Goal: Task Accomplishment & Management: Manage account settings

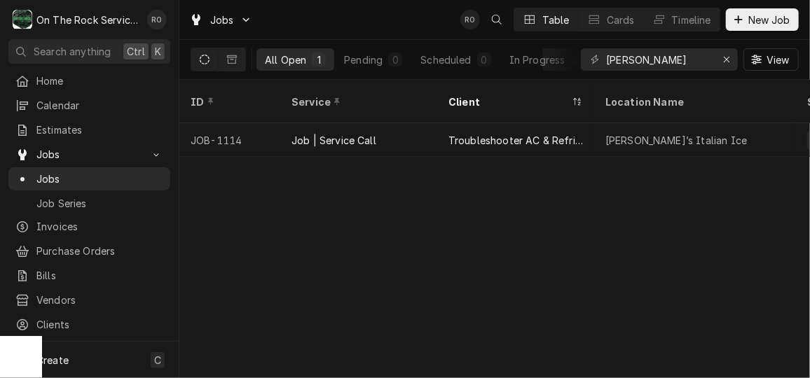
click at [47, 66] on nav "O On The Rock Services RO Search anything Ctrl K Home Calendar Estimates Jobs J…" at bounding box center [89, 189] width 179 height 378
click at [53, 74] on span "Home" at bounding box center [99, 81] width 127 height 15
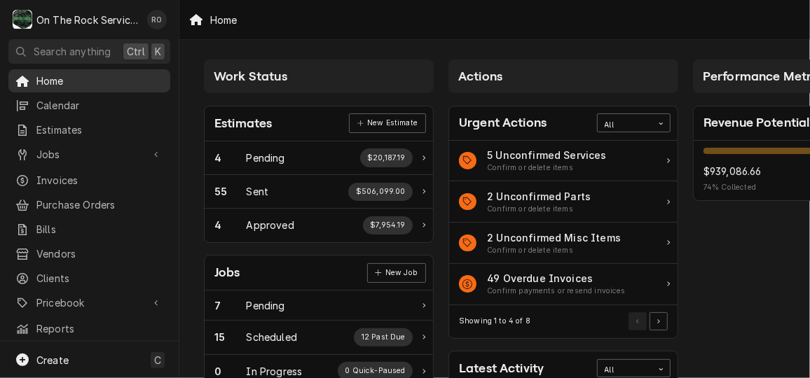
click at [128, 69] on link "Home" at bounding box center [89, 80] width 162 height 23
click at [108, 74] on span "Home" at bounding box center [99, 81] width 127 height 15
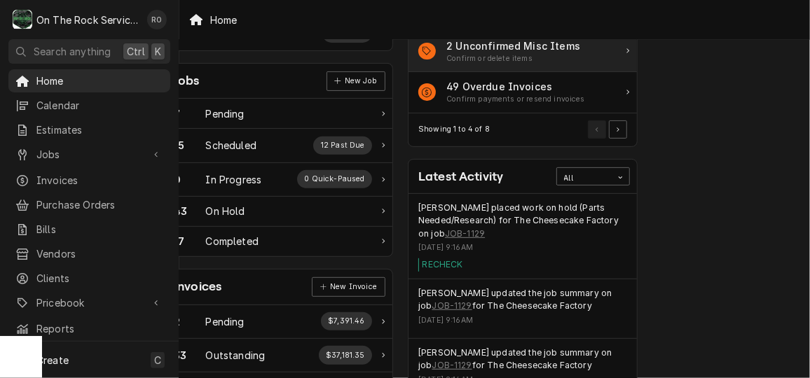
scroll to position [189, 41]
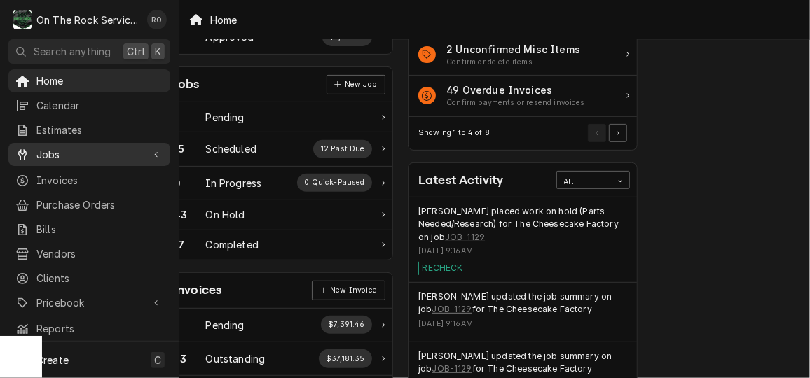
click at [75, 151] on span "Jobs" at bounding box center [89, 154] width 106 height 15
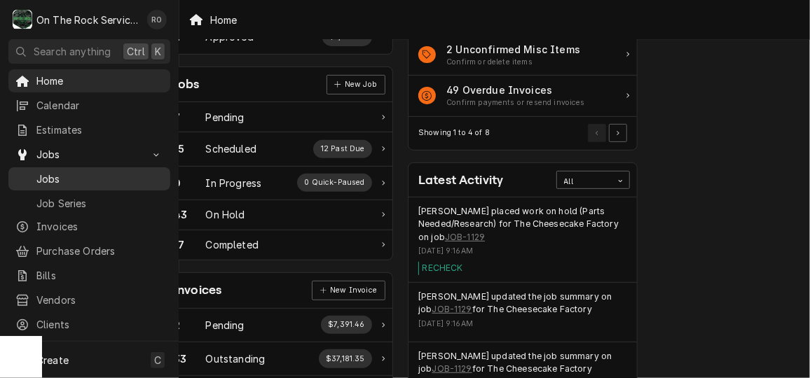
click at [81, 172] on span "Jobs" at bounding box center [99, 179] width 127 height 15
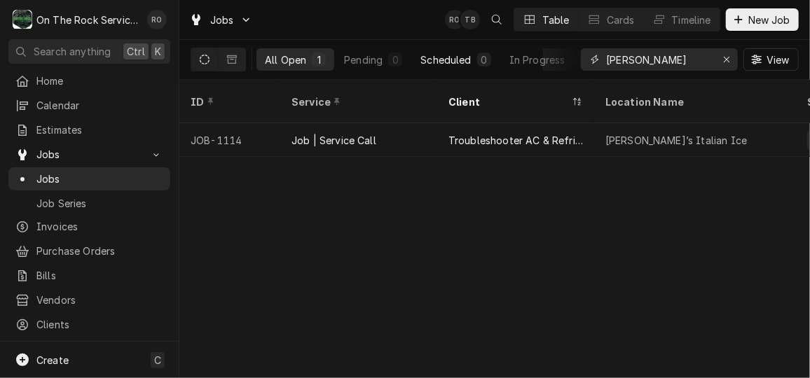
drag, startPoint x: 660, startPoint y: 58, endPoint x: 451, endPoint y: 56, distance: 209.6
click at [451, 56] on div "All Open 1 Pending 0 Scheduled 0 In Progress 0 On Hold 1 Completed 0 jeremia Vi…" at bounding box center [495, 59] width 608 height 39
type input "lazy goat"
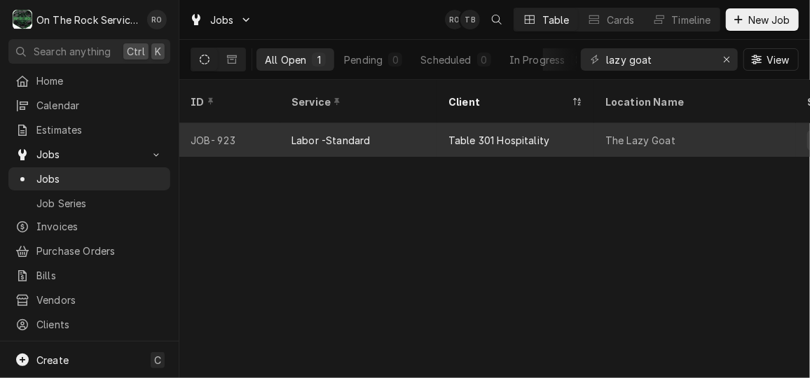
click at [579, 123] on div "Table 301 Hospitality" at bounding box center [515, 140] width 157 height 34
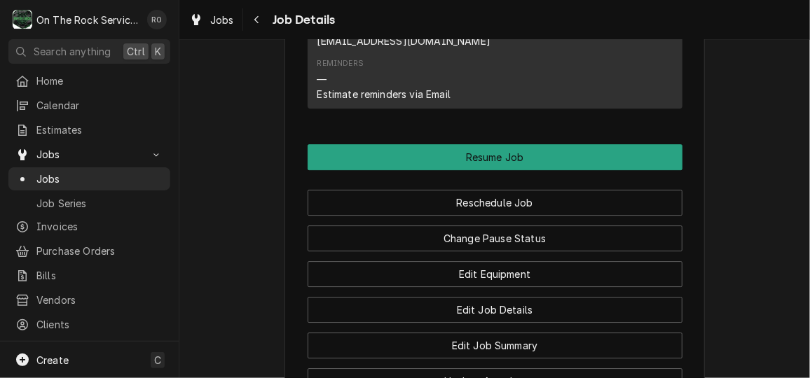
scroll to position [1770, 0]
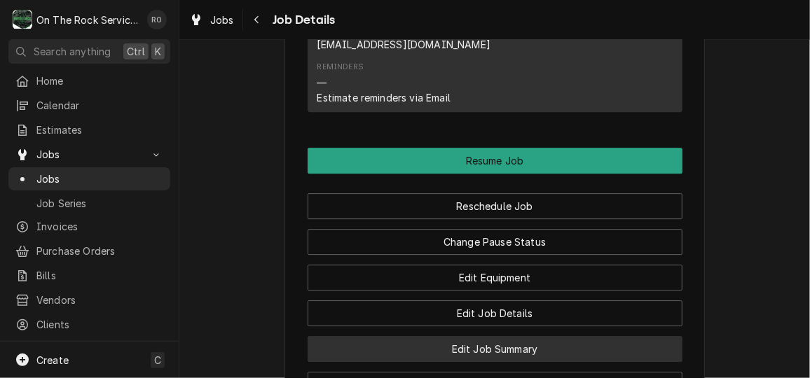
click at [501, 336] on button "Edit Job Summary" at bounding box center [495, 349] width 375 height 26
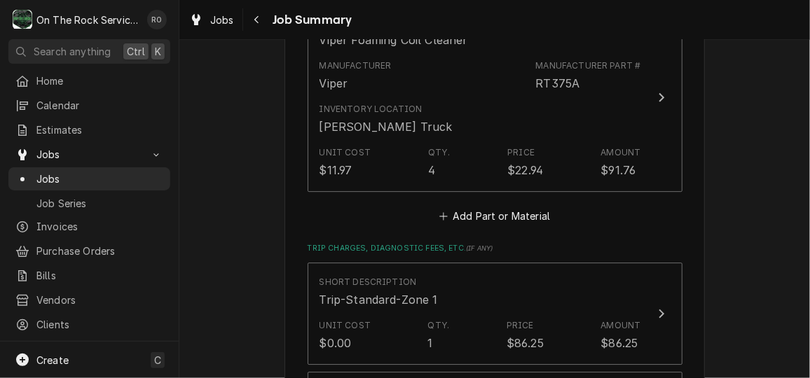
scroll to position [1707, 0]
click at [531, 206] on button "Add Part or Material" at bounding box center [495, 216] width 116 height 20
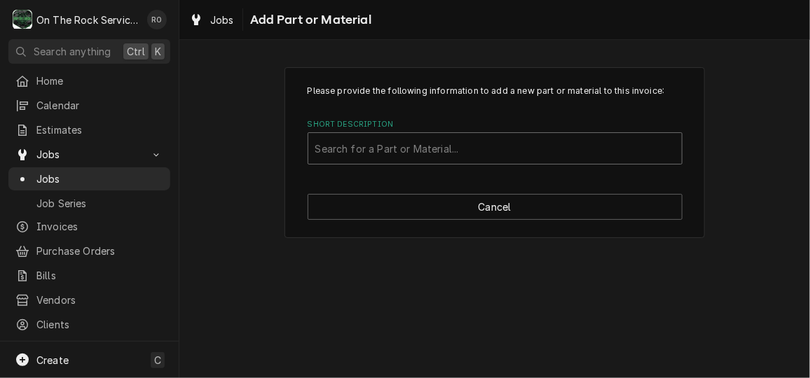
click at [445, 154] on div "Short Description" at bounding box center [495, 148] width 360 height 25
type input "1094000003"
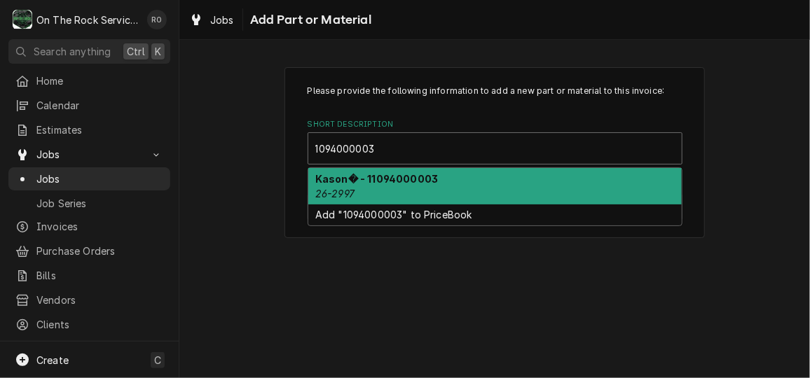
click at [453, 182] on div "Kason� - 11094000003 26-2997" at bounding box center [495, 186] width 374 height 36
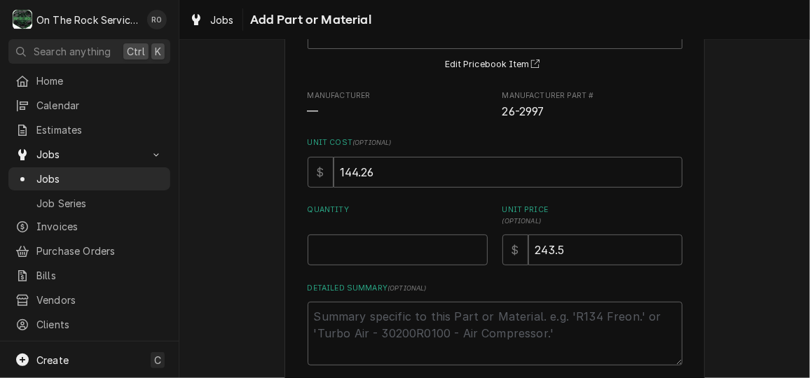
scroll to position [116, 0]
click at [381, 257] on input "Quantity" at bounding box center [398, 249] width 180 height 31
type textarea "x"
type input "1"
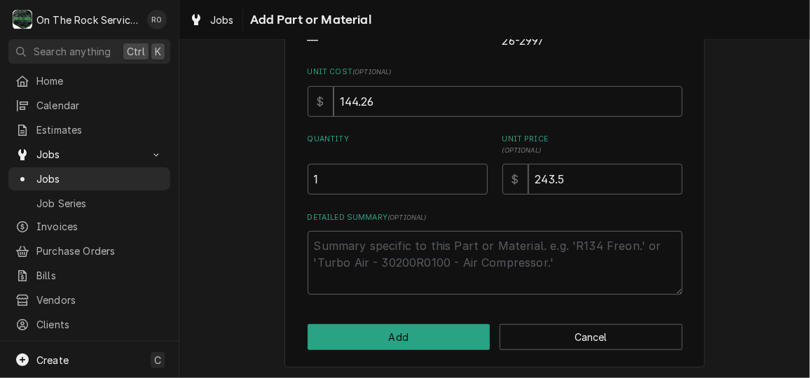
scroll to position [187, 0]
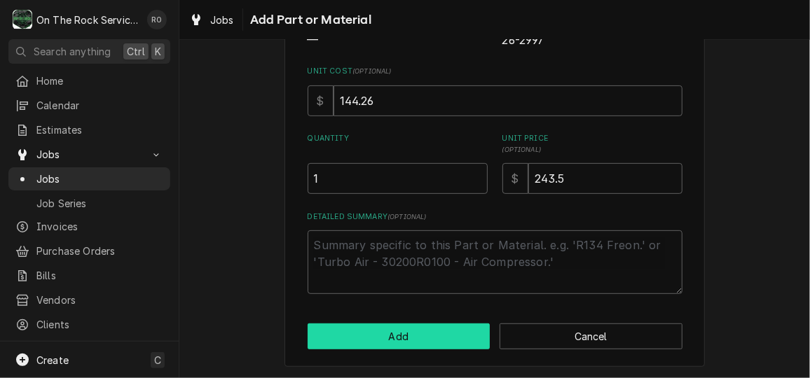
click at [390, 336] on button "Add" at bounding box center [399, 337] width 183 height 26
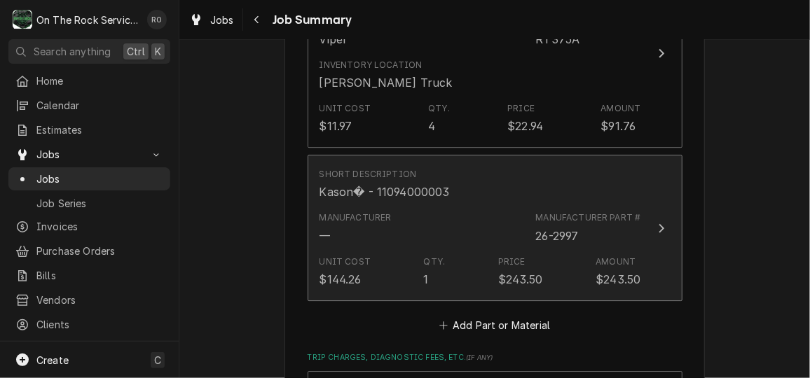
scroll to position [1751, 0]
click at [640, 213] on button "Short Description Kason� - 11094000003 Manufacturer — Manufacturer Part # 26-29…" at bounding box center [495, 227] width 375 height 146
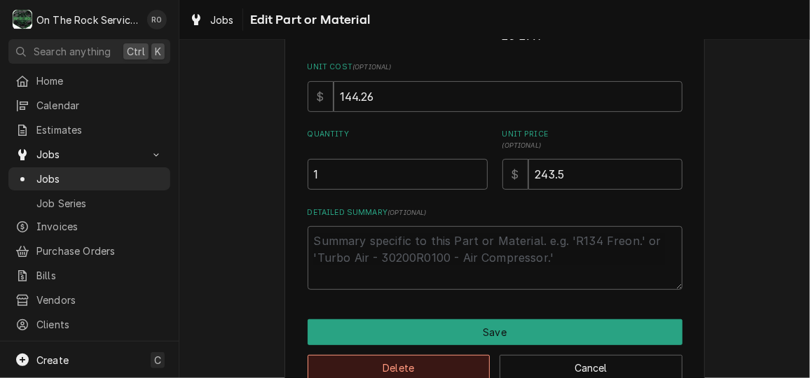
click at [419, 362] on button "Delete" at bounding box center [399, 368] width 183 height 26
type textarea "x"
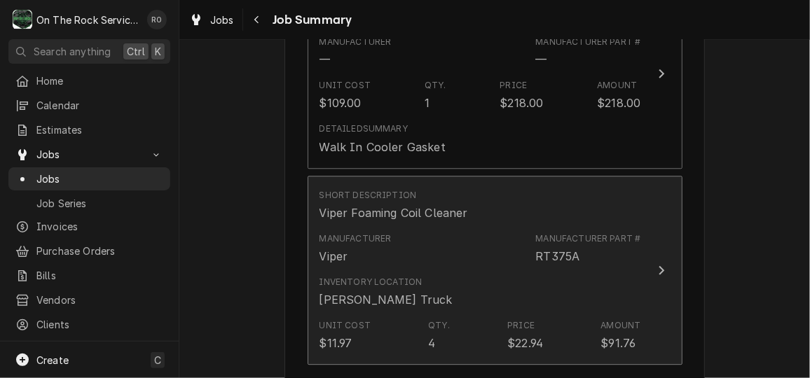
scroll to position [1646, 0]
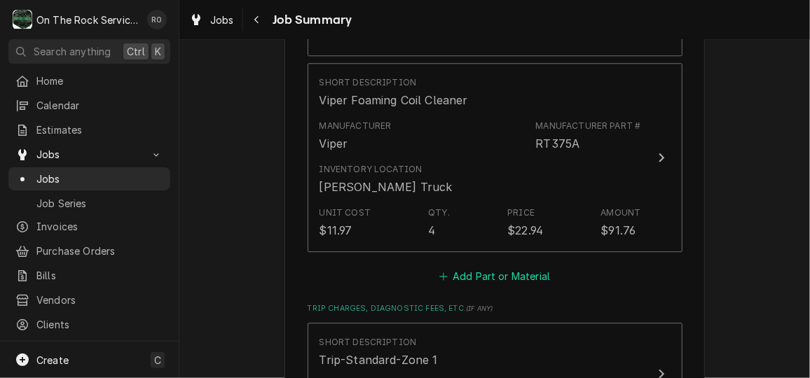
click at [487, 267] on button "Add Part or Material" at bounding box center [495, 277] width 116 height 20
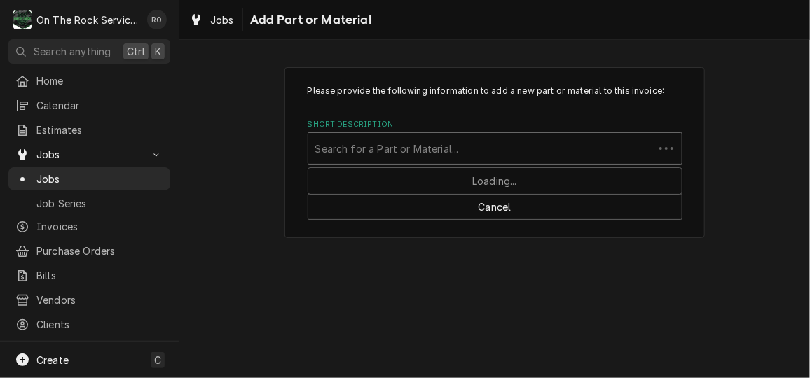
click at [452, 158] on div "Short Description" at bounding box center [480, 148] width 331 height 25
type input "Miscellaneous Hard"
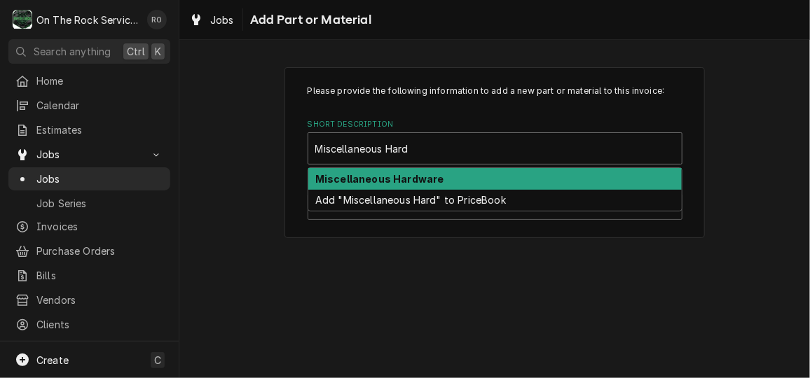
click at [453, 177] on div "Miscellaneous Hardware" at bounding box center [495, 179] width 374 height 22
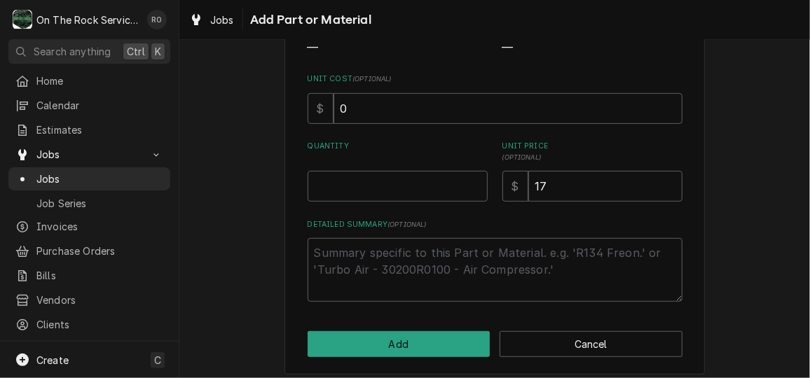
scroll to position [187, 0]
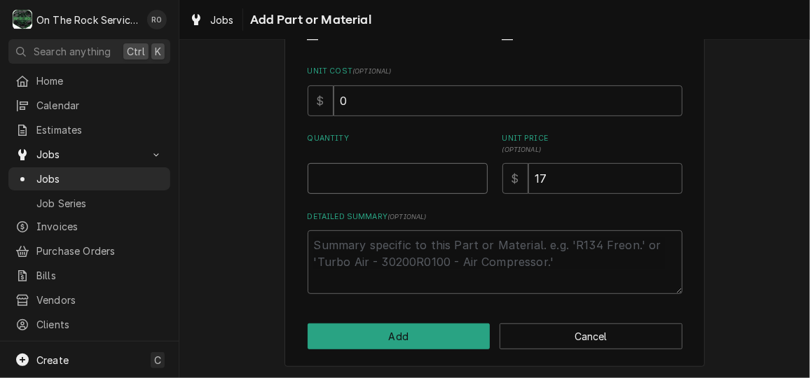
click at [406, 172] on input "Quantity" at bounding box center [398, 178] width 180 height 31
type textarea "x"
type input "1"
click at [391, 266] on textarea "Detailed Summary ( optional )" at bounding box center [495, 262] width 375 height 63
type textarea "D"
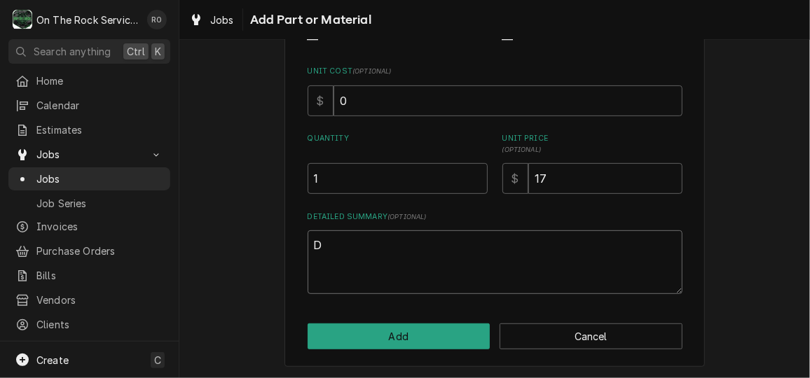
type textarea "x"
type textarea "Dor"
type textarea "x"
type textarea "Doro"
type textarea "x"
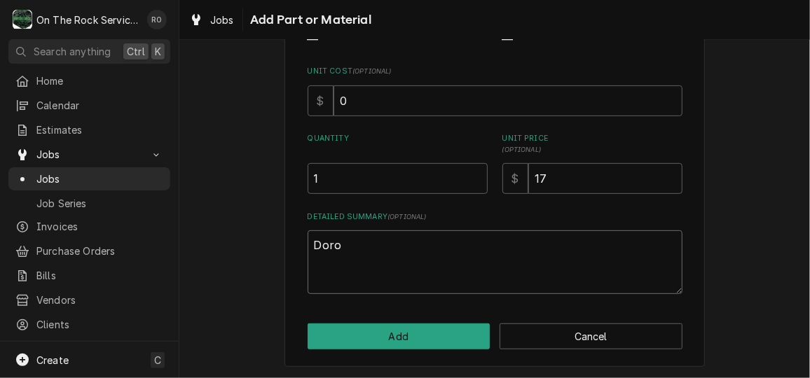
type textarea "Doro"
type textarea "x"
type textarea "Doro c"
type textarea "x"
type textarea "Doro cl"
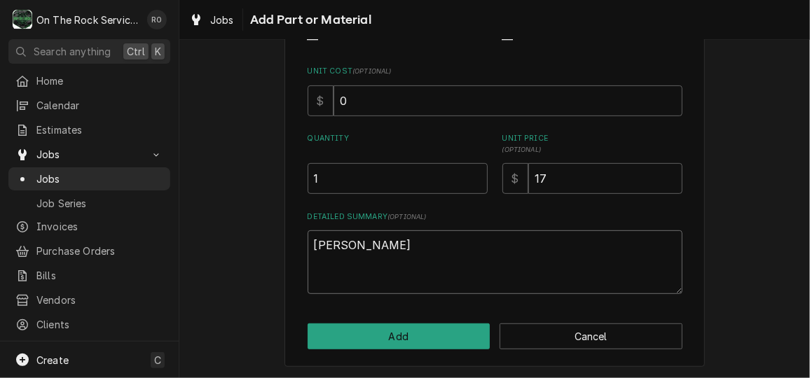
type textarea "x"
type textarea "Doro clo"
type textarea "x"
type textarea "Doro cl"
type textarea "x"
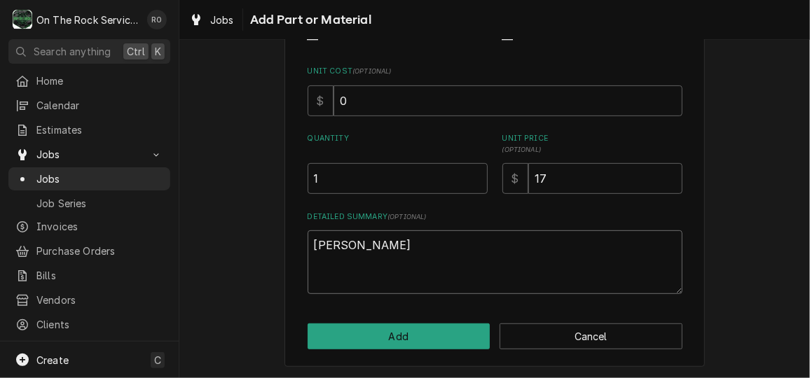
type textarea "Doro c"
type textarea "x"
type textarea "Doro"
type textarea "x"
type textarea "Doro"
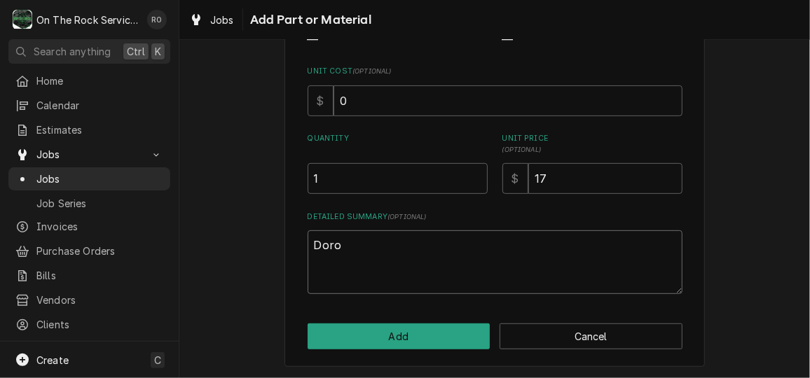
type textarea "x"
type textarea "Dor"
type textarea "x"
type textarea "Do"
type textarea "x"
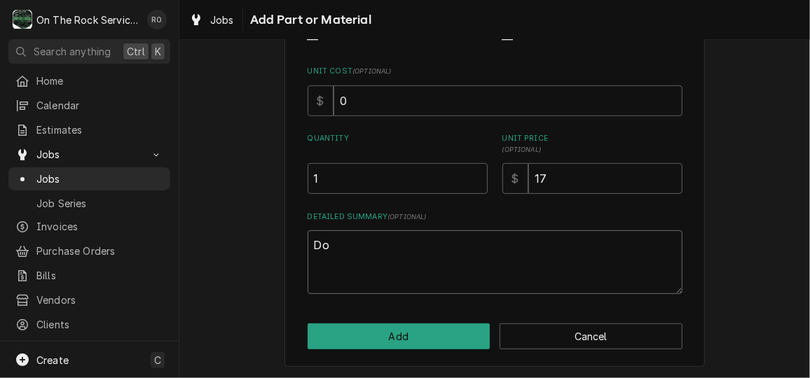
type textarea "Doo"
type textarea "x"
type textarea "Door"
type textarea "x"
type textarea "Door"
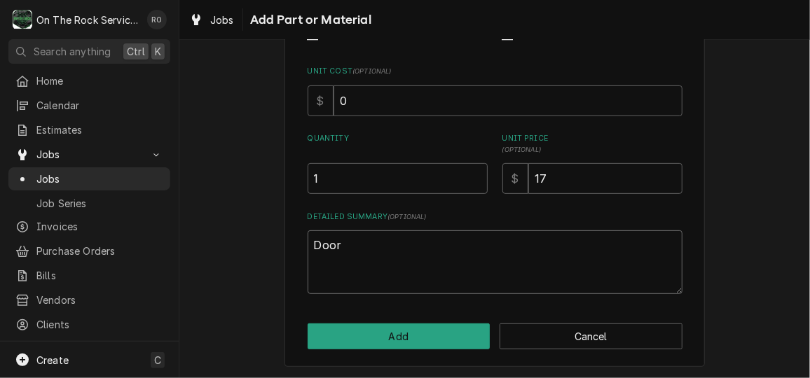
type textarea "x"
type textarea "Door cl"
type textarea "x"
type textarea "Door clo"
type textarea "x"
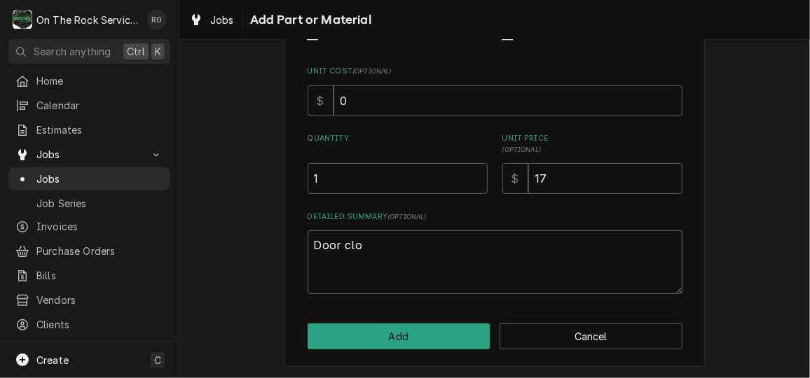
type textarea "Door clos"
type textarea "x"
type textarea "Door close"
type textarea "x"
type textarea "Door closer"
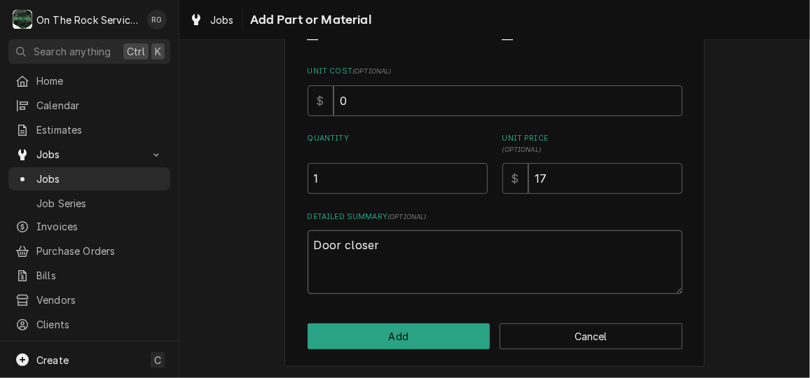
type textarea "x"
type textarea "Door closer"
type textarea "x"
type textarea "Door closer t"
type textarea "x"
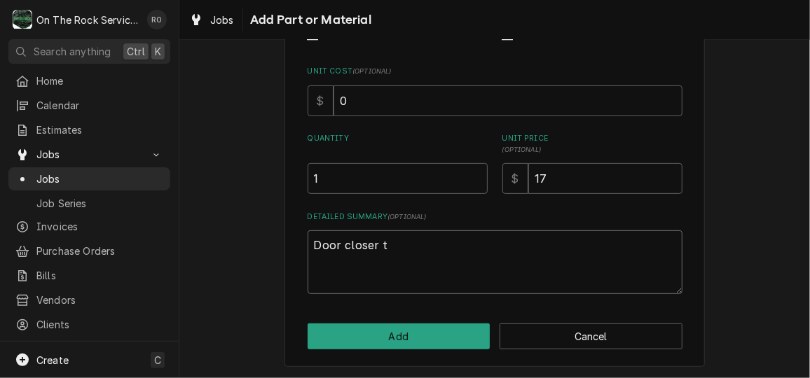
type textarea "Door closer"
type textarea "x"
type textarea "Door closer k"
type textarea "x"
type textarea "Door closer ki"
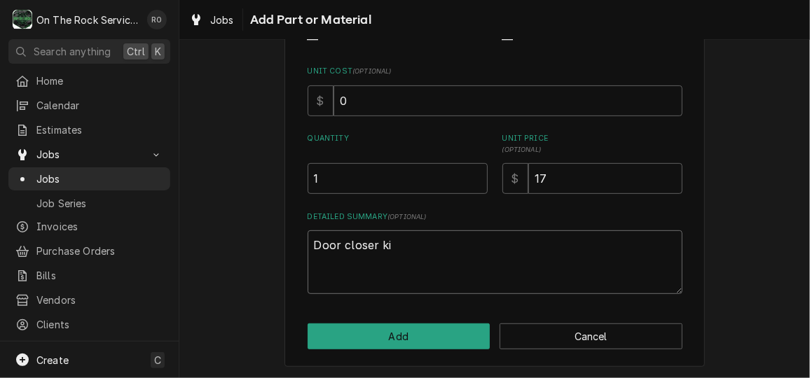
type textarea "x"
type textarea "Door closer kit"
drag, startPoint x: 399, startPoint y: 240, endPoint x: 246, endPoint y: 230, distance: 153.8
click at [246, 230] on div "Please provide the following information to add a new part or material to this …" at bounding box center [494, 124] width 631 height 512
type textarea "x"
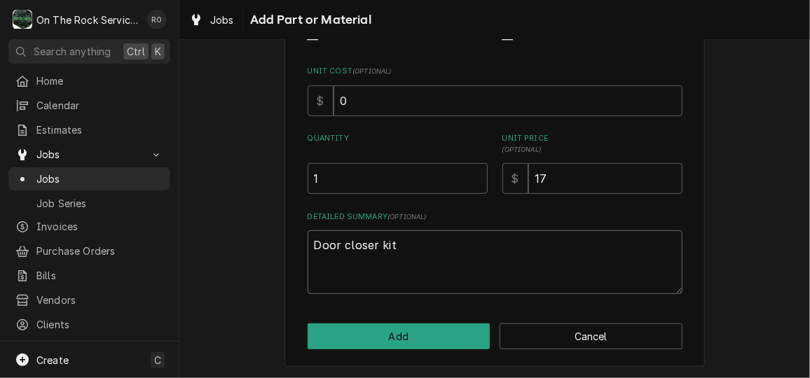
type textarea "H"
type textarea "x"
type textarea "Hy"
type textarea "x"
type textarea "Hya"
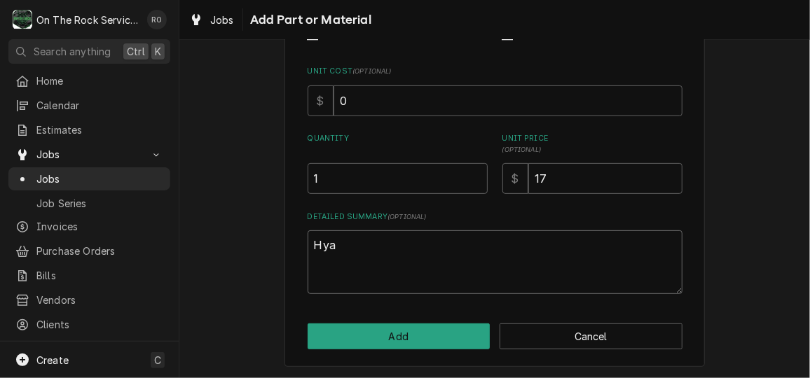
type textarea "x"
type textarea "Hyad"
type textarea "x"
type textarea "Hya"
type textarea "x"
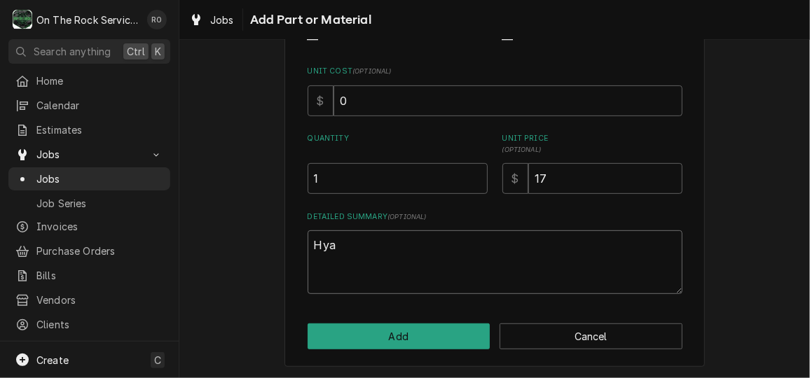
type textarea "Hy"
type textarea "x"
type textarea "Hydr"
type textarea "x"
type textarea "Hydra"
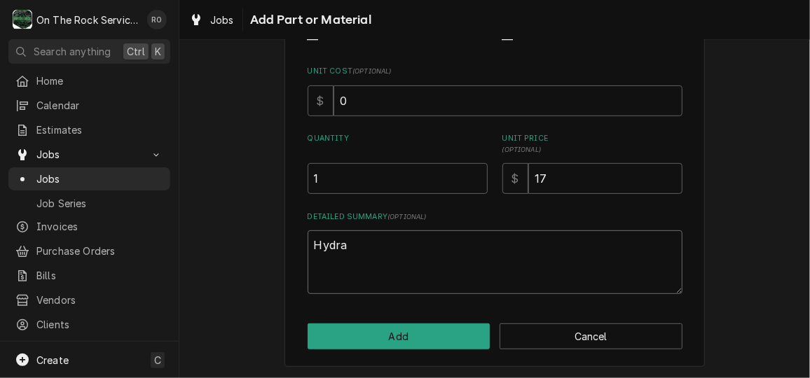
type textarea "x"
type textarea "Hydrau"
type textarea "x"
type textarea "Hydraul"
type textarea "x"
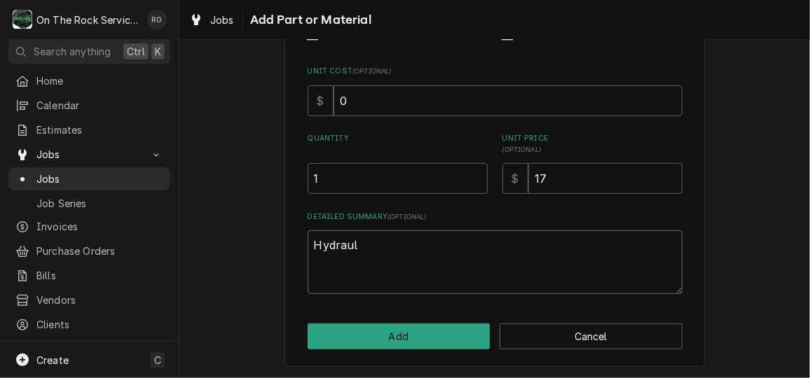
type textarea "Hydrauli"
type textarea "x"
type textarea "Hydraulic"
type textarea "x"
type textarea "Hydraulic"
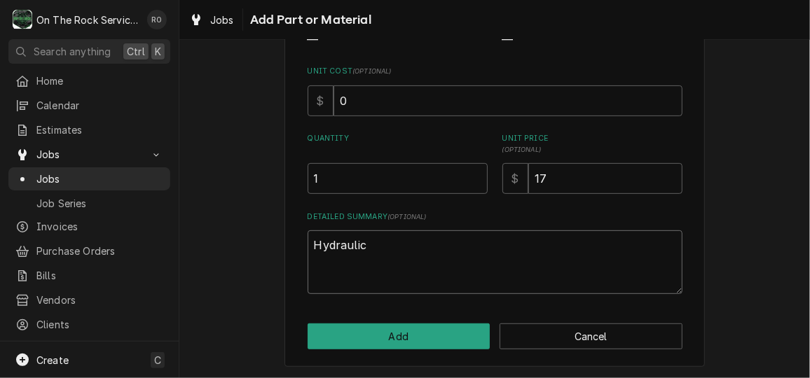
type textarea "x"
type textarea "Hydraulic d"
type textarea "x"
type textarea "Hydraulic do"
type textarea "x"
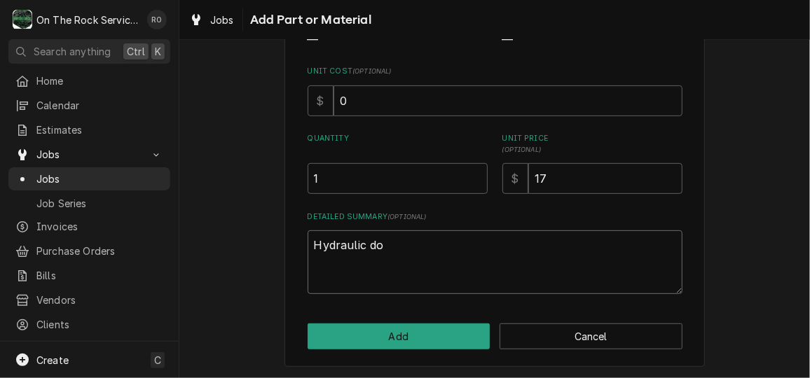
type textarea "Hydraulic doo"
type textarea "x"
type textarea "Hydraulic door"
type textarea "x"
type textarea "Hydraulic door"
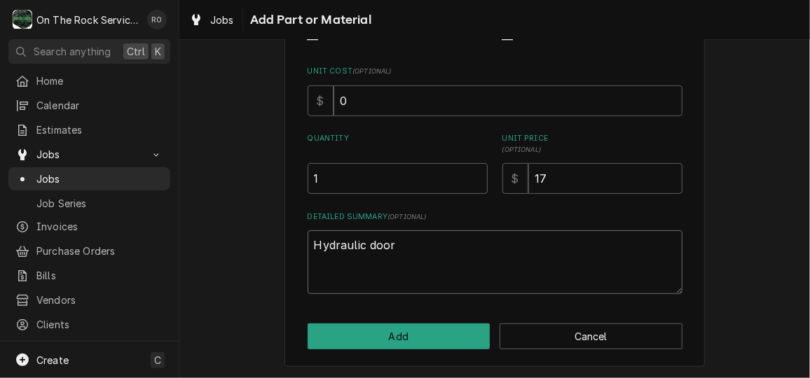
type textarea "x"
type textarea "Hydraulic door c"
type textarea "x"
type textarea "Hydraulic door cls"
type textarea "x"
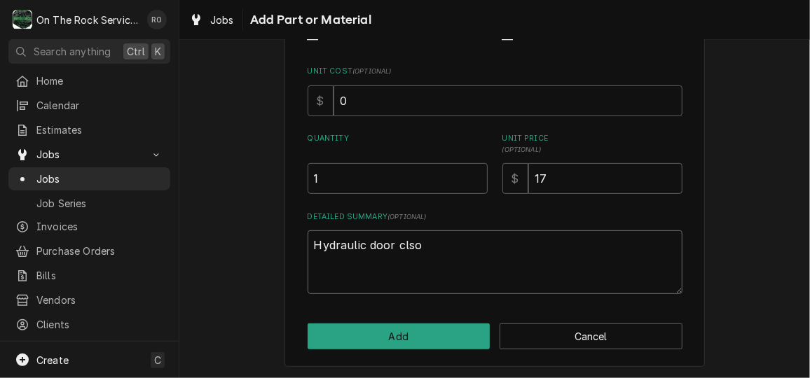
type textarea "Hydraulic door clsoe"
type textarea "x"
type textarea "Hydraulic door clsoer"
type textarea "x"
type textarea "Hydraulic door clsoer"
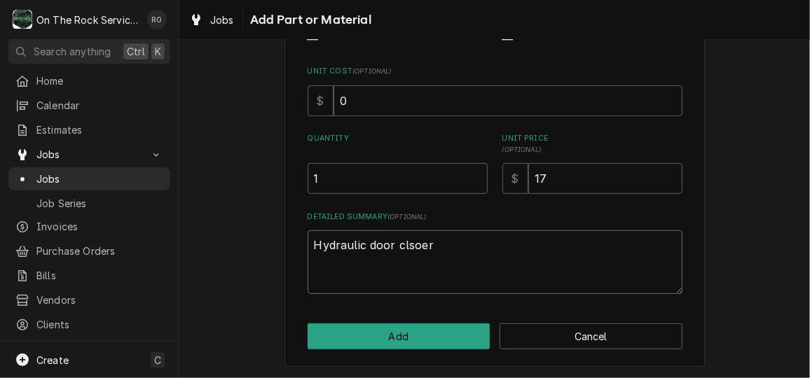
type textarea "x"
type textarea "Hydraulic door clsoer k"
type textarea "x"
type textarea "Hydraulic door clsoer ki"
type textarea "x"
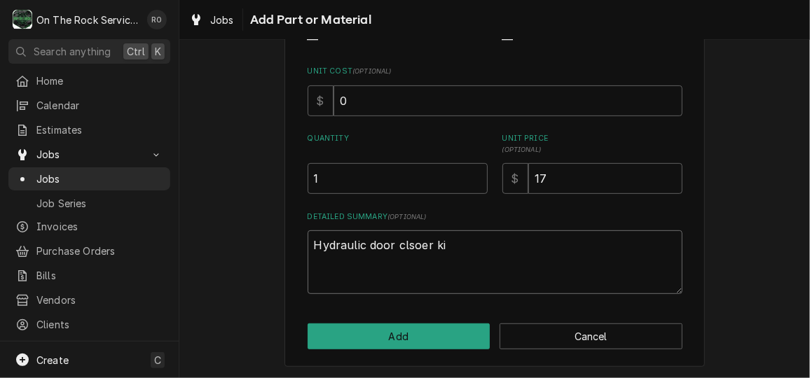
type textarea "Hydraulic door clsoer kit"
type textarea "x"
type textarea "Hydraulic door clsoer ki"
type textarea "x"
type textarea "Hydraulic door clsoer k"
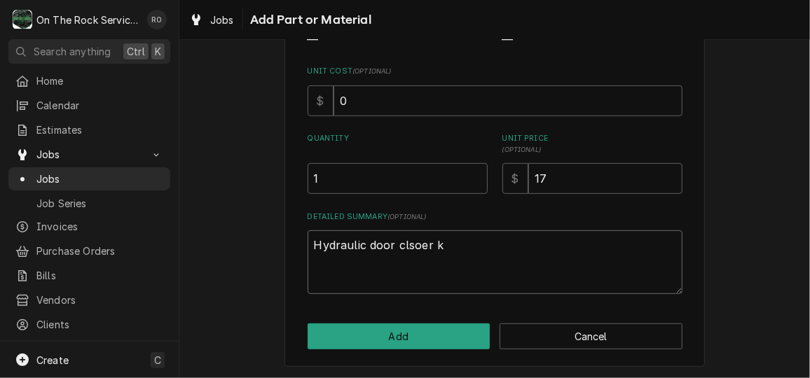
type textarea "x"
type textarea "Hydraulic door clsoer"
type textarea "x"
type textarea "Hydraulic door clsoer"
type textarea "x"
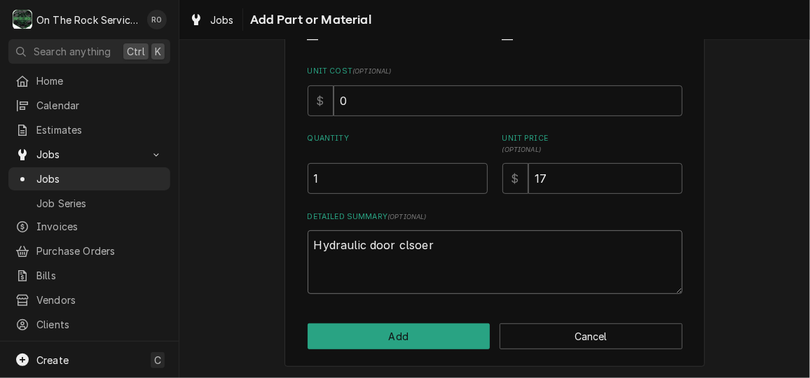
type textarea "Hydraulic door clsoe"
type textarea "x"
type textarea "Hydraulic door clso"
type textarea "x"
type textarea "Hydraulic door cls"
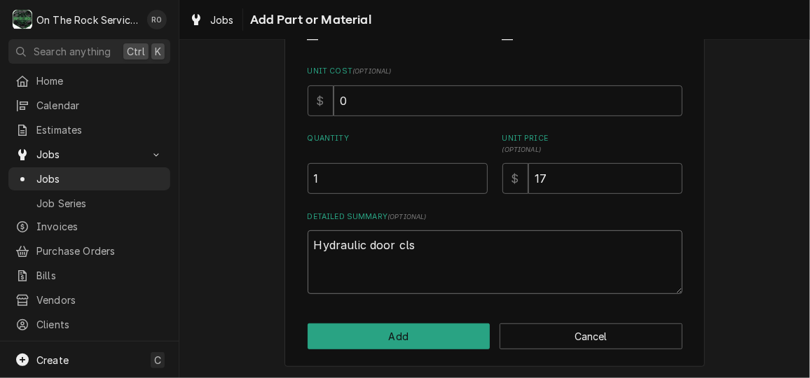
type textarea "x"
type textarea "Hydraulic door cl"
type textarea "x"
type textarea "Hydraulic door clo"
type textarea "x"
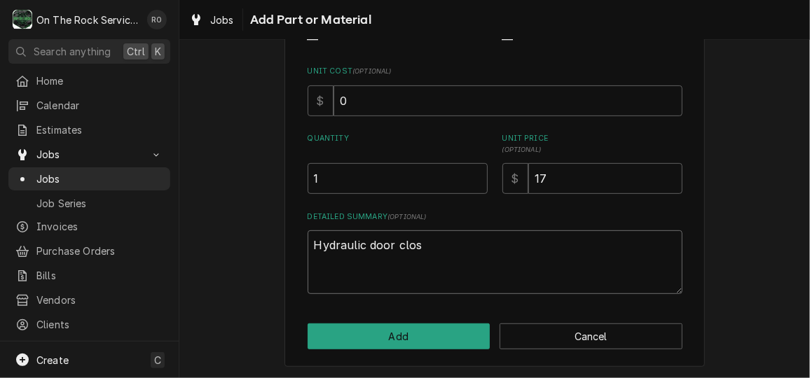
type textarea "Hydraulic door close"
type textarea "x"
type textarea "Hydraulic door closer"
type textarea "x"
type textarea "Hydraulic door closer"
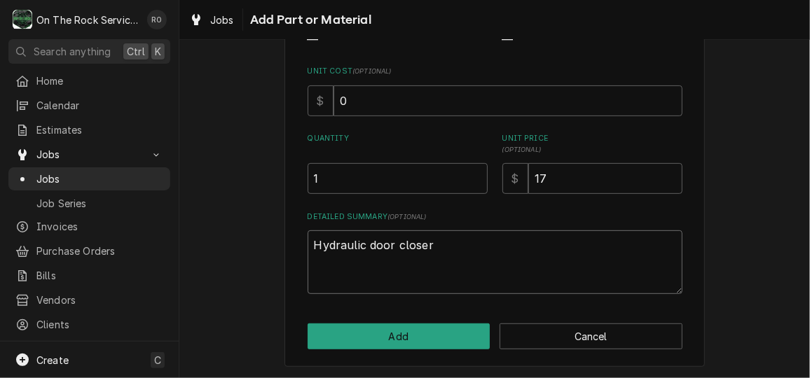
type textarea "x"
type textarea "Hydraulic door closer k"
type textarea "x"
type textarea "Hydraulic door closer ki"
type textarea "x"
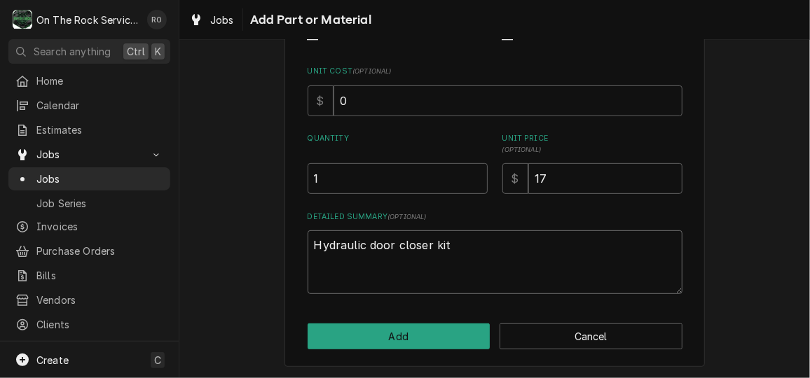
type textarea "Hydraulic door closer kit"
drag, startPoint x: 395, startPoint y: 103, endPoint x: 303, endPoint y: 99, distance: 91.2
click at [308, 99] on div "$ 0" at bounding box center [495, 101] width 375 height 31
type textarea "x"
type input "1"
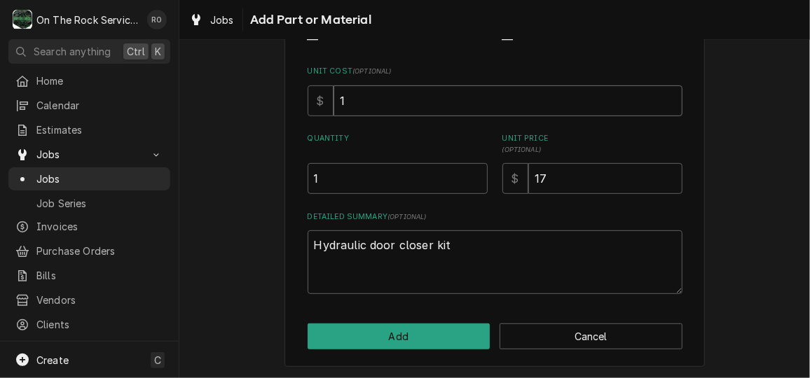
type textarea "x"
type input "17"
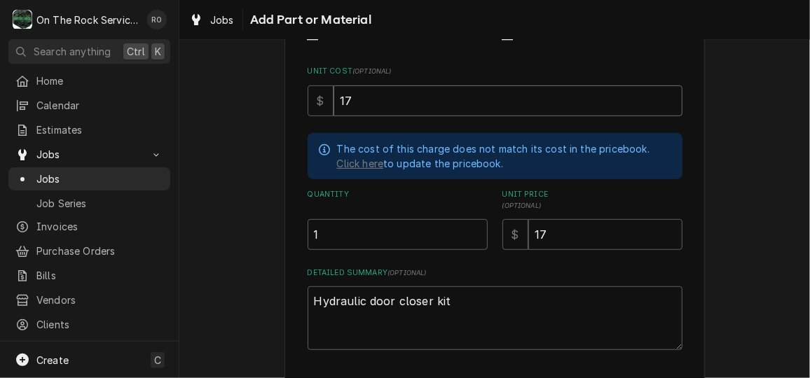
type textarea "x"
type input "173"
type textarea "x"
type input "173.5"
type textarea "x"
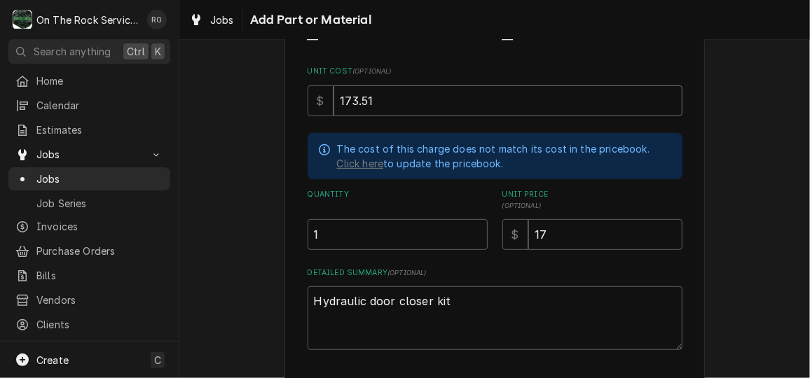
type input "173.51"
type textarea "x"
type input "3"
type textarea "x"
type input "34"
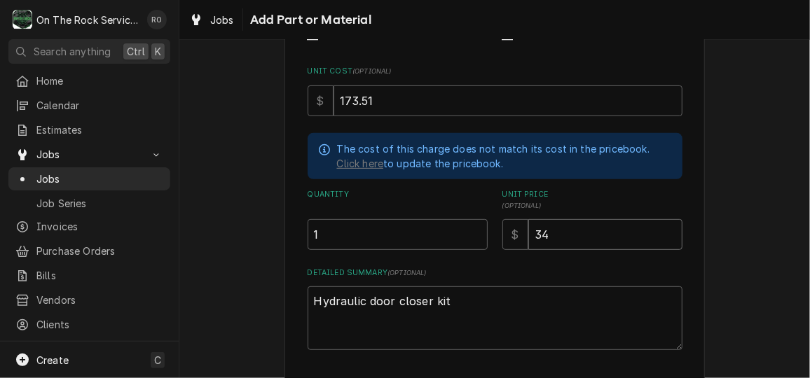
type textarea "x"
type input "347"
type textarea "x"
type input "347.0"
type textarea "x"
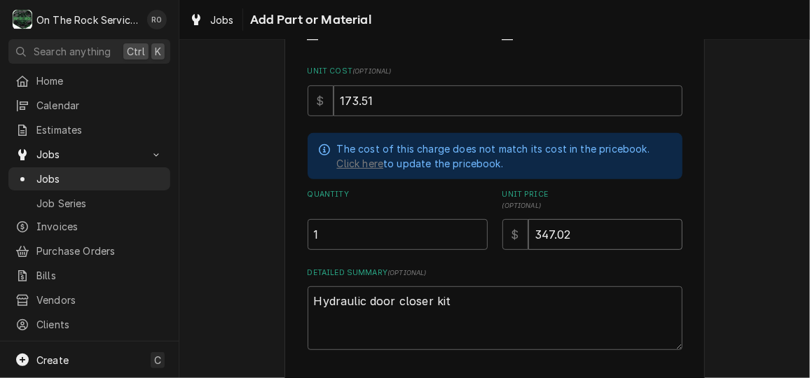
type input "347.02"
click at [752, 207] on div "Please provide the following information to add a new part or material to this …" at bounding box center [494, 152] width 631 height 568
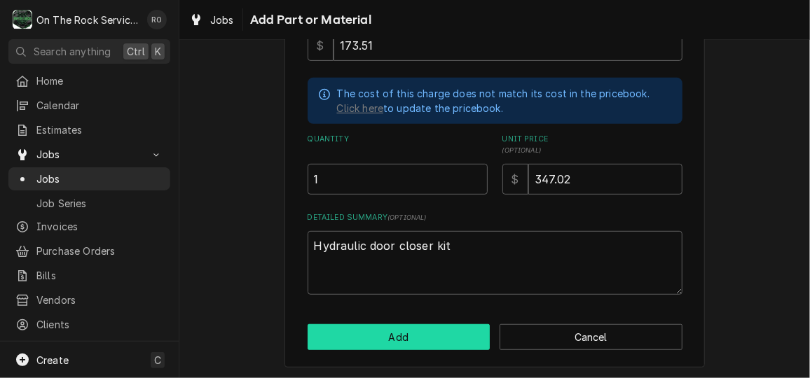
click at [428, 348] on button "Add" at bounding box center [399, 337] width 183 height 26
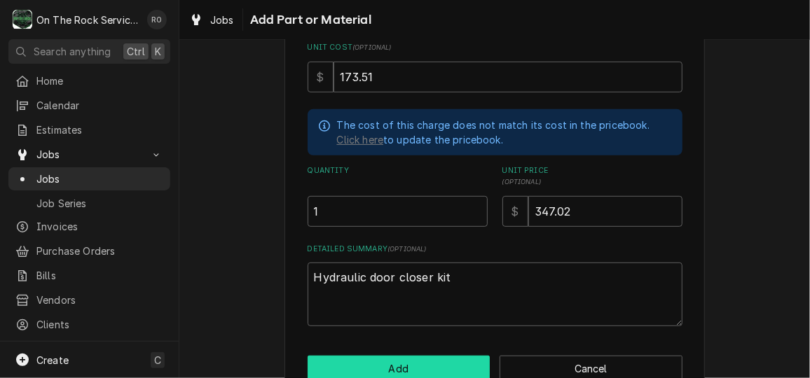
scroll to position [273, 0]
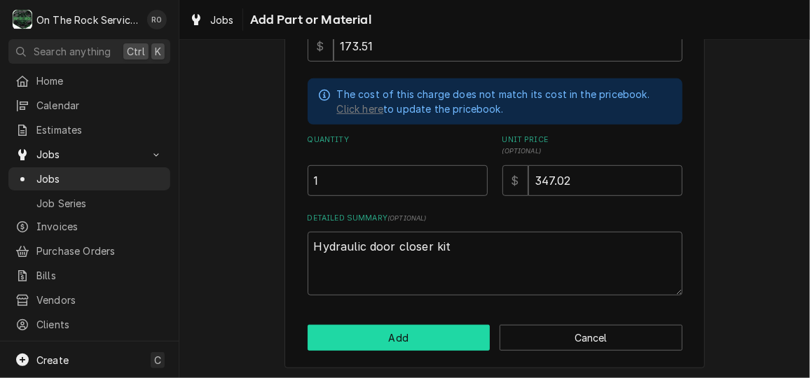
click at [384, 330] on button "Add" at bounding box center [399, 338] width 183 height 26
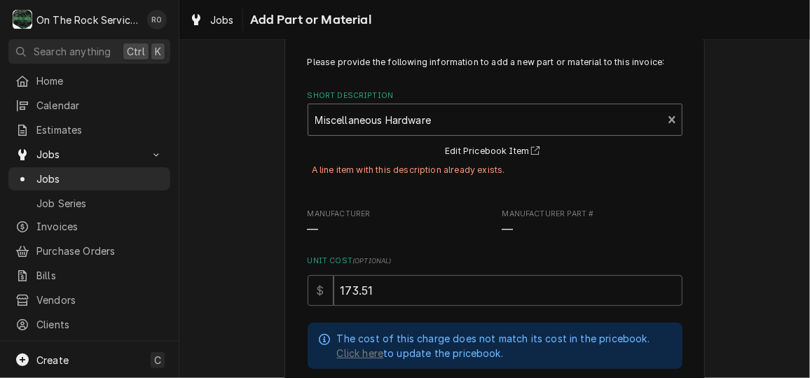
scroll to position [0, 0]
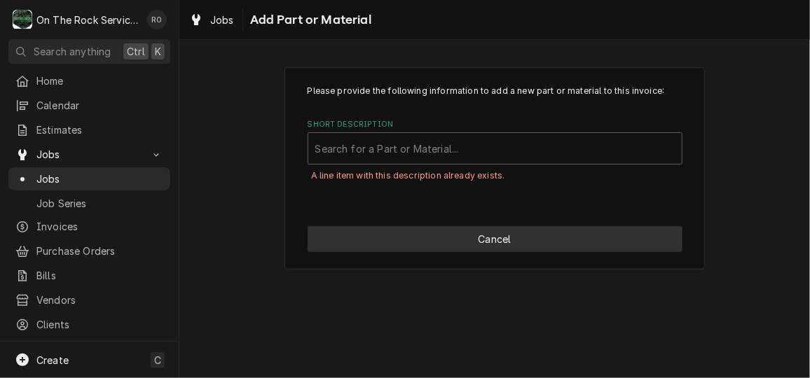
click at [565, 231] on button "Cancel" at bounding box center [495, 239] width 375 height 26
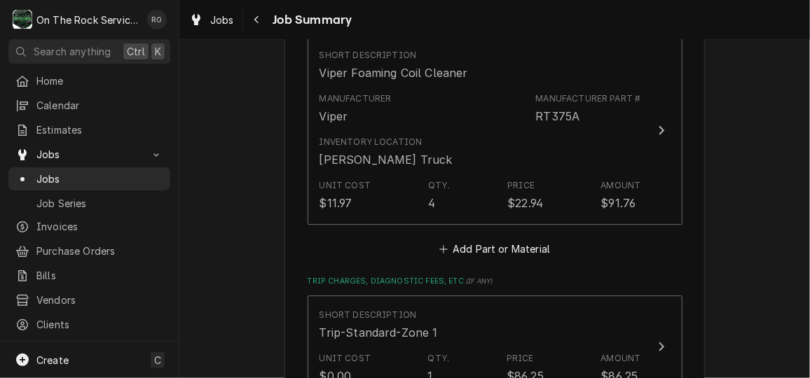
scroll to position [1756, 0]
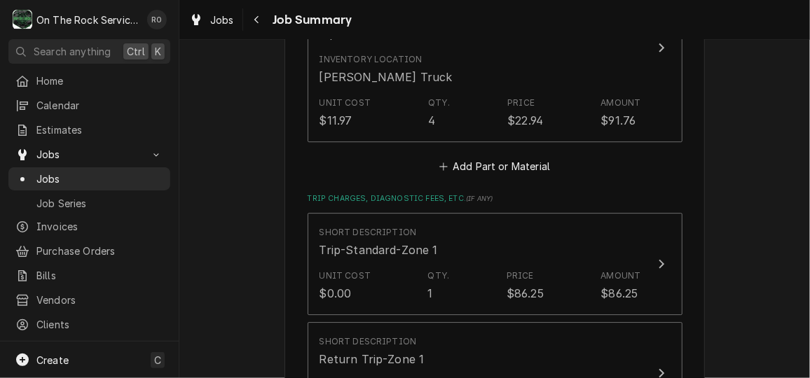
type textarea "x"
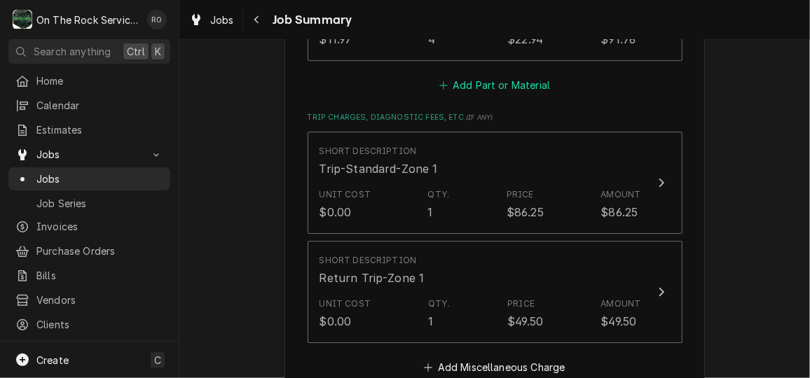
scroll to position [1963, 0]
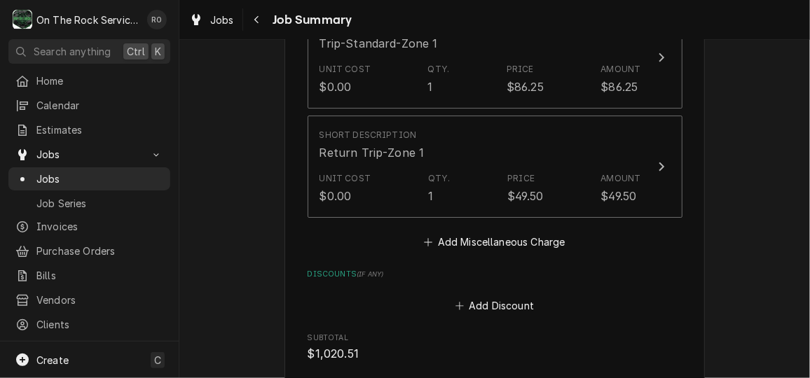
click at [486, 210] on div "Short Description Trip-Standard-Zone 1 Unit Cost $0.00 Qty. 1 Price $86.25 Amou…" at bounding box center [495, 129] width 375 height 246
click at [488, 233] on button "Add Miscellaneous Charge" at bounding box center [495, 243] width 146 height 20
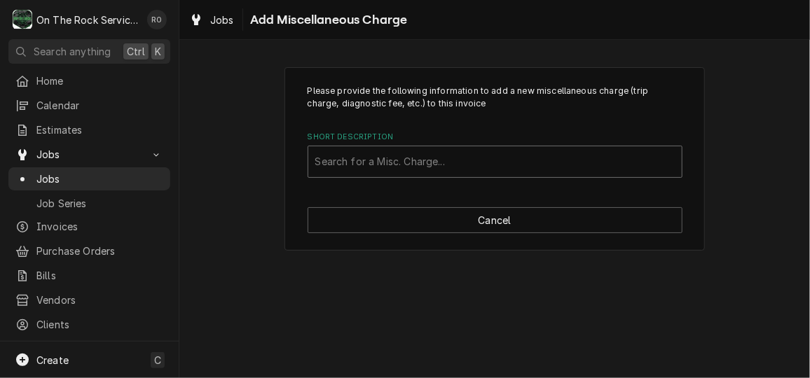
click at [457, 165] on div "Short Description" at bounding box center [495, 161] width 360 height 25
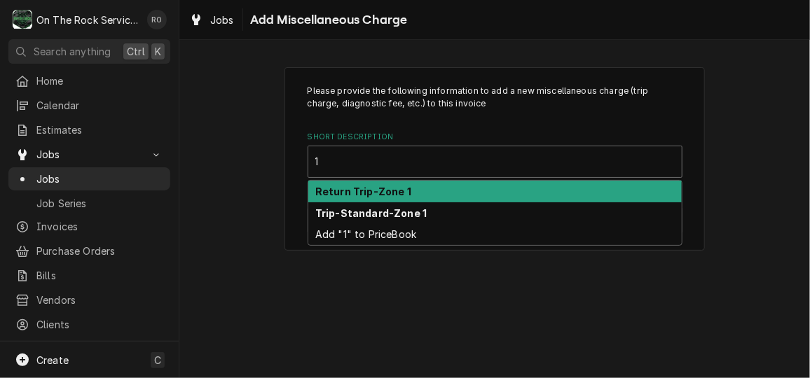
type input "1"
click at [669, 97] on p "Please provide the following information to add a new miscellaneous charge (tri…" at bounding box center [495, 98] width 375 height 26
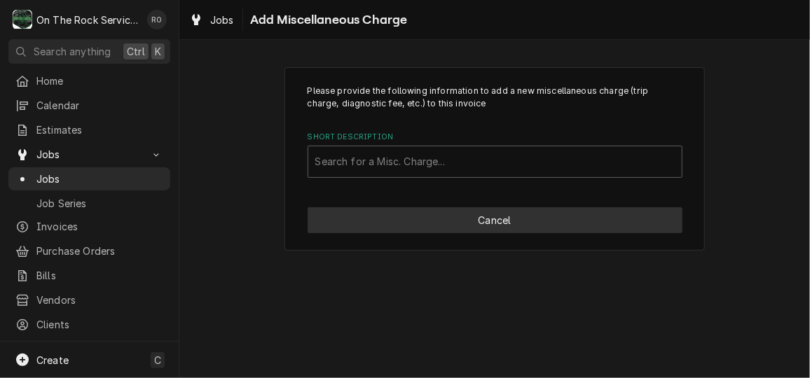
click at [591, 217] on button "Cancel" at bounding box center [495, 220] width 375 height 26
type textarea "x"
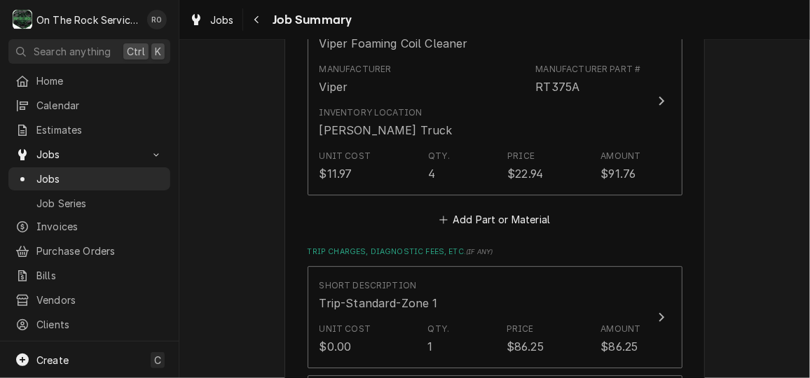
scroll to position [1702, 0]
click at [538, 212] on button "Add Part or Material" at bounding box center [495, 222] width 116 height 20
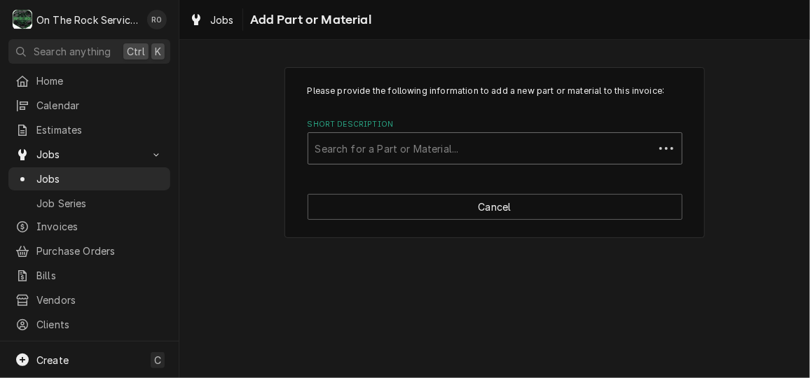
click at [507, 151] on div "Short Description" at bounding box center [480, 148] width 331 height 25
type input "10940000"
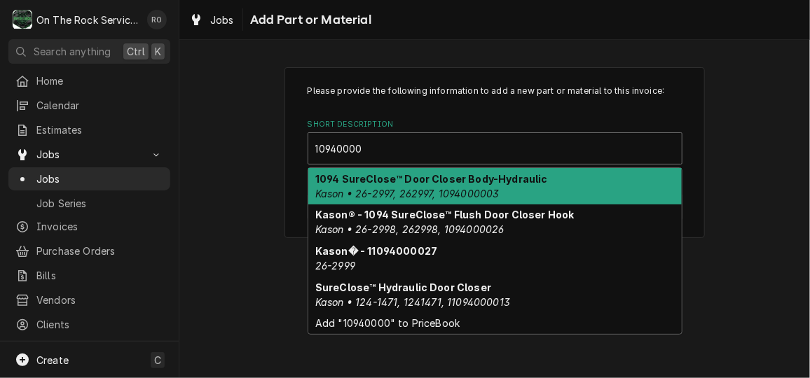
click at [496, 196] on em "Kason • 26-2997, 262997, 1094000003" at bounding box center [407, 194] width 184 height 12
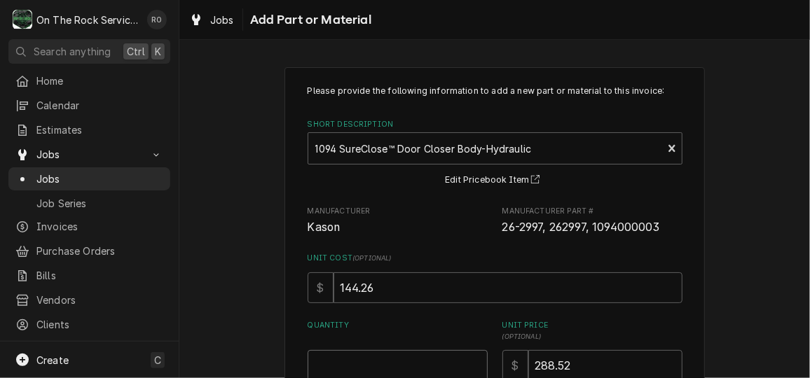
click at [394, 351] on input "Quantity" at bounding box center [398, 365] width 180 height 31
type textarea "x"
type input "1"
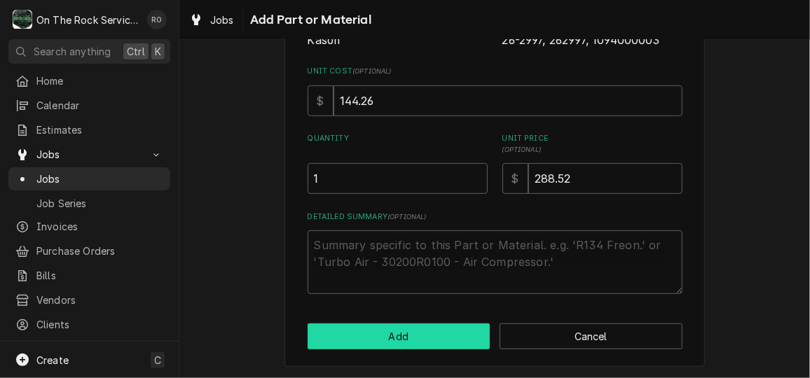
click at [388, 339] on button "Add" at bounding box center [399, 337] width 183 height 26
type textarea "x"
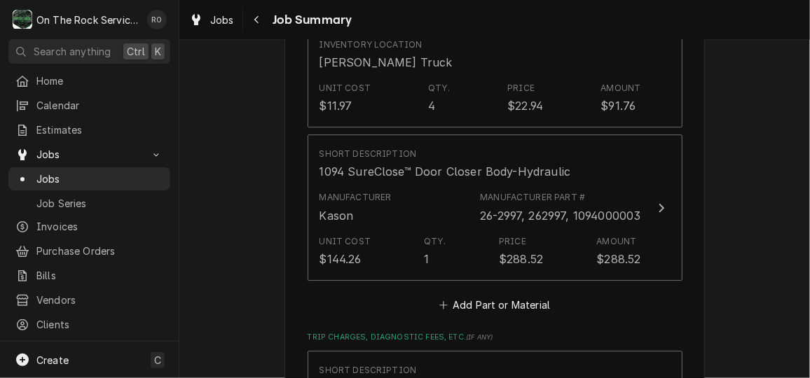
scroll to position [1772, 0]
click at [490, 294] on button "Add Part or Material" at bounding box center [495, 304] width 116 height 20
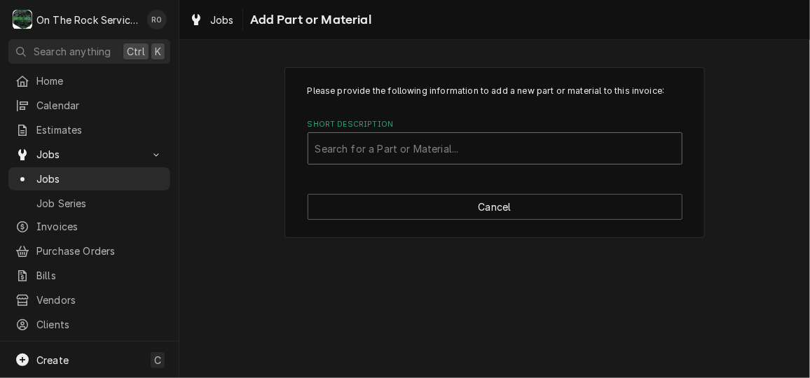
click at [466, 147] on div "Short Description" at bounding box center [495, 148] width 360 height 25
type input "1094000026"
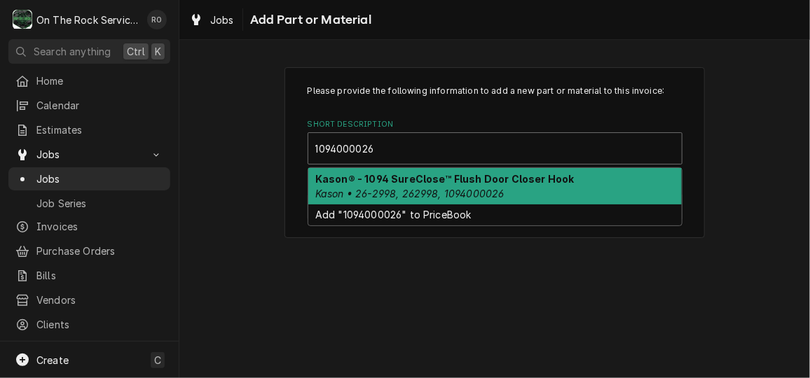
click at [465, 179] on strong "Kason® - 1094 SureClose™ Flush Door Closer Hook" at bounding box center [444, 179] width 259 height 12
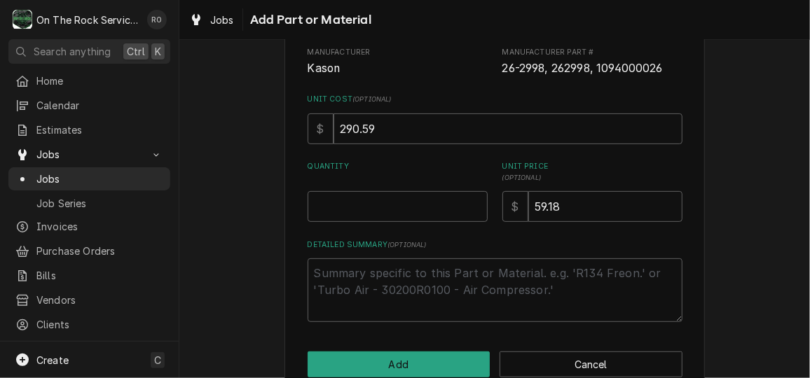
scroll to position [160, 0]
click at [421, 210] on input "Quantity" at bounding box center [398, 205] width 180 height 31
type textarea "x"
type input "1"
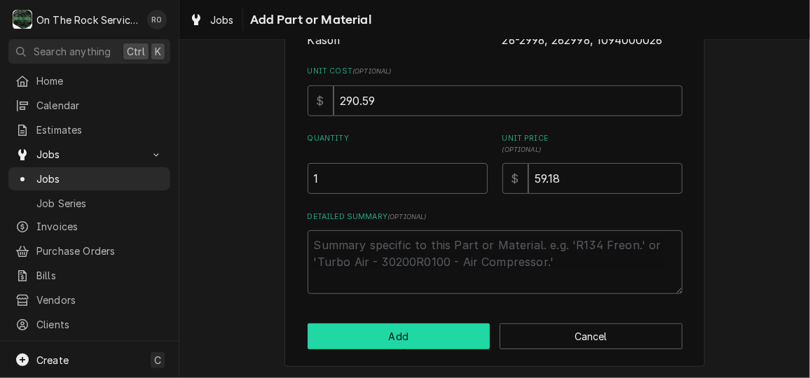
click at [426, 343] on button "Add" at bounding box center [399, 337] width 183 height 26
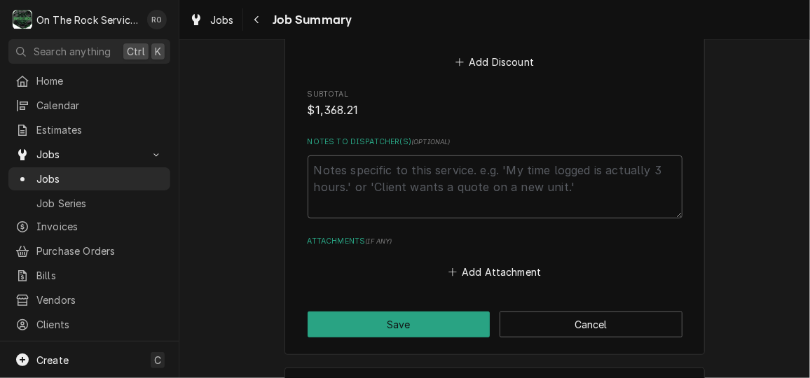
scroll to position [2552, 0]
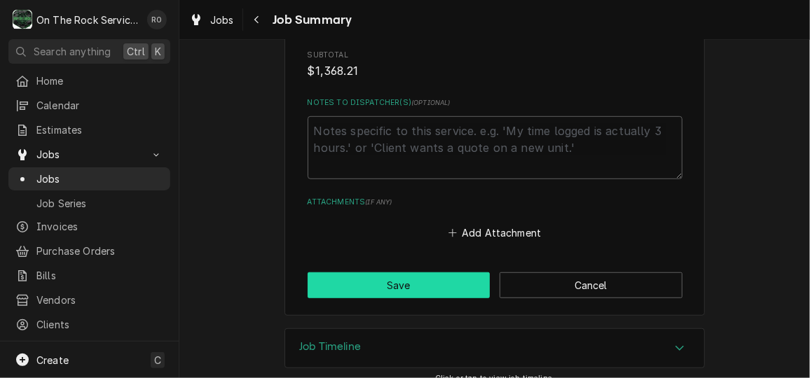
click at [453, 273] on button "Save" at bounding box center [399, 286] width 183 height 26
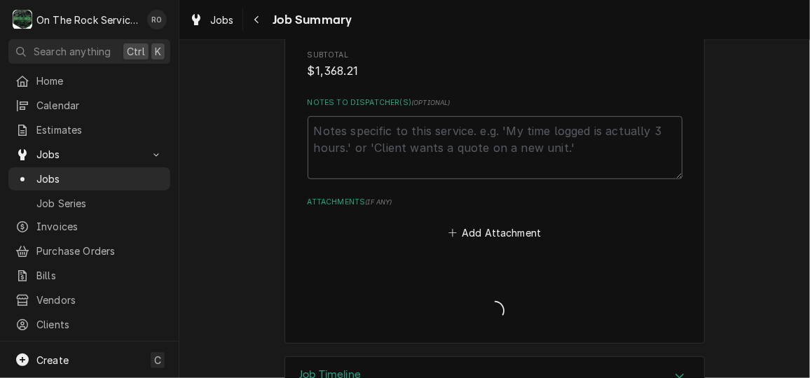
type textarea "x"
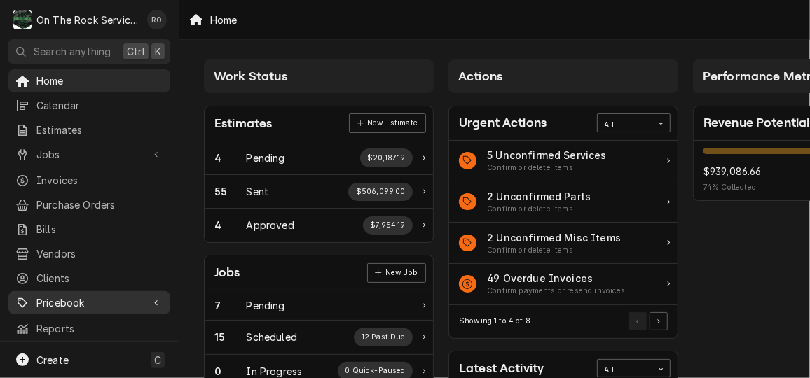
click at [78, 296] on span "Pricebook" at bounding box center [89, 303] width 106 height 15
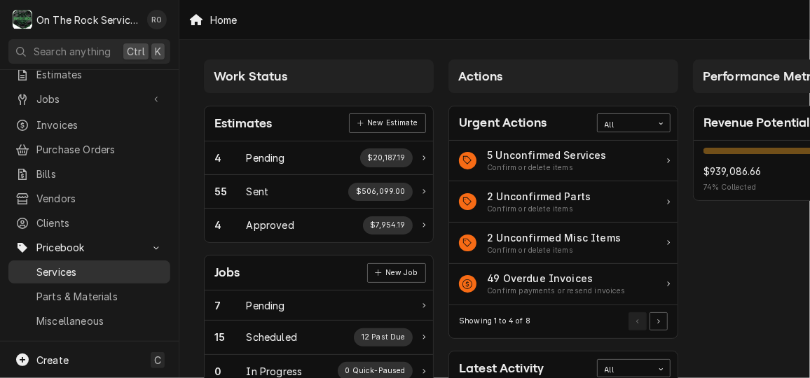
scroll to position [62, 0]
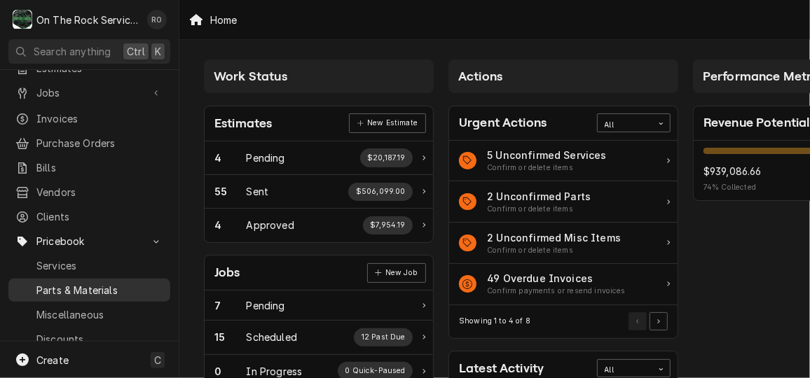
click at [89, 283] on span "Parts & Materials" at bounding box center [99, 290] width 127 height 15
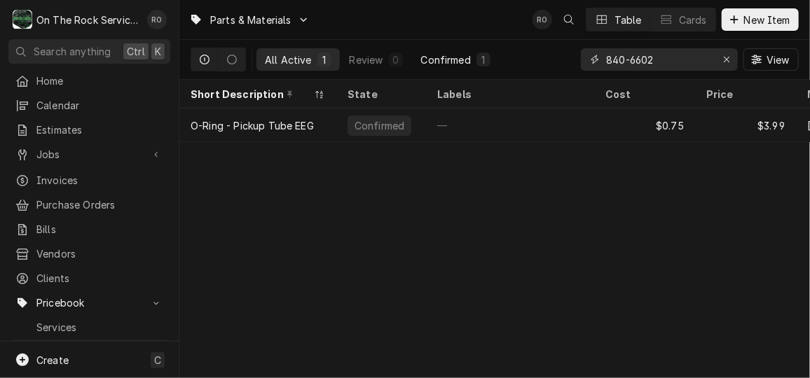
drag, startPoint x: 684, startPoint y: 57, endPoint x: 495, endPoint y: 49, distance: 189.4
click at [495, 49] on div "All Active 1 Review 0 Confirmed 1 840-6602 View" at bounding box center [495, 59] width 608 height 39
type input "9"
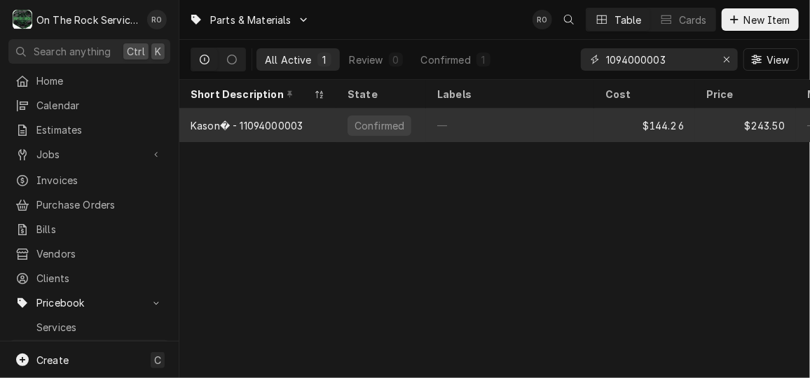
type input "1094000003"
click at [452, 121] on div "—" at bounding box center [510, 126] width 168 height 34
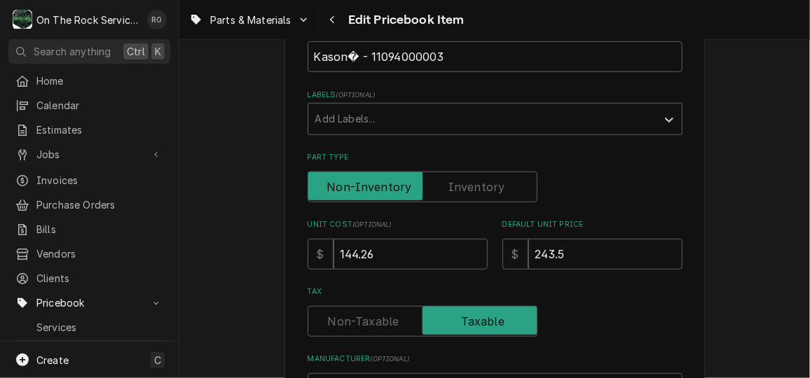
scroll to position [254, 0]
click at [598, 259] on input "243.5" at bounding box center [605, 254] width 154 height 31
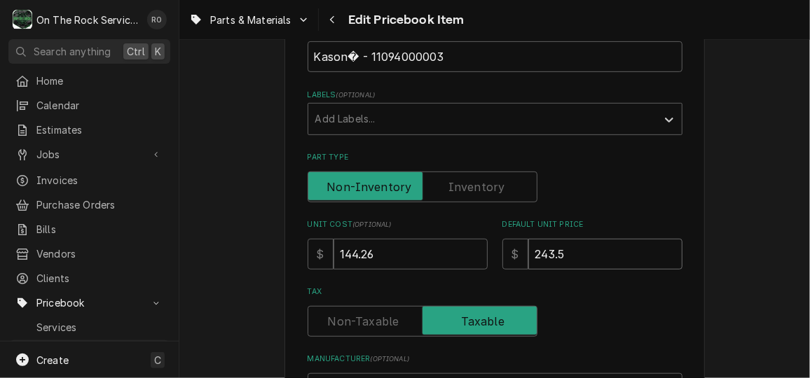
click at [598, 259] on input "243.5" at bounding box center [605, 254] width 154 height 31
type textarea "x"
type input "2"
type textarea "x"
type input "28"
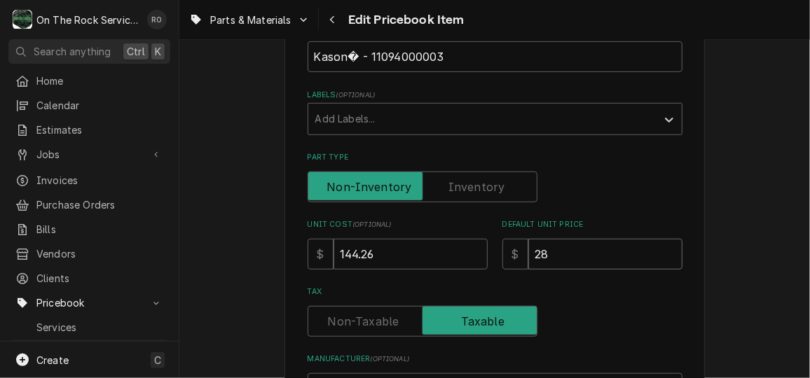
type textarea "x"
type input "288"
type textarea "x"
type input "288.5"
type textarea "x"
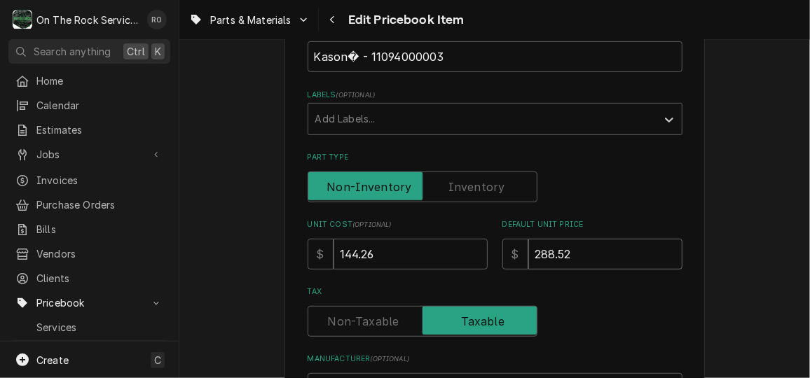
type input "288.52"
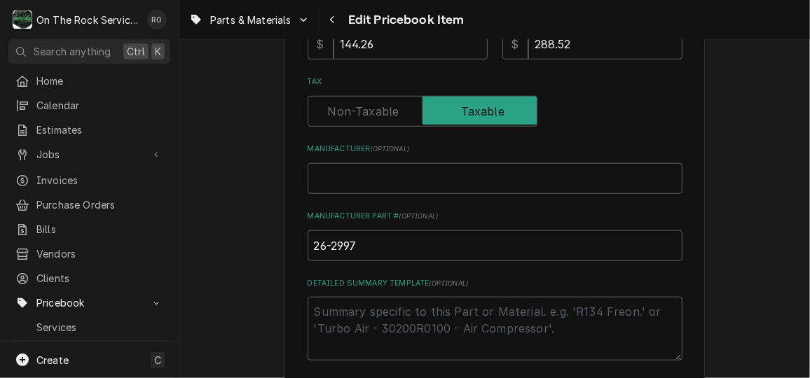
scroll to position [513, 0]
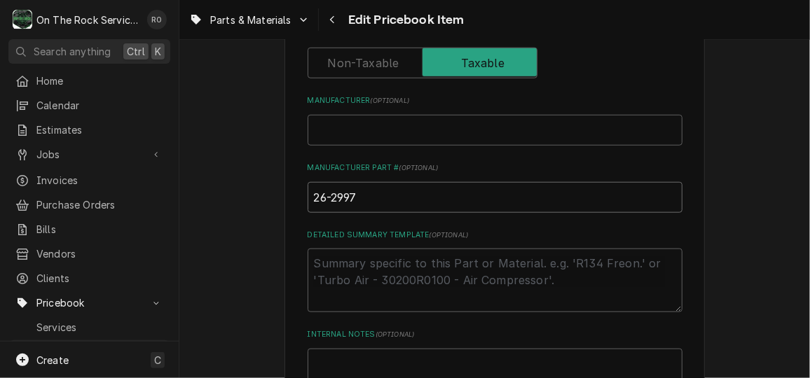
click at [423, 203] on input "26-2997" at bounding box center [495, 197] width 375 height 31
type textarea "x"
type input "26-2997,"
type textarea "x"
type input "26-2997,"
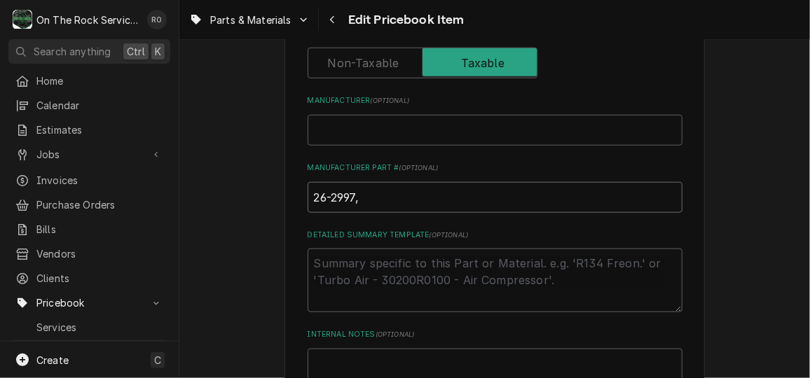
type textarea "x"
type input "26-2997, 2"
type textarea "x"
type input "26-2997, 26"
type textarea "x"
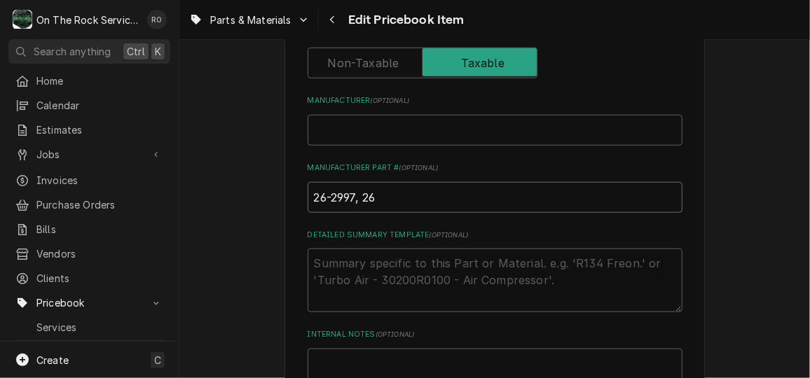
type input "26-2997, 262"
type textarea "x"
type input "26-2997, 2629"
type textarea "x"
type input "26-2997, 26299"
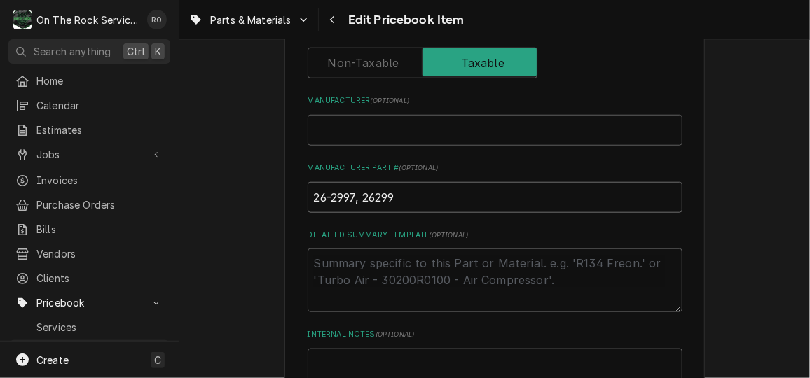
type textarea "x"
type input "26-2997, 262997"
type textarea "x"
type input "26-2997, 262997,"
type textarea "x"
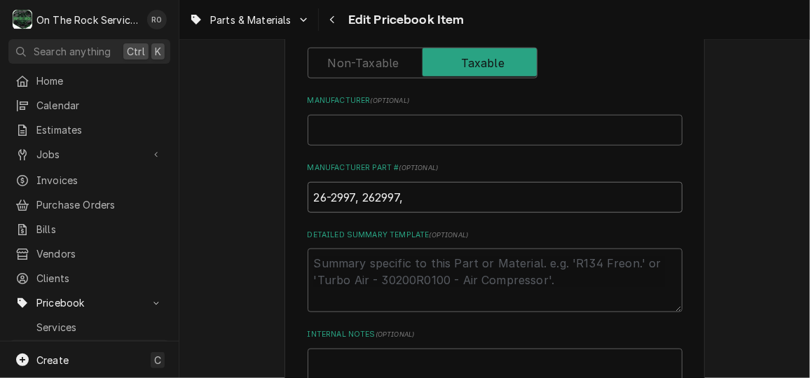
type input "26-2997, 262997,"
type textarea "x"
type input "26-2997, 262997, 1"
type textarea "x"
type input "26-2997, 262997, 10"
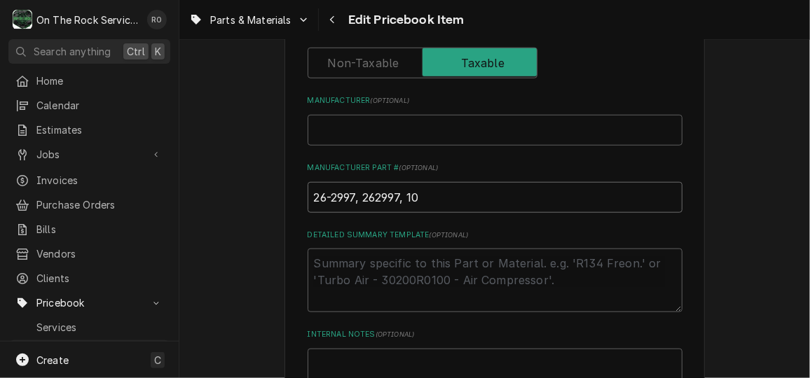
type textarea "x"
type input "26-2997, 262997, 109"
type textarea "x"
type input "26-2997, 262997, 1093"
type textarea "x"
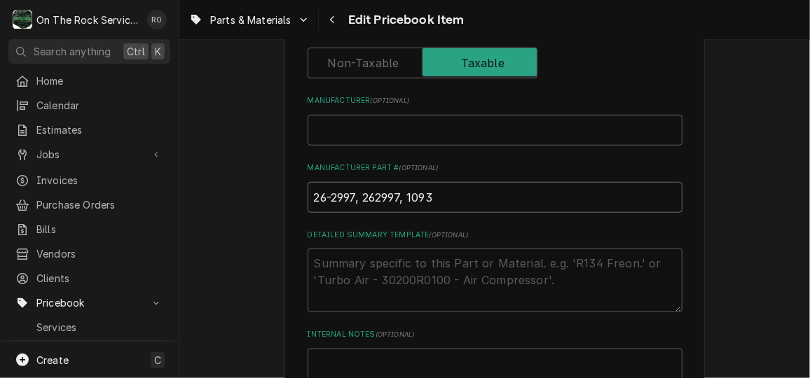
type input "26-2997, 262997, 109"
type textarea "x"
type input "26-2997, 262997, 1094"
type textarea "x"
type input "26-2997, 262997, 10940"
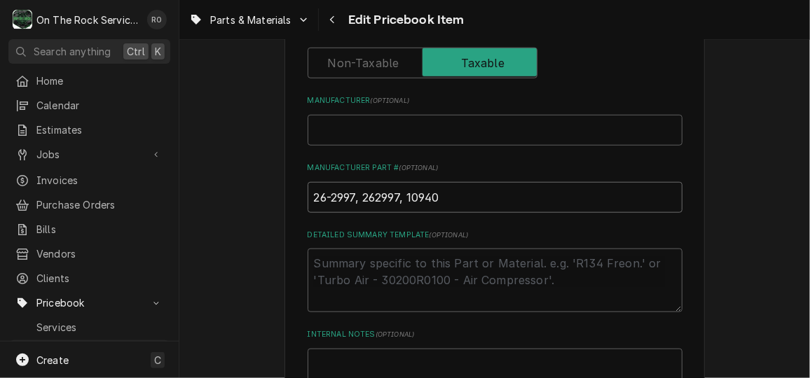
type textarea "x"
type input "26-2997, 262997, 109400"
type textarea "x"
type input "26-2997, 262997, 1094000"
type textarea "x"
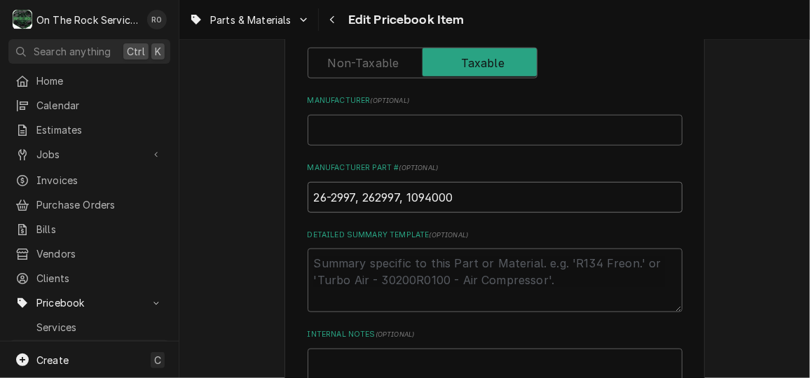
type input "26-2997, 262997, 10940000"
type textarea "x"
type input "26-2997, 262997, 109400000"
type textarea "x"
type input "26-2997, 262997, 1094000003"
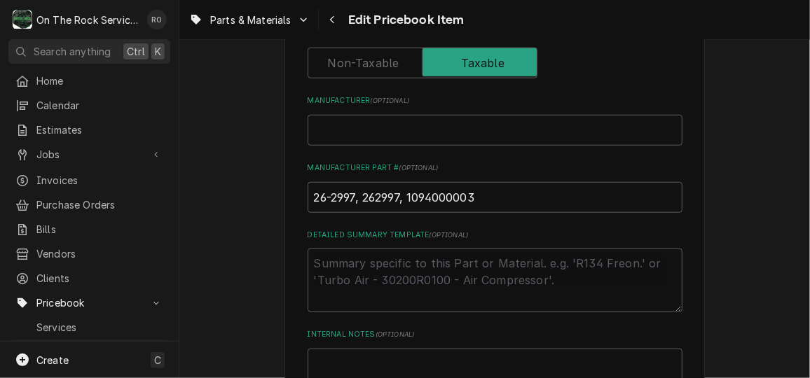
click at [526, 149] on div "Use the fields below to edit this PriceBook item. Note that changes made here w…" at bounding box center [495, 47] width 375 height 951
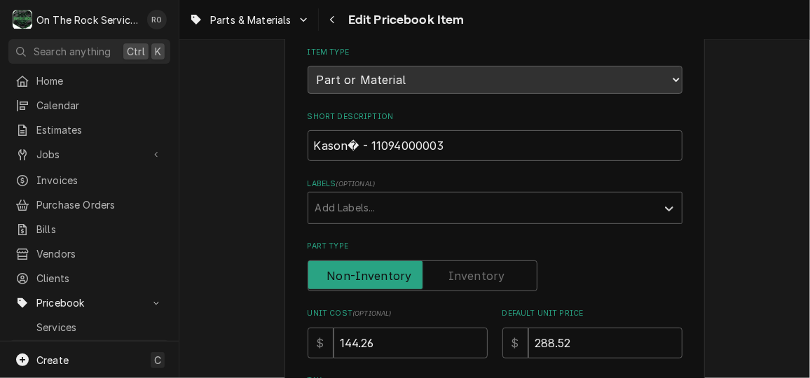
scroll to position [165, 0]
drag, startPoint x: 528, startPoint y: 141, endPoint x: 294, endPoint y: 147, distance: 233.5
paste input "1094 SureClose™ Door Closer Bod"
type textarea "x"
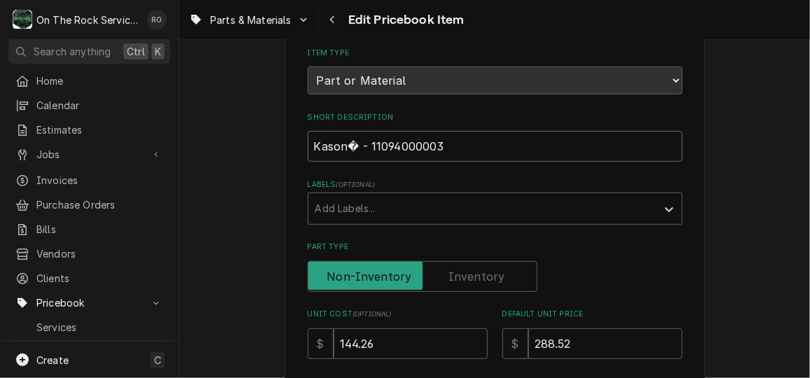
type input "1094 SureClose™ Door Closer Bod"
type textarea "x"
type input "1094 SureClose™ Door Closer Body"
type textarea "x"
type input "1094 SureClose™ Door Closer Body-"
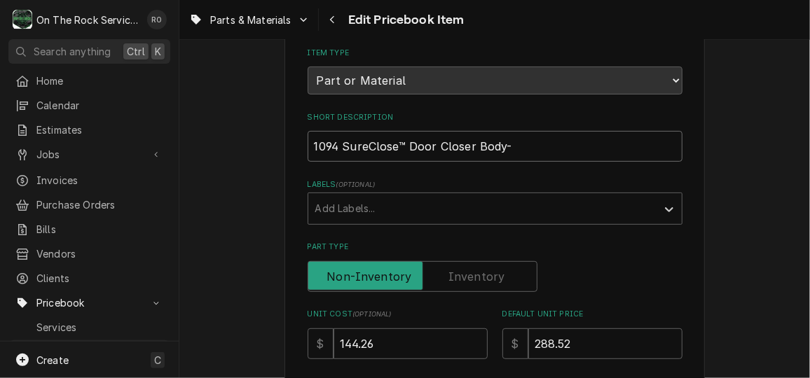
type textarea "x"
type input "1094 SureClose™ Door Closer Body-H"
type textarea "x"
type input "1094 SureClose™ Door Closer Body-Hy"
type textarea "x"
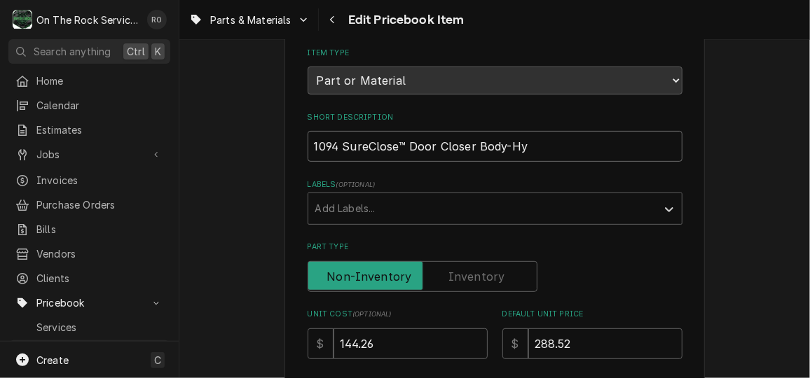
type input "1094 SureClose™ Door Closer Body-Hyd"
type textarea "x"
type input "1094 SureClose™ Door Closer Body-Hyda"
type textarea "x"
type input "1094 SureClose™ Door Closer Body-Hydar"
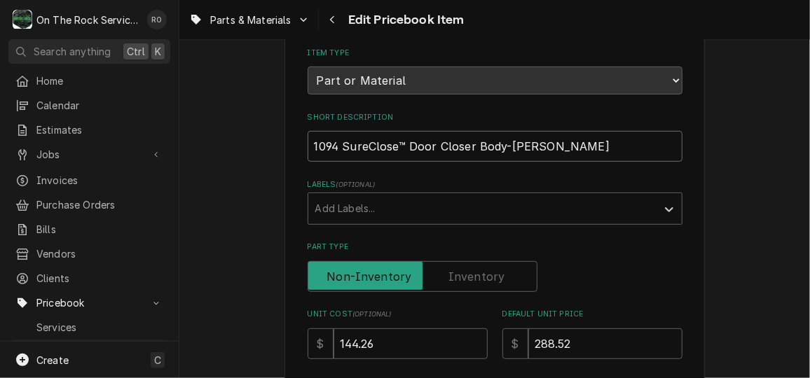
type textarea "x"
type input "1094 SureClose™ Door Closer Body-Hyda"
type textarea "x"
type input "1094 SureClose™ Door Closer Body-Hydr"
type textarea "x"
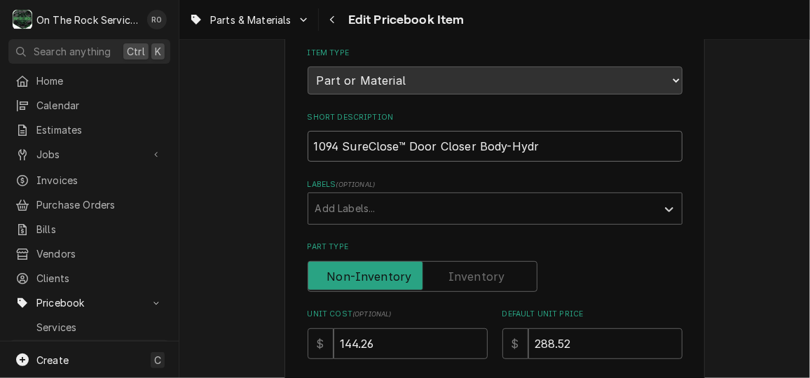
type input "1094 SureClose™ Door Closer Body-Hydra"
type textarea "x"
type input "1094 SureClose™ Door Closer Body-Hydrau"
type textarea "x"
type input "1094 SureClose™ Door Closer Body-Hydrauli"
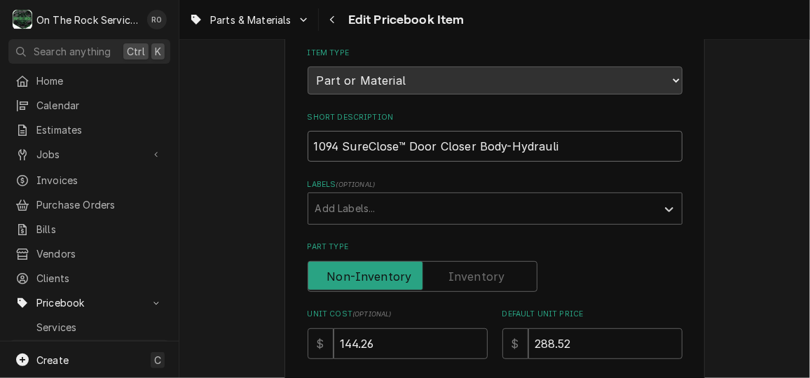
type textarea "x"
type input "1094 SureClose™ Door Closer Body-Hydraulic"
type textarea "x"
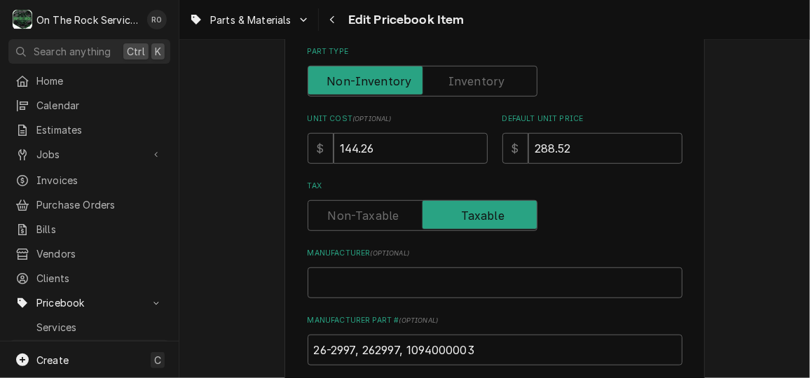
scroll to position [374, 0]
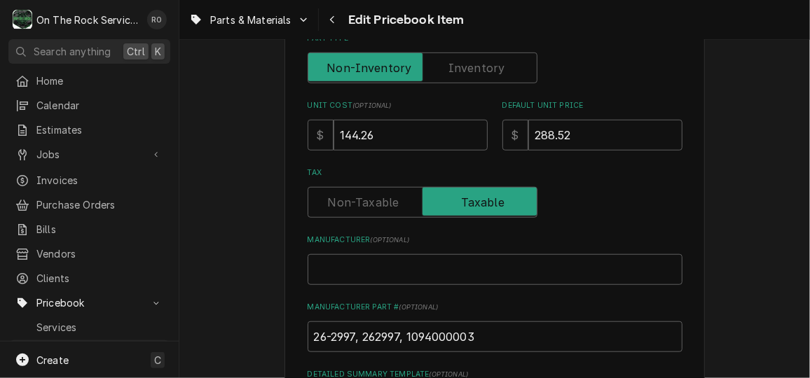
type input "1094 SureClose™ Door Closer Body-Hydraulic"
click at [406, 272] on input "Manufacturer ( optional )" at bounding box center [495, 269] width 375 height 31
type textarea "x"
type input "K"
type textarea "x"
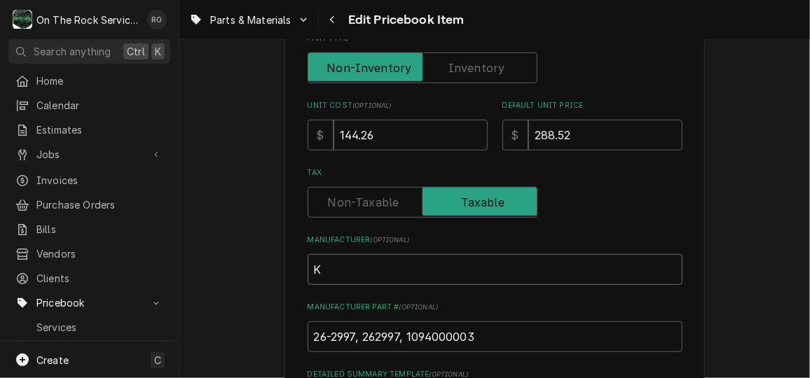
type input "Ka"
type textarea "x"
type input "Kas"
type textarea "x"
type input "Kaso"
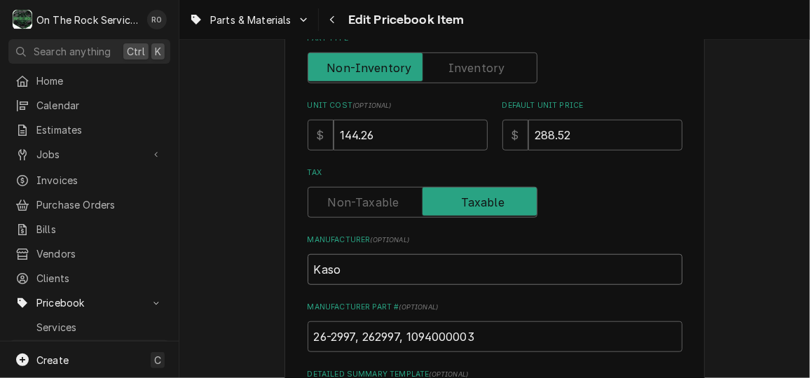
type textarea "x"
type input "Kason"
type textarea "x"
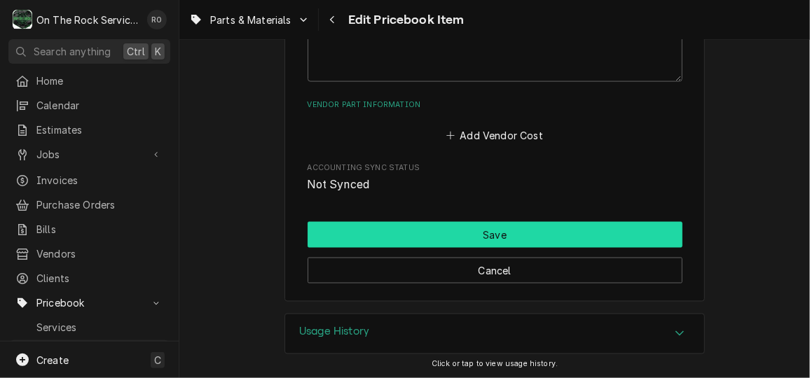
type input "Kason"
click at [434, 239] on button "Save" at bounding box center [495, 235] width 375 height 26
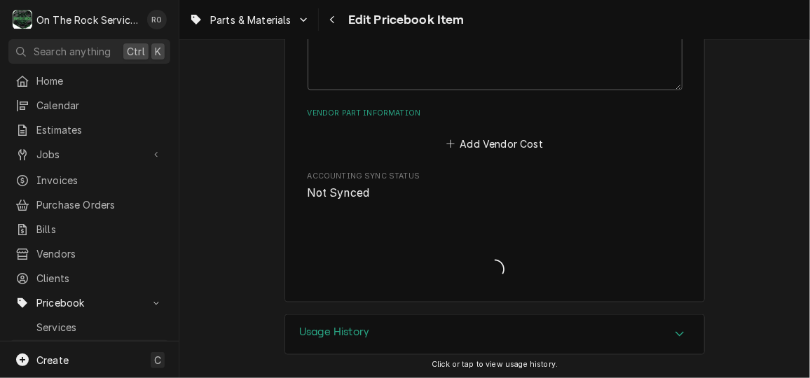
type textarea "x"
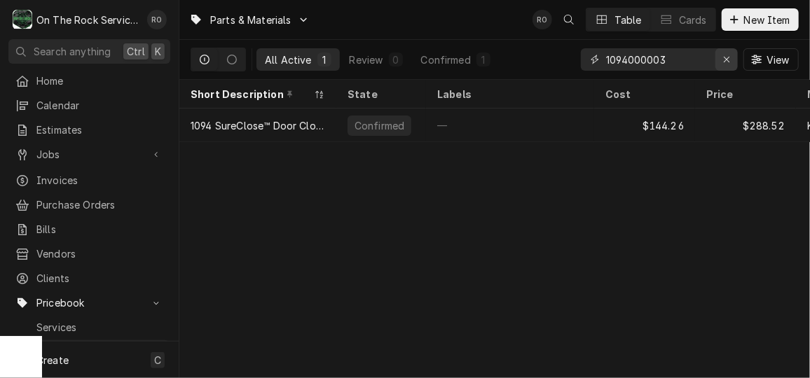
click at [727, 56] on icon "Erase input" at bounding box center [727, 60] width 8 height 10
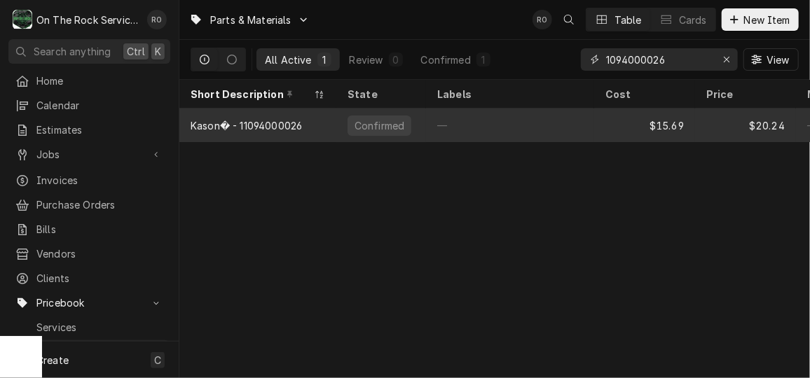
type input "1094000026"
click at [536, 119] on div "—" at bounding box center [510, 126] width 168 height 34
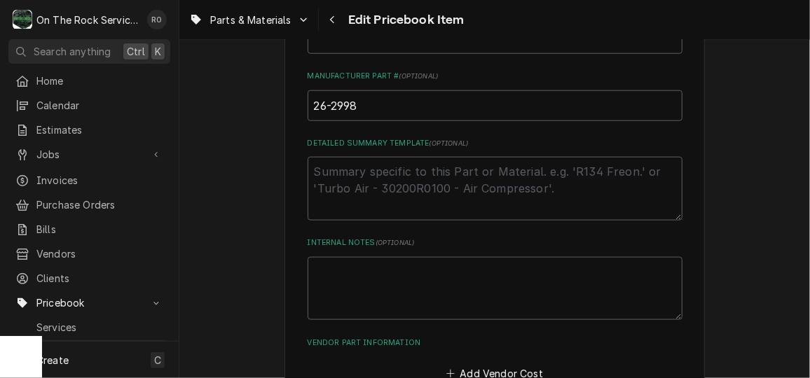
scroll to position [605, 0]
click at [388, 114] on input "26-2998" at bounding box center [495, 105] width 375 height 31
type textarea "x"
type input "26-2998,"
type textarea "x"
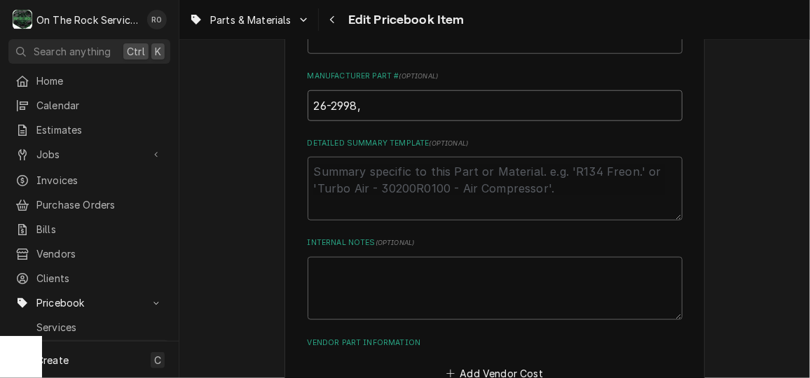
type input "26-2998,"
type textarea "x"
type input "26-2998, 2"
type textarea "x"
type input "26-2998, 26"
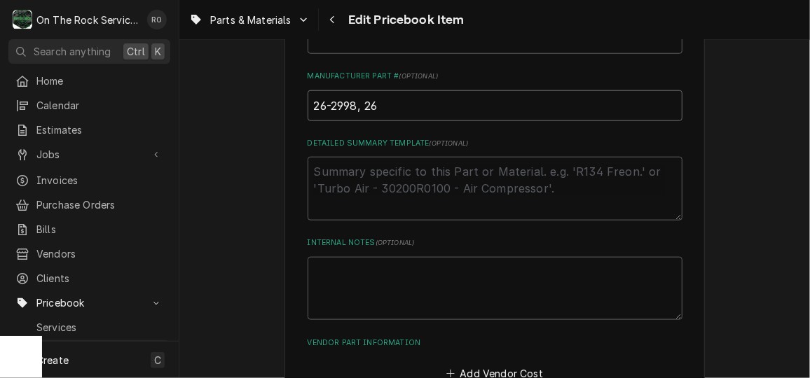
type textarea "x"
type input "26-2998, 262"
type textarea "x"
type input "26-2998, 2629"
type textarea "x"
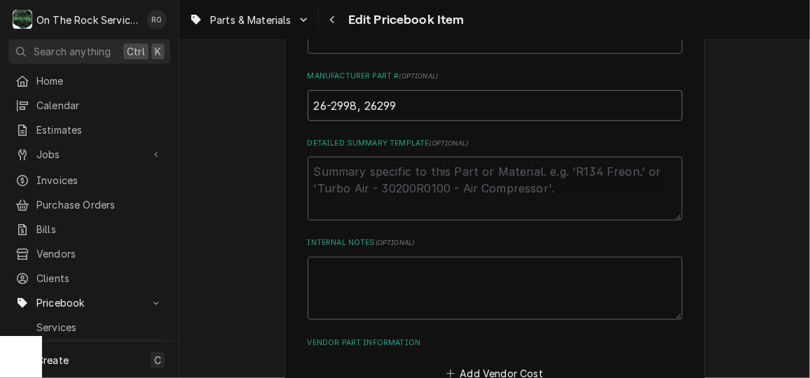
type input "26-2998, 262998"
type textarea "x"
type input "26-2998, 2629989"
type textarea "x"
type input "26-2998, 262998"
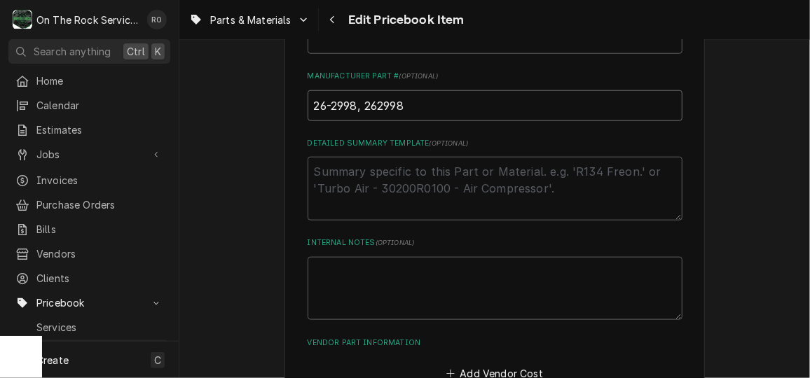
type textarea "x"
type input "26-2998, 262998,"
type textarea "x"
type input "26-2998, 262998,"
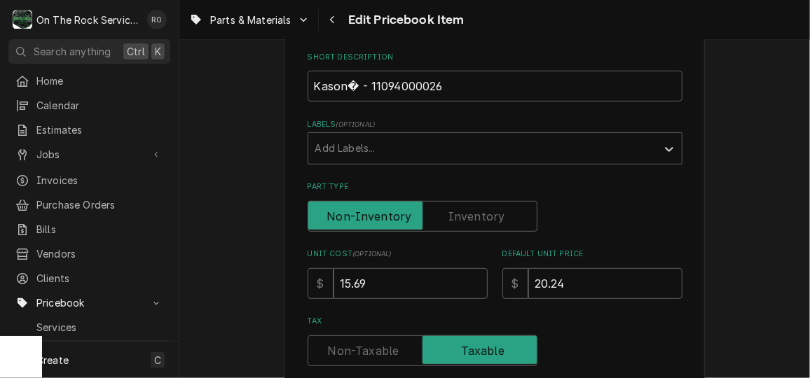
scroll to position [209, 0]
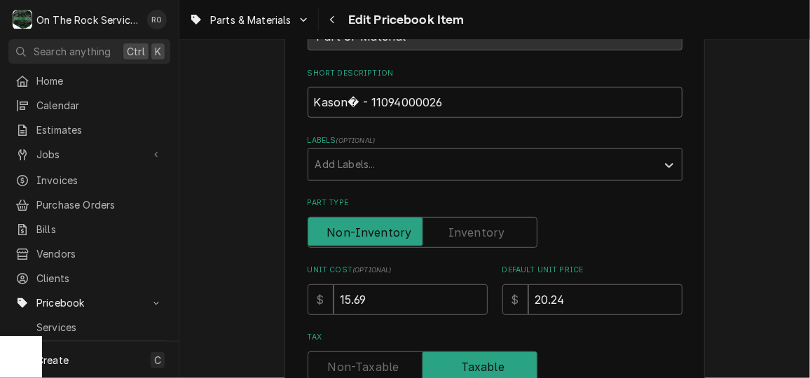
drag, startPoint x: 530, startPoint y: 104, endPoint x: 235, endPoint y: 93, distance: 295.3
paste input "® - 1094 SureClose™ Flush Door Closer Hook"
type textarea "x"
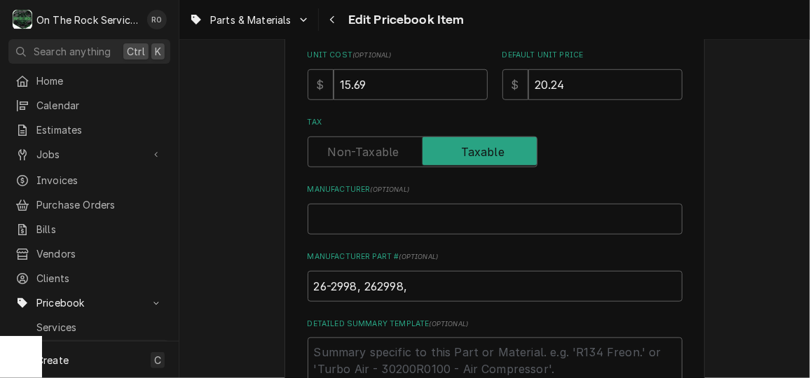
scroll to position [431, 0]
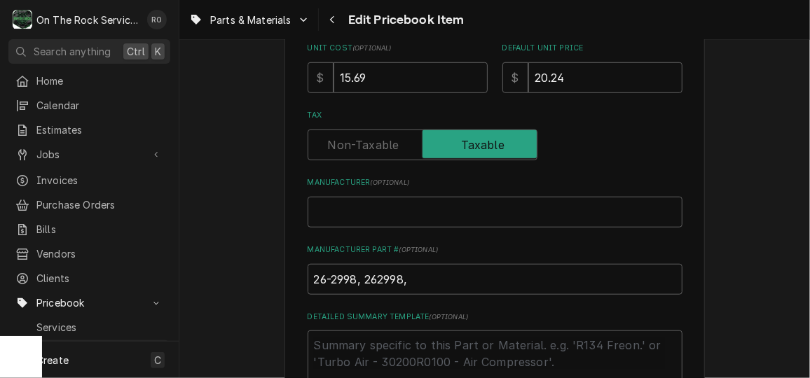
type input "Kason® - 1094 SureClose™ Flush Door Closer Hook"
click at [444, 197] on input "Manufacturer ( optional )" at bounding box center [495, 212] width 375 height 31
type textarea "x"
type input "K"
type textarea "x"
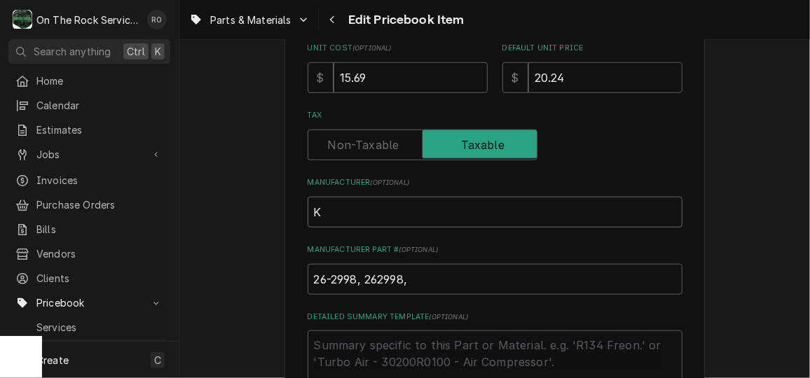
type input "Ka"
type textarea "x"
type input "Kas"
type textarea "x"
type input "Kaso"
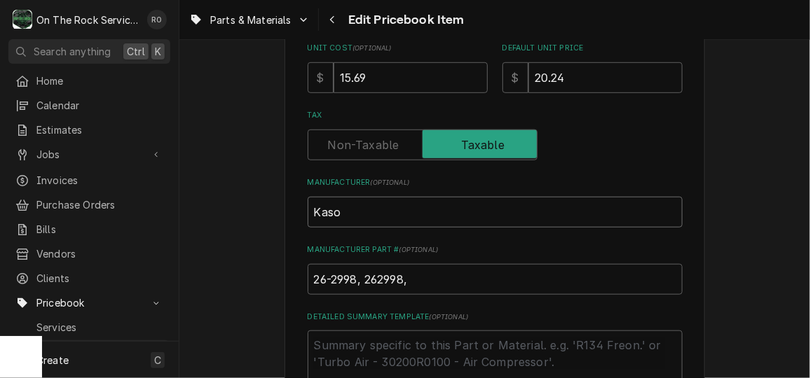
type textarea "x"
type input "Kason"
click at [428, 282] on input "26-2998, 262998," at bounding box center [495, 279] width 375 height 31
type textarea "x"
type input "26-2998, 262998, 1"
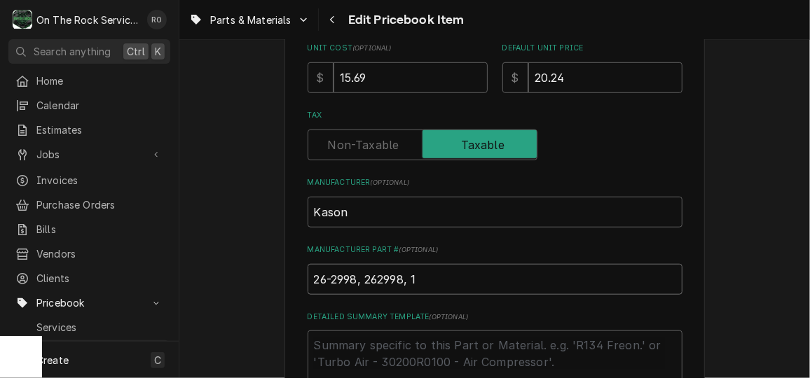
type textarea "x"
type input "26-2998, 262998, 10"
type textarea "x"
type input "26-2998, 262998, 109"
type textarea "x"
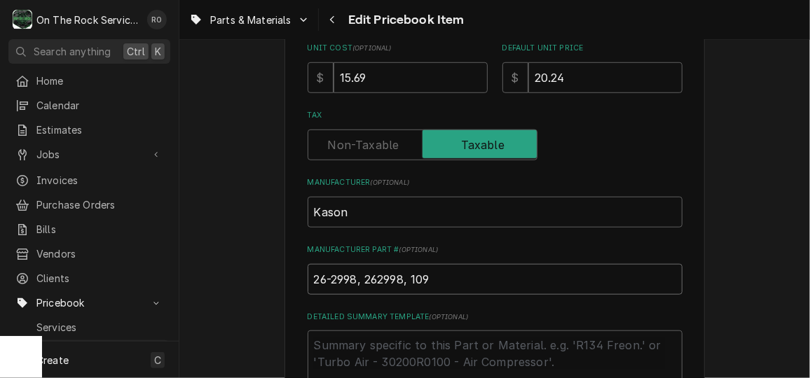
type input "26-2998, 262998, 1094"
type textarea "x"
type input "26-2998, 262998, 10940"
type textarea "x"
type input "26-2998, 262998, 109400"
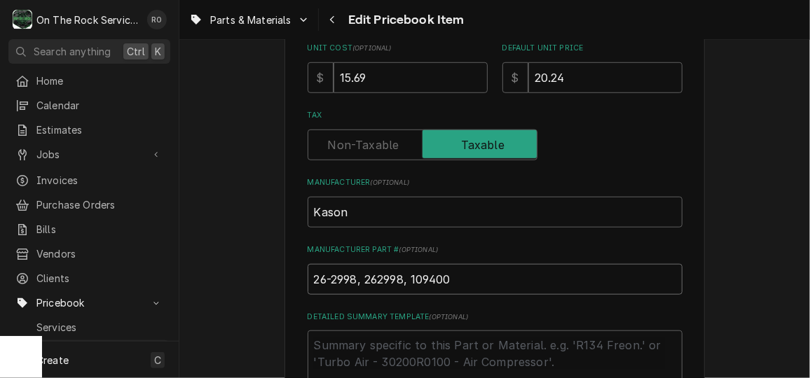
type textarea "x"
type input "26-2998, 262998, 1094000"
type textarea "x"
type input "26-2998, 262998, 10940000"
type textarea "x"
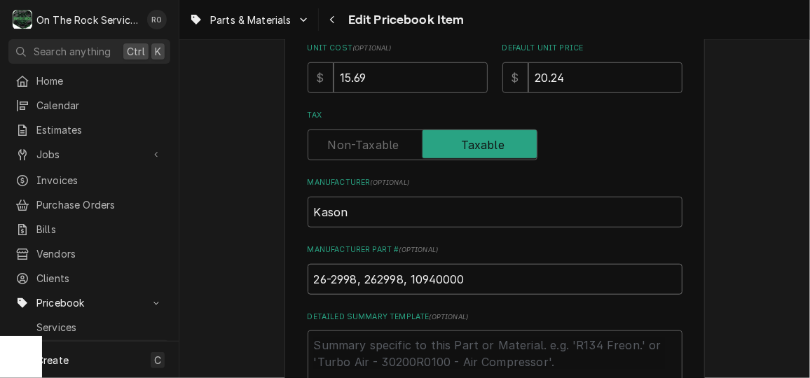
type input "26-2998, 262998, 109400002"
type textarea "x"
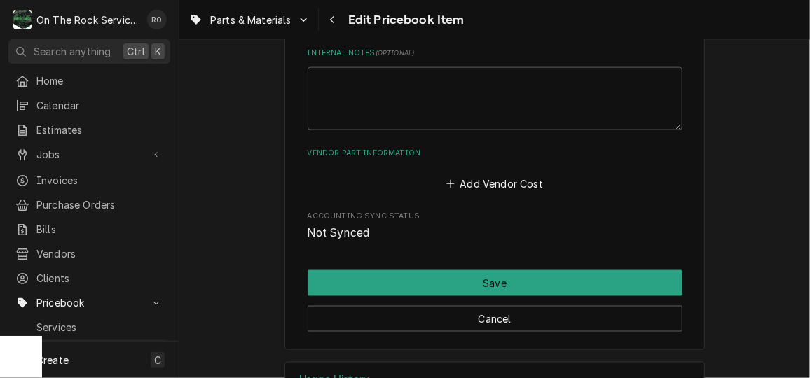
type input "26-2998, 262998, 1094000026"
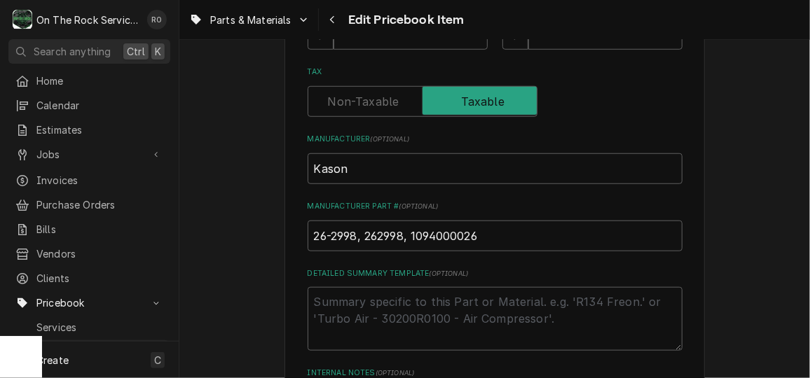
scroll to position [388, 0]
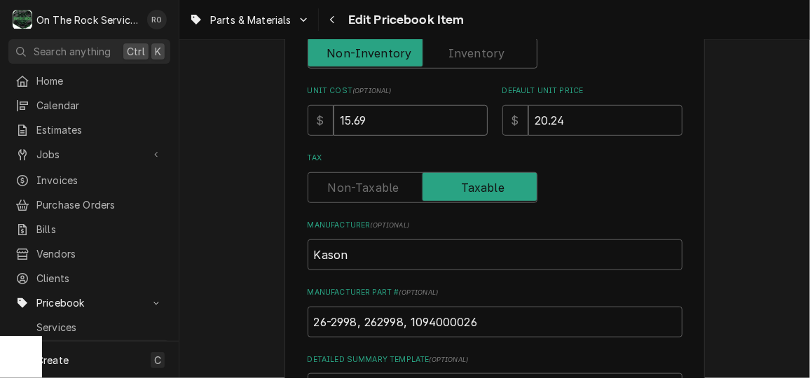
drag, startPoint x: 395, startPoint y: 121, endPoint x: 235, endPoint y: 100, distance: 161.2
click at [235, 100] on div "Use the fields below to edit this PriceBook item. Note that changes made here w…" at bounding box center [494, 217] width 631 height 1102
type textarea "x"
type input "29"
type textarea "x"
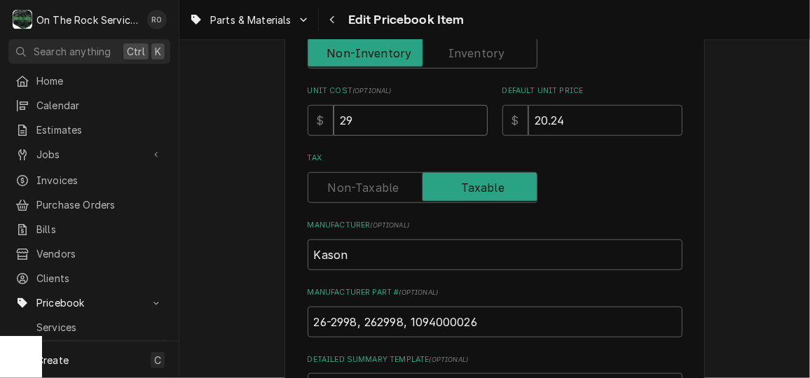
type input "290"
type textarea "x"
type input "290.5"
type textarea "x"
type input "290.59"
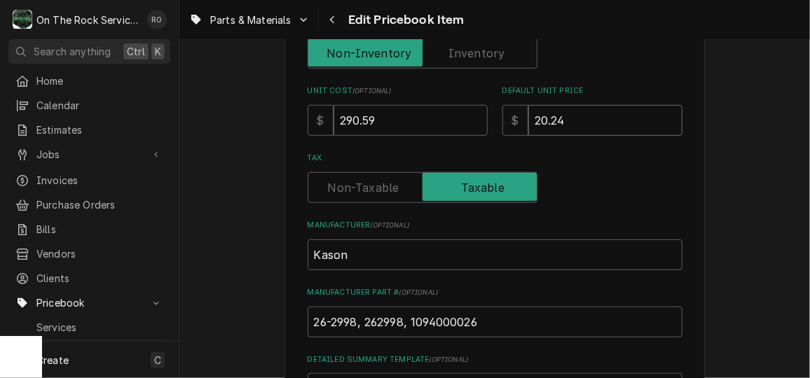
type textarea "x"
type input "5"
type textarea "x"
type input "59"
type textarea "x"
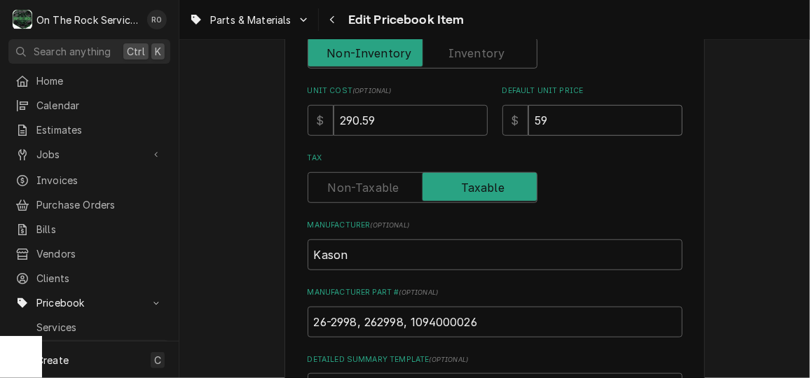
type input "59.1"
type textarea "x"
type input "59.18"
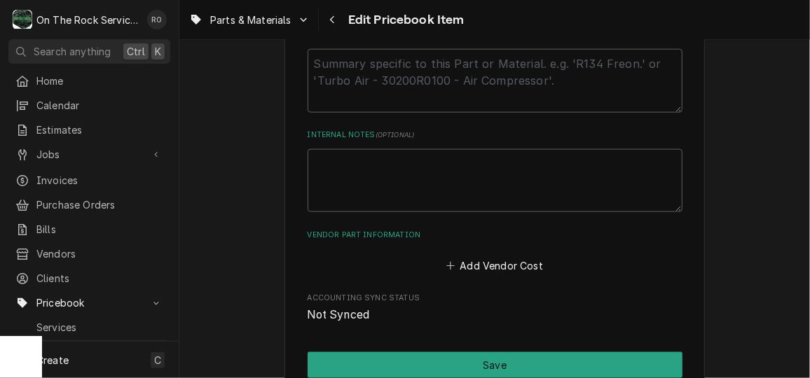
scroll to position [798, 0]
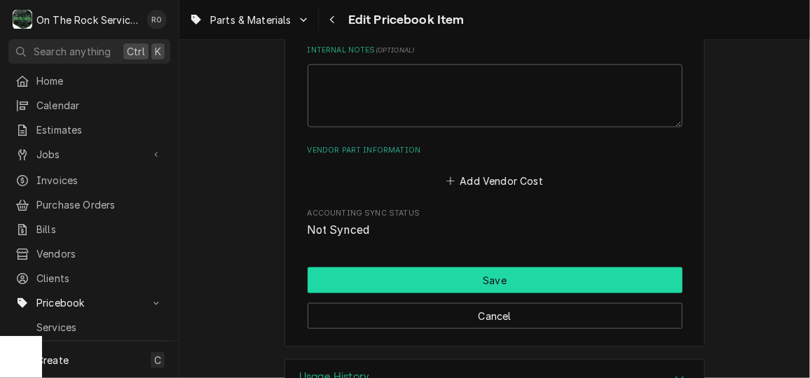
click at [430, 268] on button "Save" at bounding box center [495, 281] width 375 height 26
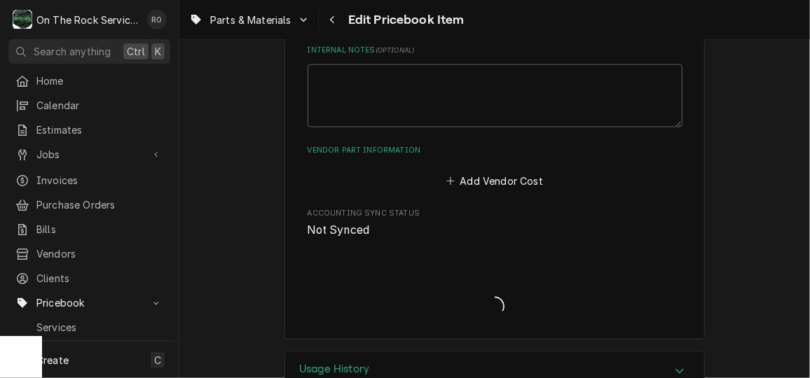
type textarea "x"
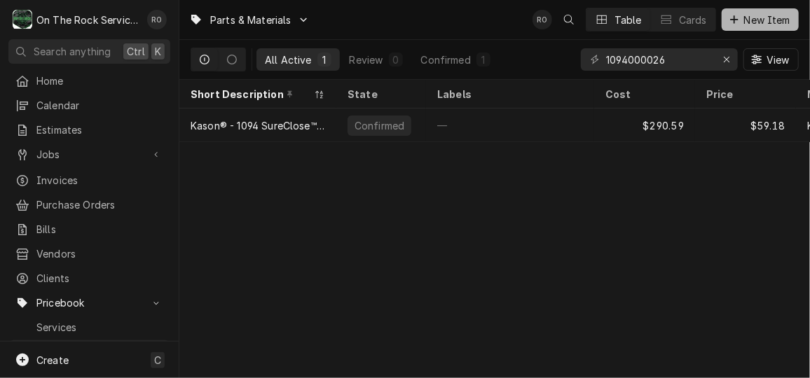
click at [754, 17] on span "New Item" at bounding box center [767, 20] width 52 height 15
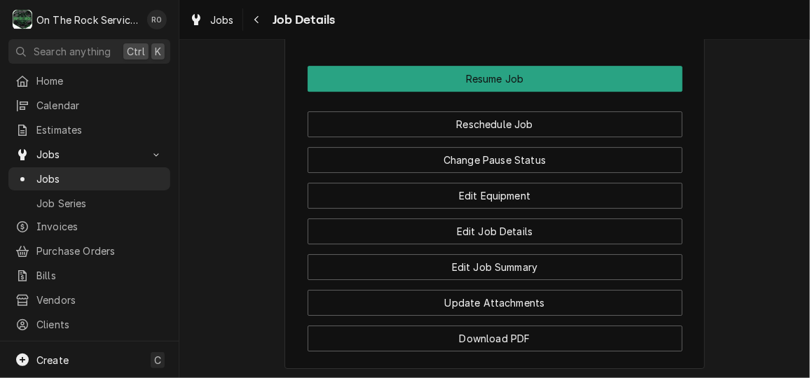
scroll to position [1853, 0]
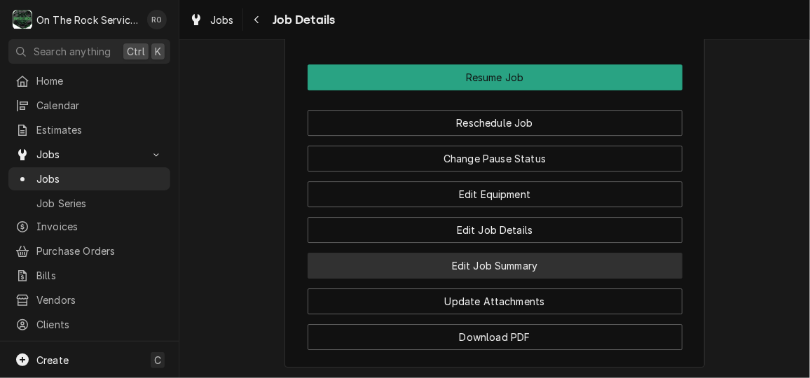
click at [517, 253] on button "Edit Job Summary" at bounding box center [495, 266] width 375 height 26
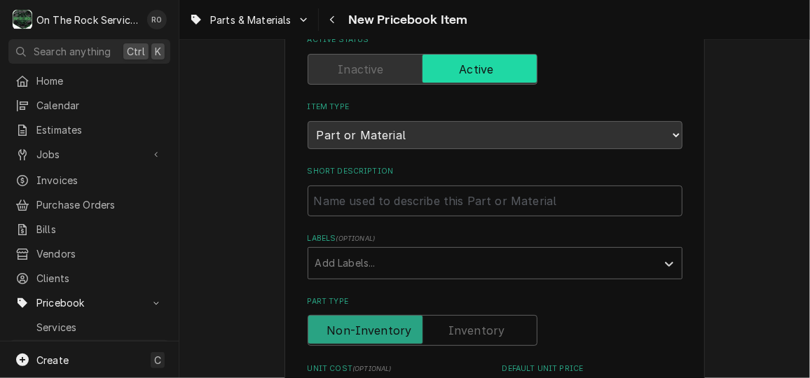
scroll to position [101, 0]
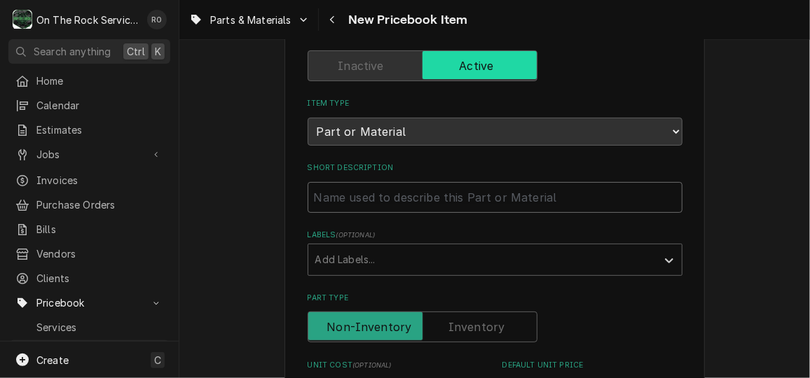
click at [392, 193] on input "Short Description" at bounding box center [495, 197] width 375 height 31
paste input "ARM ROLLER, FOR 25" CLOSER"
type textarea "x"
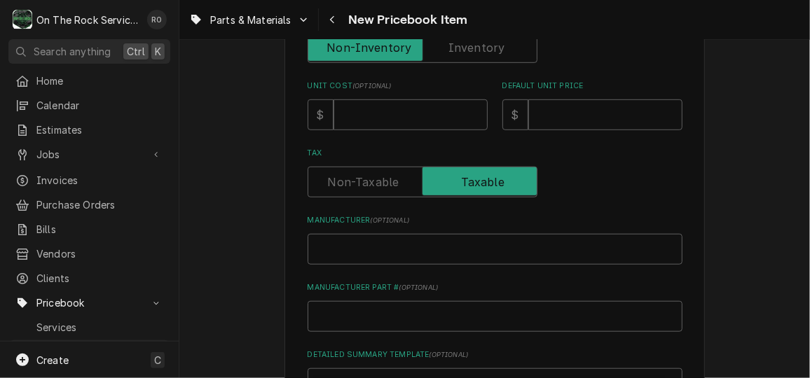
scroll to position [417, 0]
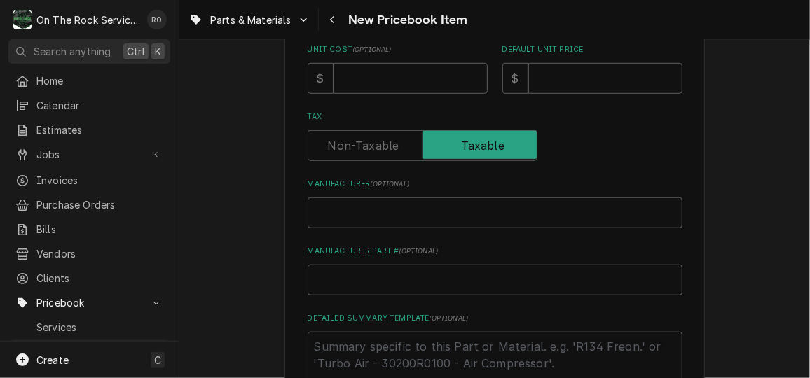
type input "ARM ROLLER, FOR 25" CLOSER"
click at [437, 206] on input "Manufacturer ( optional )" at bounding box center [495, 213] width 375 height 31
type textarea "x"
type input "E"
type textarea "x"
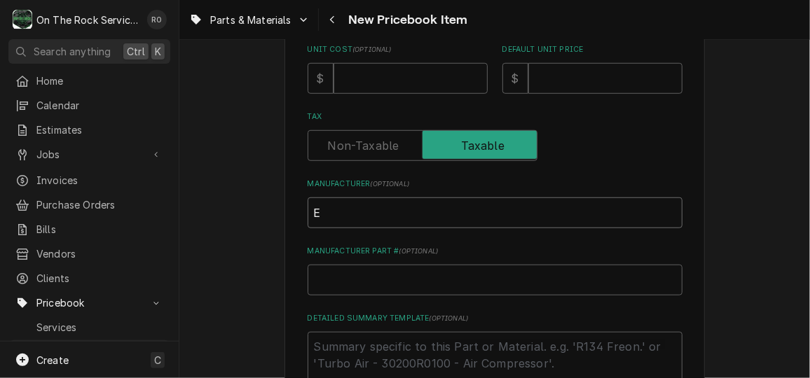
type input "ED"
type textarea "x"
type input "EDEY"
type textarea "x"
type input "EDEY"
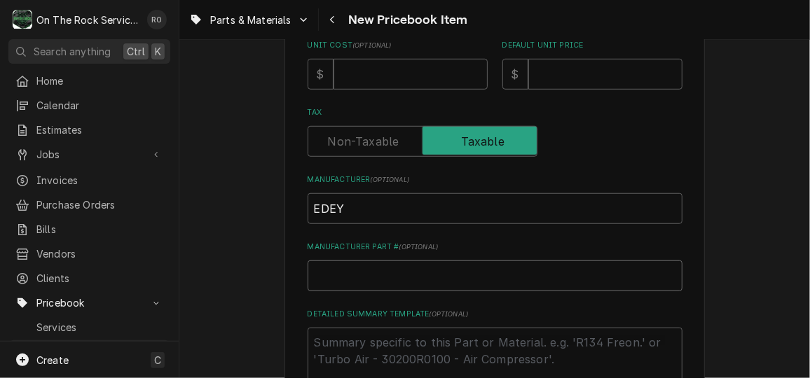
scroll to position [431, 0]
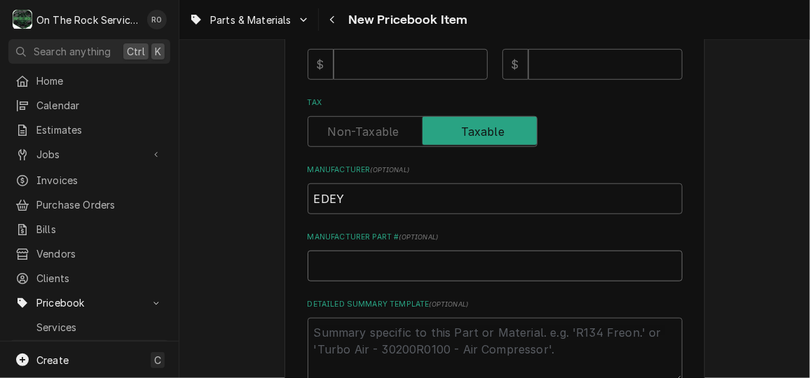
click at [329, 263] on input "Manufacturer Part # ( optional )" at bounding box center [495, 266] width 375 height 31
paste input ": A-354-25"
type textarea "x"
type input ": A-354-25"
type textarea "x"
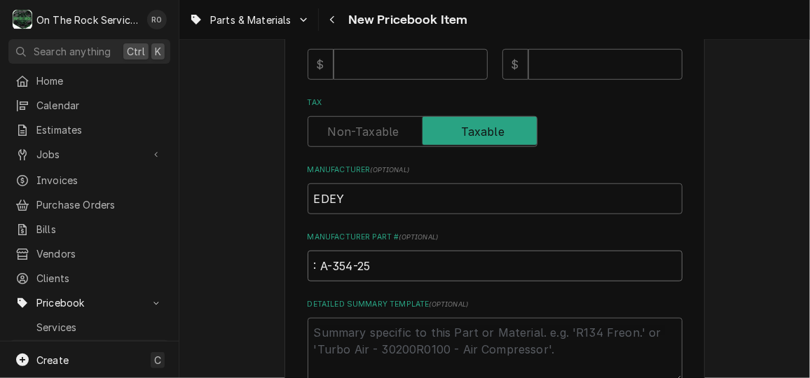
type input ":A-354-25"
type textarea "x"
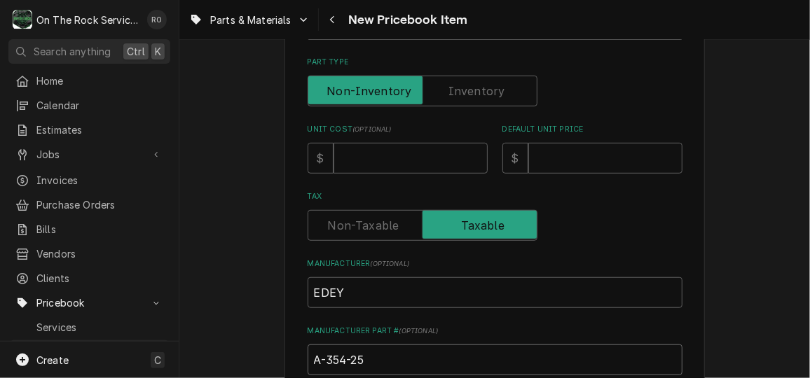
scroll to position [324, 0]
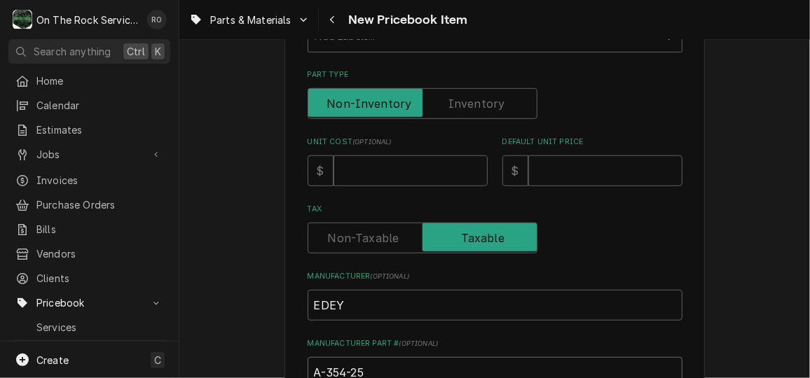
type input "A-354-25"
click at [427, 175] on input "Unit Cost ( optional )" at bounding box center [411, 171] width 154 height 31
click at [580, 160] on input "Default Unit Price" at bounding box center [605, 171] width 154 height 31
type textarea "x"
type input "1"
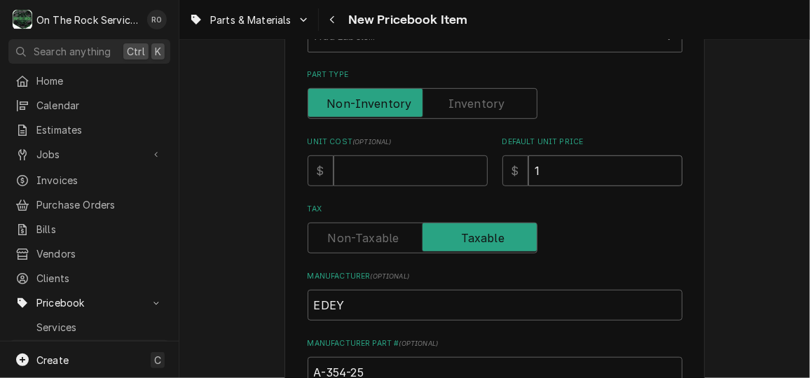
type textarea "x"
type input "19"
type textarea "x"
type input "195"
type textarea "x"
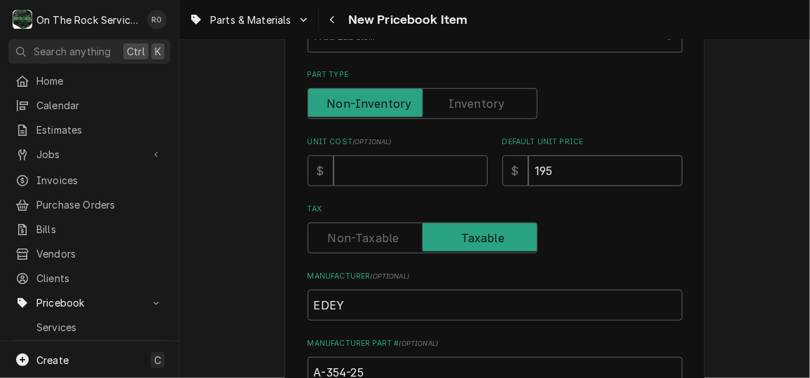
type input "195.7"
type textarea "x"
type input "195.76"
type textarea "x"
type input "9"
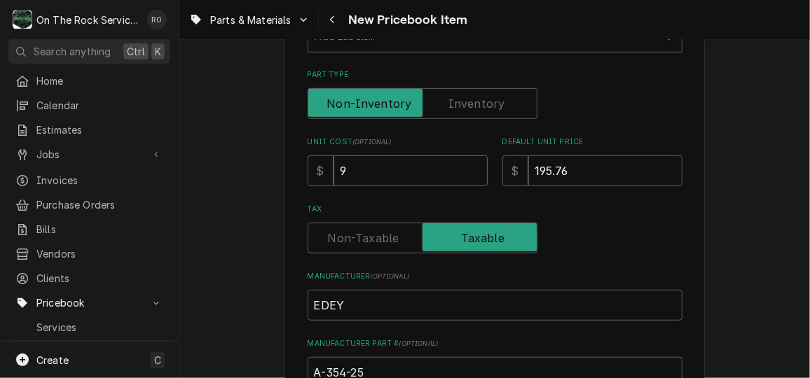
type textarea "x"
type input "97"
type textarea "x"
type input "97.8"
type textarea "x"
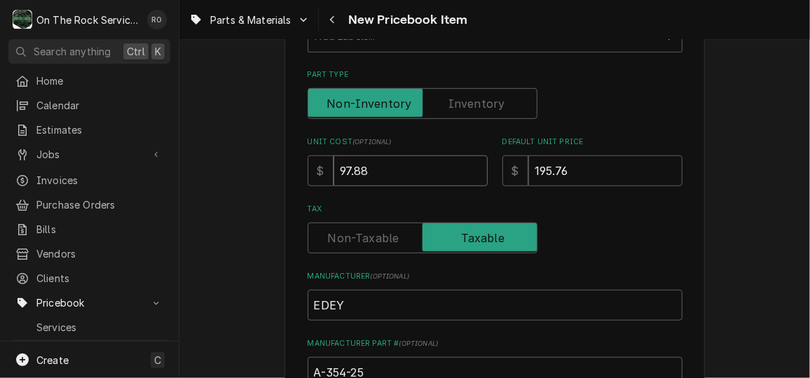
type input "97.88"
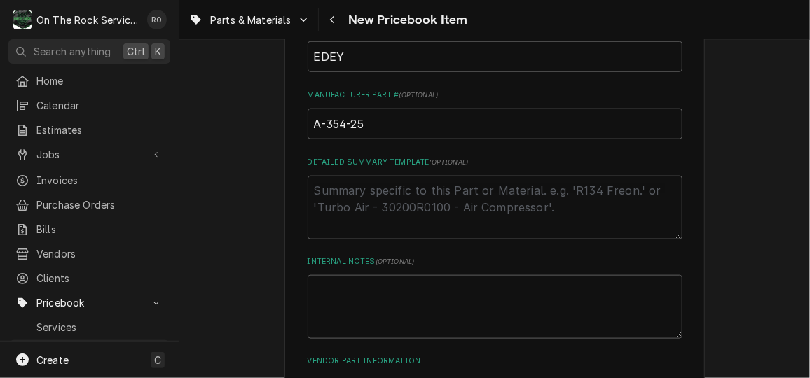
scroll to position [681, 0]
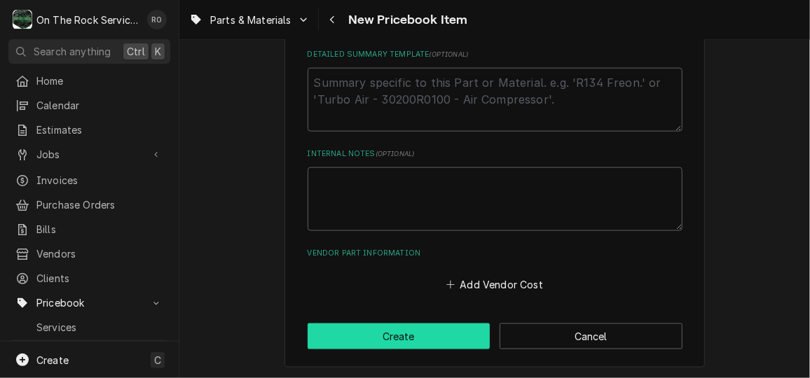
click at [381, 333] on button "Create" at bounding box center [399, 337] width 183 height 26
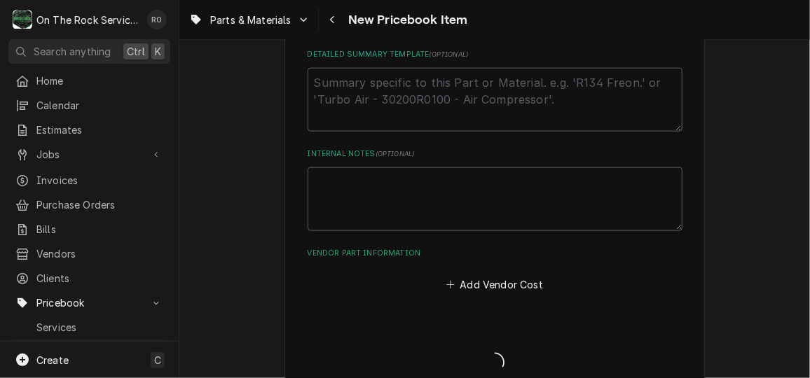
type textarea "x"
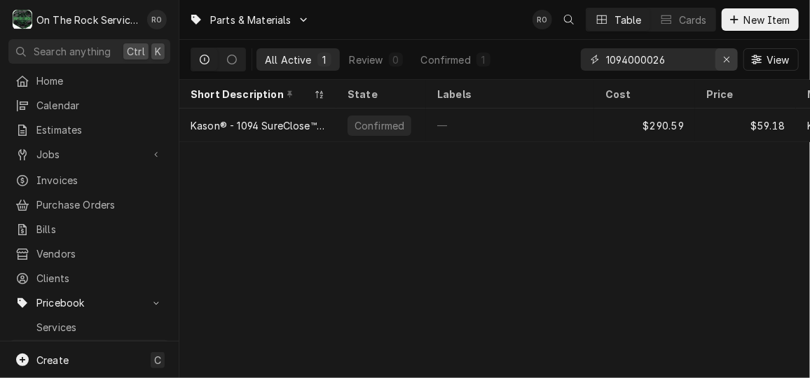
click at [725, 63] on icon "Erase input" at bounding box center [727, 60] width 8 height 10
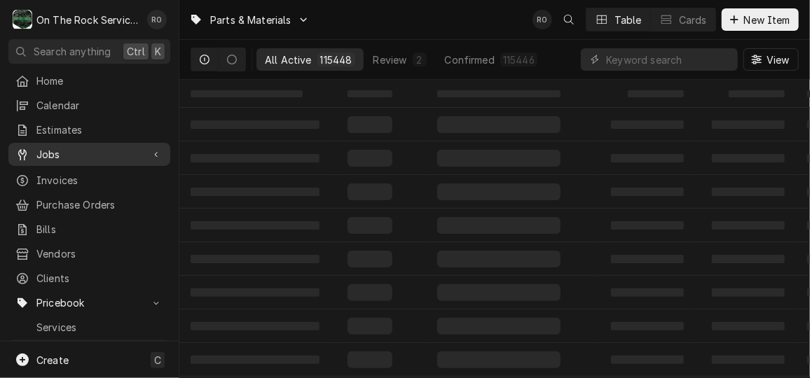
click at [62, 150] on span "Jobs" at bounding box center [89, 154] width 106 height 15
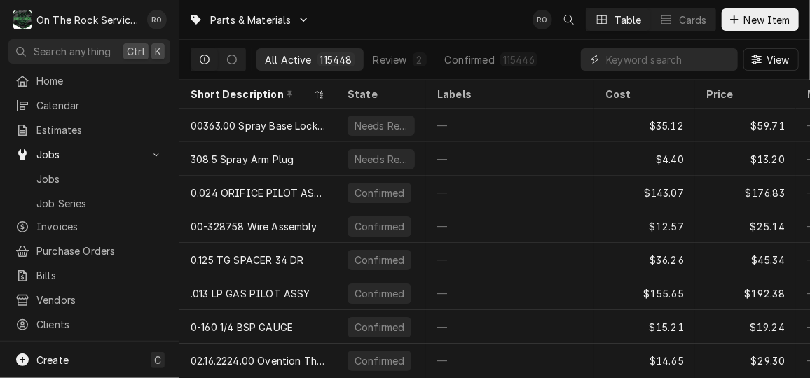
click at [683, 59] on input "Dynamic Content Wrapper" at bounding box center [668, 59] width 125 height 22
click at [669, 63] on input "Dynamic Content Wrapper" at bounding box center [668, 59] width 125 height 22
click at [86, 170] on div "Jobs" at bounding box center [89, 179] width 156 height 18
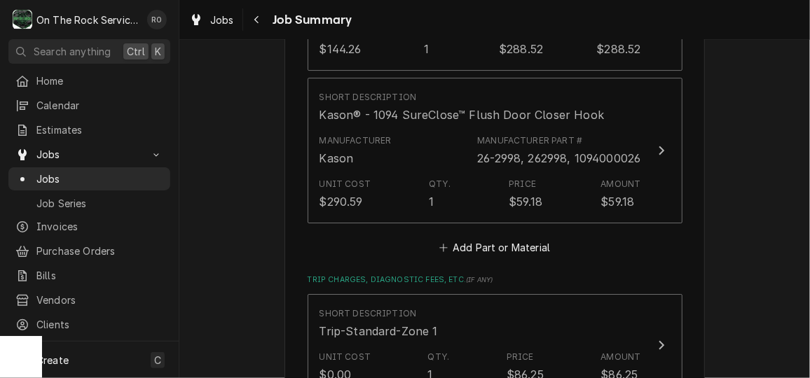
scroll to position [1982, 0]
click at [532, 238] on button "Add Part or Material" at bounding box center [495, 248] width 116 height 20
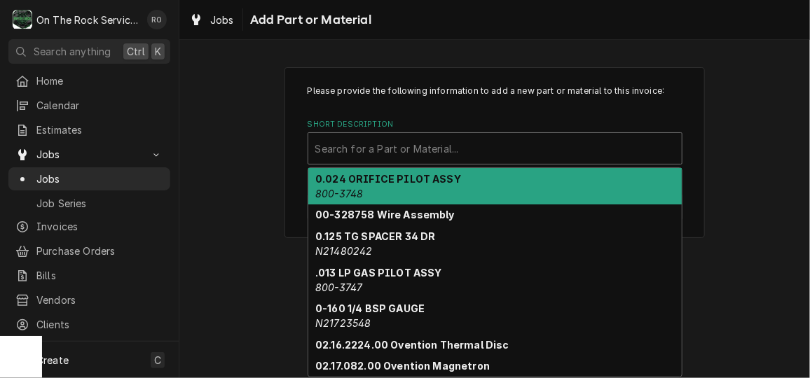
click at [453, 142] on div "Short Description" at bounding box center [495, 148] width 360 height 25
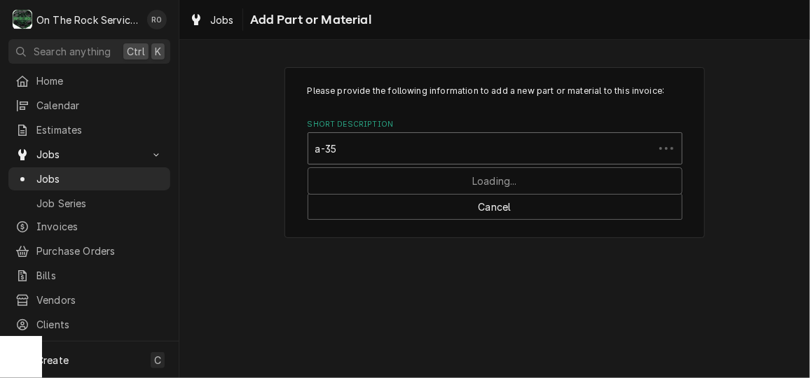
type input "a-354"
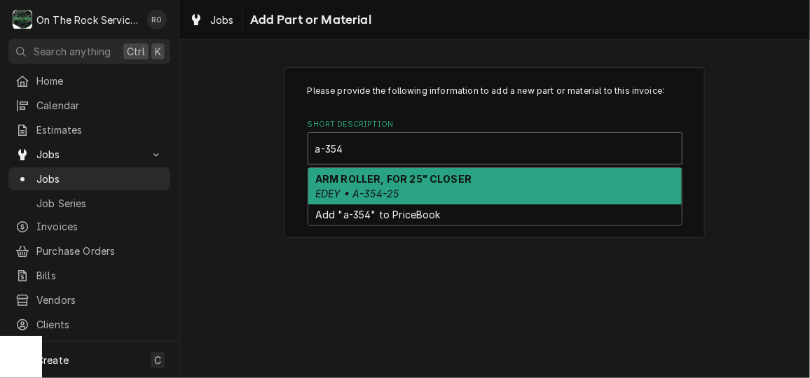
click at [452, 171] on div "ARM ROLLER, FOR 25" CLOSER EDEY • A-354-25" at bounding box center [495, 186] width 374 height 36
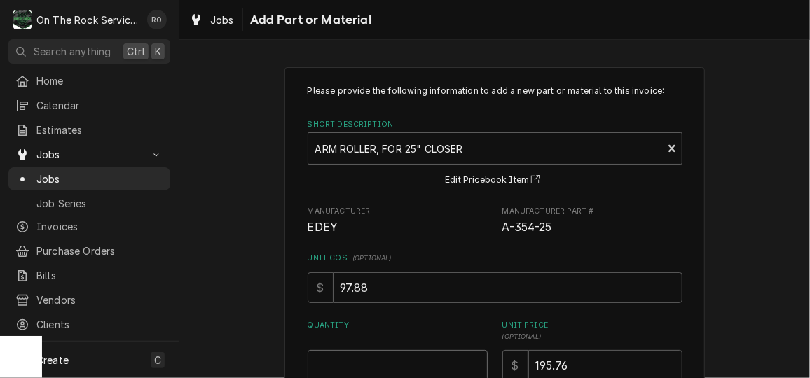
click at [423, 362] on input "Quantity" at bounding box center [398, 365] width 180 height 31
type textarea "x"
type input "1"
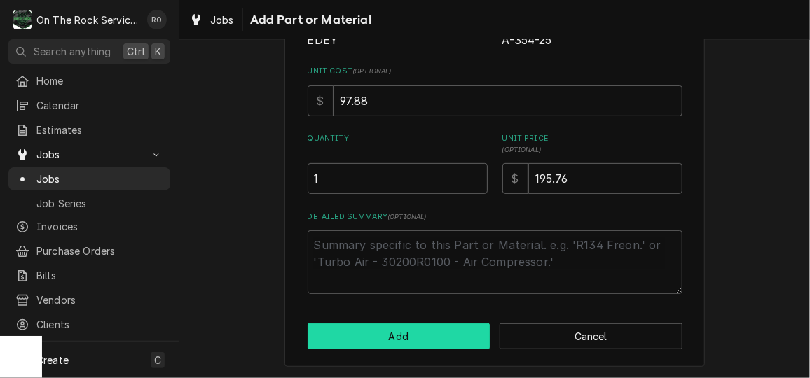
click at [425, 346] on button "Add" at bounding box center [399, 337] width 183 height 26
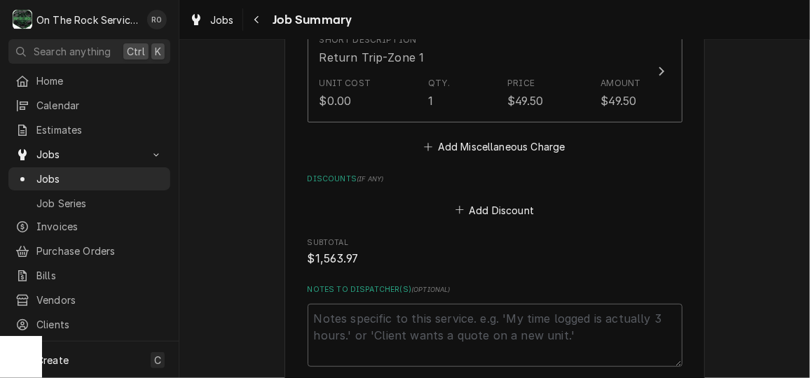
scroll to position [2519, 0]
click at [481, 136] on button "Add Miscellaneous Charge" at bounding box center [495, 146] width 146 height 20
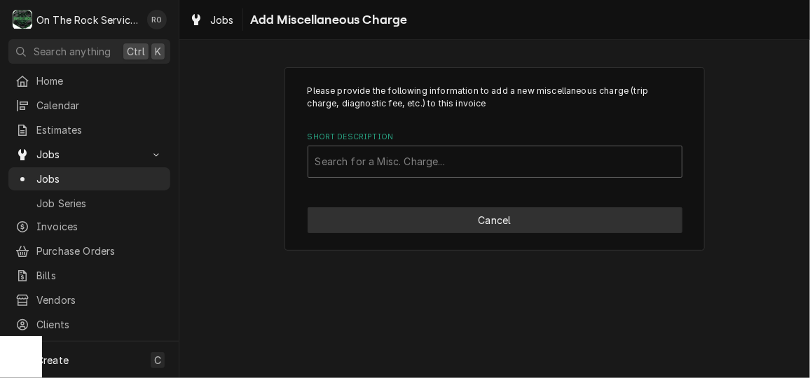
click at [538, 214] on button "Cancel" at bounding box center [495, 220] width 375 height 26
type textarea "x"
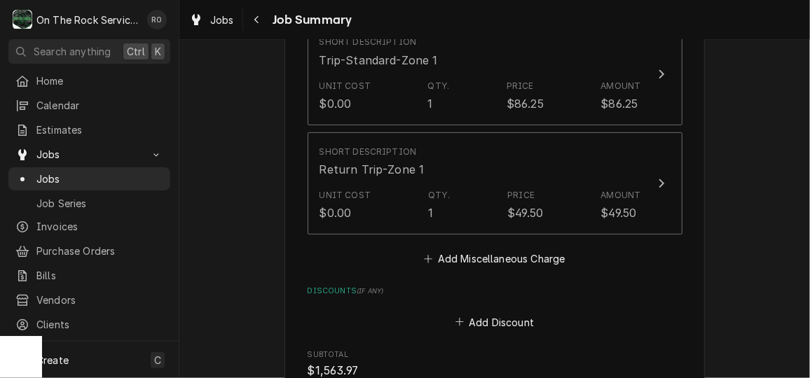
scroll to position [2407, 0]
click at [522, 248] on button "Add Miscellaneous Charge" at bounding box center [495, 258] width 146 height 20
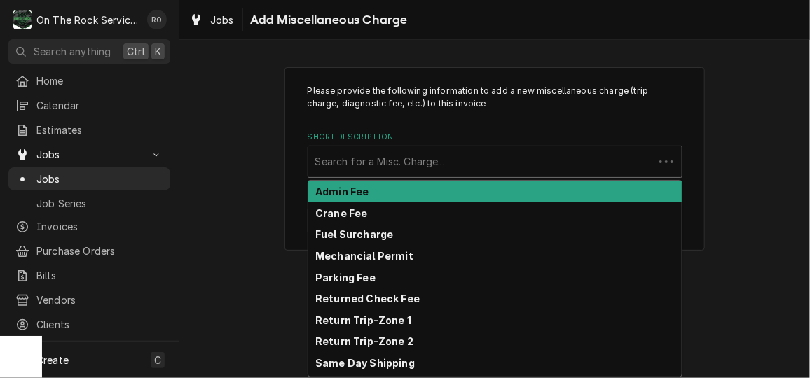
click at [527, 156] on div "Short Description" at bounding box center [480, 161] width 331 height 25
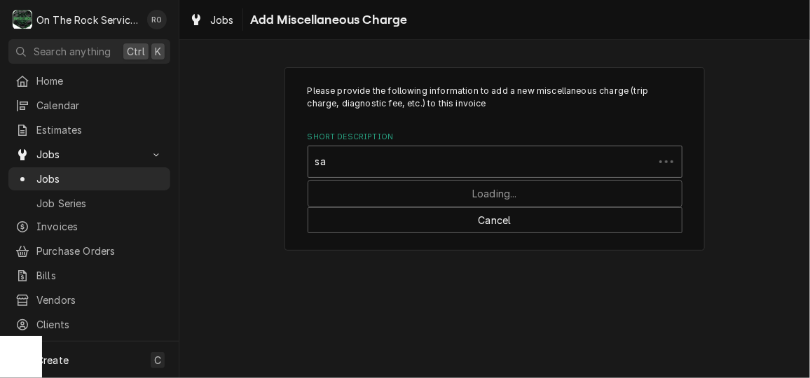
type input "s"
type input "shipping"
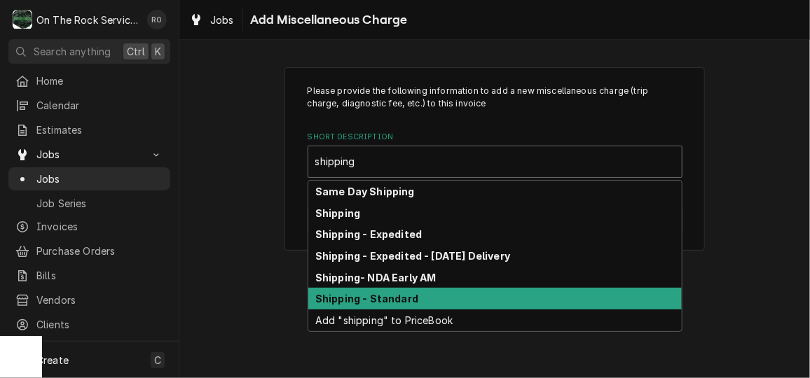
click at [517, 296] on div "Shipping - Standard" at bounding box center [495, 299] width 374 height 22
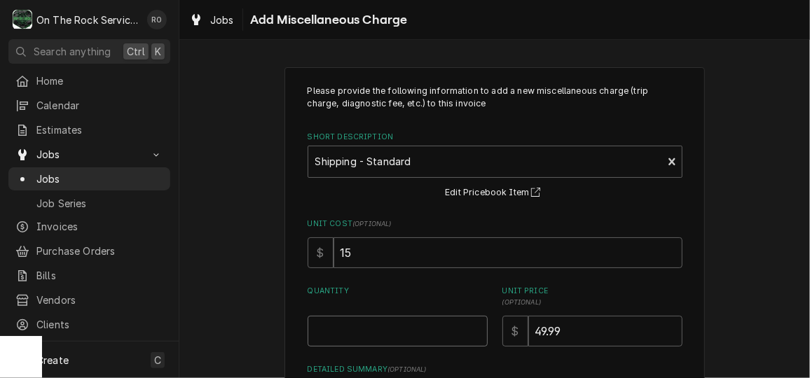
click at [427, 329] on input "Quantity" at bounding box center [398, 331] width 180 height 31
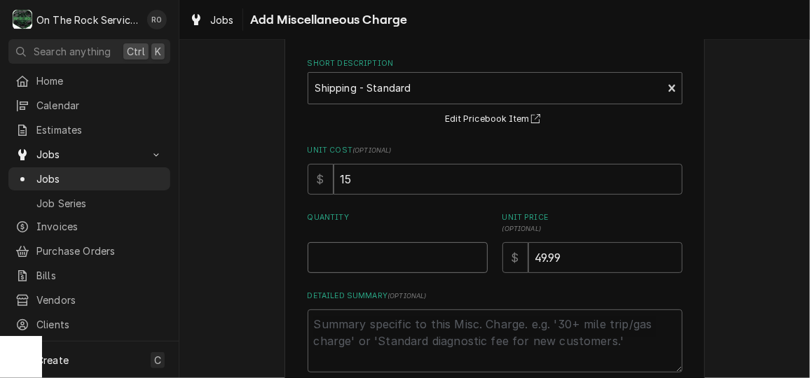
click at [402, 259] on input "Quantity" at bounding box center [398, 257] width 180 height 31
type textarea "x"
type input "1"
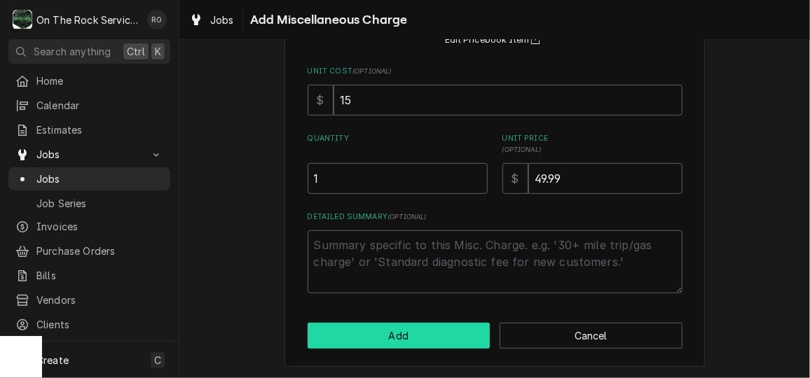
click at [404, 333] on button "Add" at bounding box center [399, 336] width 183 height 26
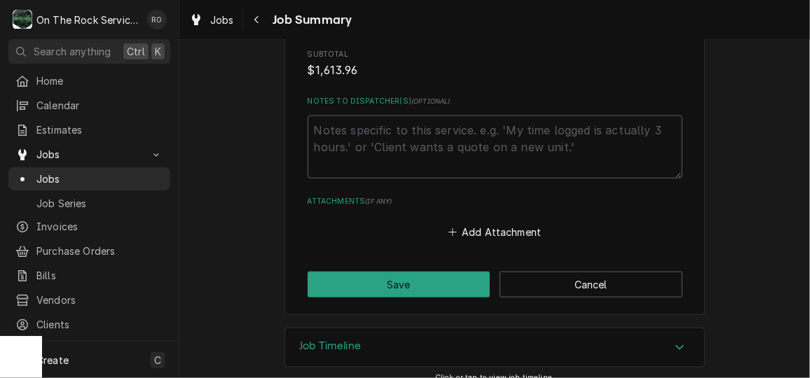
scroll to position [2807, 0]
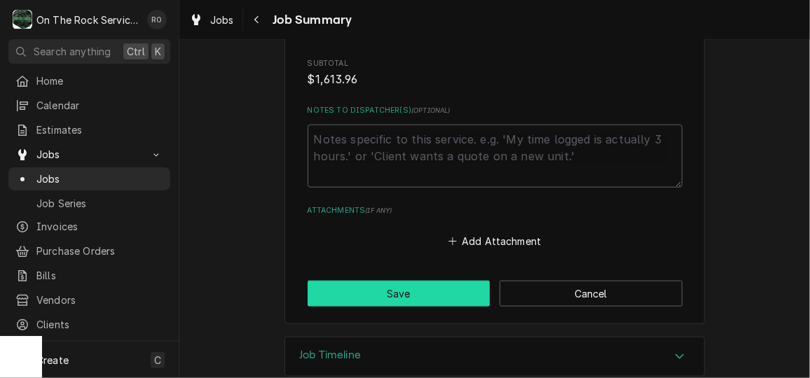
click at [419, 285] on button "Save" at bounding box center [399, 294] width 183 height 26
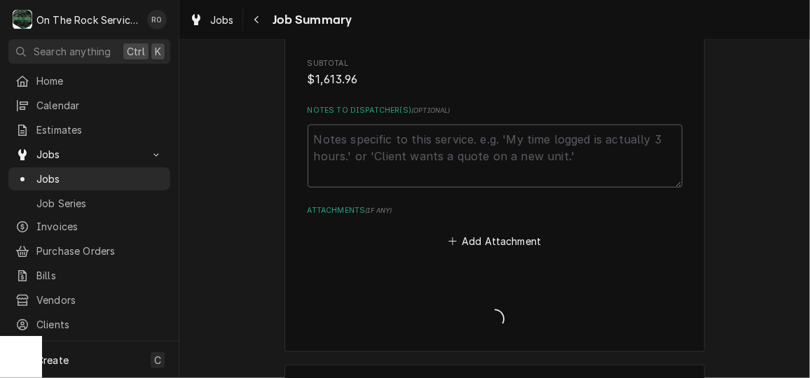
type textarea "x"
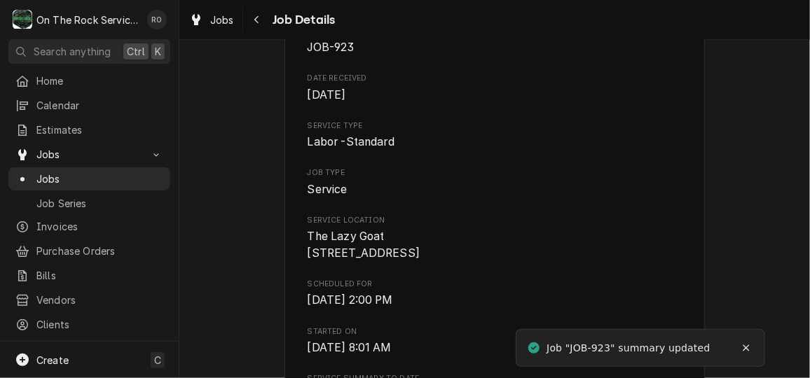
scroll to position [294, 0]
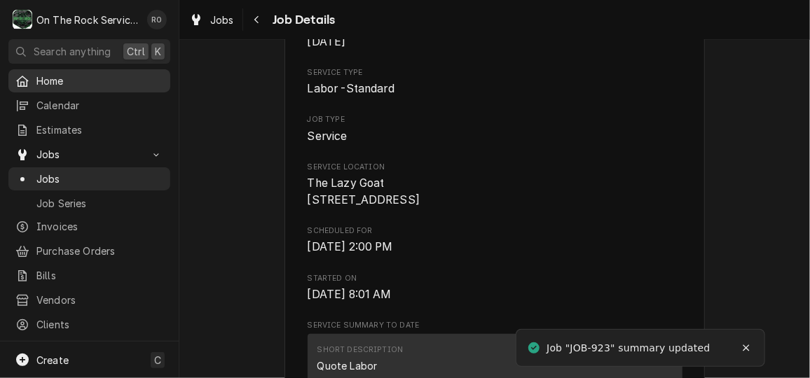
click at [105, 86] on div "Home" at bounding box center [89, 81] width 156 height 18
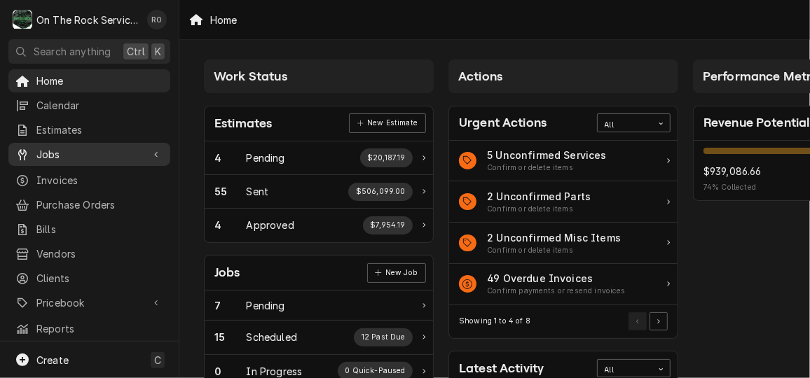
click at [81, 152] on span "Jobs" at bounding box center [89, 154] width 106 height 15
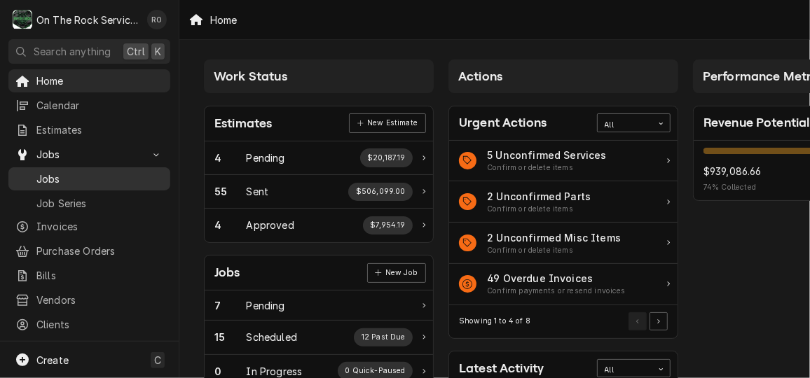
click at [117, 172] on span "Jobs" at bounding box center [99, 179] width 127 height 15
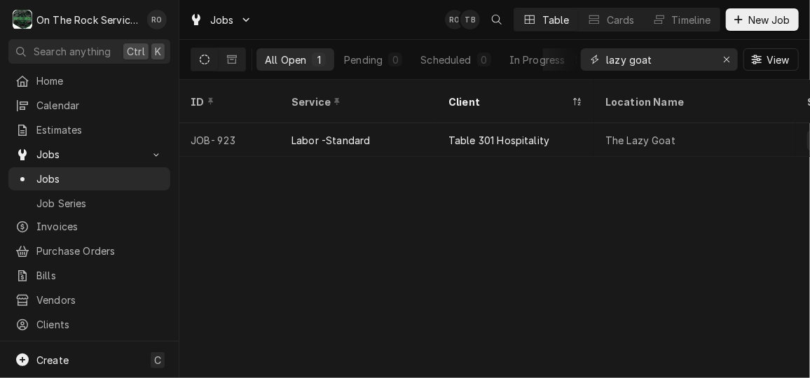
drag, startPoint x: 659, startPoint y: 53, endPoint x: 475, endPoint y: 74, distance: 184.9
click at [475, 74] on div "All Open 1 Pending 0 Scheduled 0 In Progress 0 On Hold 1 Completed 0 lazy goat …" at bounding box center [495, 59] width 608 height 39
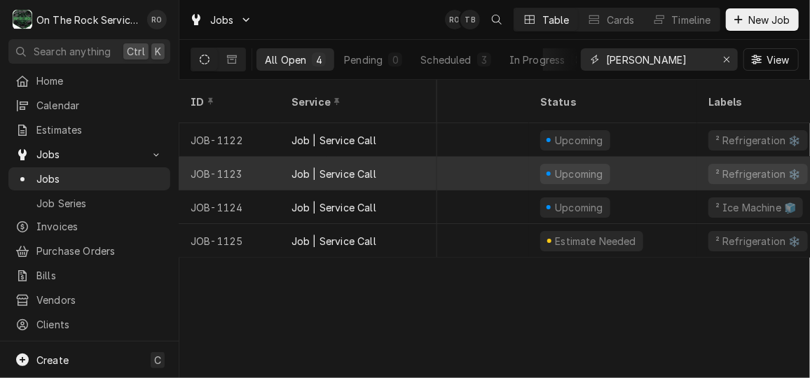
scroll to position [0, 265]
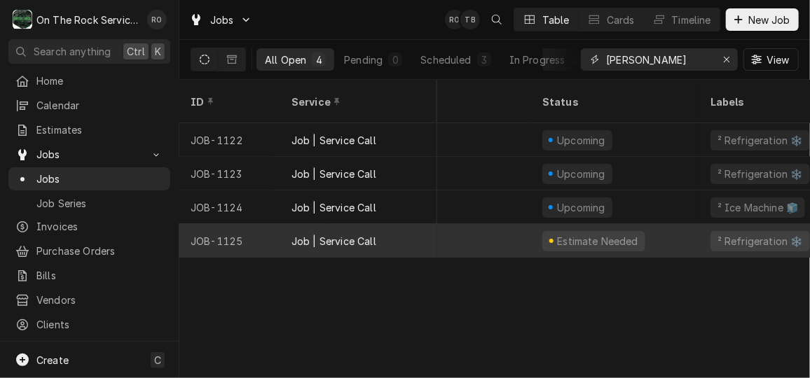
type input "maes"
click at [570, 234] on div "Estimate Needed" at bounding box center [598, 241] width 84 height 15
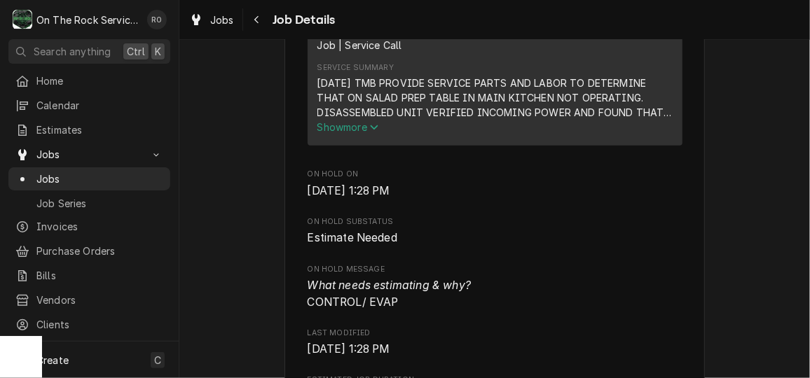
scroll to position [617, 0]
click at [350, 133] on span "Show more" at bounding box center [348, 127] width 62 height 12
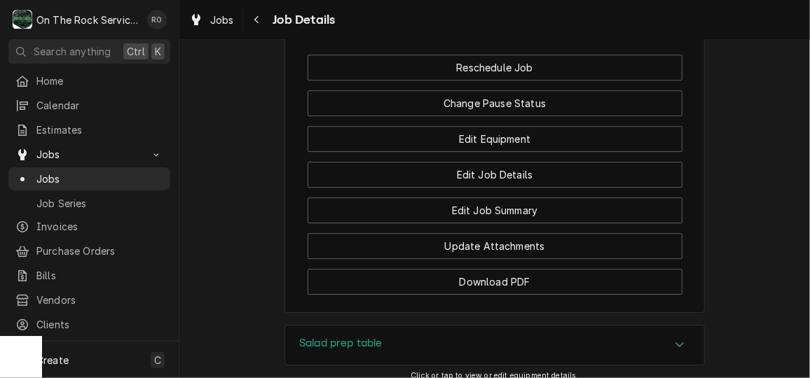
scroll to position [1887, 0]
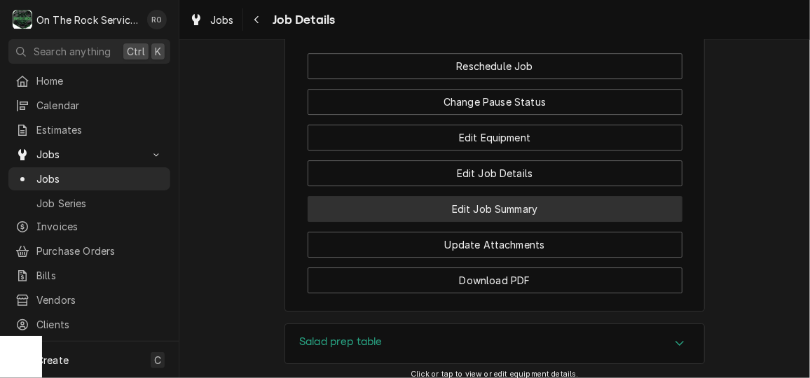
click at [580, 222] on button "Edit Job Summary" at bounding box center [495, 209] width 375 height 26
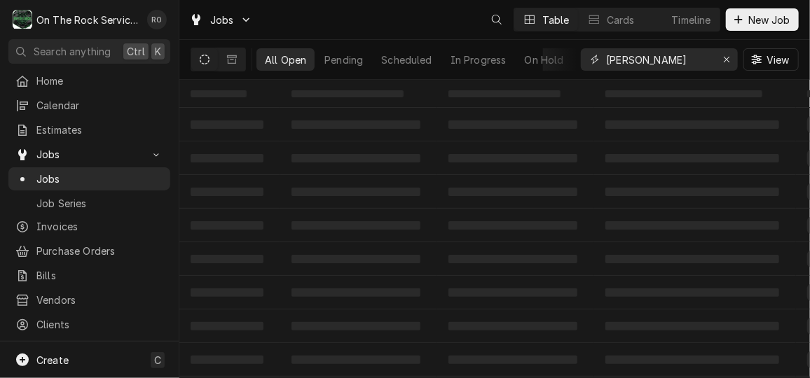
click at [648, 64] on input "maes" at bounding box center [658, 59] width 105 height 22
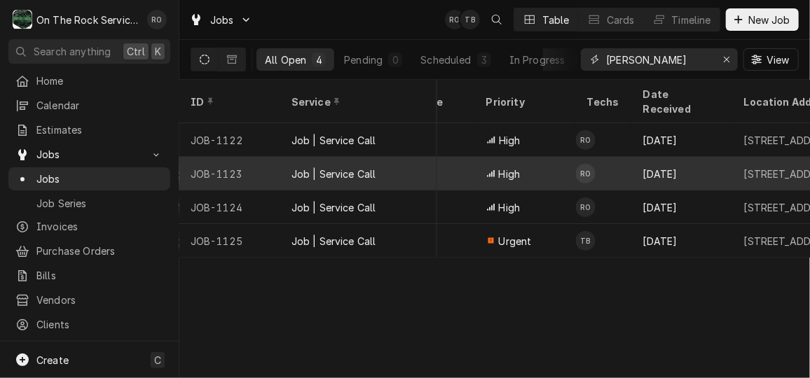
scroll to position [0, 837]
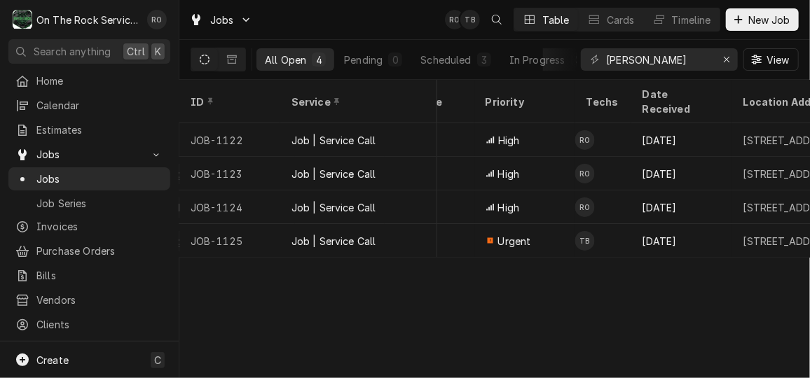
click at [391, 27] on div "Jobs RO TB Table Cards Timeline New Job" at bounding box center [494, 19] width 631 height 39
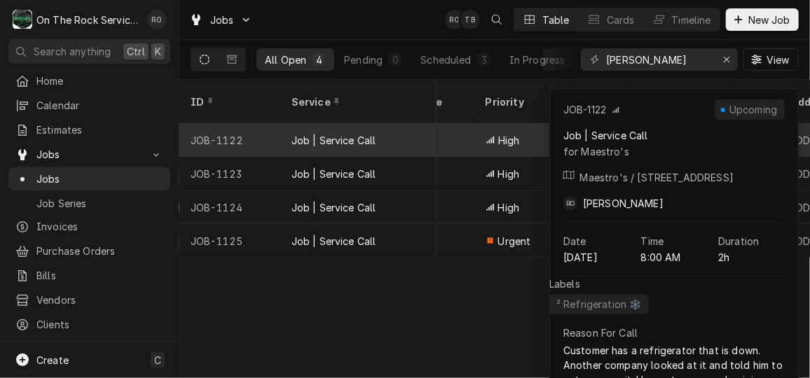
click at [391, 124] on div "Job | Service Call" at bounding box center [358, 140] width 157 height 34
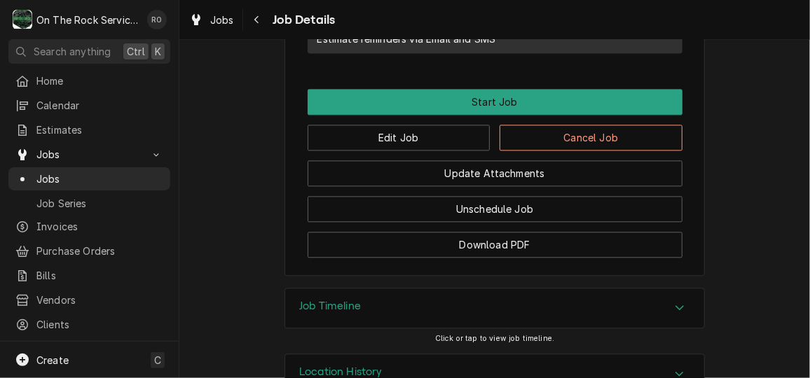
scroll to position [1392, 0]
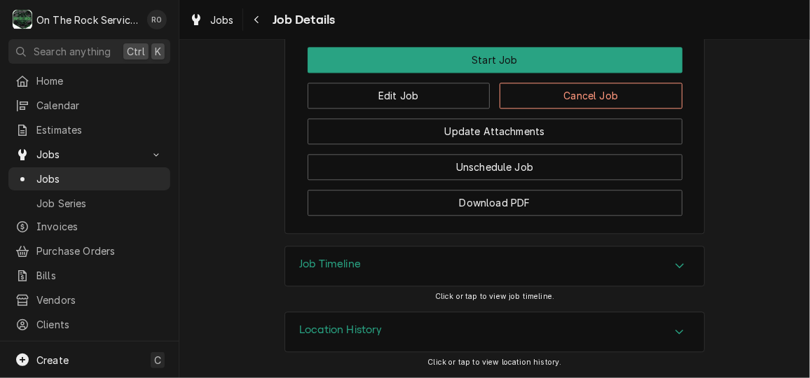
click at [447, 111] on div "Update Attachments" at bounding box center [495, 127] width 375 height 36
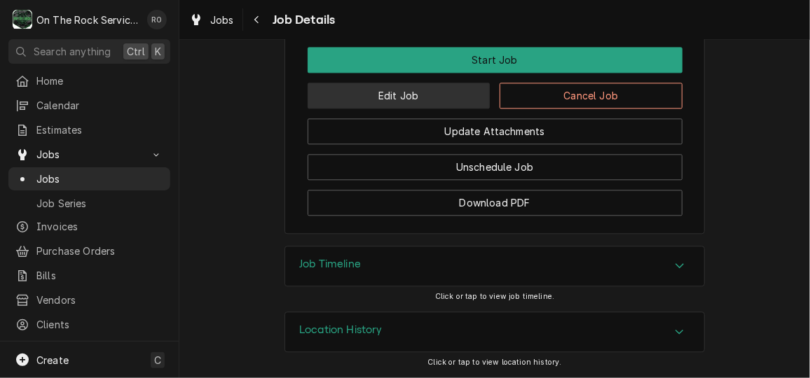
click at [446, 107] on button "Edit Job" at bounding box center [399, 96] width 183 height 26
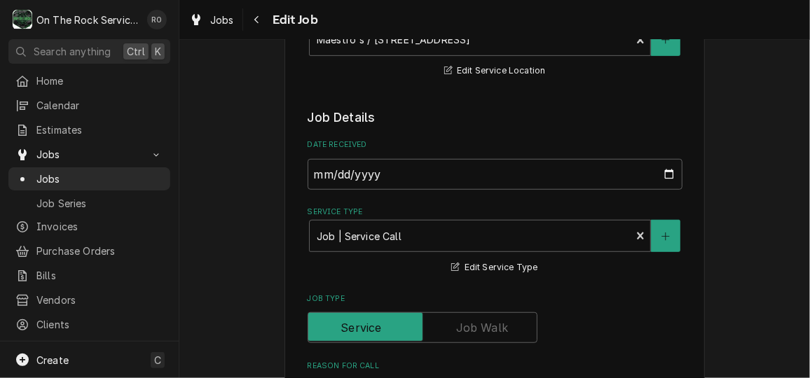
type textarea "x"
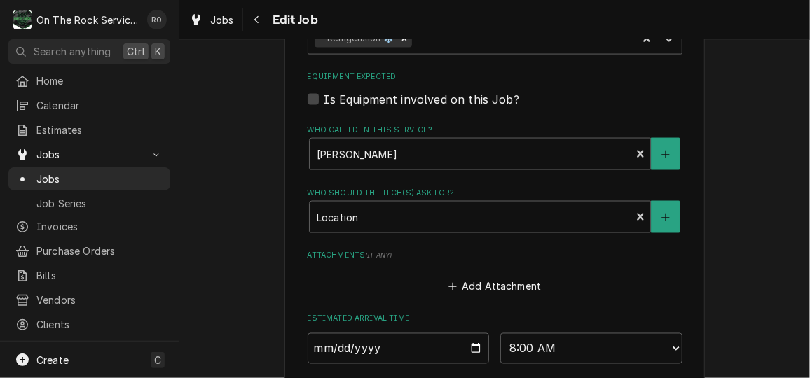
scroll to position [924, 0]
click at [324, 97] on label "Is Equipment involved on this Job?" at bounding box center [421, 98] width 195 height 17
click at [324, 97] on input "Equipment Expected" at bounding box center [511, 105] width 375 height 31
checkbox input "true"
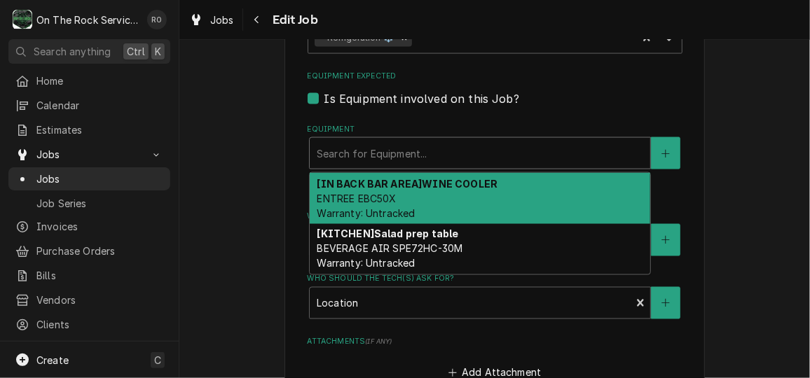
click at [388, 155] on div "Equipment" at bounding box center [480, 153] width 327 height 25
click at [419, 201] on div "[IN BACK BAR AREA] WINE COOLER ENTREE EBC50X Warranty: Untracked" at bounding box center [480, 198] width 341 height 51
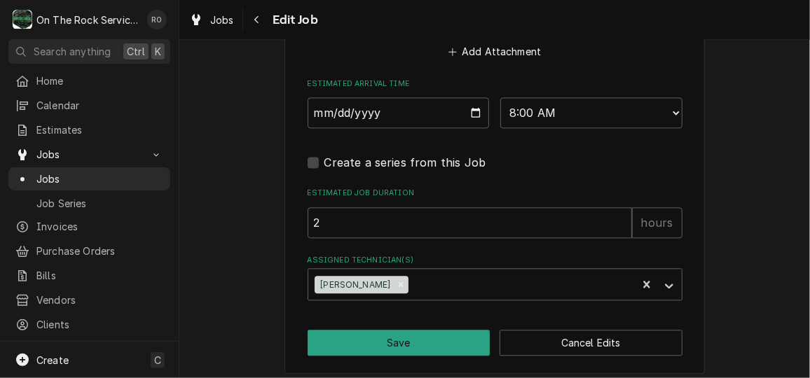
scroll to position [1272, 0]
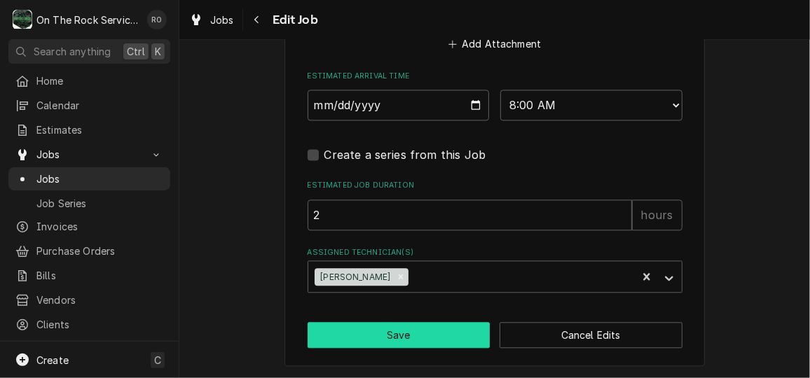
click at [450, 340] on button "Save" at bounding box center [399, 335] width 183 height 26
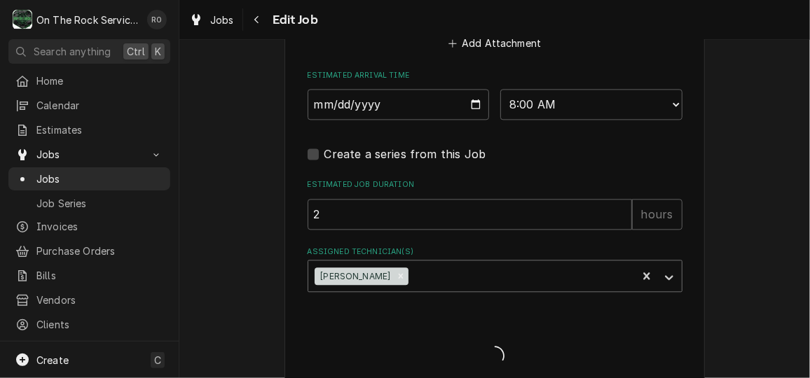
type textarea "x"
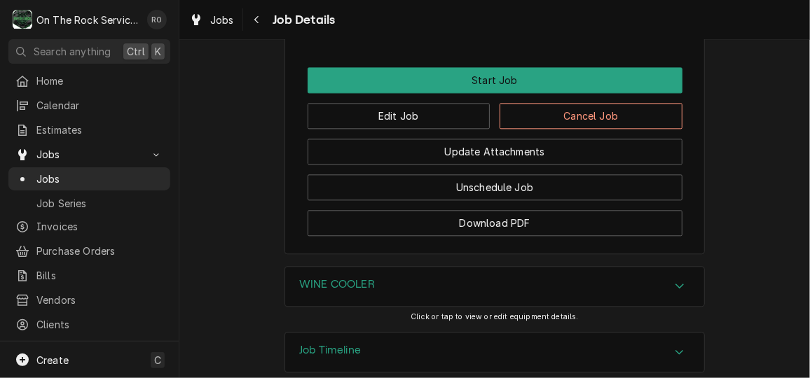
scroll to position [1372, 0]
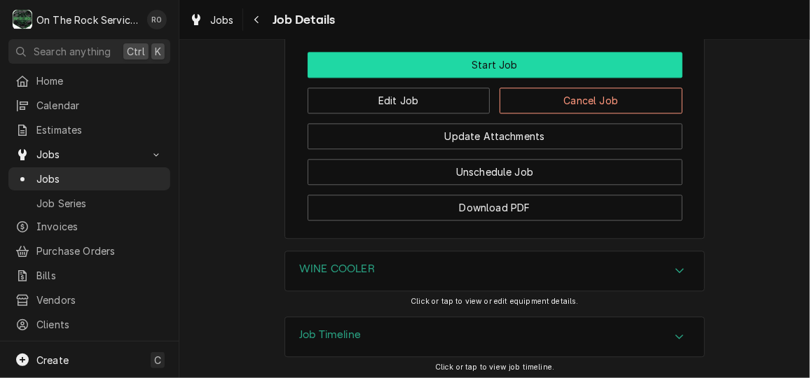
click at [598, 78] on button "Start Job" at bounding box center [495, 65] width 375 height 26
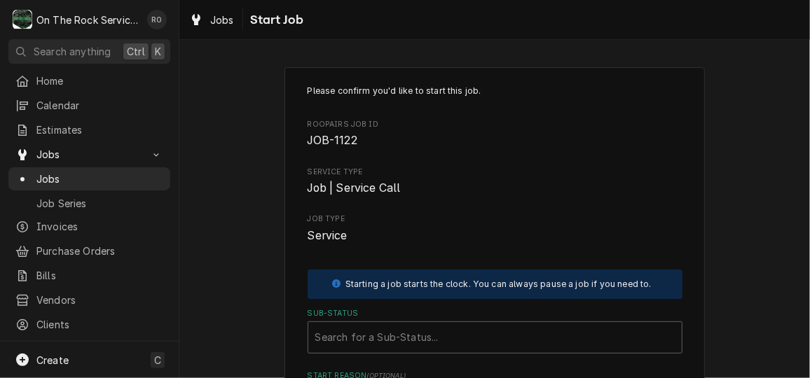
scroll to position [196, 0]
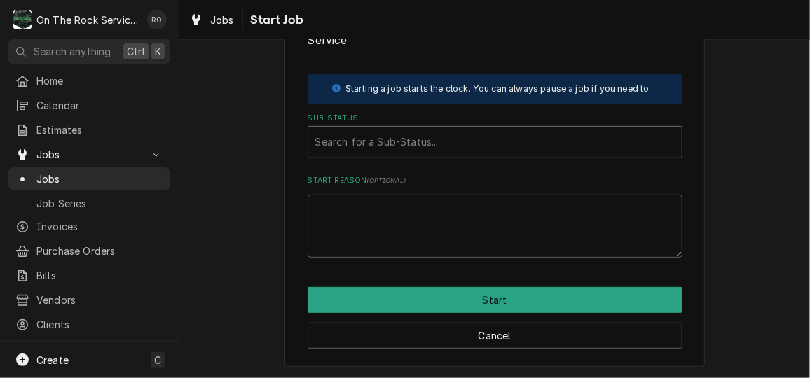
click at [563, 148] on div "Sub-Status" at bounding box center [495, 142] width 360 height 25
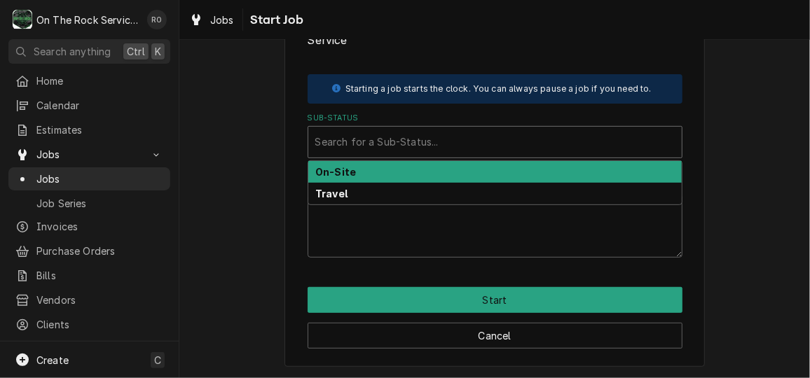
click at [559, 167] on div "On-Site" at bounding box center [495, 172] width 374 height 22
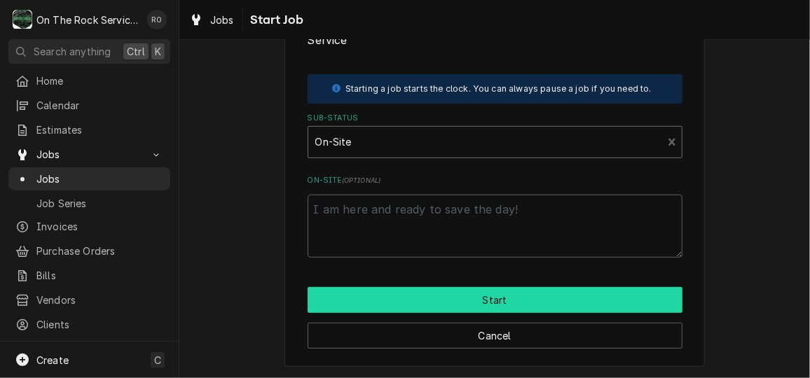
click at [568, 296] on button "Start" at bounding box center [495, 300] width 375 height 26
type textarea "x"
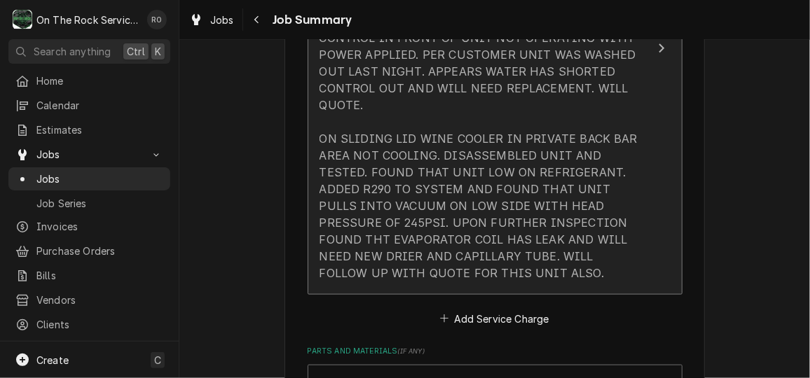
click at [561, 155] on div "10/2/25 TMB PROVIDE SERVICE PARTS AND LABOR TO DETERMINE THAT ON SALAD PREP TAB…" at bounding box center [481, 122] width 322 height 320
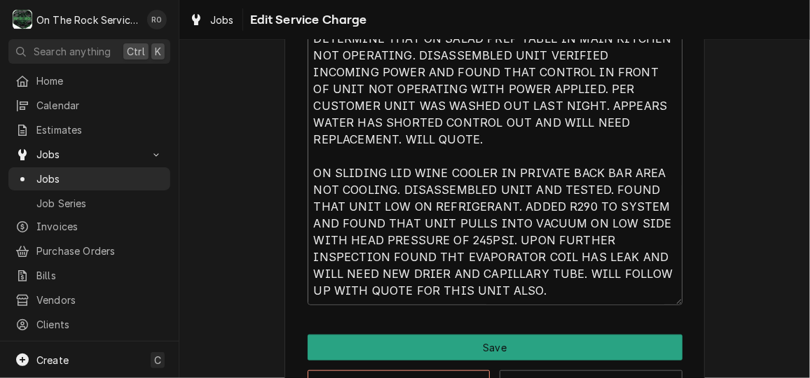
scroll to position [577, 0]
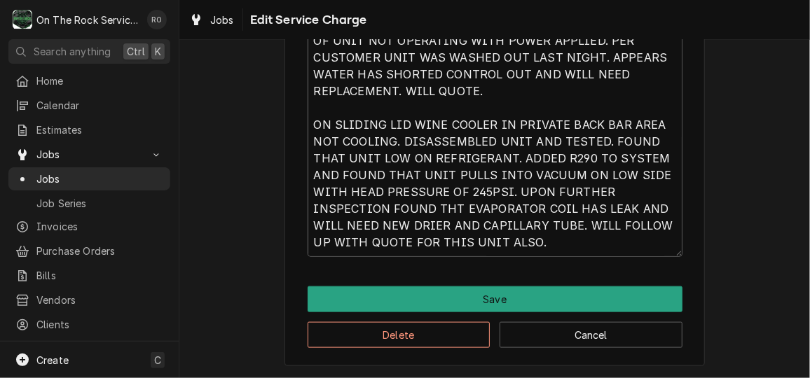
drag, startPoint x: 308, startPoint y: 270, endPoint x: 570, endPoint y: 259, distance: 263.0
type textarea "x"
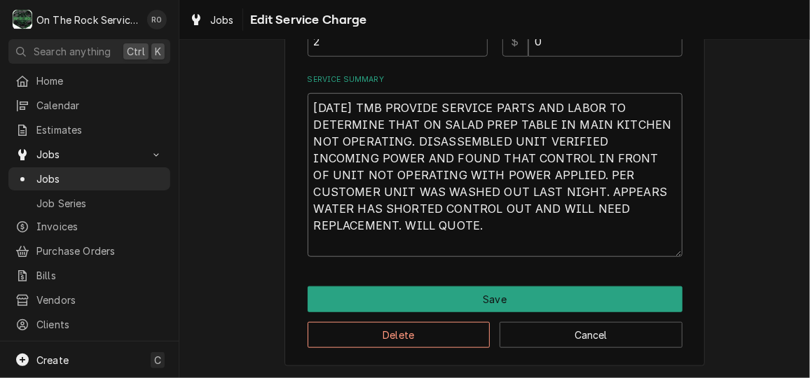
scroll to position [459, 0]
type textarea "10/2/25 TMB PROVIDE SERVICE PARTS AND LABOR TO DETERMINE THAT ON SALAD PREP TAB…"
drag, startPoint x: 666, startPoint y: 212, endPoint x: 280, endPoint y: 111, distance: 398.9
type textarea "x"
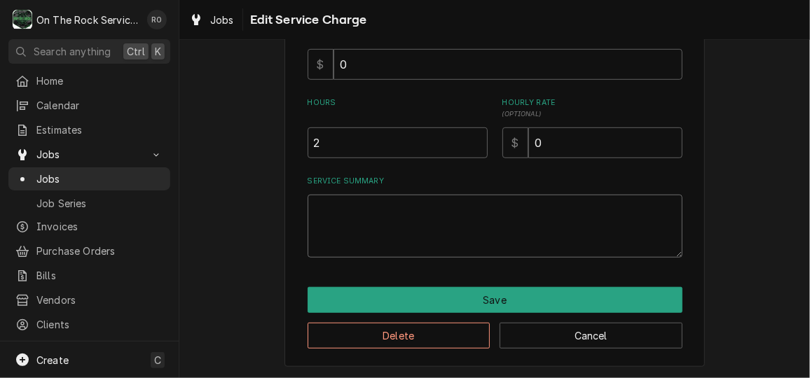
scroll to position [0, 0]
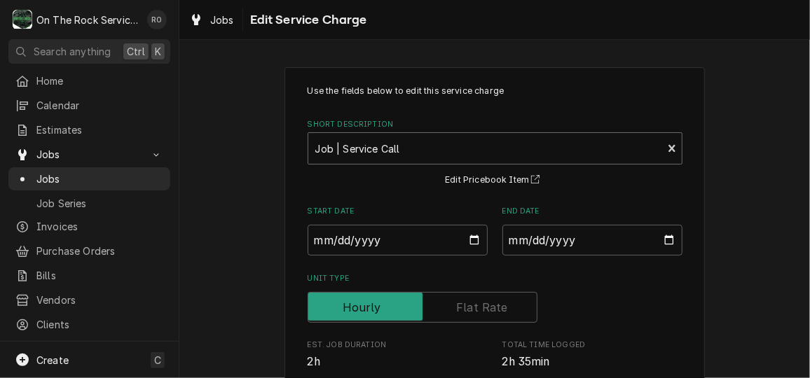
type textarea "x"
click at [441, 149] on div "Short Description" at bounding box center [485, 148] width 341 height 25
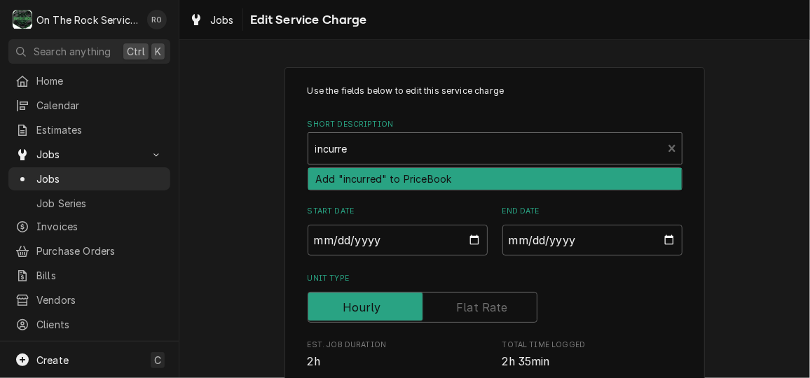
type input "incurred"
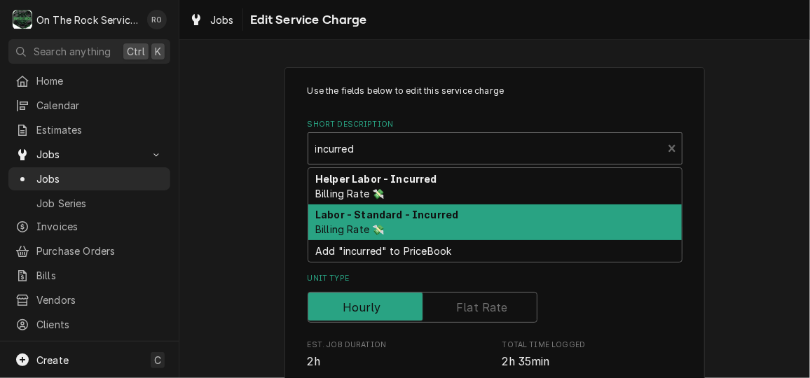
click at [446, 229] on div "Labor - Standard - Incurred Billing Rate 💸" at bounding box center [495, 223] width 374 height 36
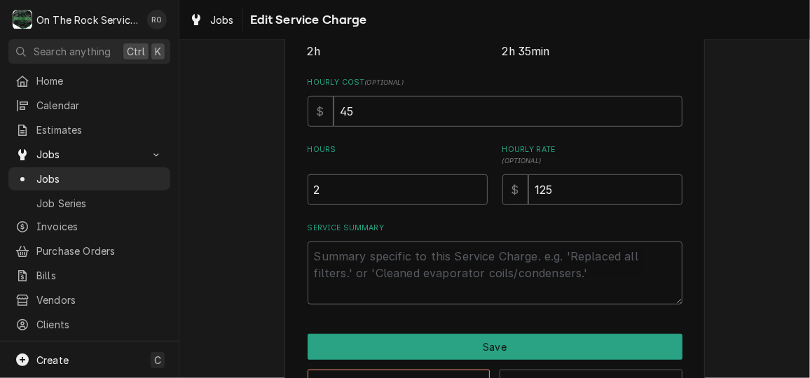
scroll to position [323, 0]
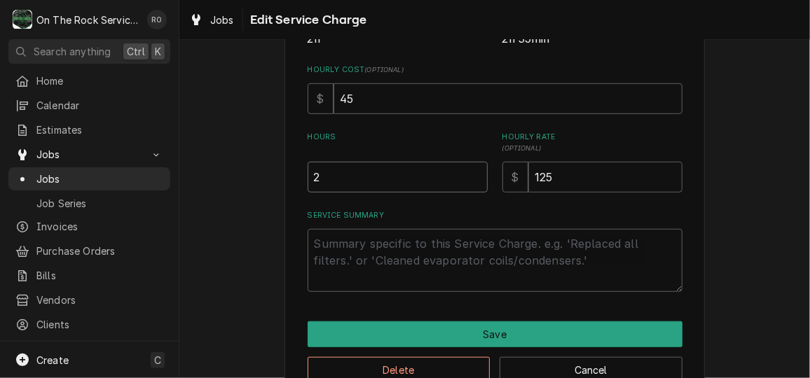
drag, startPoint x: 415, startPoint y: 179, endPoint x: 286, endPoint y: 189, distance: 129.3
click at [286, 189] on div "Use the fields below to edit this service charge Short Description Labor - Stan…" at bounding box center [495, 72] width 420 height 657
type textarea "x"
type input "1"
click at [335, 245] on textarea "Service Summary" at bounding box center [495, 260] width 375 height 63
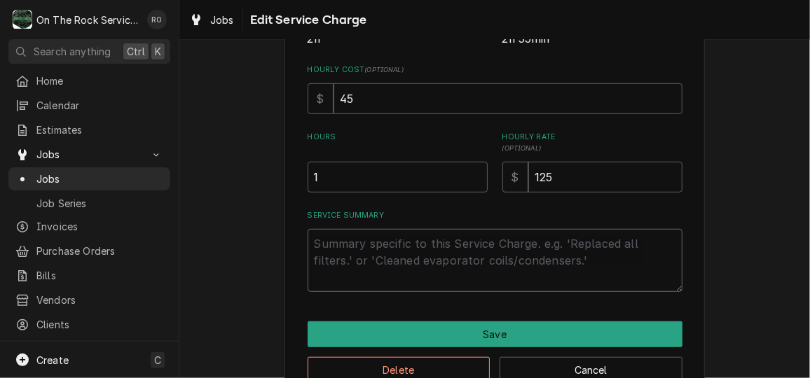
paste textarea "10/2/25 TMB PROVIDE SERVICE PARTS AND LABOR TO DETERMINE THAT ON SALAD PREP TAB…"
type textarea "x"
type textarea "10/2/25 TMB PROVIDE SERVICE PARTS AND LABOR TO DETERMINE THAT ON SALAD PREP TAB…"
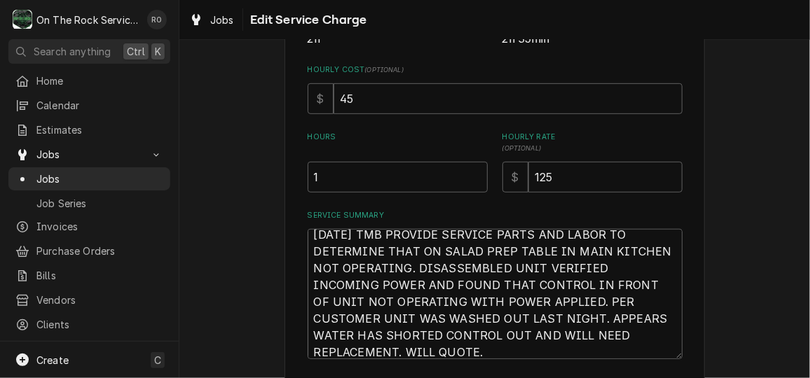
scroll to position [16, 0]
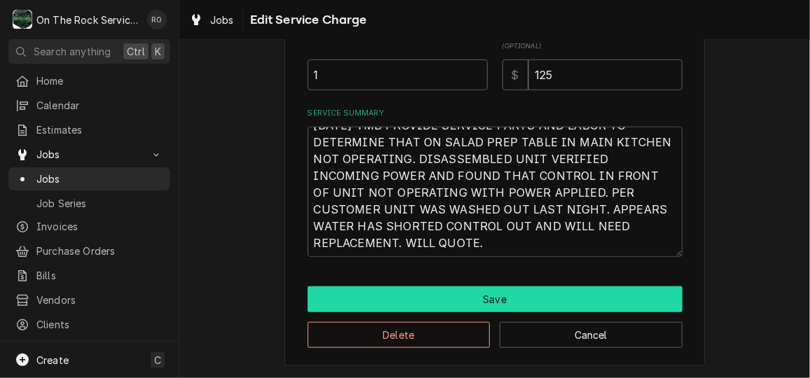
click at [614, 296] on button "Save" at bounding box center [495, 300] width 375 height 26
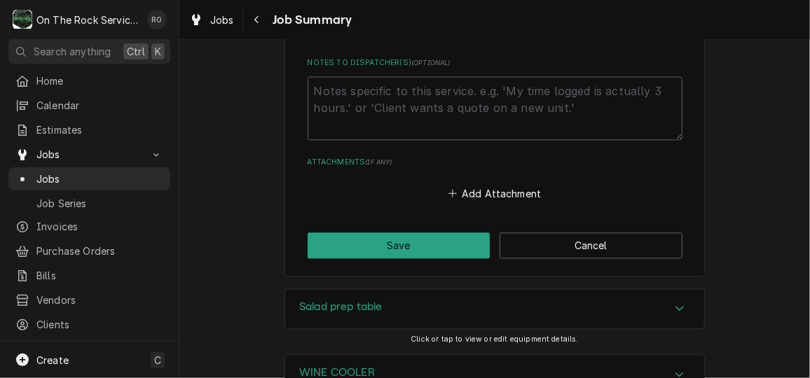
scroll to position [1309, 0]
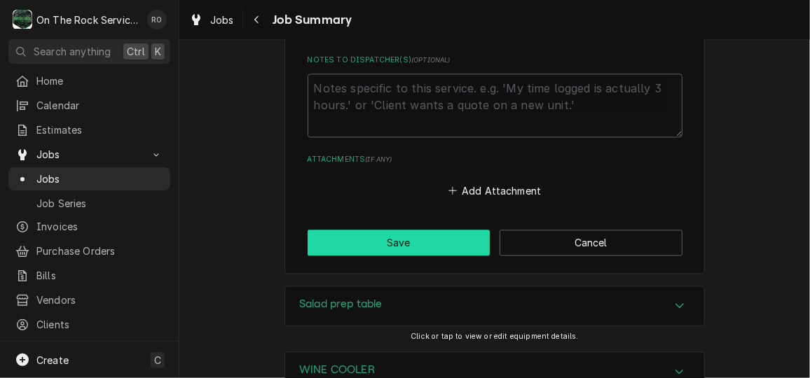
click at [444, 235] on button "Save" at bounding box center [399, 243] width 183 height 26
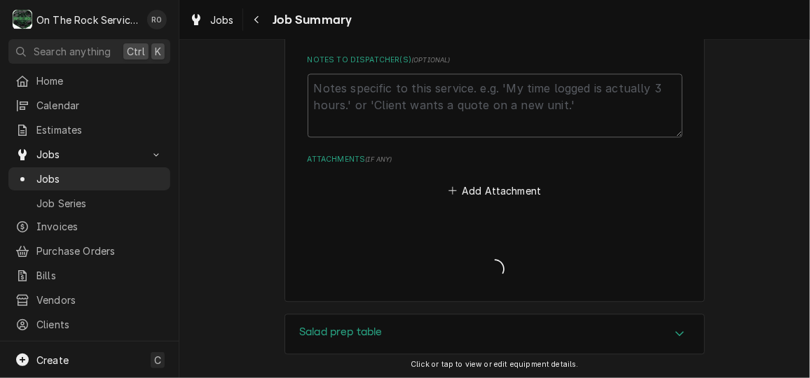
type textarea "x"
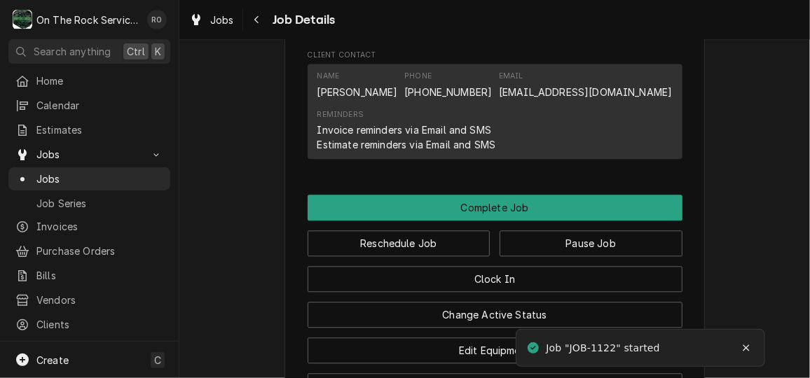
scroll to position [1398, 0]
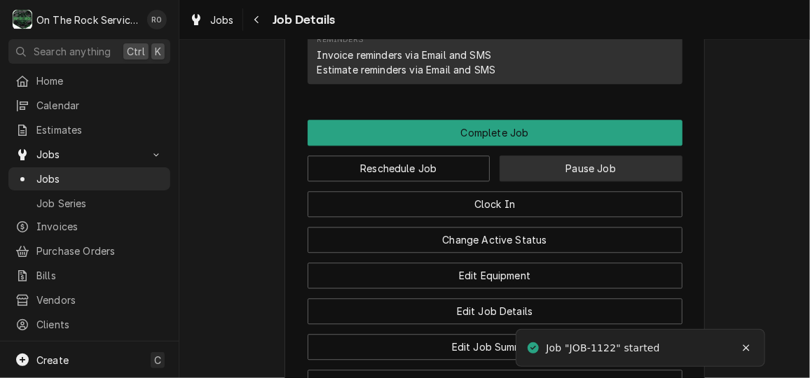
click at [641, 182] on button "Pause Job" at bounding box center [591, 169] width 183 height 26
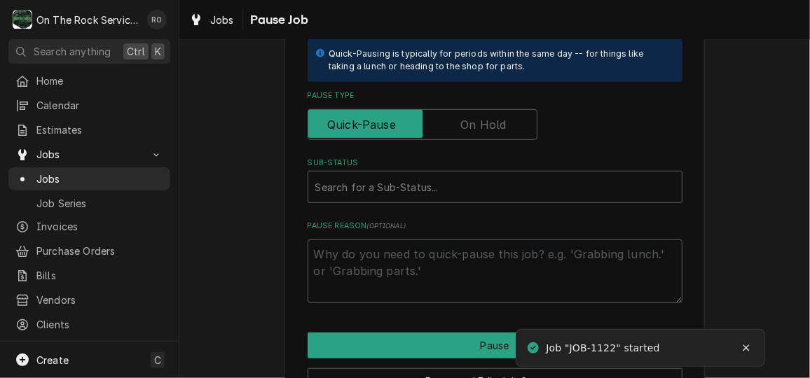
scroll to position [383, 0]
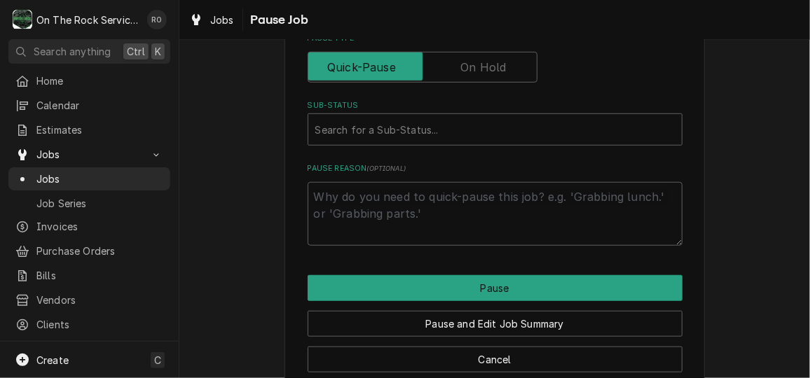
click at [469, 62] on label "Pause Type" at bounding box center [423, 67] width 230 height 31
click at [469, 62] on input "Pause Type" at bounding box center [422, 67] width 217 height 31
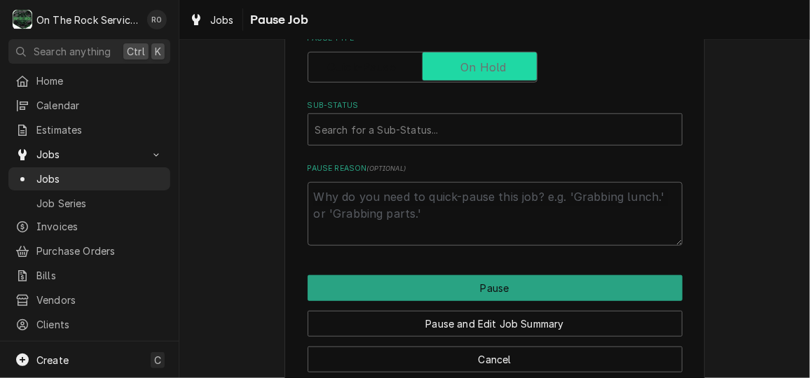
checkbox input "true"
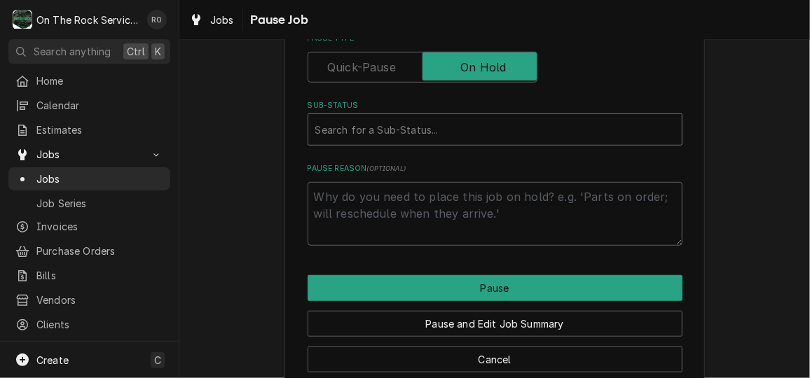
click at [507, 123] on div "Sub-Status" at bounding box center [495, 129] width 360 height 25
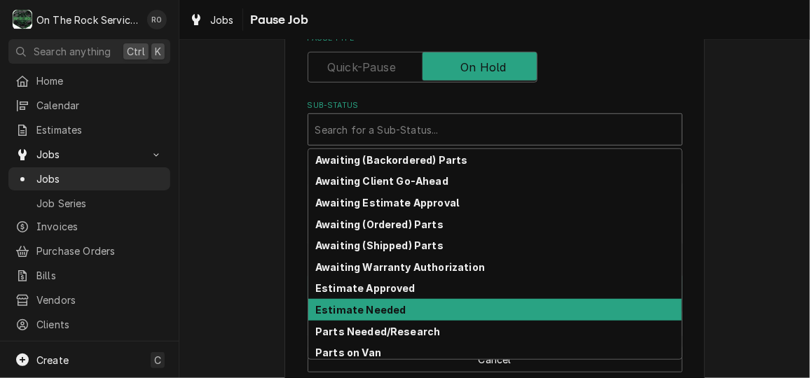
click at [501, 309] on div "Estimate Needed" at bounding box center [495, 310] width 374 height 22
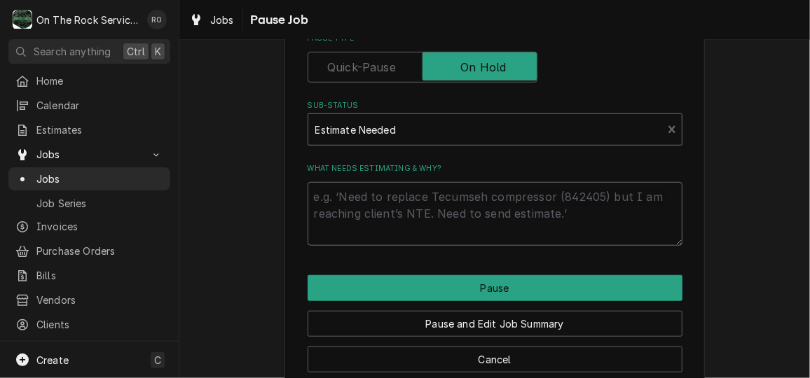
click at [467, 216] on textarea "What needs estimating & why?" at bounding box center [495, 213] width 375 height 63
type textarea "x"
type textarea "e"
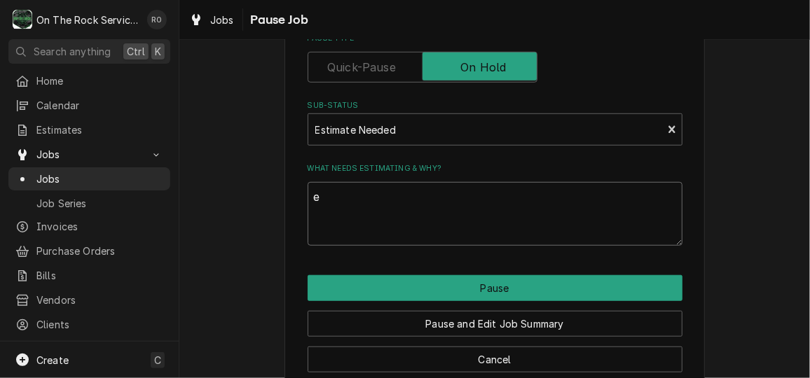
type textarea "x"
type textarea "ev"
type textarea "x"
type textarea "eva"
type textarea "x"
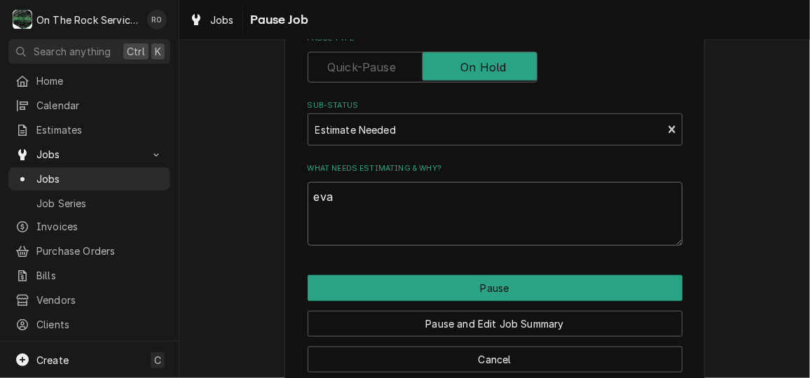
type textarea "evap"
type textarea "x"
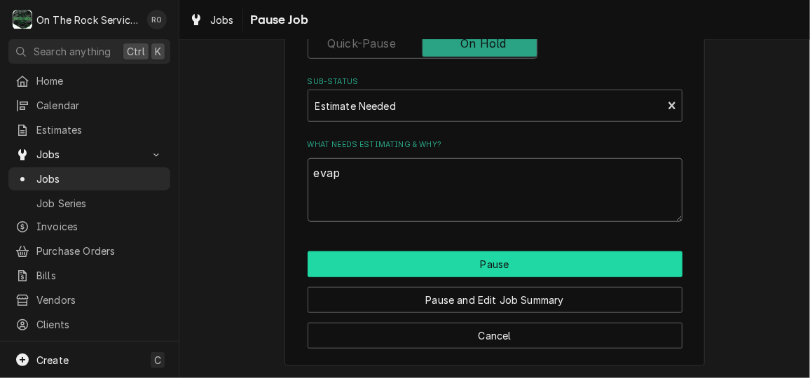
type textarea "evap"
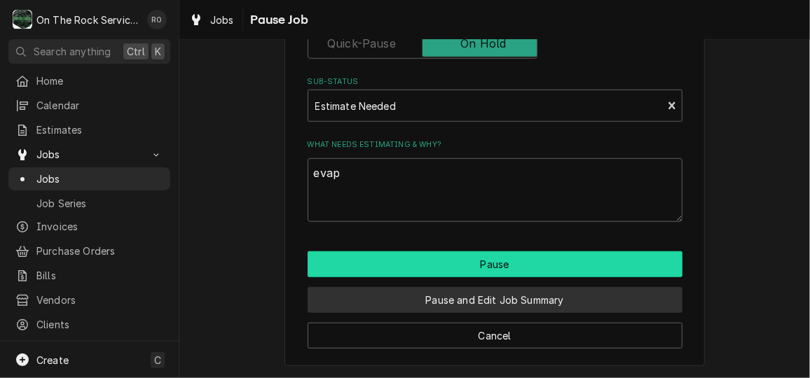
drag, startPoint x: 474, startPoint y: 257, endPoint x: 462, endPoint y: 291, distance: 36.3
click at [462, 291] on div "Pause Pause and Edit Job Summary Cancel" at bounding box center [495, 300] width 375 height 97
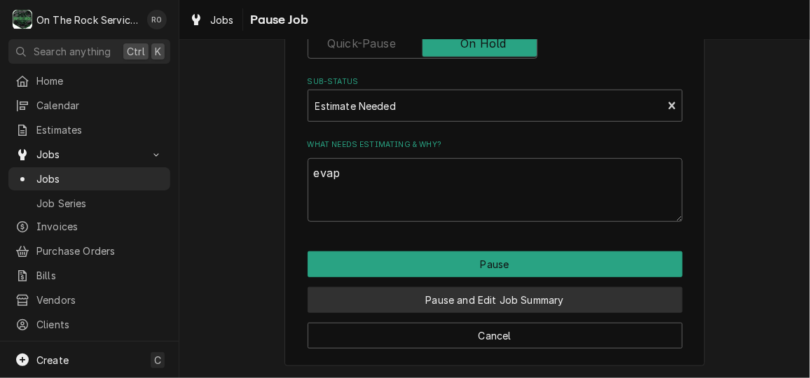
click at [462, 291] on button "Pause and Edit Job Summary" at bounding box center [495, 300] width 375 height 26
type textarea "x"
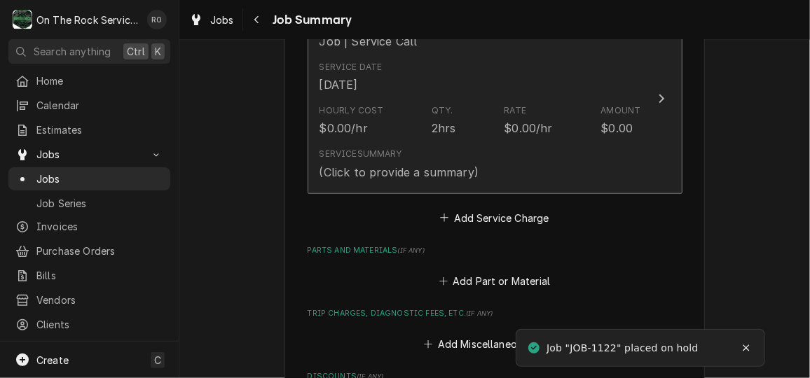
click at [542, 81] on div "Service Date [DATE]" at bounding box center [481, 76] width 322 height 43
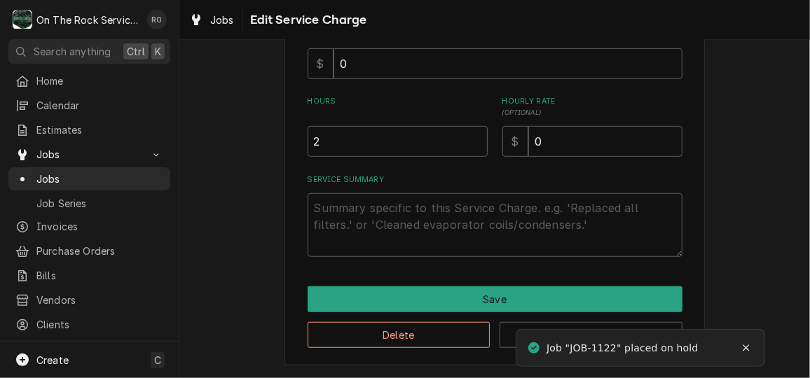
scroll to position [331, 0]
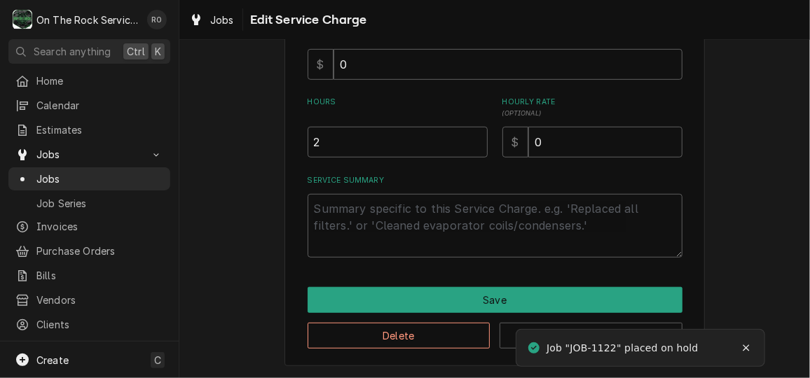
type textarea "x"
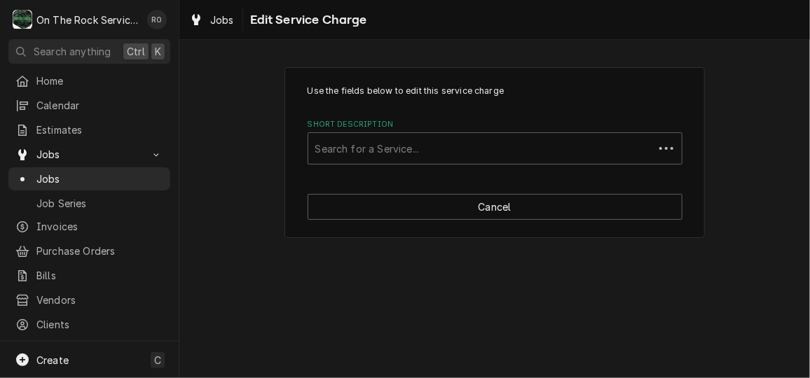
scroll to position [0, 0]
click at [559, 169] on div "Use the fields below to edit this service charge Short Description Search for a…" at bounding box center [495, 152] width 420 height 171
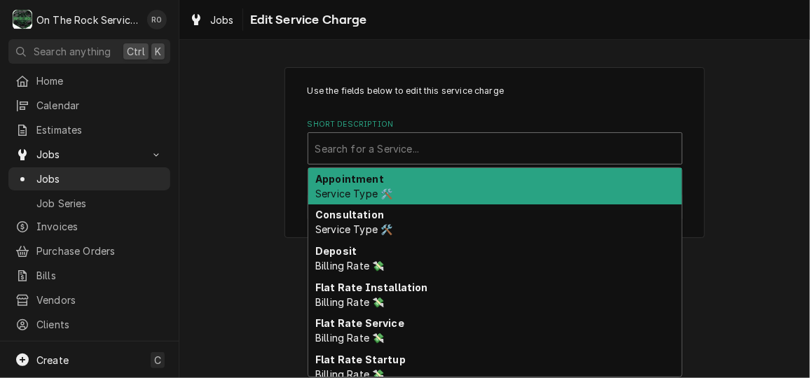
click at [566, 149] on div "Short Description" at bounding box center [495, 148] width 360 height 25
click at [566, 149] on div "i" at bounding box center [495, 148] width 360 height 25
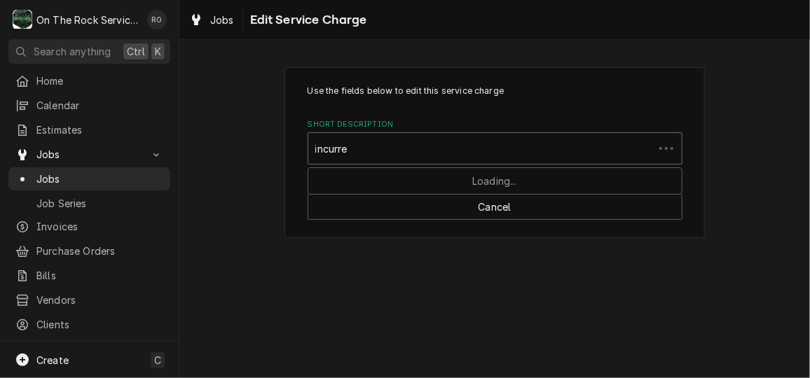
type input "incurred"
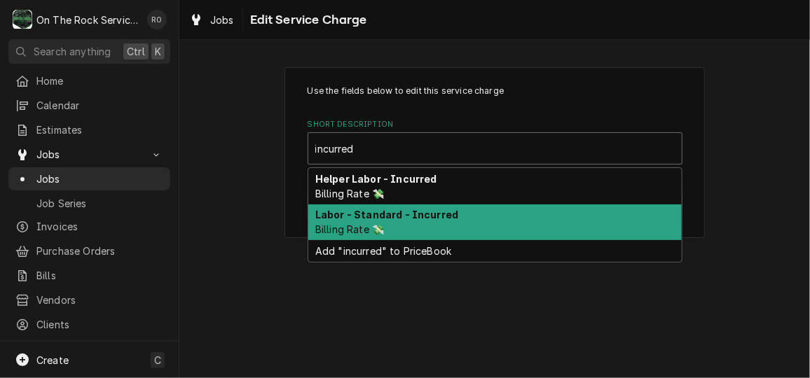
click at [548, 207] on div "Labor - Standard - Incurred Billing Rate 💸" at bounding box center [495, 223] width 374 height 36
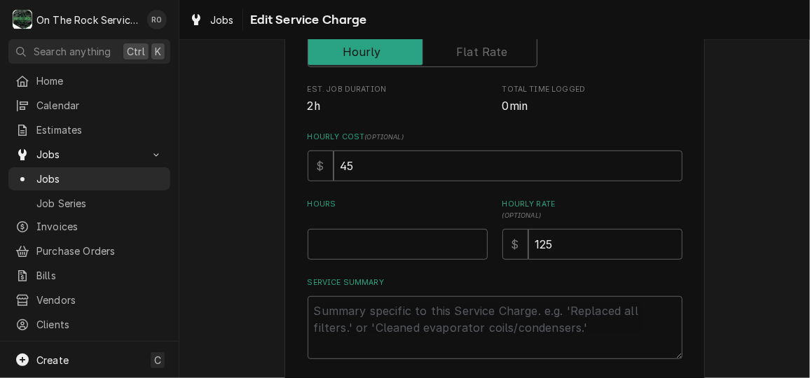
scroll to position [310, 0]
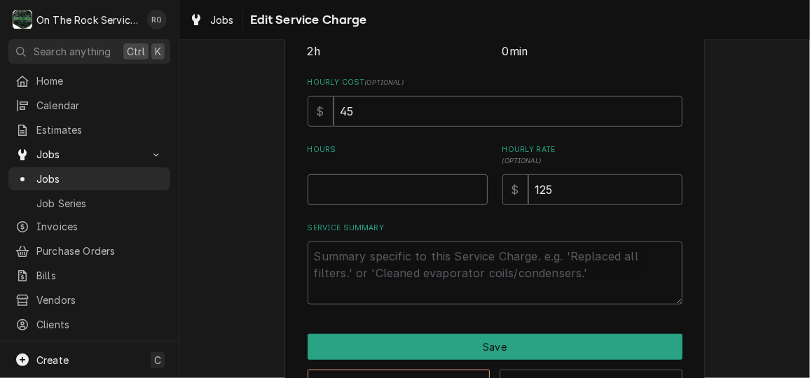
click at [420, 187] on input "Hours" at bounding box center [398, 190] width 180 height 31
type textarea "x"
type input "1"
click at [393, 286] on textarea "Service Summary" at bounding box center [495, 273] width 375 height 63
paste textarea "ON SLIDING LID WINE COOLER IN PRIVATE BACK BAR AREA NOT COOLING. DISASSEMBLED U…"
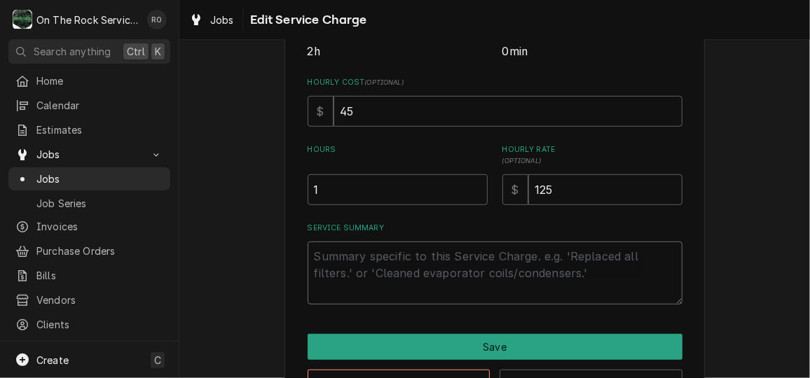
type textarea "x"
type textarea "ON SLIDING LID WINE COOLER IN PRIVATE BACK BAR AREA NOT COOLING. DISASSEMBLED U…"
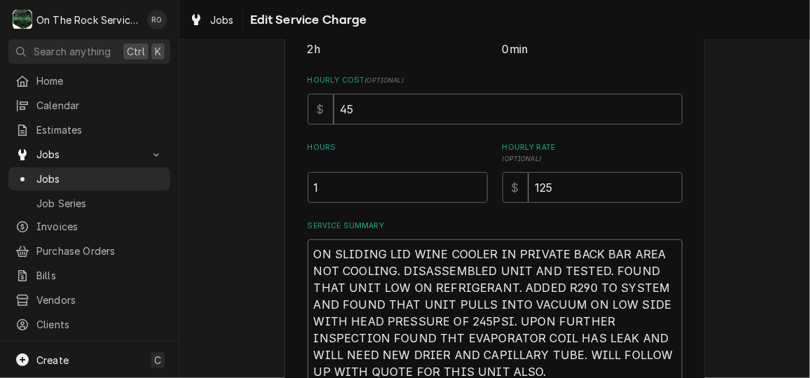
scroll to position [442, 0]
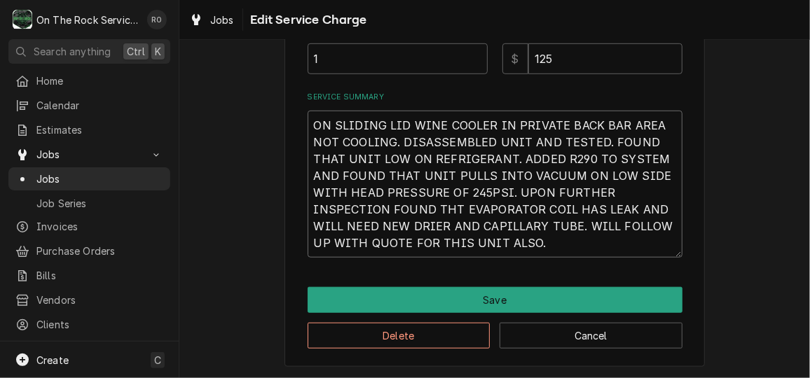
click at [308, 118] on textarea "ON SLIDING LID WINE COOLER IN PRIVATE BACK BAR AREA NOT COOLING. DISASSEMBLED U…" at bounding box center [495, 184] width 375 height 147
type textarea "x"
type textarea "10ON SLIDING LID WINE COOLER IN PRIVATE BACK BAR AREA NOT COOLING. DISASSEMBLED…"
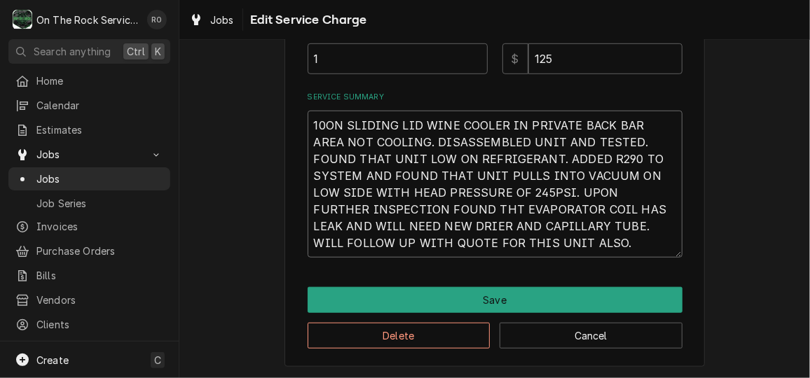
type textarea "x"
type textarea "10/ON SLIDING LID WINE COOLER IN PRIVATE BACK BAR AREA NOT COOLING. DISASSEMBLE…"
type textarea "x"
type textarea "10/2ON SLIDING LID WINE COOLER IN PRIVATE BACK BAR AREA NOT COOLING. DISASSEMBL…"
type textarea "x"
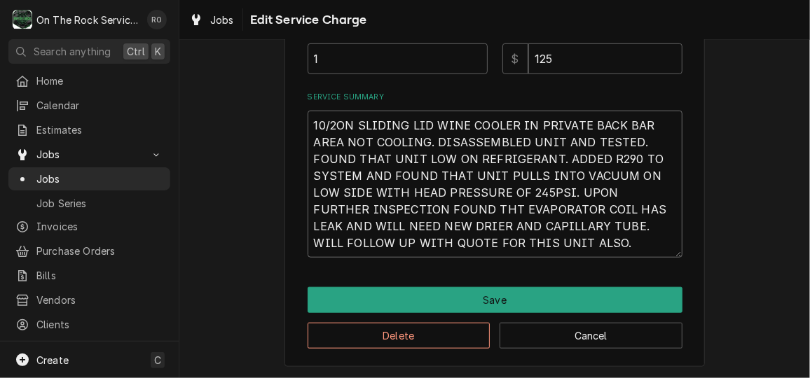
type textarea "10/2/ON SLIDING LID WINE COOLER IN PRIVATE BACK BAR AREA NOT COOLING. DISASSEMB…"
type textarea "x"
type textarea "10/2/1ON SLIDING LID WINE COOLER IN PRIVATE BACK BAR AREA NOT COOLING. DISASSEM…"
type textarea "x"
type textarea "10/2/ON SLIDING LID WINE COOLER IN PRIVATE BACK BAR AREA NOT COOLING. DISASSEMB…"
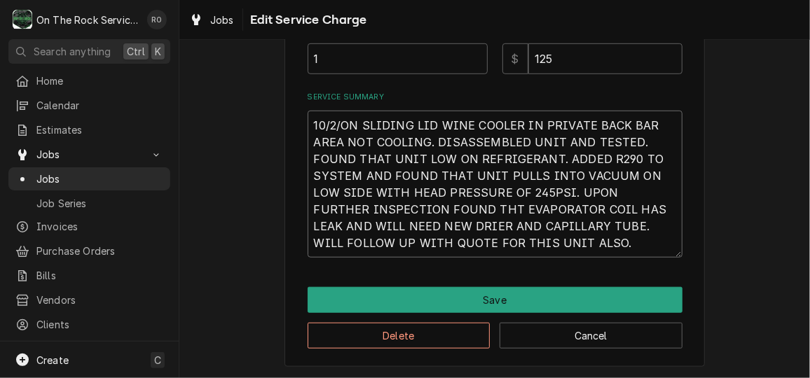
type textarea "x"
type textarea "10/2/2ON SLIDING LID WINE COOLER IN PRIVATE BACK BAR AREA NOT COOLING. DISASSEM…"
type textarea "x"
type textarea "10/2/25ON SLIDING LID WINE COOLER IN PRIVATE BACK BAR AREA NOT COOLING. DISASSE…"
type textarea "x"
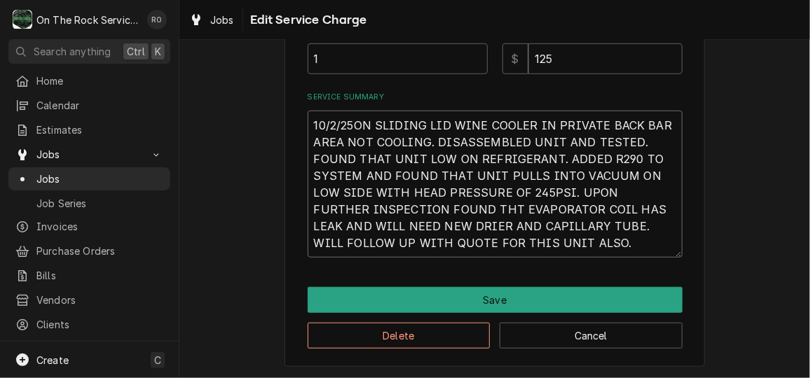
type textarea "10/2/25 ON SLIDING LID WINE COOLER IN PRIVATE BACK BAR AREA NOT COOLING. DISASS…"
type textarea "x"
type textarea "10/2/25 TON SLIDING LID WINE COOLER IN PRIVATE BACK BAR AREA NOT COOLING. DISAS…"
type textarea "x"
type textarea "10/2/25 TMON SLIDING LID WINE COOLER IN PRIVATE BACK BAR AREA NOT COOLING. DISA…"
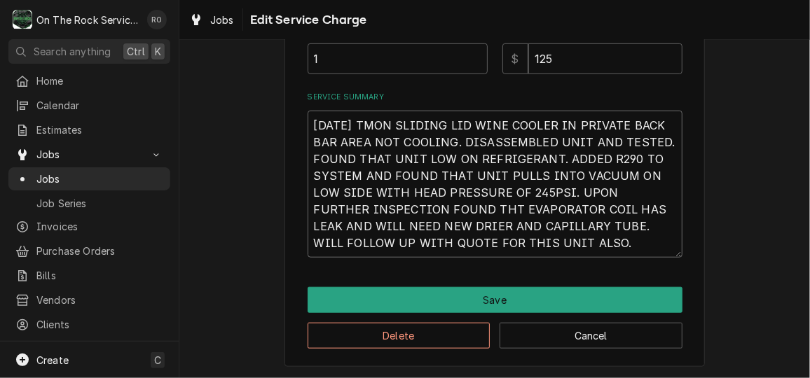
type textarea "x"
type textarea "10/2/25 TMBON SLIDING LID WINE COOLER IN PRIVATE BACK BAR AREA NOT COOLING. DIS…"
type textarea "x"
type textarea "10/2/25 TMB ON SLIDING LID WINE COOLER IN PRIVATE BACK BAR AREA NOT COOLING. DI…"
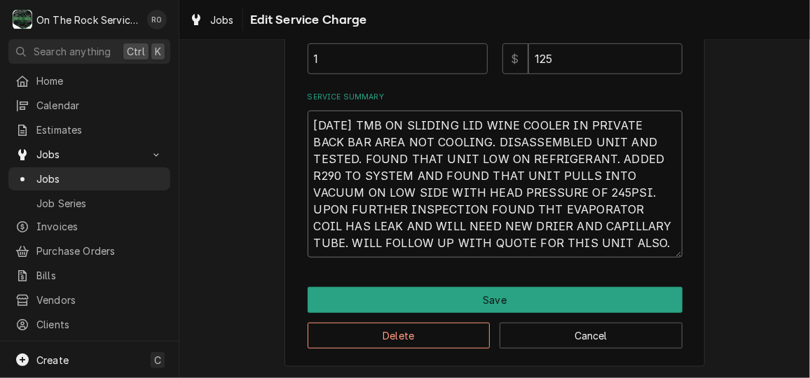
type textarea "x"
type textarea "10/2/25 TMB PON SLIDING LID WINE COOLER IN PRIVATE BACK BAR AREA NOT COOLING. D…"
type textarea "x"
type textarea "10/2/25 TMB PrON SLIDING LID WINE COOLER IN PRIVATE BACK BAR AREA NOT COOLING. …"
type textarea "x"
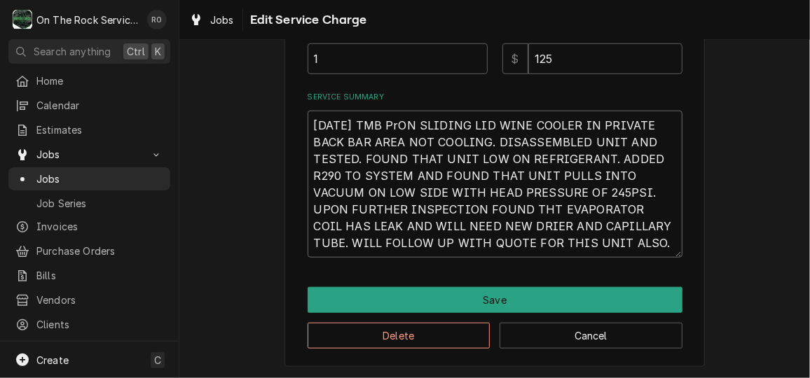
type textarea "10/2/25 TMB ProON SLIDING LID WINE COOLER IN PRIVATE BACK BAR AREA NOT COOLING.…"
type textarea "x"
type textarea "10/2/25 TMB ProviON SLIDING LID WINE COOLER IN PRIVATE BACK BAR AREA NOT COOLIN…"
type textarea "x"
type textarea "10/2/25 TMB ProvidON SLIDING LID WINE COOLER IN PRIVATE BACK BAR AREA NOT COOLI…"
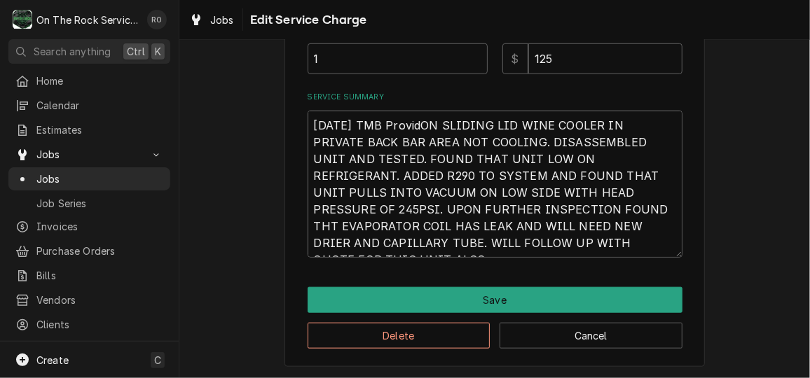
type textarea "x"
type textarea "10/2/25 TMB ProvideON SLIDING LID WINE COOLER IN PRIVATE BACK BAR AREA NOT COOL…"
type textarea "x"
type textarea "10/2/25 TMB ProvidedON SLIDING LID WINE COOLER IN PRIVATE BACK BAR AREA NOT COO…"
type textarea "x"
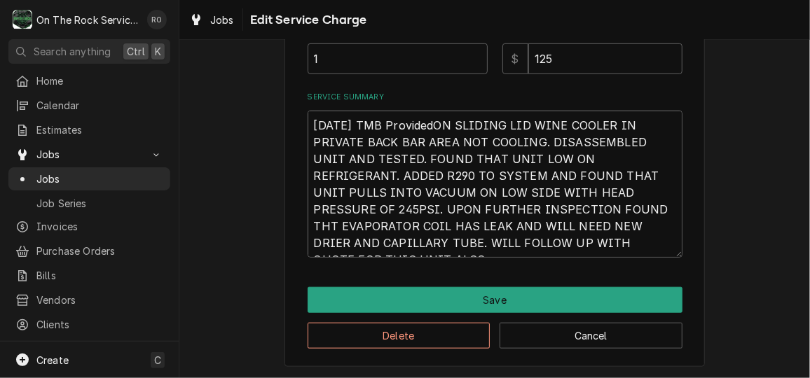
type textarea "10/2/25 TMB Provided ON SLIDING LID WINE COOLER IN PRIVATE BACK BAR AREA NOT CO…"
type textarea "x"
type textarea "10/2/25 TMB Provided lON SLIDING LID WINE COOLER IN PRIVATE BACK BAR AREA NOT C…"
type textarea "x"
type textarea "10/2/25 TMB Provided laON SLIDING LID WINE COOLER IN PRIVATE BACK BAR AREA NOT …"
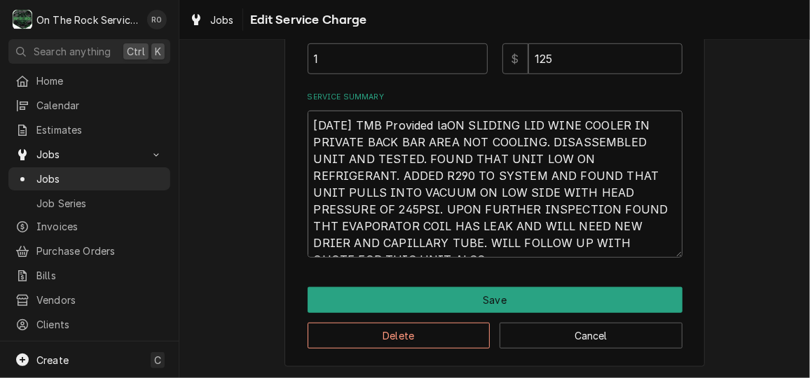
type textarea "x"
type textarea "10/2/25 TMB Provided labON SLIDING LID WINE COOLER IN PRIVATE BACK BAR AREA NOT…"
type textarea "x"
type textarea "10/2/25 TMB Provided laboON SLIDING LID WINE COOLER IN PRIVATE BACK BAR AREA NO…"
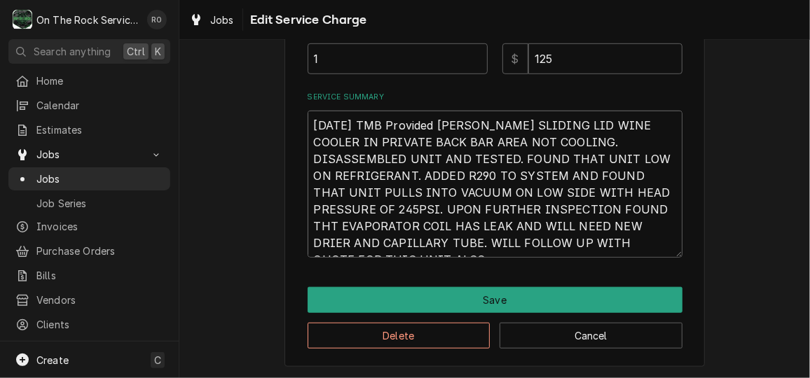
type textarea "x"
type textarea "10/2/25 TMB Provided laborON SLIDING LID WINE COOLER IN PRIVATE BACK BAR AREA N…"
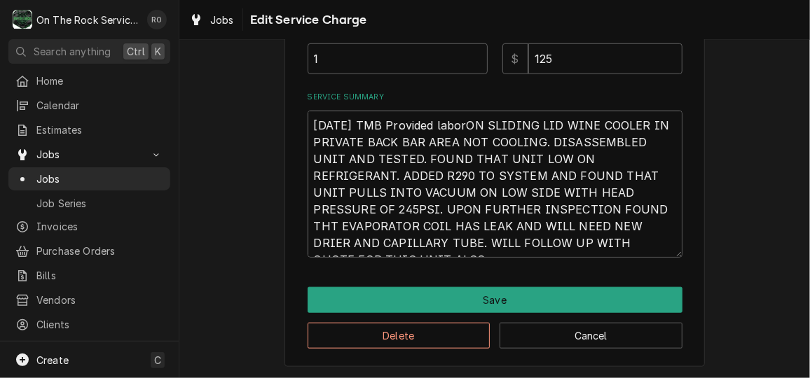
type textarea "x"
type textarea "10/2/25 TMB Provided labor ON SLIDING LID WINE COOLER IN PRIVATE BACK BAR AREA …"
type textarea "x"
type textarea "10/2/25 TMB Provided laborON SLIDING LID WINE COOLER IN PRIVATE BACK BAR AREA N…"
type textarea "x"
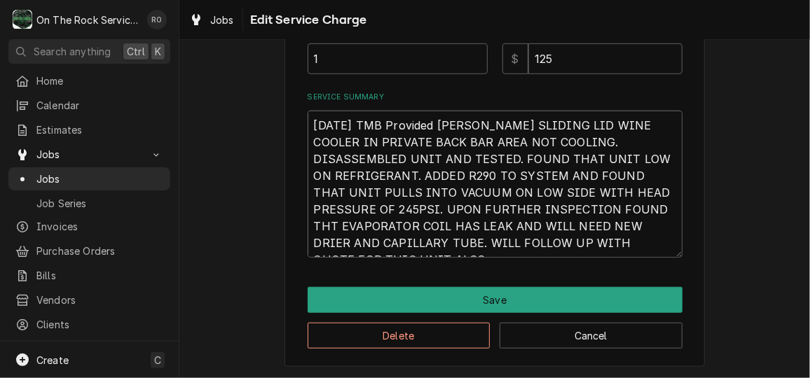
type textarea "10/2/25 TMB Provided labON SLIDING LID WINE COOLER IN PRIVATE BACK BAR AREA NOT…"
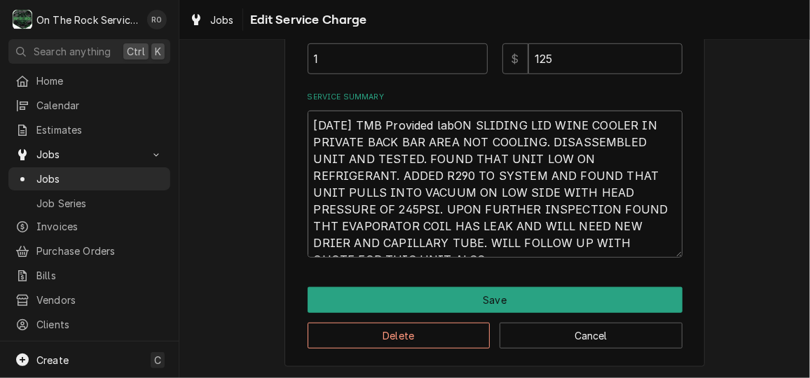
type textarea "x"
type textarea "10/2/25 TMB Provided laON SLIDING LID WINE COOLER IN PRIVATE BACK BAR AREA NOT …"
type textarea "x"
type textarea "10/2/25 TMB Provided lON SLIDING LID WINE COOLER IN PRIVATE BACK BAR AREA NOT C…"
type textarea "x"
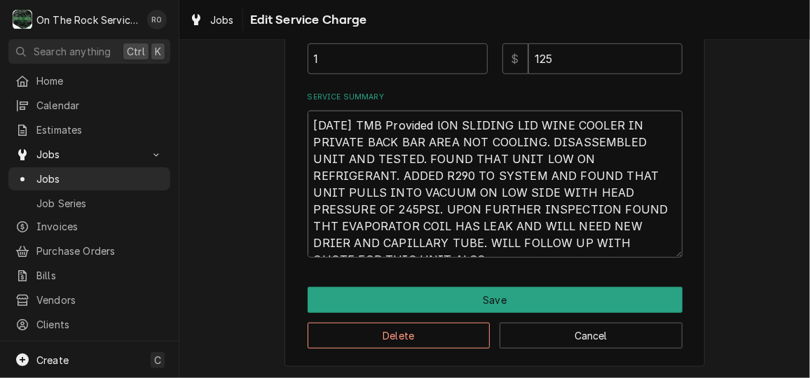
type textarea "10/2/25 TMB Provided ON SLIDING LID WINE COOLER IN PRIVATE BACK BAR AREA NOT CO…"
type textarea "x"
type textarea "10/2/25 TMB ProvidedON SLIDING LID WINE COOLER IN PRIVATE BACK BAR AREA NOT COO…"
type textarea "x"
type textarea "10/2/25 TMB ProvideON SLIDING LID WINE COOLER IN PRIVATE BACK BAR AREA NOT COOL…"
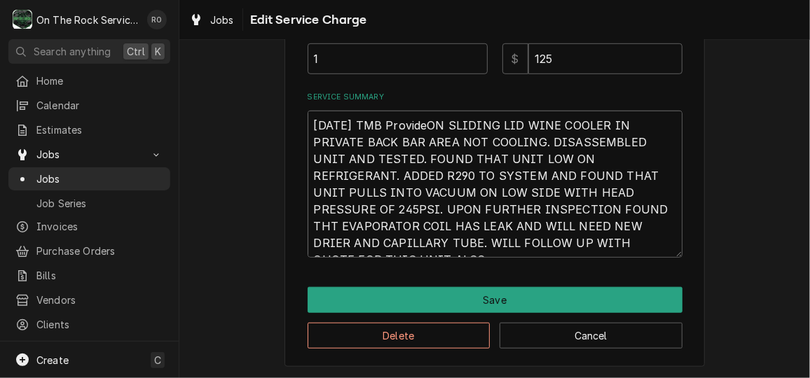
type textarea "x"
type textarea "10/2/25 TMB ProvidON SLIDING LID WINE COOLER IN PRIVATE BACK BAR AREA NOT COOLI…"
type textarea "x"
type textarea "10/2/25 TMB ProviON SLIDING LID WINE COOLER IN PRIVATE BACK BAR AREA NOT COOLIN…"
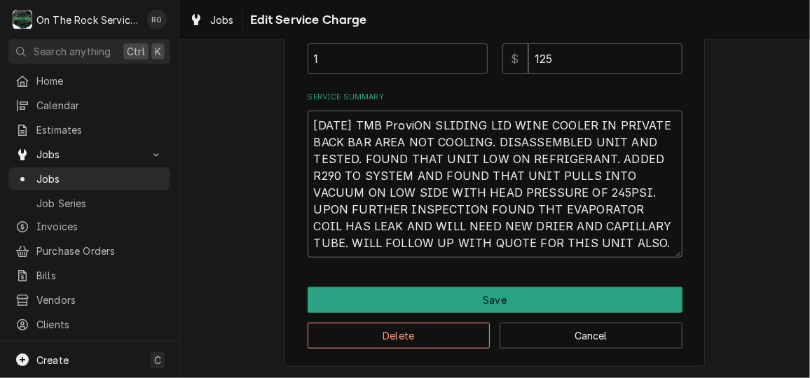
type textarea "x"
type textarea "10/2/25 TMB ProvON SLIDING LID WINE COOLER IN PRIVATE BACK BAR AREA NOT COOLING…"
type textarea "x"
type textarea "10/2/25 TMB ProON SLIDING LID WINE COOLER IN PRIVATE BACK BAR AREA NOT COOLING.…"
type textarea "x"
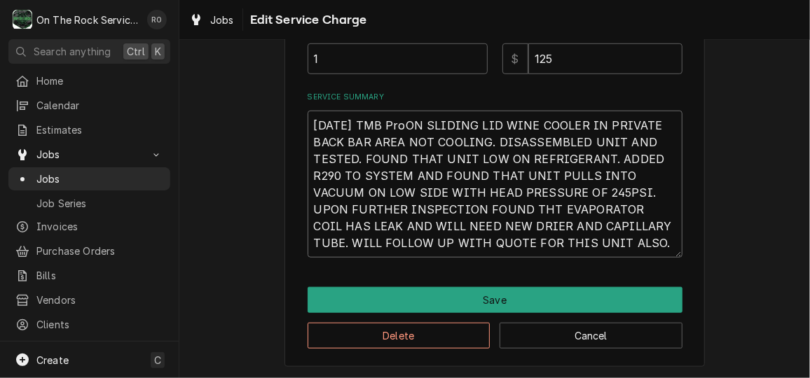
type textarea "10/2/25 TMB PrON SLIDING LID WINE COOLER IN PRIVATE BACK BAR AREA NOT COOLING. …"
type textarea "x"
type textarea "10/2/25 TMB PON SLIDING LID WINE COOLER IN PRIVATE BACK BAR AREA NOT COOLING. D…"
type textarea "x"
type textarea "10/2/25 TMB PRON SLIDING LID WINE COOLER IN PRIVATE BACK BAR AREA NOT COOLING. …"
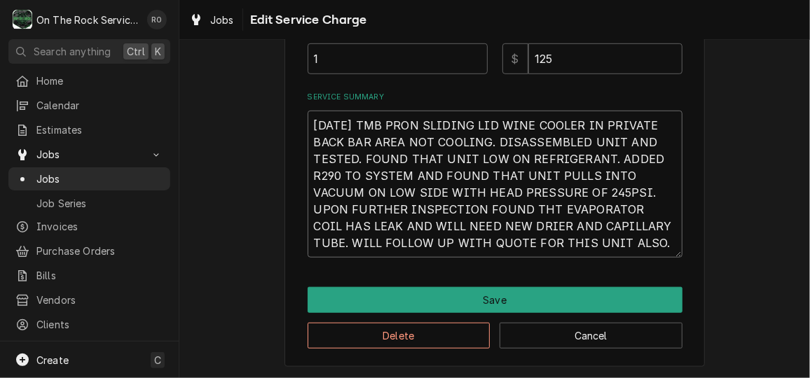
type textarea "x"
type textarea "10/2/25 TMB PROON SLIDING LID WINE COOLER IN PRIVATE BACK BAR AREA NOT COOLING.…"
type textarea "x"
type textarea "10/2/25 TMB PROVON SLIDING LID WINE COOLER IN PRIVATE BACK BAR AREA NOT COOLING…"
type textarea "x"
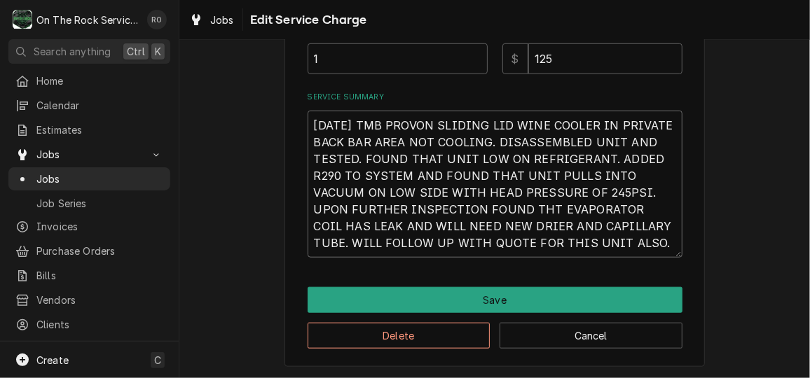
type textarea "10/2/25 TMB PROVION SLIDING LID WINE COOLER IN PRIVATE BACK BAR AREA NOT COOLIN…"
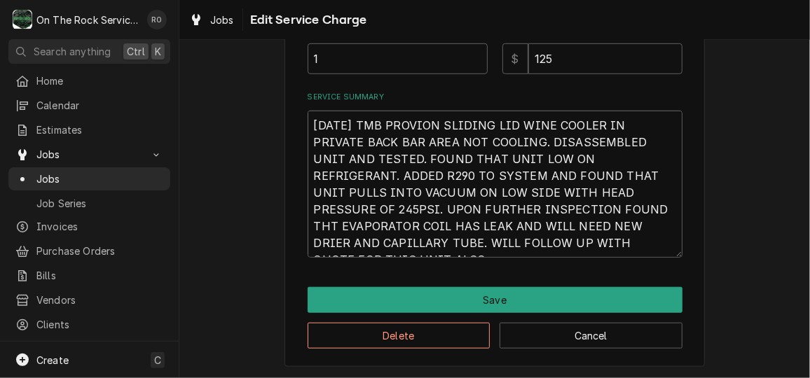
type textarea "x"
type textarea "10/2/25 TMB PROVIDON SLIDING LID WINE COOLER IN PRIVATE BACK BAR AREA NOT COOLI…"
type textarea "x"
type textarea "10/2/25 TMB PROVIDEON SLIDING LID WINE COOLER IN PRIVATE BACK BAR AREA NOT COOL…"
type textarea "x"
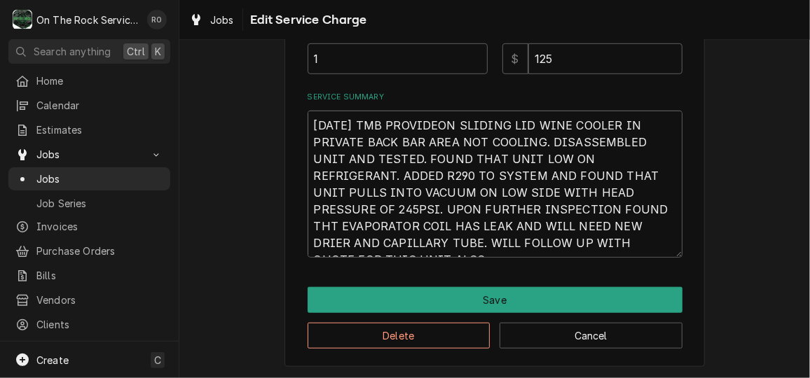
type textarea "10/2/25 TMB PROVIDEDON SLIDING LID WINE COOLER IN PRIVATE BACK BAR AREA NOT COO…"
type textarea "x"
type textarea "10/2/25 TMB PROVIDED LON SLIDING LID WINE COOLER IN PRIVATE BACK BAR AREA NOT C…"
type textarea "x"
type textarea "10/2/25 TMB PROVIDED LAON SLIDING LID WINE COOLER IN PRIVATE BACK BAR AREA NOT …"
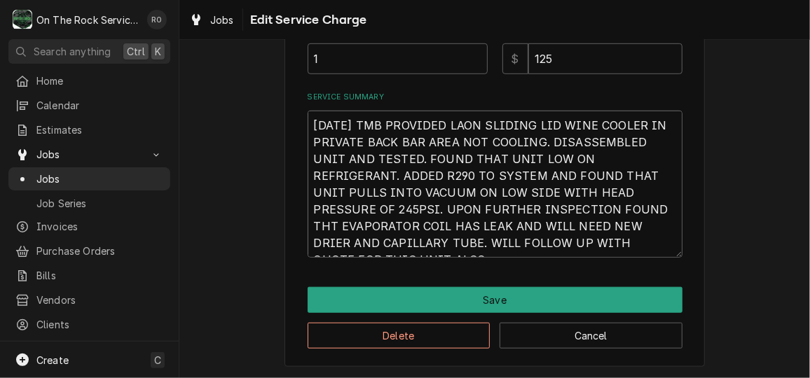
type textarea "x"
type textarea "10/2/25 TMB PROVIDED LABON SLIDING LID WINE COOLER IN PRIVATE BACK BAR AREA NOT…"
type textarea "x"
type textarea "10/2/25 TMB PROVIDED LABOON SLIDING LID WINE COOLER IN PRIVATE BACK BAR AREA NO…"
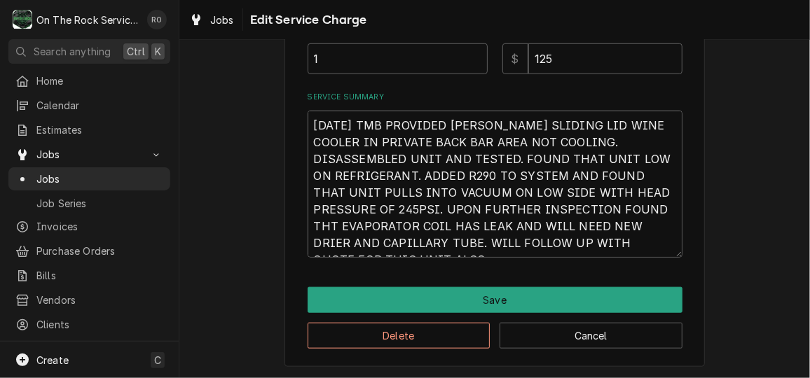
type textarea "x"
type textarea "10/2/25 TMB PROVIDED LABORON SLIDING LID WINE COOLER IN PRIVATE BACK BAR AREA N…"
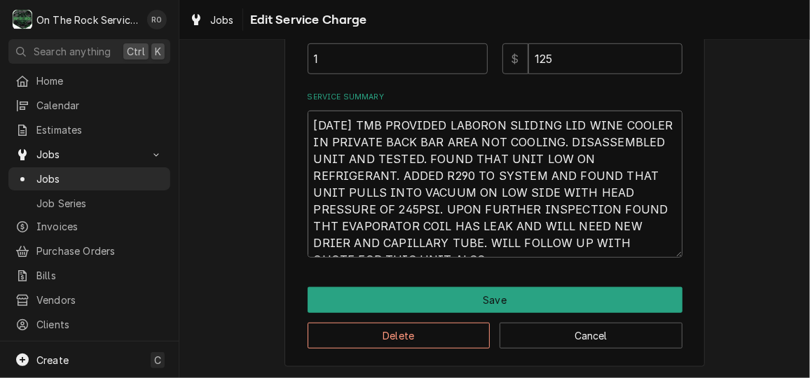
type textarea "x"
type textarea "10/2/25 TMB PROVIDED LABOR ON SLIDING LID WINE COOLER IN PRIVATE BACK BAR AREA …"
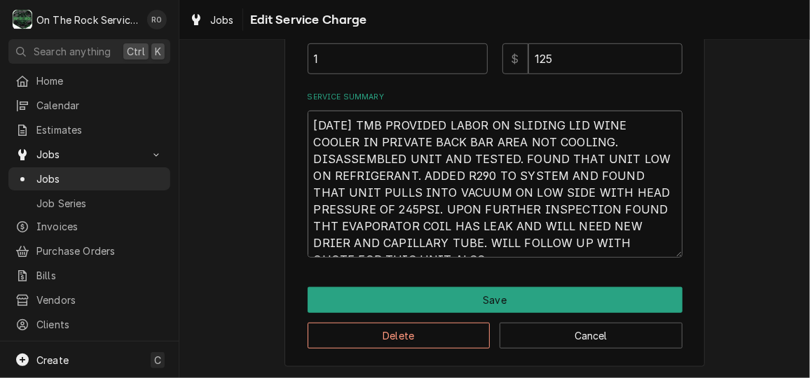
type textarea "x"
type textarea "10/2/25 TMB PROVIDED LABOR AON SLIDING LID WINE COOLER IN PRIVATE BACK BAR AREA…"
type textarea "x"
type textarea "10/2/25 TMB PROVIDED LABOR ANON SLIDING LID WINE COOLER IN PRIVATE BACK BAR ARE…"
type textarea "x"
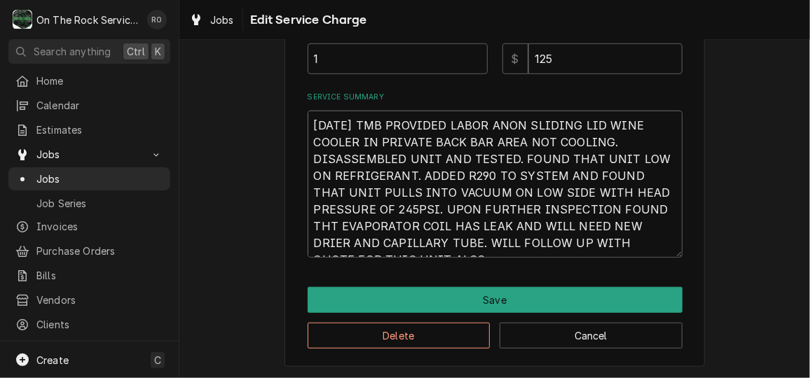
type textarea "10/2/25 TMB PROVIDED LABOR ANDON SLIDING LID WINE COOLER IN PRIVATE BACK BAR AR…"
type textarea "x"
type textarea "10/2/25 TMB PROVIDED LABOR AND ON SLIDING LID WINE COOLER IN PRIVATE BACK BAR A…"
type textarea "x"
type textarea "10/2/25 TMB PROVIDED LABOR AND SON SLIDING LID WINE COOLER IN PRIVATE BACK BAR …"
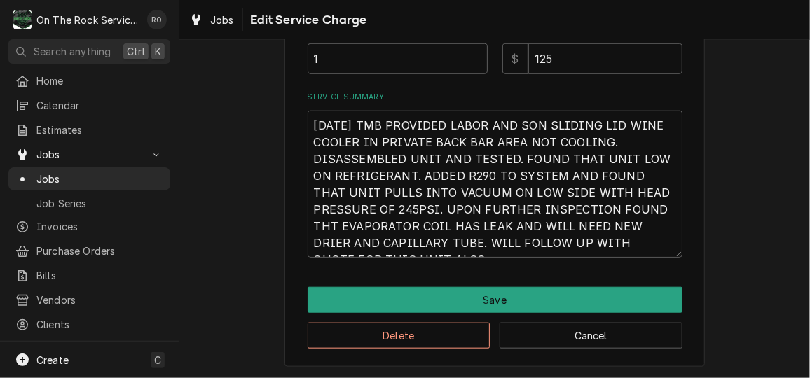
type textarea "x"
type textarea "10/2/25 TMB PROVIDED LABOR AND SEON SLIDING LID WINE COOLER IN PRIVATE BACK BAR…"
type textarea "x"
type textarea "10/2/25 TMB PROVIDED LABOR AND SERON SLIDING LID WINE COOLER IN PRIVATE BACK BA…"
type textarea "x"
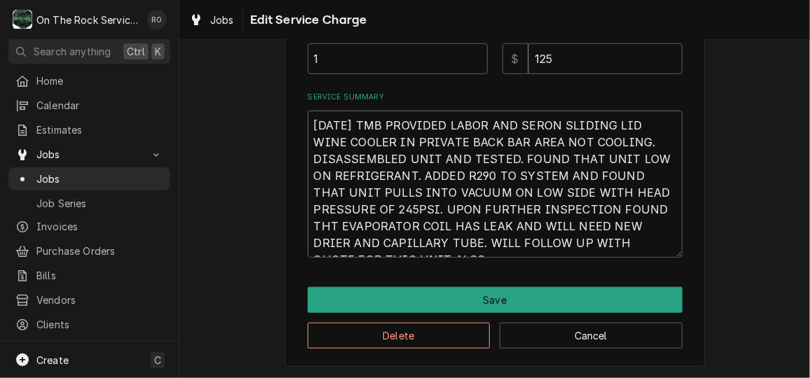
type textarea "10/2/25 TMB PROVIDED LABOR AND SERVON SLIDING LID WINE COOLER IN PRIVATE BACK B…"
type textarea "x"
type textarea "10/2/25 TMB PROVIDED LABOR AND SERVICON SLIDING LID WINE COOLER IN PRIVATE BACK…"
type textarea "x"
type textarea "10/2/25 TMB PROVIDED LABOR AND SERVICEON SLIDING LID WINE COOLER IN PRIVATE BAC…"
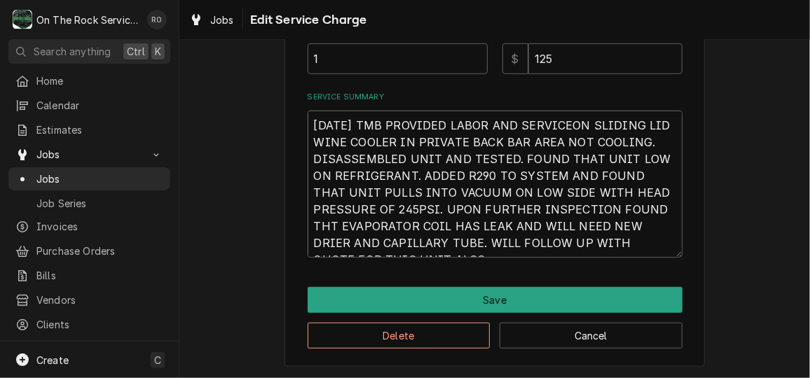
type textarea "x"
type textarea "10/2/25 TMB PROVIDED LABOR AND SERVICE ON SLIDING LID WINE COOLER IN PRIVATE BA…"
type textarea "x"
type textarea "10/2/25 TMB PROVIDED LABOR AND SERVICEON SLIDING LID WINE COOLER IN PRIVATE BAC…"
type textarea "x"
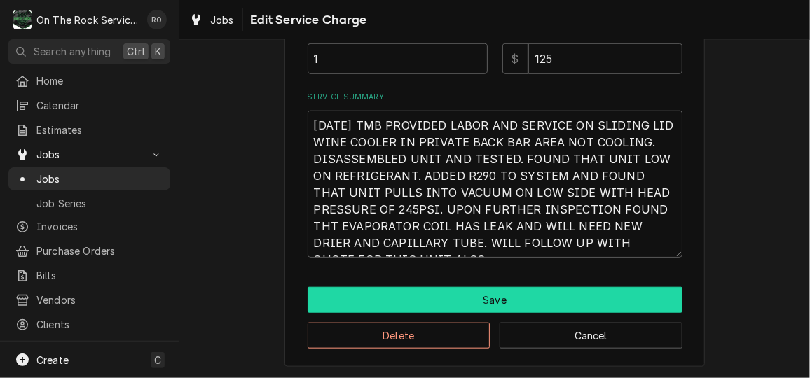
type textarea "10/2/25 TMB PROVIDED LABOR AND SERVICE ON SLIDING LID WINE COOLER IN PRIVATE BA…"
click at [645, 296] on button "Save" at bounding box center [495, 300] width 375 height 26
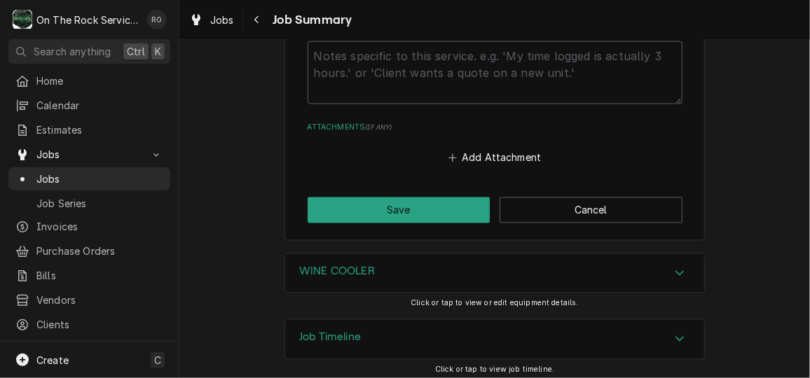
scroll to position [1009, 0]
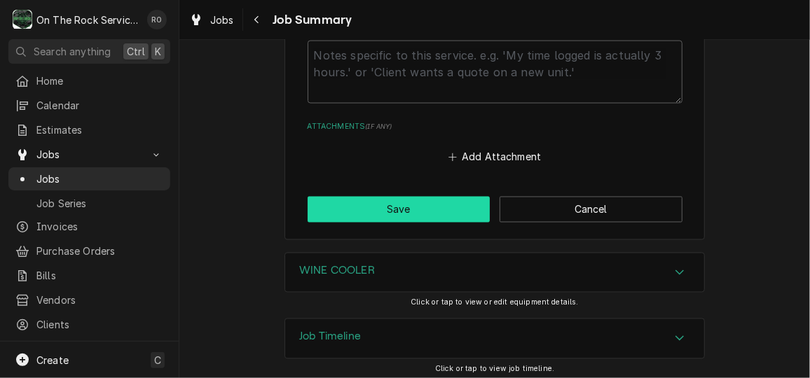
click at [413, 217] on button "Save" at bounding box center [399, 210] width 183 height 26
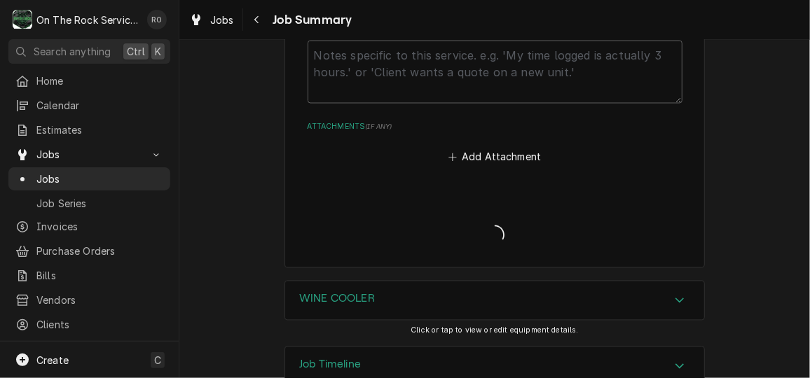
type textarea "x"
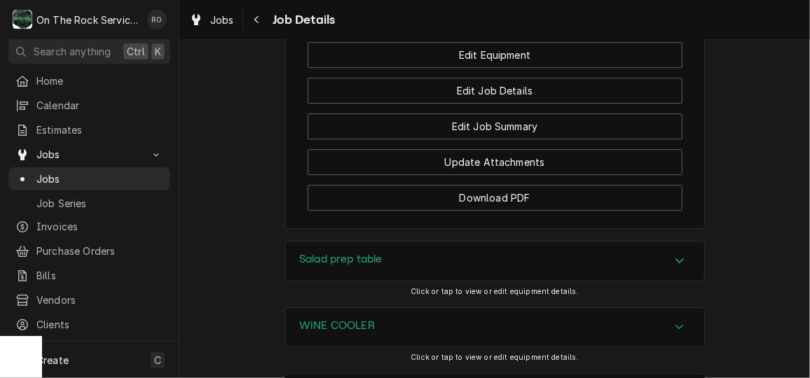
scroll to position [1793, 0]
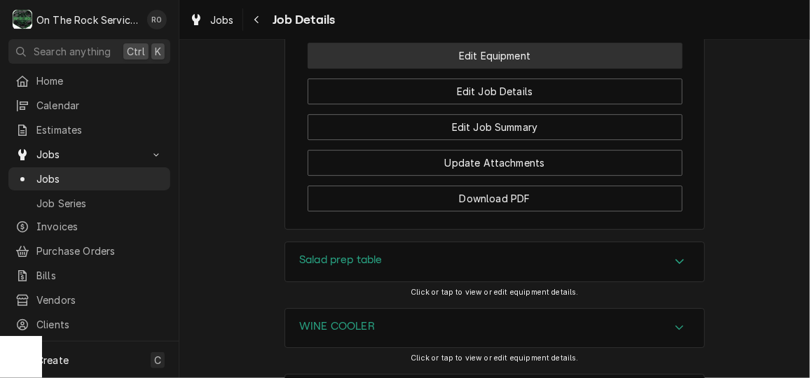
click at [500, 69] on button "Edit Equipment" at bounding box center [495, 56] width 375 height 26
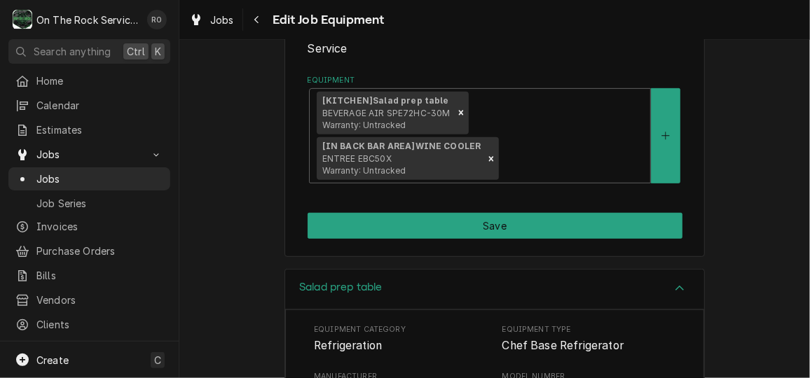
scroll to position [217, 0]
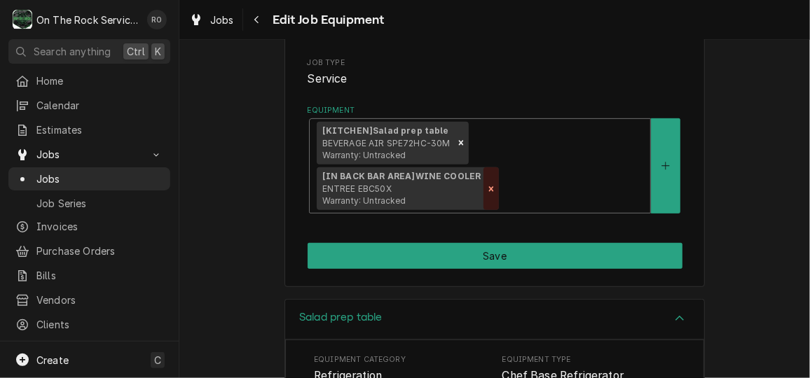
click at [494, 186] on icon "Remove [object Object]" at bounding box center [491, 188] width 5 height 5
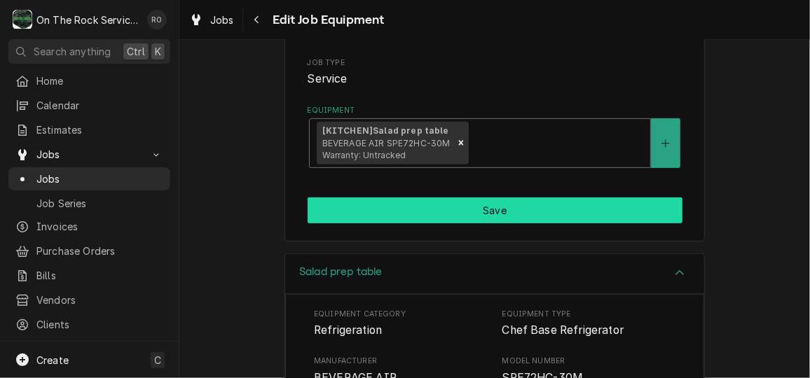
click at [563, 208] on button "Save" at bounding box center [495, 211] width 375 height 26
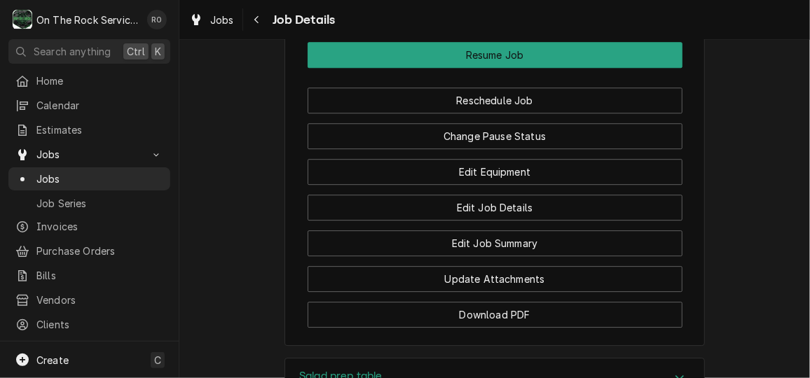
scroll to position [1677, 0]
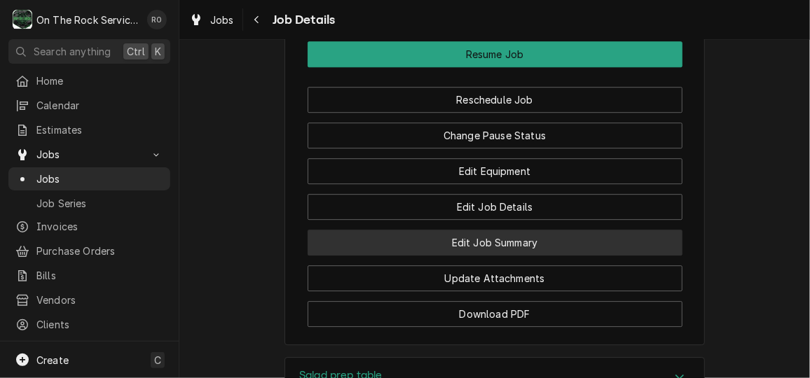
click at [549, 256] on button "Edit Job Summary" at bounding box center [495, 243] width 375 height 26
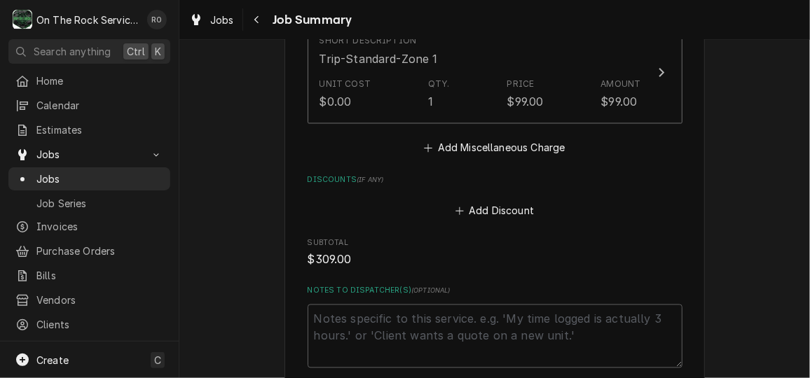
scroll to position [1038, 0]
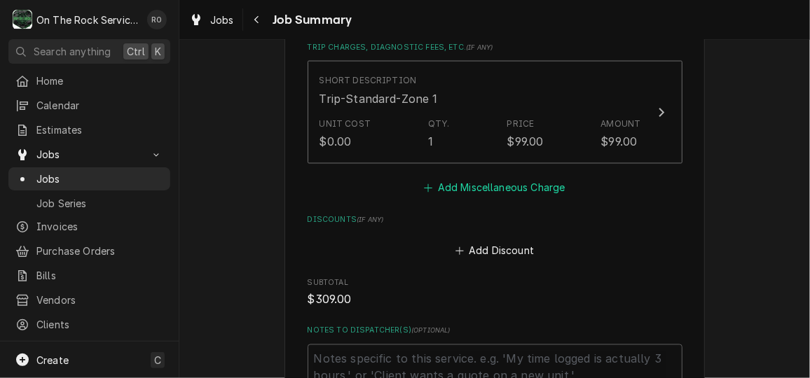
click at [487, 185] on button "Add Miscellaneous Charge" at bounding box center [495, 188] width 146 height 20
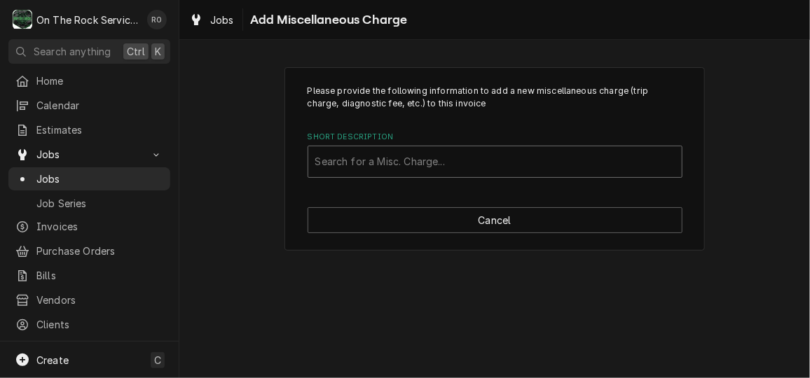
click at [477, 165] on div "Short Description" at bounding box center [495, 161] width 360 height 25
type input "return"
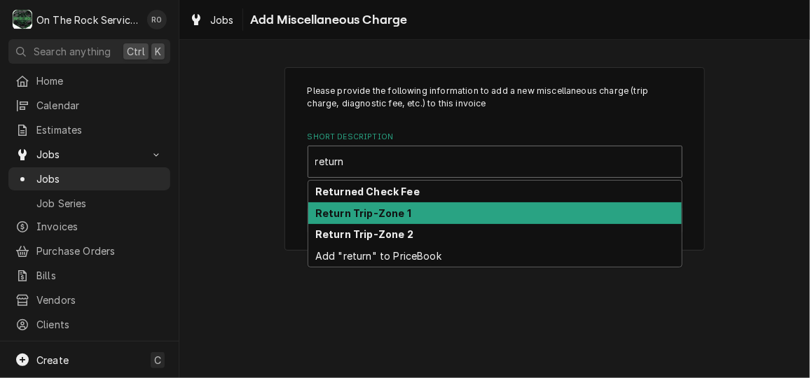
click at [481, 211] on div "Return Trip-Zone 1" at bounding box center [495, 214] width 374 height 22
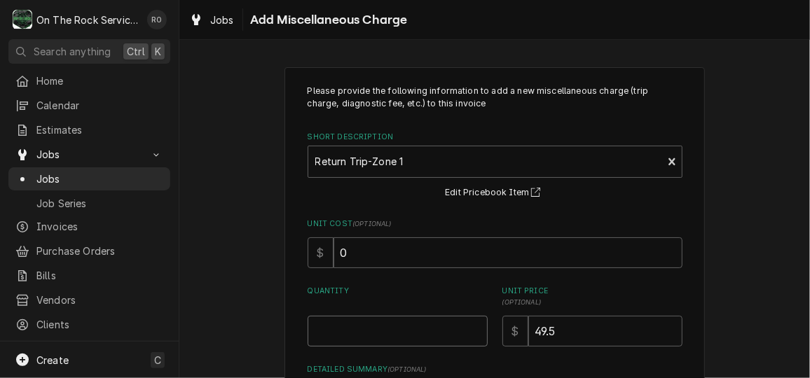
click at [425, 325] on input "Quantity" at bounding box center [398, 331] width 180 height 31
type textarea "x"
type input "1"
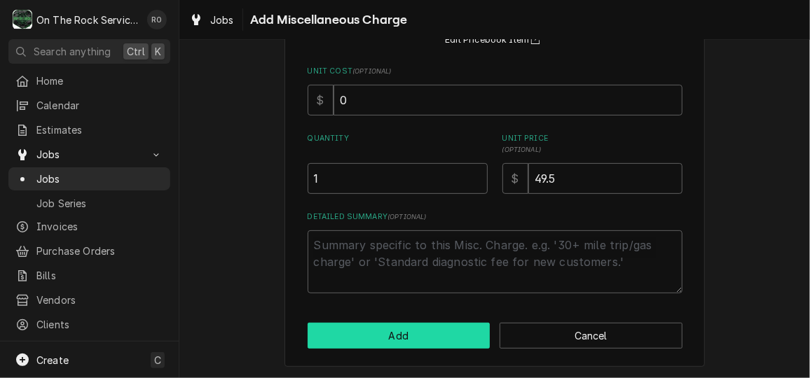
click at [423, 345] on button "Add" at bounding box center [399, 336] width 183 height 26
type textarea "x"
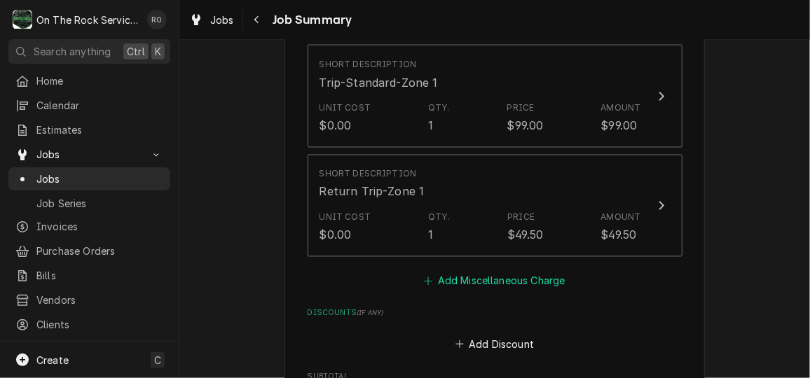
click at [486, 275] on button "Add Miscellaneous Charge" at bounding box center [495, 282] width 146 height 20
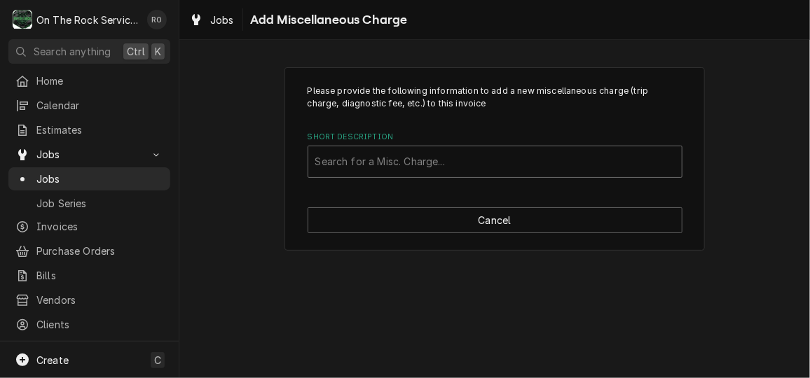
click at [442, 165] on div "Short Description" at bounding box center [495, 161] width 360 height 25
type input "shipping"
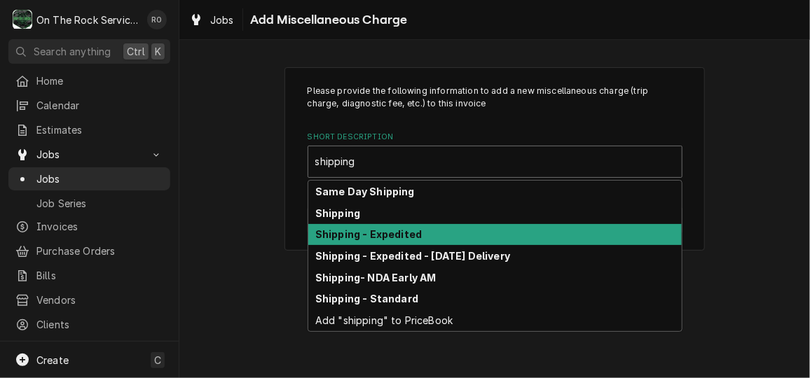
click at [436, 233] on div "Shipping - Expedited" at bounding box center [495, 235] width 374 height 22
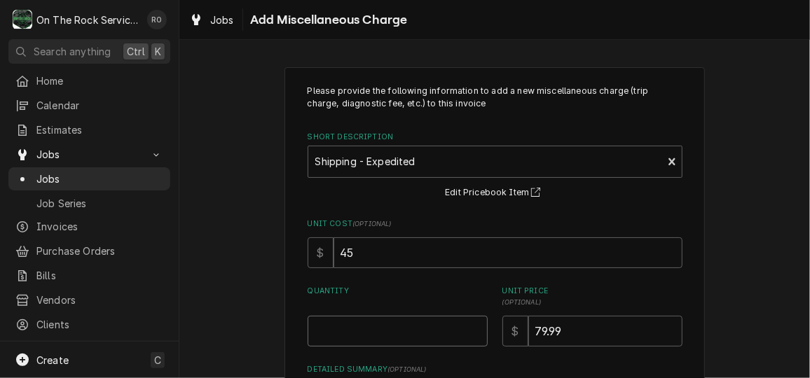
click at [427, 325] on input "Quantity" at bounding box center [398, 331] width 180 height 31
type textarea "x"
type input "1"
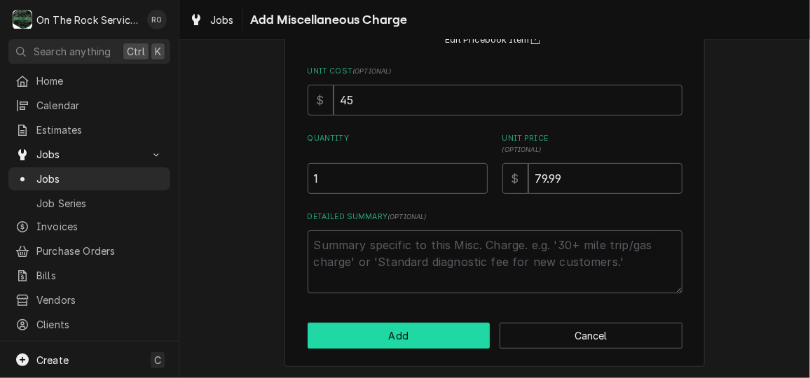
click at [428, 338] on button "Add" at bounding box center [399, 336] width 183 height 26
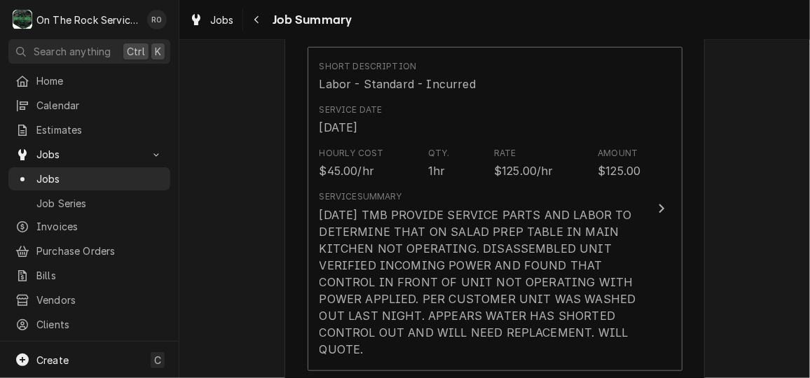
scroll to position [446, 0]
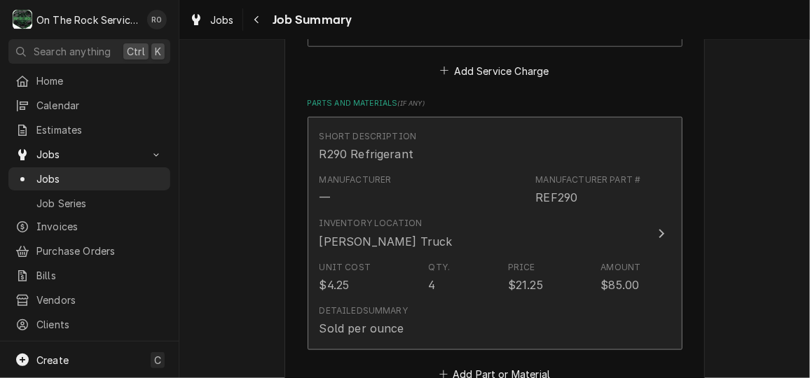
click at [428, 196] on div "Manufacturer — Manufacturer Part # REF290" at bounding box center [481, 189] width 322 height 43
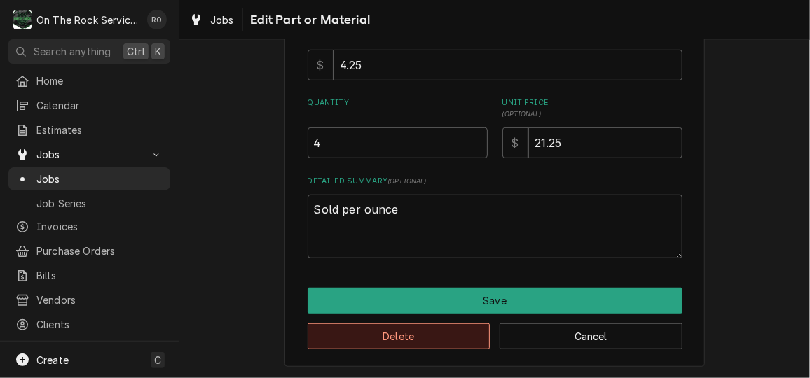
click at [445, 327] on button "Delete" at bounding box center [399, 337] width 183 height 26
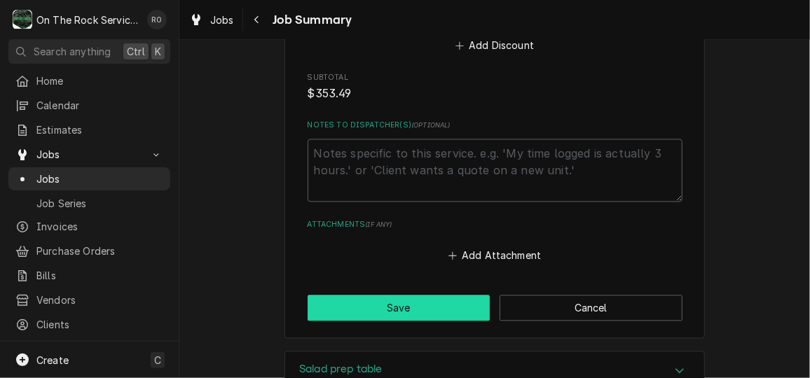
scroll to position [1224, 0]
click at [439, 299] on button "Save" at bounding box center [399, 307] width 183 height 26
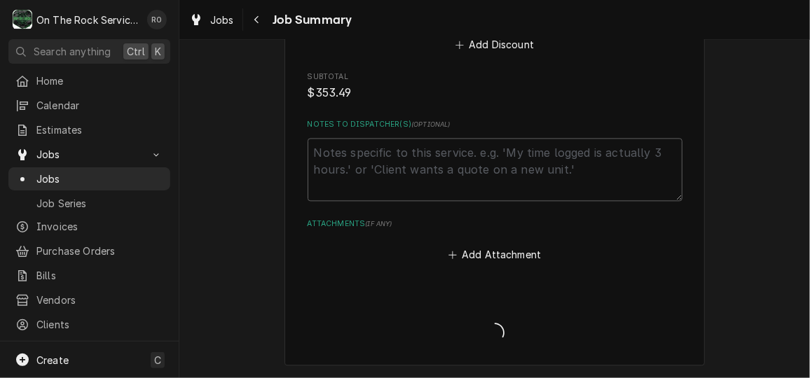
type textarea "x"
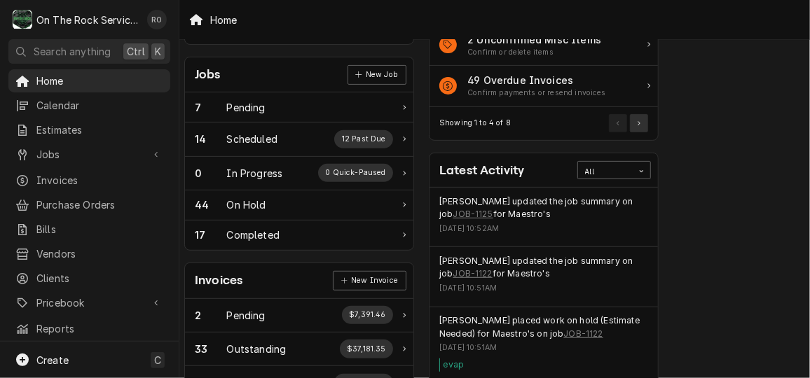
scroll to position [201, 18]
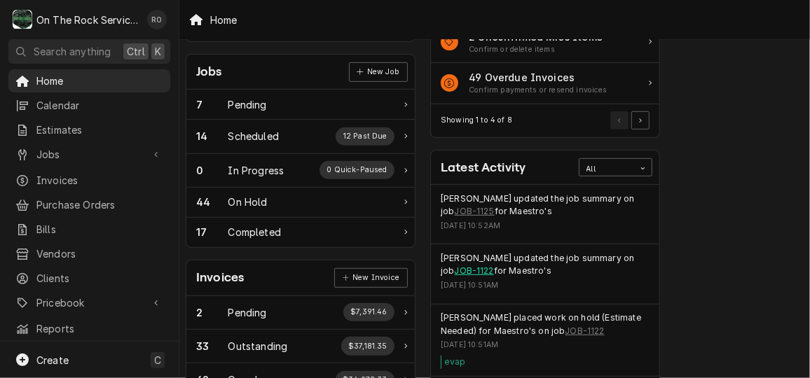
click at [470, 266] on link "JOB-1122" at bounding box center [473, 271] width 39 height 13
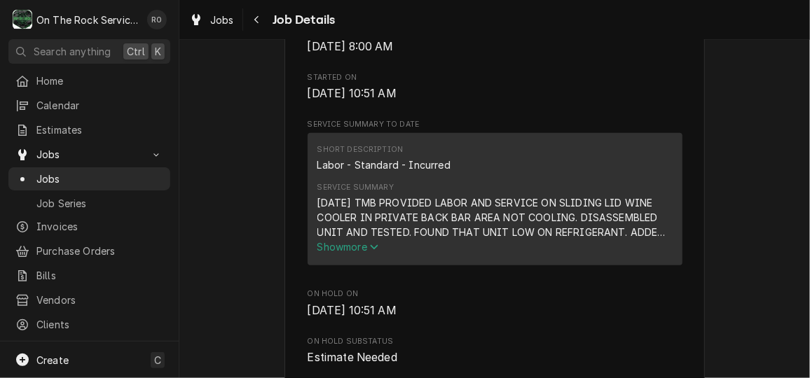
scroll to position [502, 0]
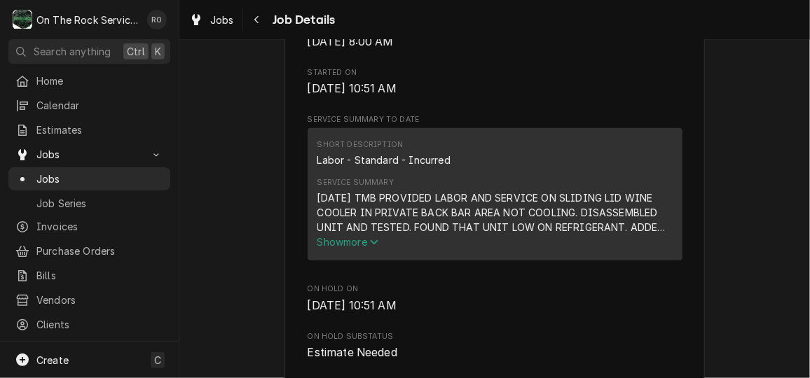
click at [338, 235] on div "[DATE] TMB PROVIDED LABOR AND SERVICE ON SLIDING LID WINE COOLER IN PRIVATE BAC…" at bounding box center [494, 213] width 355 height 44
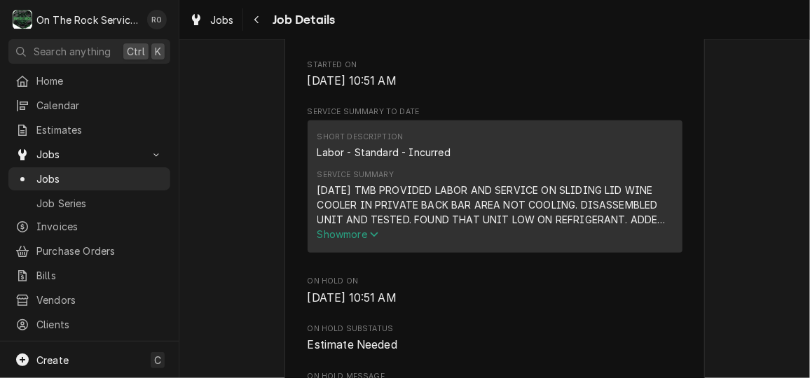
scroll to position [512, 0]
click at [373, 236] on icon "Service Summary" at bounding box center [374, 233] width 8 height 5
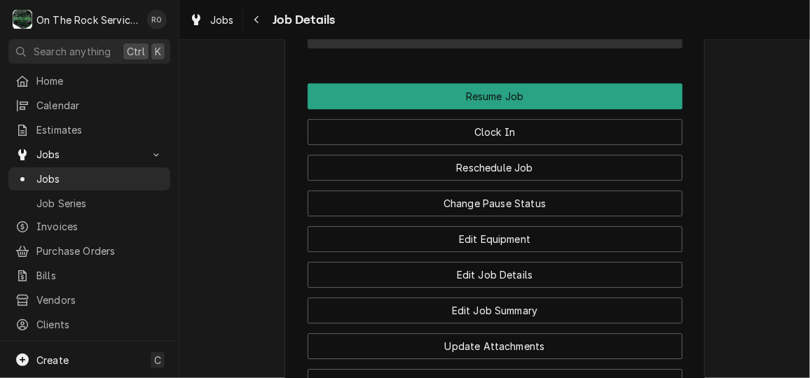
scroll to position [1742, 0]
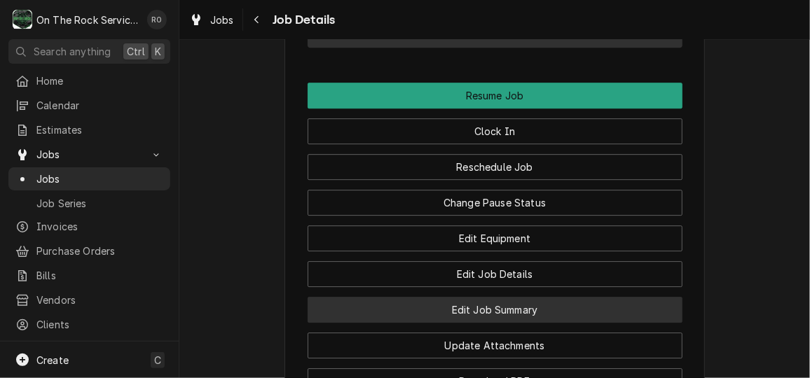
click at [503, 322] on button "Edit Job Summary" at bounding box center [495, 310] width 375 height 26
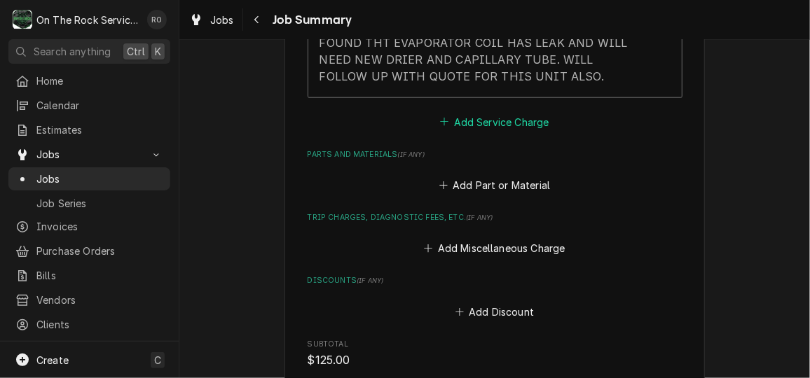
scroll to position [644, 0]
click at [491, 186] on button "Add Part or Material" at bounding box center [495, 186] width 116 height 20
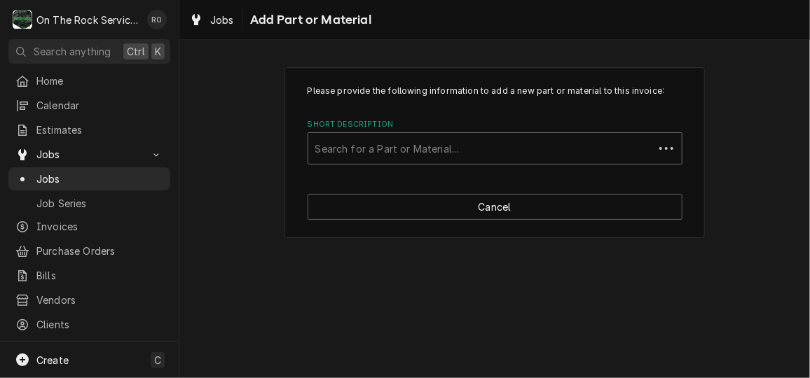
click at [502, 144] on div "Short Description" at bounding box center [480, 148] width 331 height 25
click at [502, 144] on div "Short Description" at bounding box center [495, 148] width 360 height 25
type input "ref290"
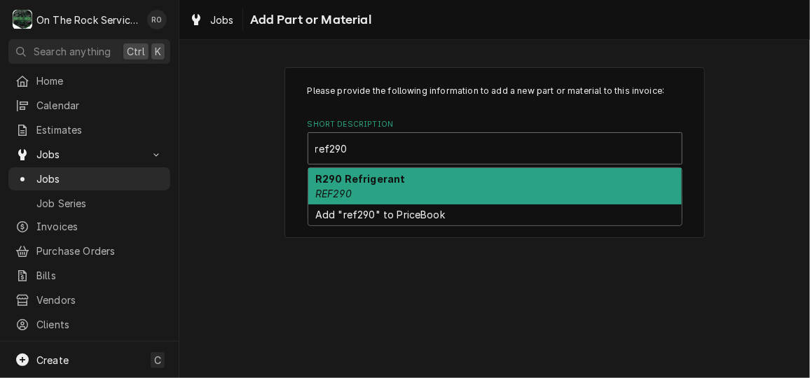
click at [498, 191] on div "R290 Refrigerant REF290" at bounding box center [495, 186] width 374 height 36
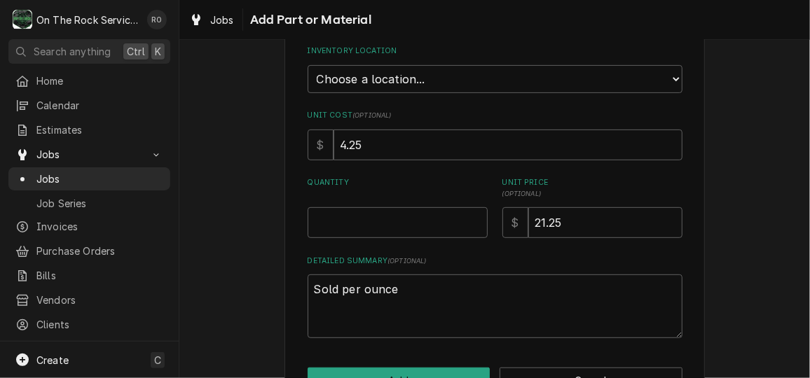
scroll to position [251, 0]
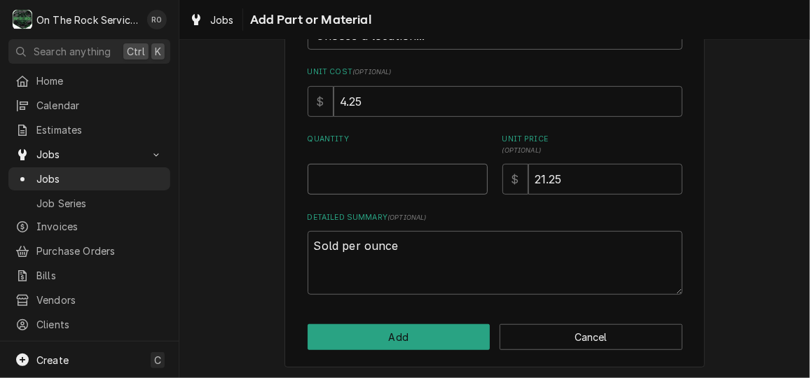
click at [406, 189] on input "Quantity" at bounding box center [398, 179] width 180 height 31
type textarea "x"
type input "4"
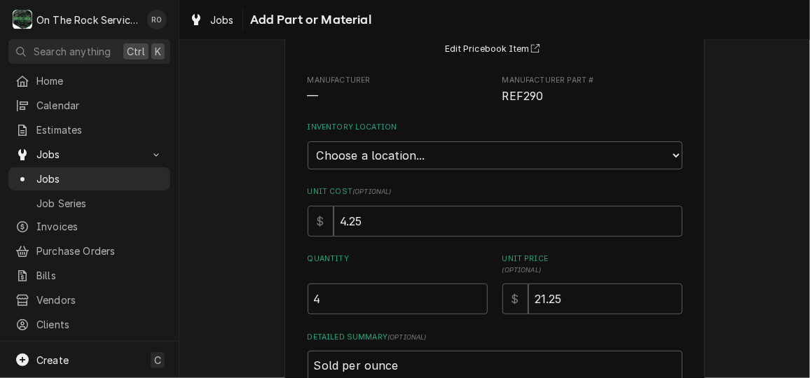
scroll to position [130, 0]
click at [432, 157] on select "Choose a location... Ray's Truck Rich's Truck Todd's Truck Warehouse" at bounding box center [495, 156] width 375 height 28
select select "442"
click at [308, 142] on select "Choose a location... Ray's Truck Rich's Truck Todd's Truck Warehouse" at bounding box center [495, 156] width 375 height 28
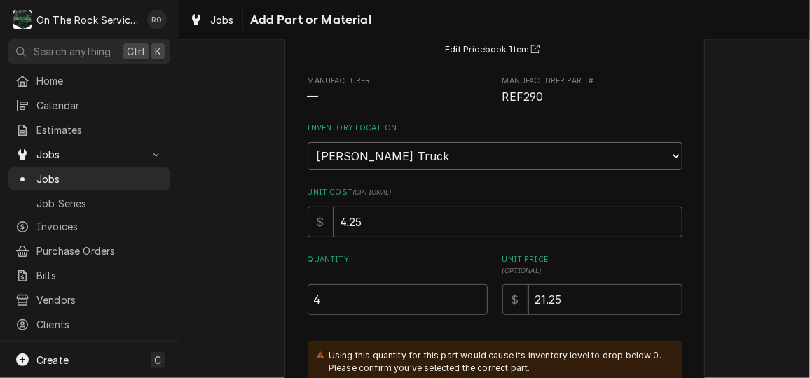
scroll to position [311, 0]
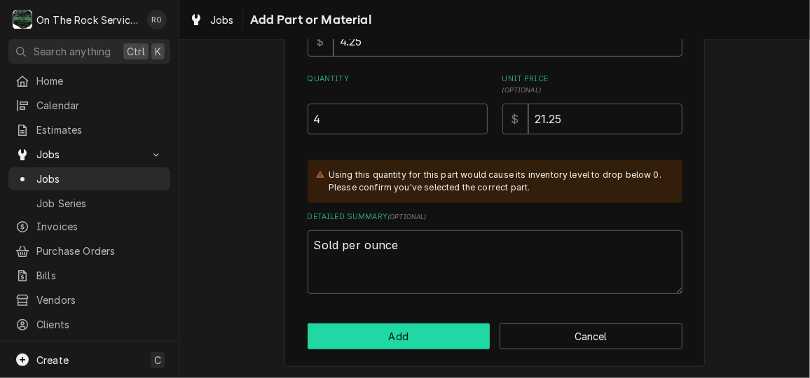
click at [432, 347] on button "Add" at bounding box center [399, 337] width 183 height 26
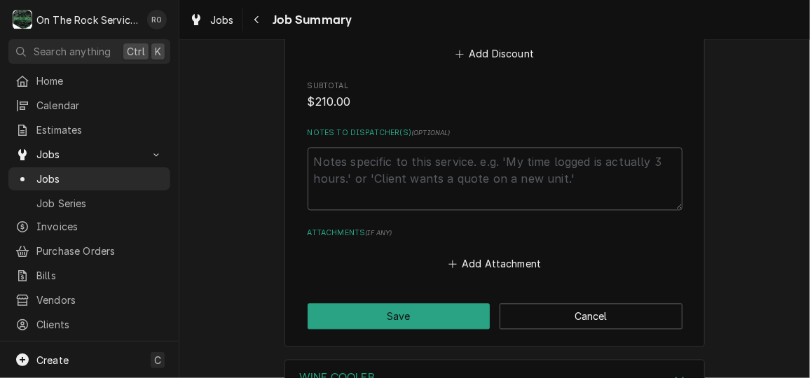
scroll to position [1216, 0]
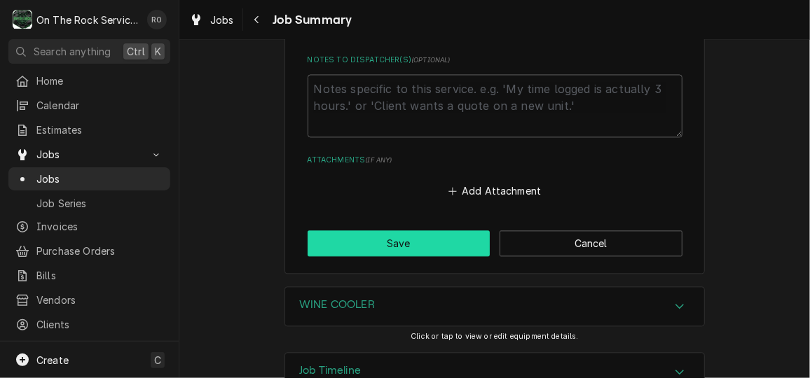
click at [410, 231] on button "Save" at bounding box center [399, 244] width 183 height 26
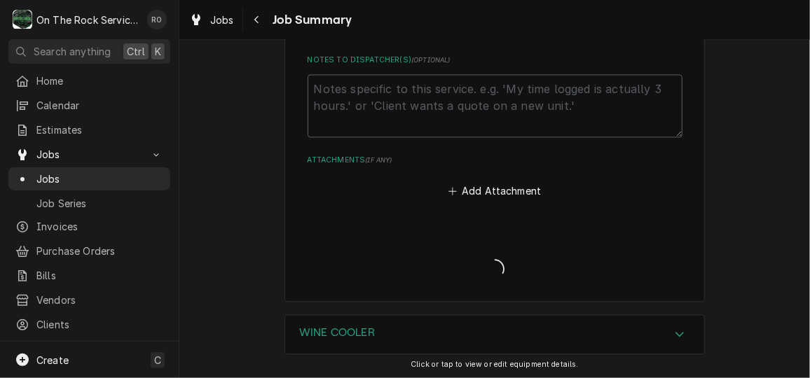
type textarea "x"
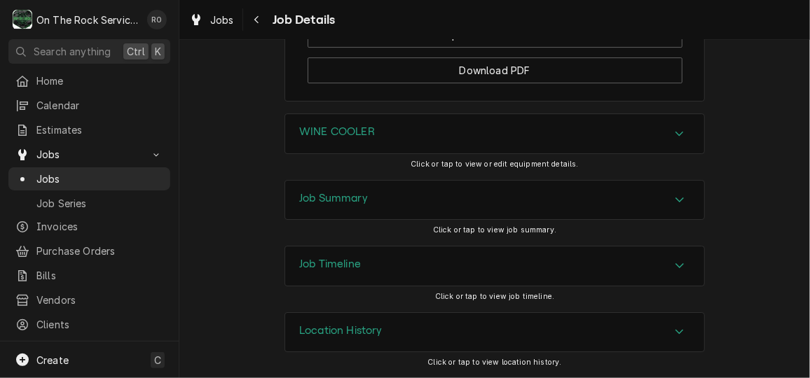
scroll to position [1983, 0]
click at [553, 146] on div "WINE COOLER" at bounding box center [494, 133] width 419 height 39
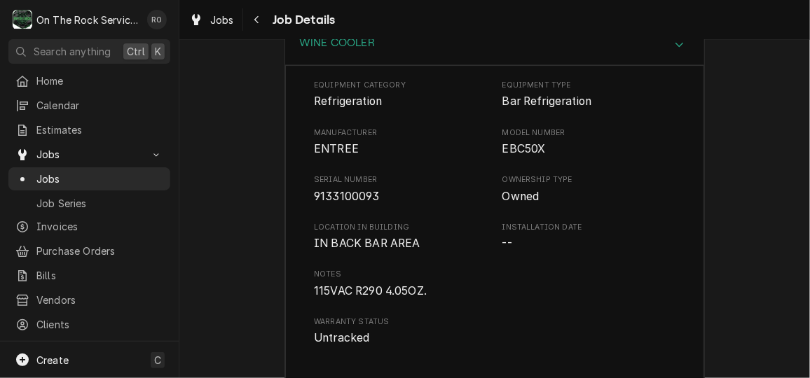
scroll to position [2070, 0]
drag, startPoint x: 495, startPoint y: 163, endPoint x: 542, endPoint y: 169, distance: 47.4
click at [542, 157] on div "Manufacturer ENTREE Model Number EBC50X" at bounding box center [495, 142] width 362 height 30
copy span "EBC50X"
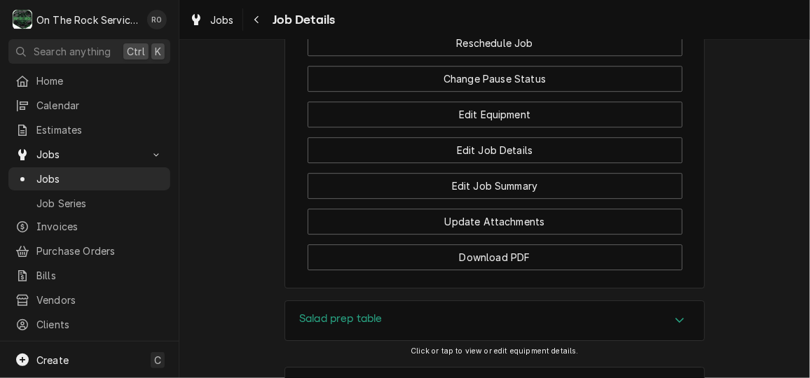
scroll to position [1735, 0]
click at [529, 220] on div "Update Attachments" at bounding box center [495, 216] width 375 height 36
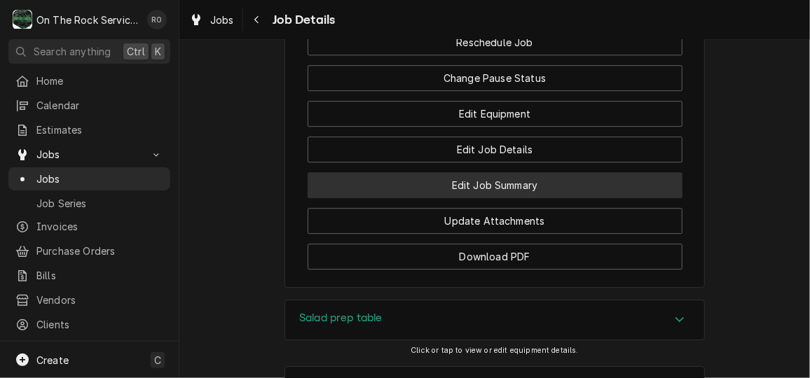
click at [520, 198] on button "Edit Job Summary" at bounding box center [495, 185] width 375 height 26
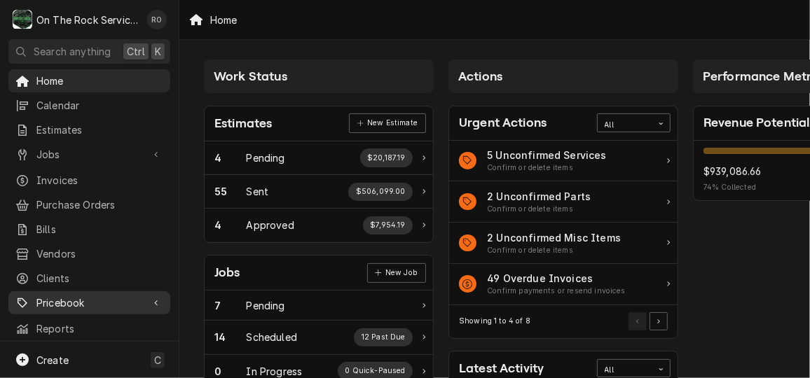
click at [91, 296] on span "Pricebook" at bounding box center [89, 303] width 106 height 15
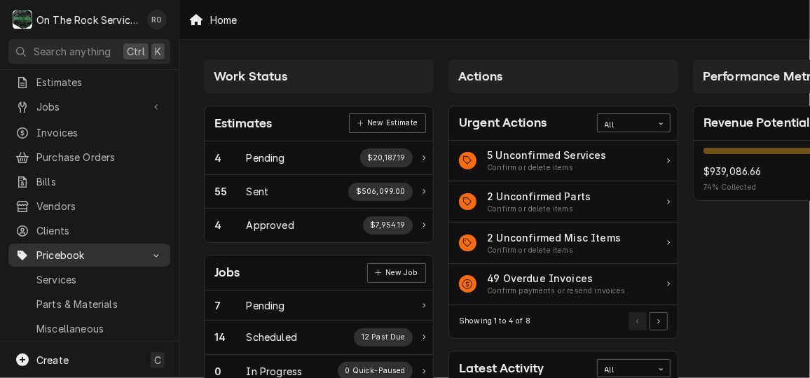
scroll to position [67, 0]
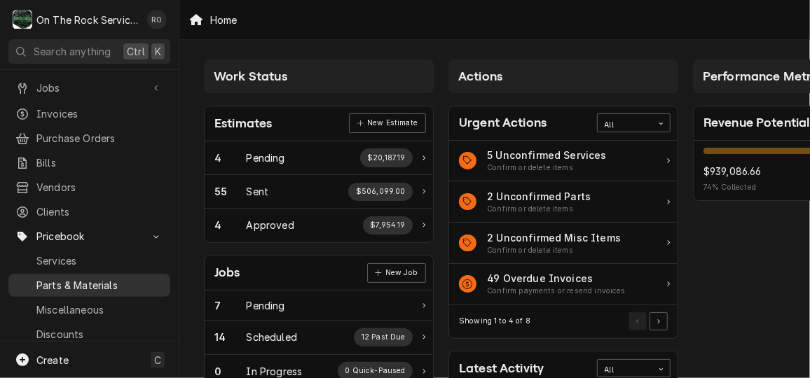
click at [101, 278] on span "Parts & Materials" at bounding box center [99, 285] width 127 height 15
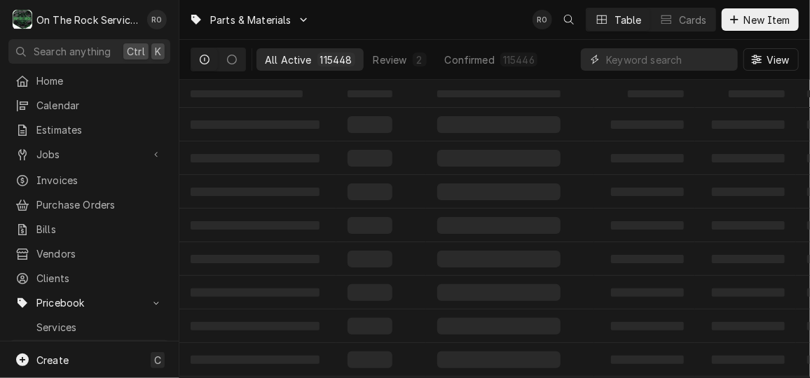
click at [636, 52] on input "Dynamic Content Wrapper" at bounding box center [668, 59] width 125 height 22
click at [630, 72] on div "View" at bounding box center [690, 59] width 218 height 39
click at [630, 41] on div "View" at bounding box center [690, 59] width 218 height 39
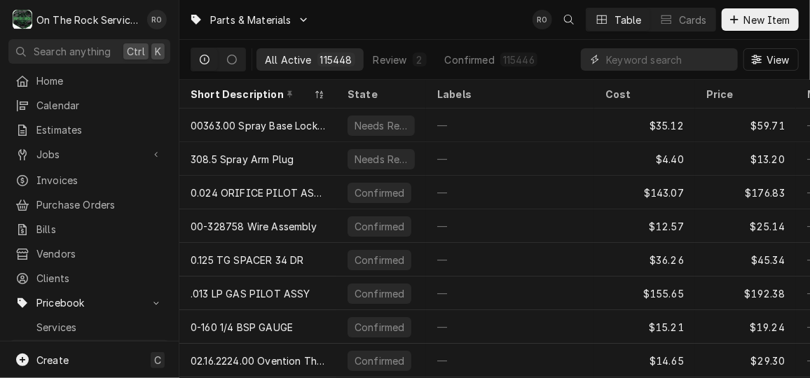
click at [630, 64] on input "Dynamic Content Wrapper" at bounding box center [668, 59] width 125 height 22
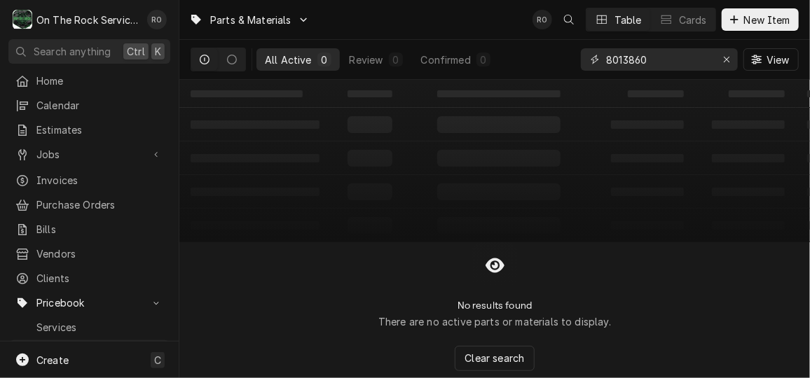
click at [623, 59] on input "8013860" at bounding box center [658, 59] width 105 height 22
type input "801-3860"
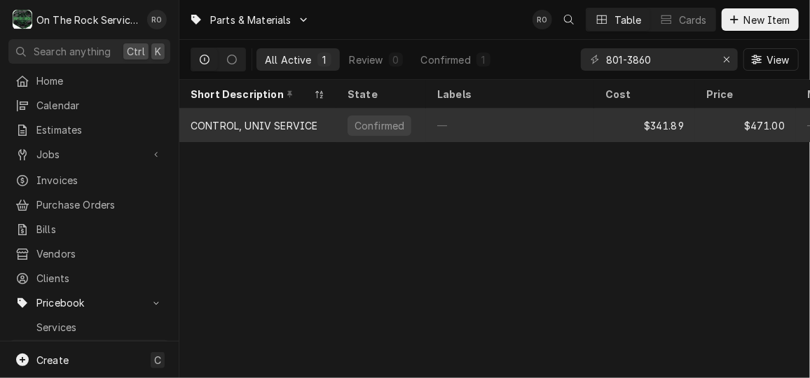
click at [545, 125] on div "—" at bounding box center [510, 126] width 168 height 34
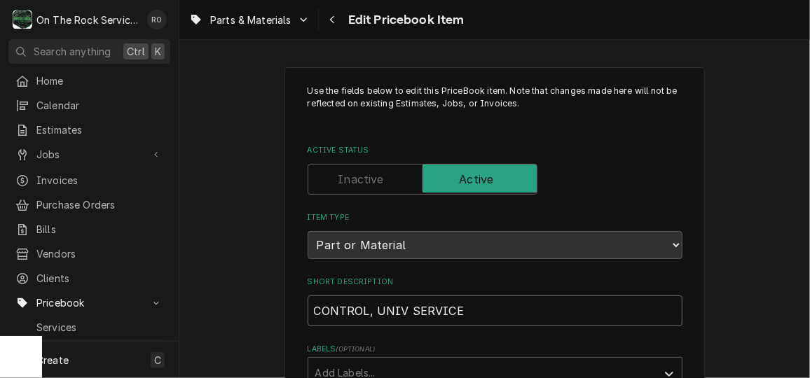
drag, startPoint x: 507, startPoint y: 314, endPoint x: 367, endPoint y: 312, distance: 140.9
click at [367, 312] on input "CONTROL, UNIV SERVICE" at bounding box center [495, 311] width 375 height 31
type textarea "x"
type input "CONTROL,\"
type textarea "x"
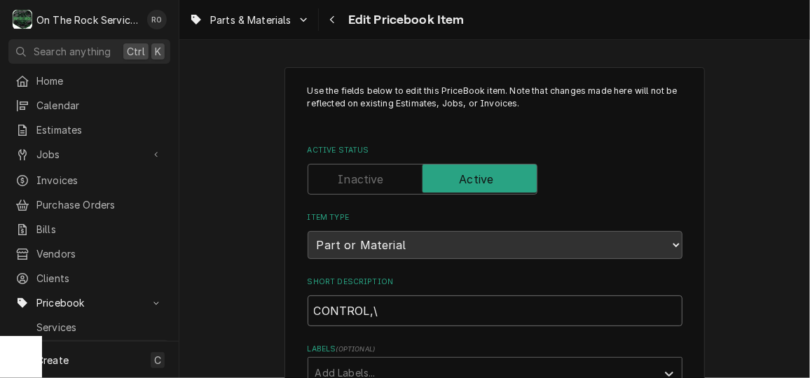
type input "CONTROL,\\"
type textarea "x"
type input "CONTROL,\"
type textarea "x"
type input "CONTROL,"
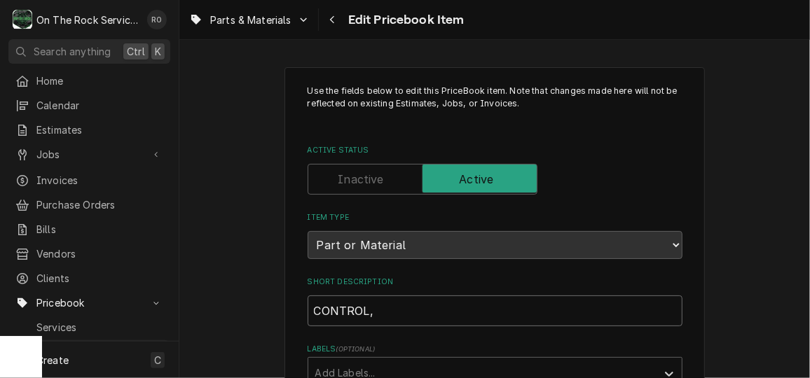
type textarea "x"
type input "CONTROL,"
type textarea "x"
type input "CONTROL, T"
type textarea "x"
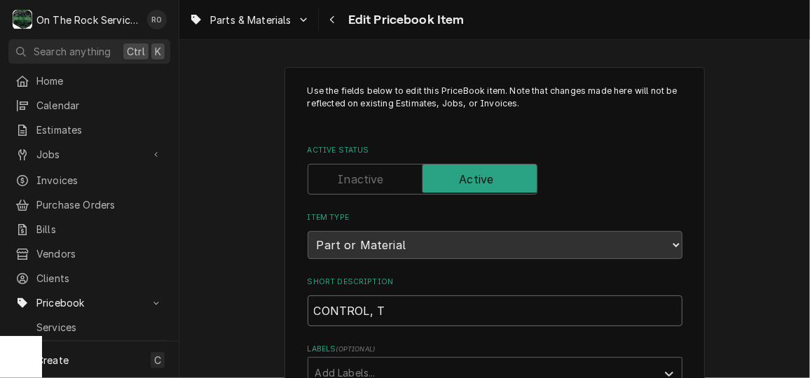
type input "CONTROL, TE"
type textarea "x"
type input "CONTROL, TEM"
type textarea "x"
type input "CONTROL, TEMO"
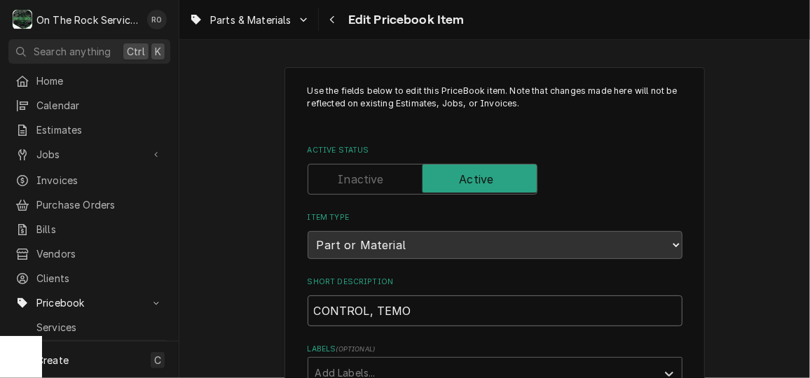
type textarea "x"
type input "CONTROL, TEMOP"
type textarea "x"
type input "CONTROL, TEMOPE"
type textarea "x"
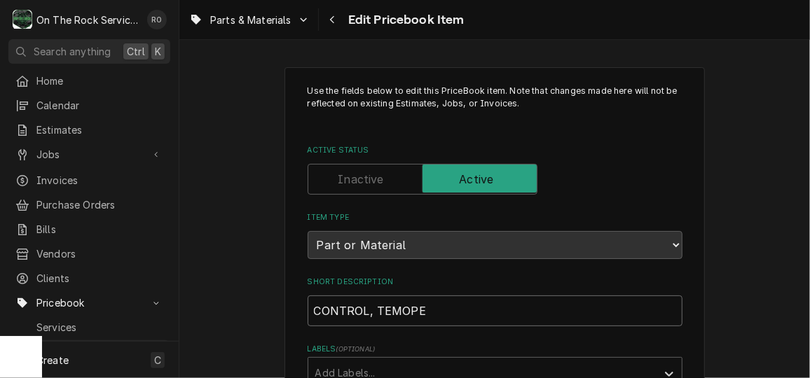
type input "CONTROL, TEMOPER"
type textarea "x"
type input "CONTROL, TEMOPE"
type textarea "x"
type input "CONTROL, TEMOP"
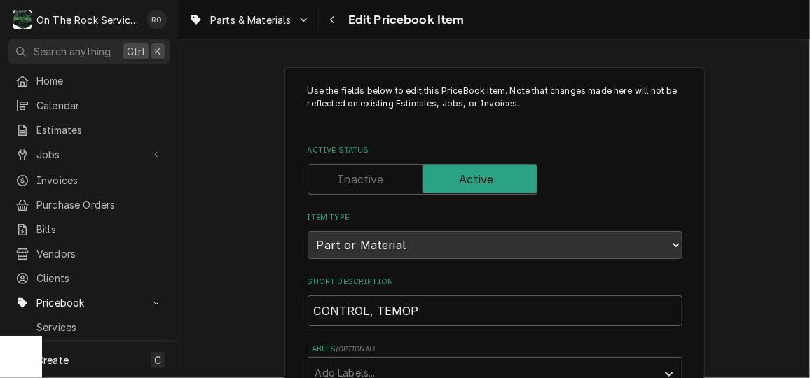
type textarea "x"
type input "CONTROL, TEMO"
type textarea "x"
type input "CONTROL, TEM"
type textarea "x"
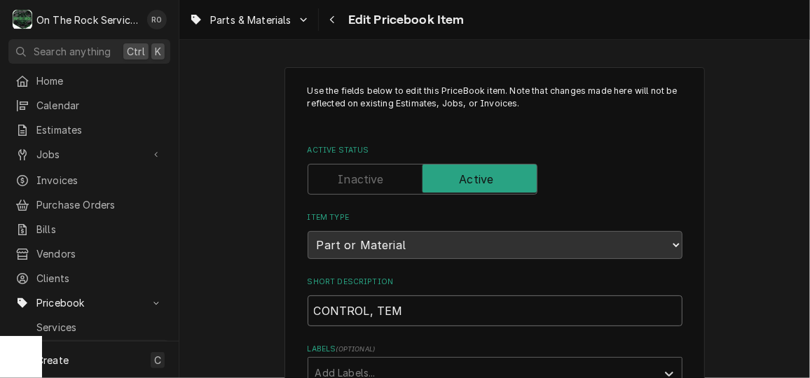
type input "CONTROL, TEMP"
type textarea "x"
type input "CONTROL, TEMPE"
type textarea "x"
type input "CONTROL, TEMPERA"
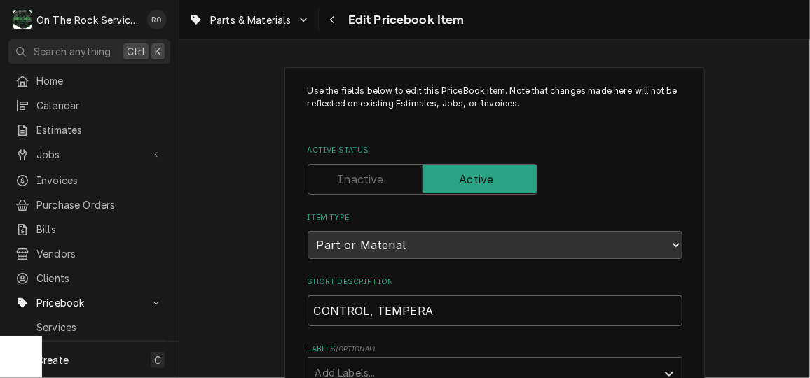
type textarea "x"
type input "CONTROL, TEMPERAT"
type textarea "x"
type input "CONTROL, TEMPERATU"
type textarea "x"
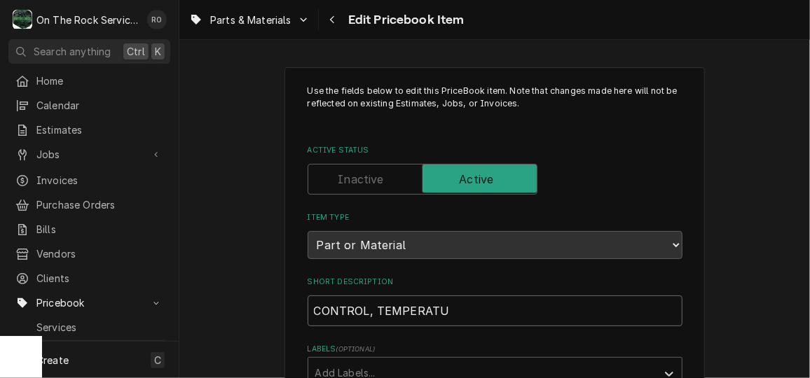
type input "CONTROL, TEMPERATUR"
type textarea "x"
type input "CONTROL, TEMPERATURE"
type textarea "x"
type input "CONTROL, TEMPERATURE<"
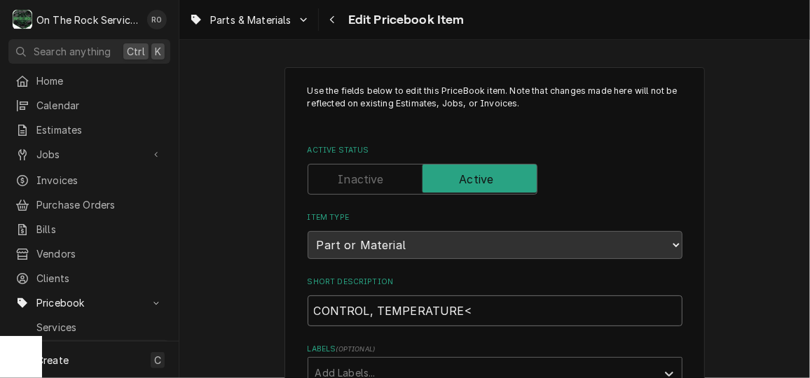
type textarea "x"
type input "CONTROL, TEMPERATURE<"
type textarea "x"
type input "CONTROL, TEMPERATURE< B"
type textarea "x"
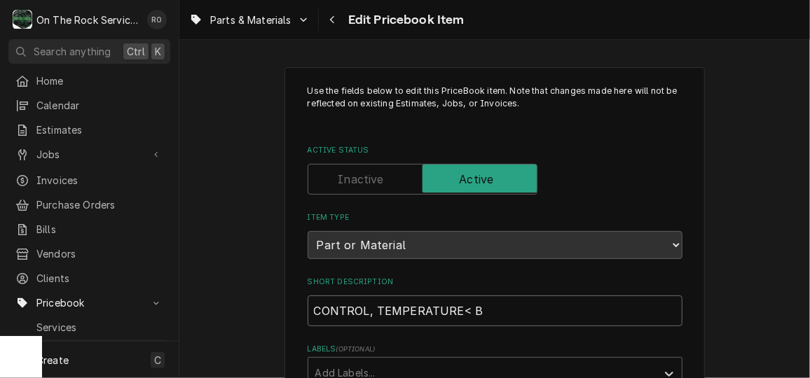
type input "CONTROL, TEMPERATURE<"
type textarea "x"
type input "CONTROL, TEMPERATURE<"
type textarea "x"
type input "CONTROL, TEMPERATURE"
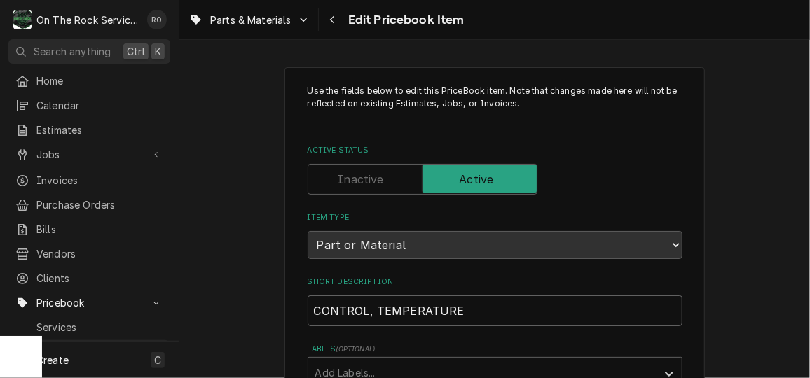
type textarea "x"
type input "CONTROL, TEMPERATURE,"
type textarea "x"
type input "CONTROL, TEMPERATURE,"
type textarea "x"
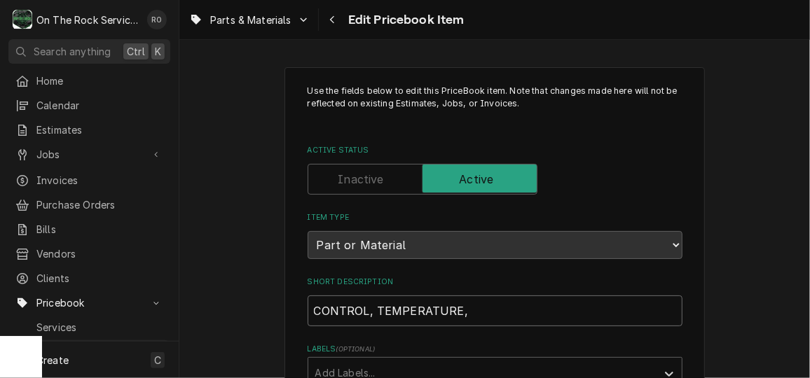
type input "CONTROL, TEMPERATURE, B"
type textarea "x"
type input "CONTROL, TEMPERATURE, BE"
type textarea "x"
type input "CONTROL, TEMPERATURE, BEV"
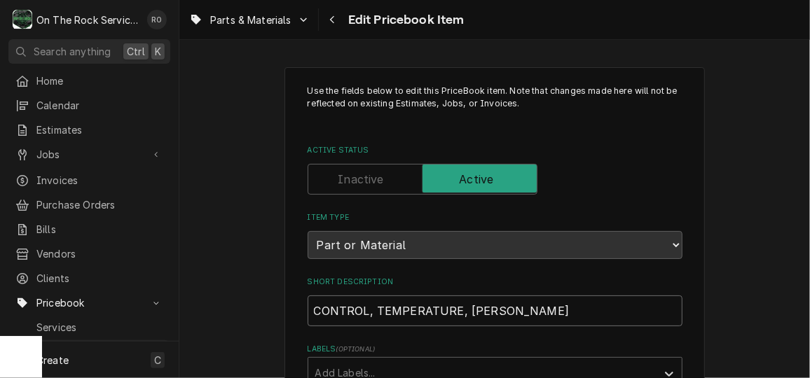
type textarea "x"
type input "CONTROL, TEMPERATURE, BEV"
type textarea "x"
type input "CONTROL, TEMPERATURE, BEV A"
type textarea "x"
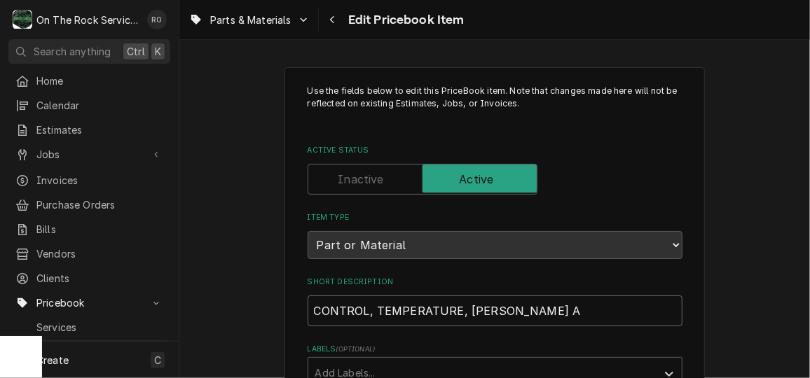
type input "CONTROL, TEMPERATURE, BEV AI"
type textarea "x"
type input "CONTROL, TEMPERATURE, BEV AIR"
type textarea "x"
type input "CONTROL, TEMPERATURE, BEV AIR"
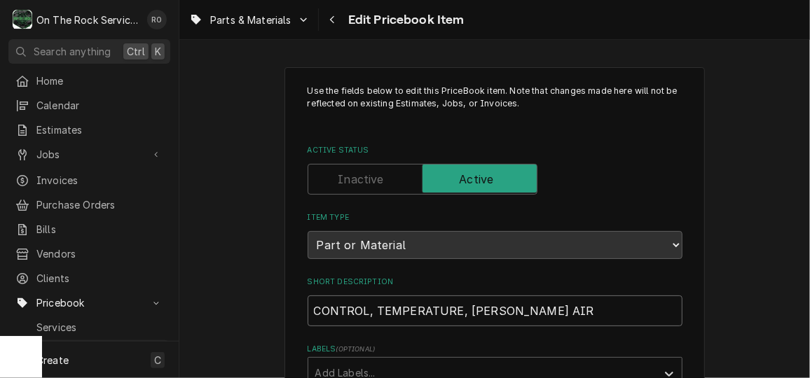
type textarea "x"
type input "CONTROL, TEMPERATURE, BEV AIR"
type textarea "x"
type input "CONTROL, TEMPERATURE, BEV AIR,"
type textarea "x"
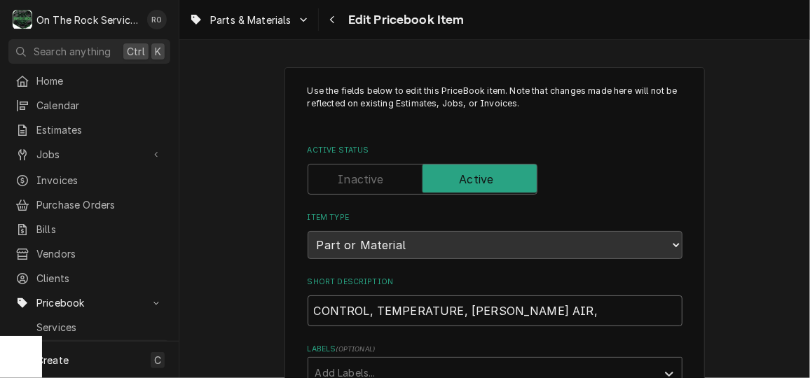
type input "CONTROL, TEMPERATURE, BEV AIR,"
type textarea "x"
type input "CONTROL, TEMPERATURE, BEV AIR, D"
type textarea "x"
type input "CONTROL, TEMPERATURE, BEV AIR, DI"
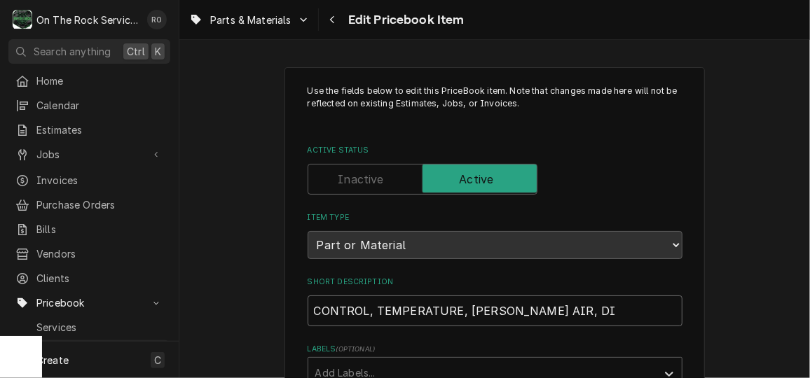
type textarea "x"
type input "CONTROL, TEMPERATURE, BEV AIR, DIG"
type textarea "x"
type input "CONTROL, TEMPERATURE, BEV AIR, DIGI"
type textarea "x"
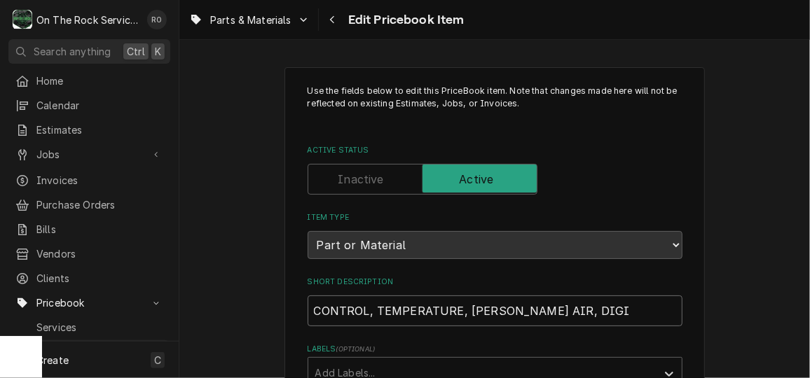
type input "CONTROL, TEMPERATURE, BEV AIR, DIGIT"
type textarea "x"
type input "CONTROL, TEMPERATURE, BEV AIR, DIGITA"
type textarea "x"
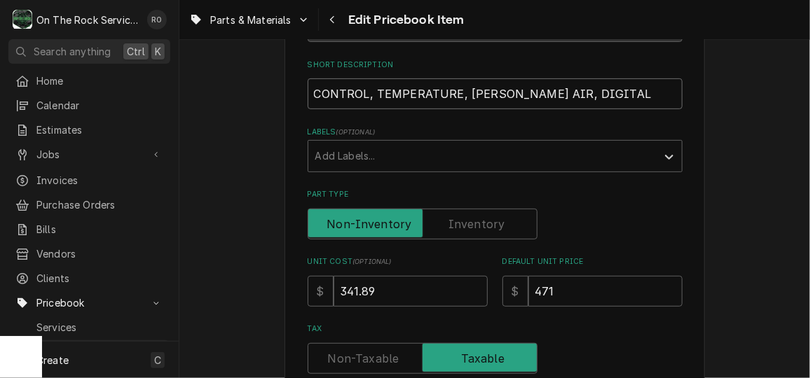
scroll to position [296, 0]
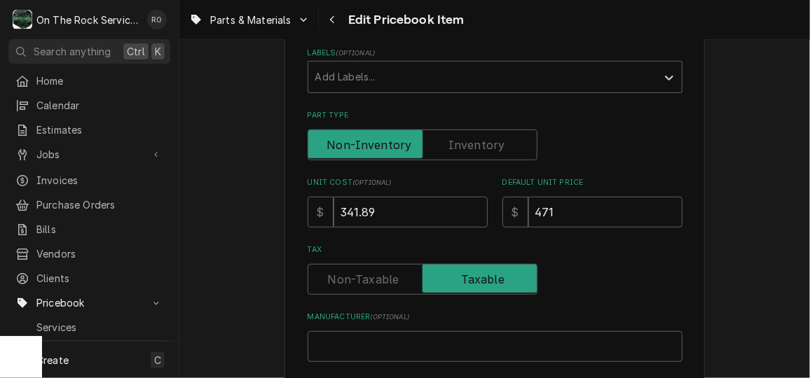
type input "CONTROL, TEMPERATURE, BEV AIR, DIGITAL"
drag, startPoint x: 463, startPoint y: 204, endPoint x: 250, endPoint y: 207, distance: 212.4
click at [250, 207] on div "Use the fields below to edit this PriceBook item. Note that changes made here w…" at bounding box center [494, 309] width 631 height 1102
type textarea "x"
type input "4"
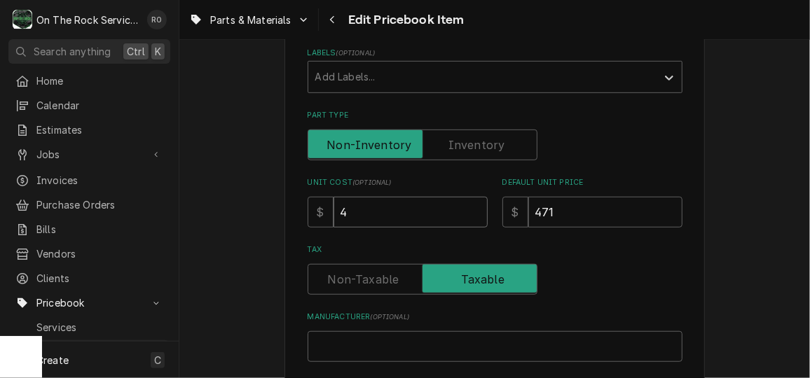
type textarea "x"
type input "41"
type textarea "x"
type input "412"
type textarea "x"
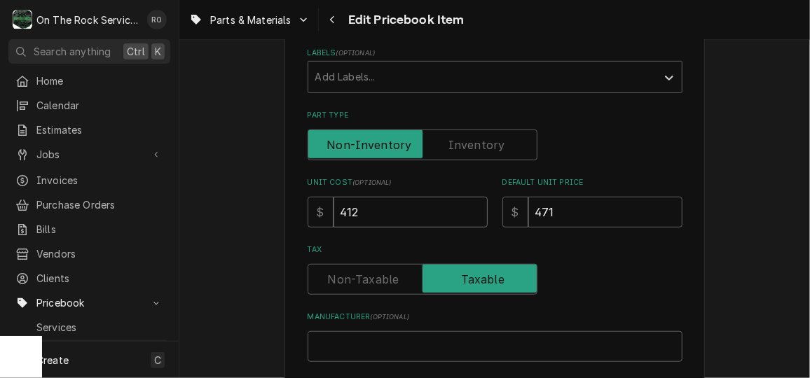
type input "412.7"
type textarea "x"
type input "412.73"
type textarea "x"
type input "5"
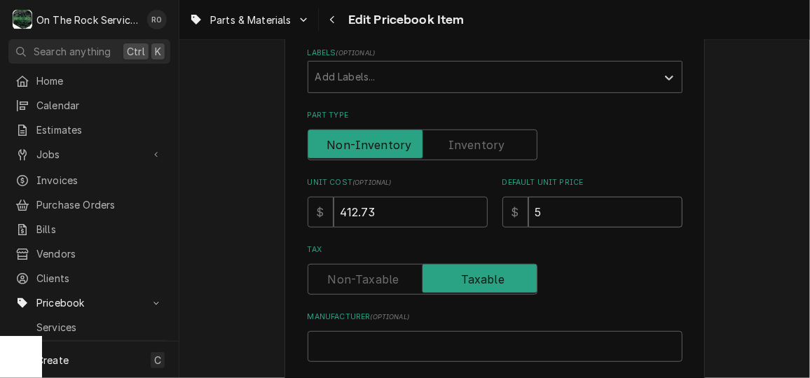
type textarea "x"
type input "55"
type textarea "x"
type input "557"
type textarea "x"
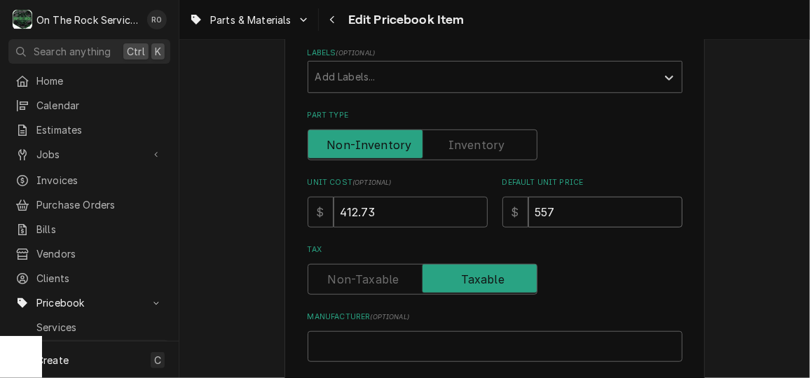
type input "557.1"
type textarea "x"
type input "557.19"
click at [668, 280] on div "Tax" at bounding box center [495, 279] width 375 height 31
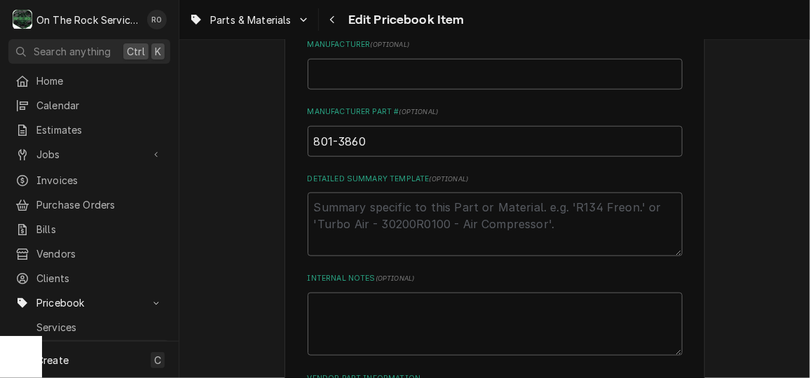
scroll to position [580, 0]
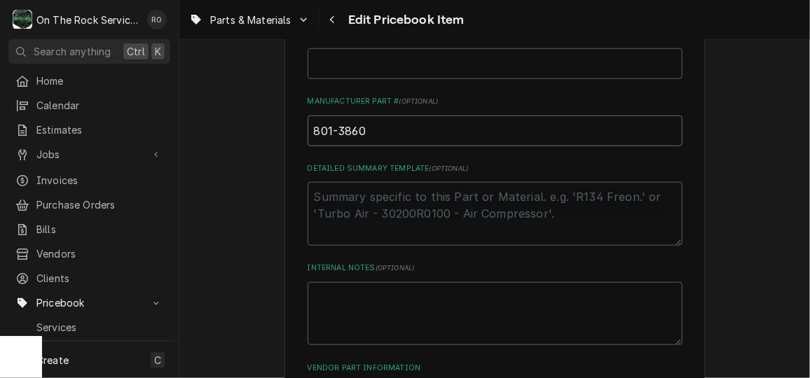
click at [429, 133] on input "801-3860" at bounding box center [495, 131] width 375 height 31
type textarea "x"
type input "801-3860,"
type textarea "x"
type input "801-3860,"
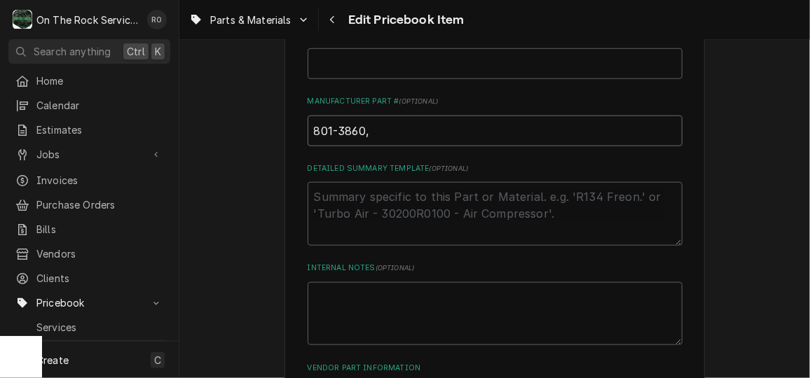
type textarea "x"
type input "801-3860, 8"
type textarea "x"
type input "801-3860, 80"
type textarea "x"
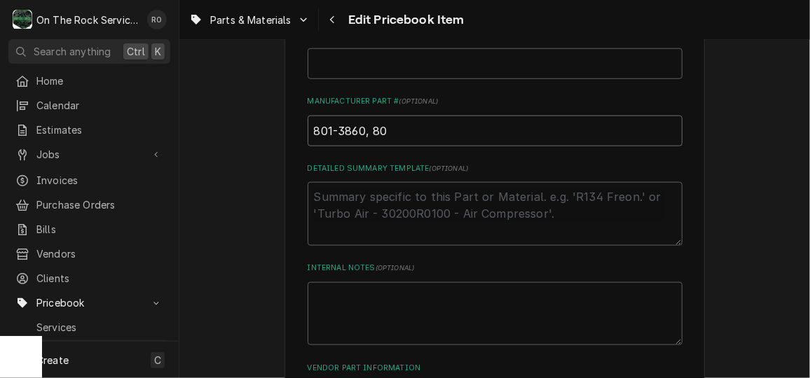
type input "801-3860, 801"
type textarea "x"
type input "801-3860, 8013"
type textarea "x"
type input "801-3860, 80138"
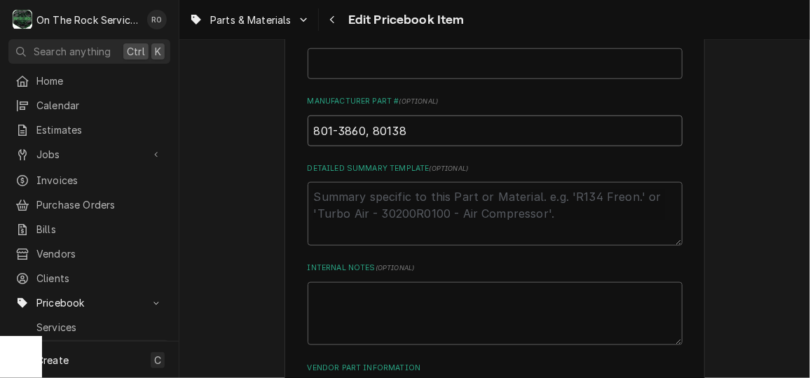
type textarea "x"
type input "801-3860, 801386"
type textarea "x"
type input "801-3860, 8013860"
type textarea "x"
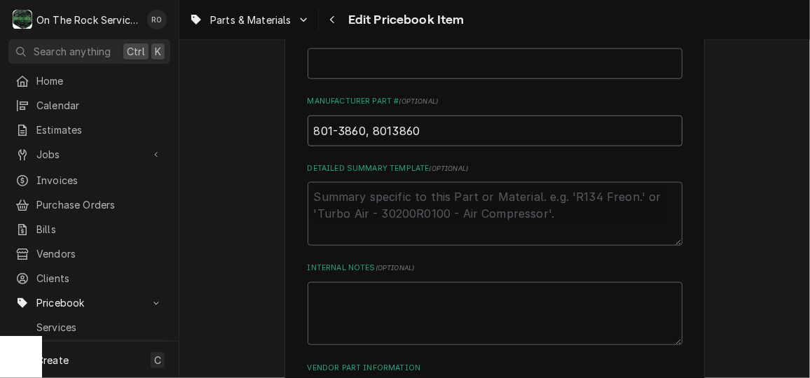
type input "801-3860, 8013860,"
type textarea "x"
type input "801-3860, 8013860,"
paste input "00C30-123D-03 -"
type textarea "x"
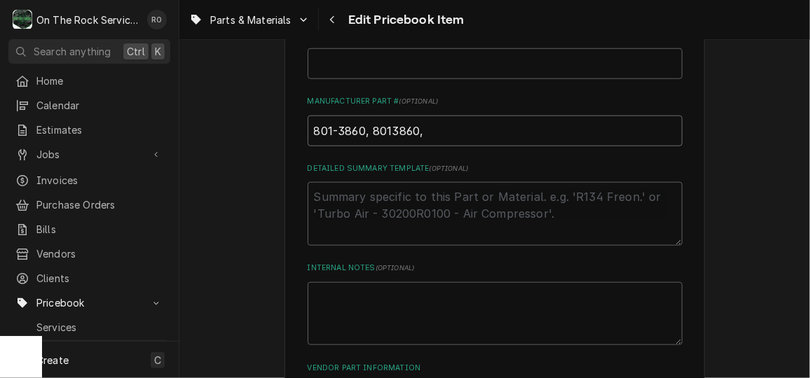
type input "801-3860, 8013860, 00C30-123D-03 -"
type textarea "x"
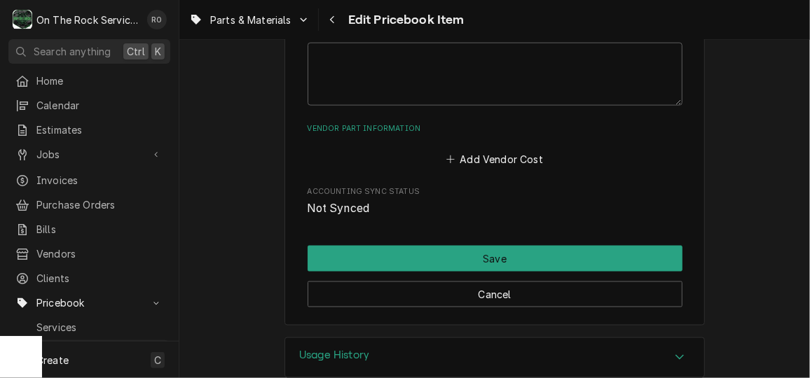
scroll to position [834, 0]
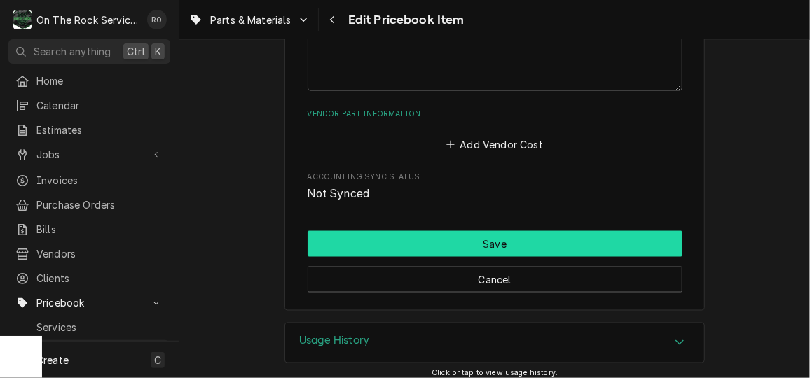
type input "801-3860, 8013860, 00C30-123D-03"
click at [521, 246] on button "Save" at bounding box center [495, 244] width 375 height 26
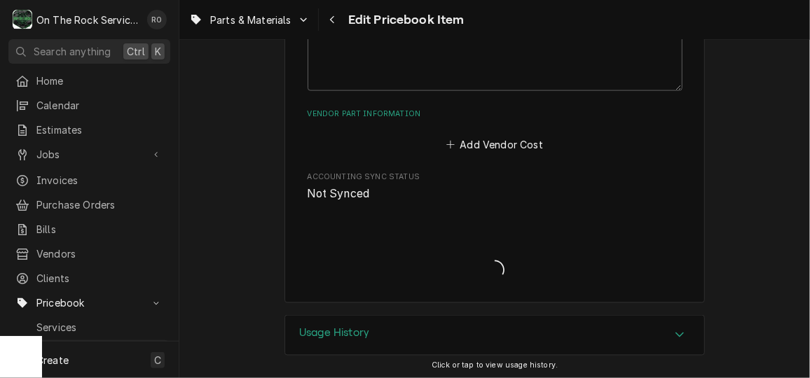
type textarea "x"
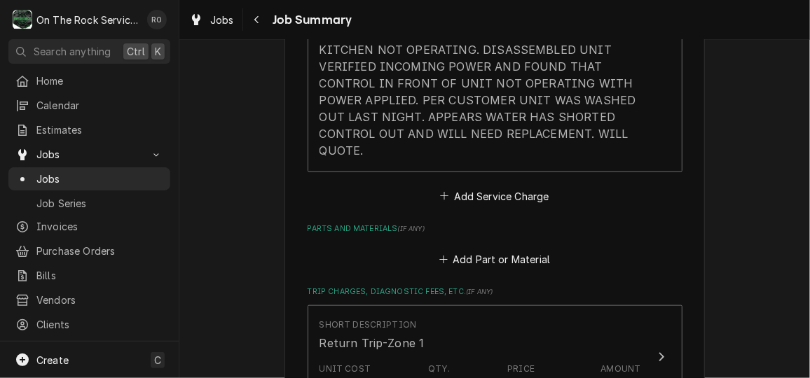
scroll to position [561, 0]
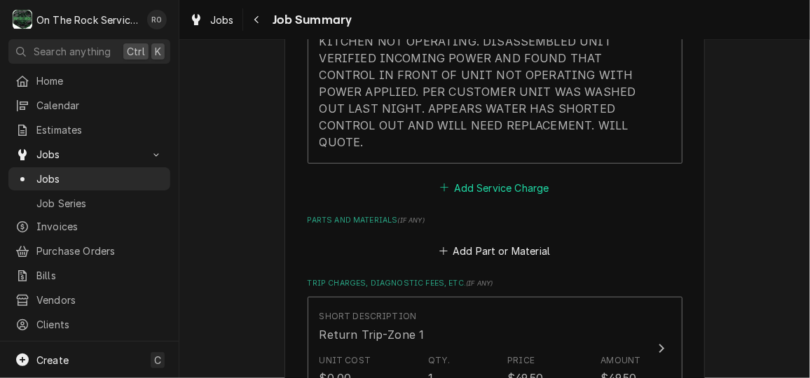
click at [526, 184] on button "Add Service Charge" at bounding box center [495, 188] width 114 height 20
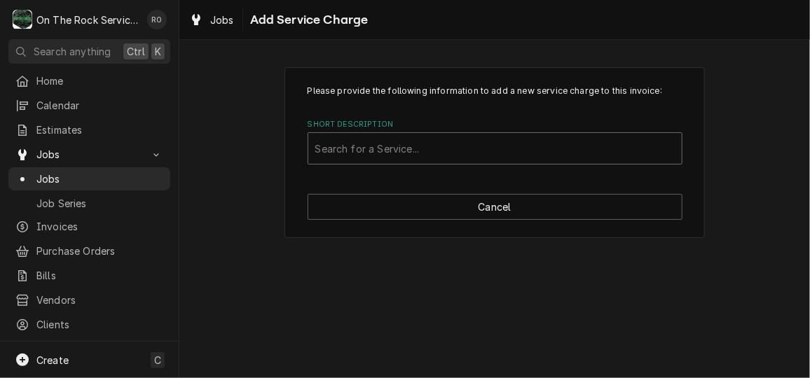
click at [521, 144] on div "Short Description" at bounding box center [495, 148] width 360 height 25
type input "estimated"
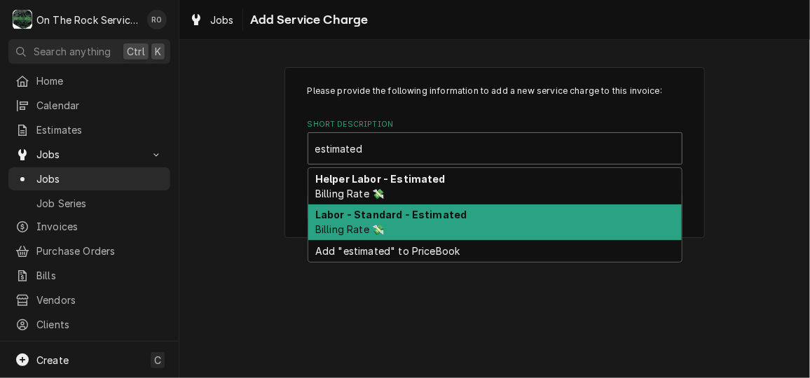
click at [499, 218] on div "Labor - Standard - Estimated Billing Rate 💸" at bounding box center [495, 223] width 374 height 36
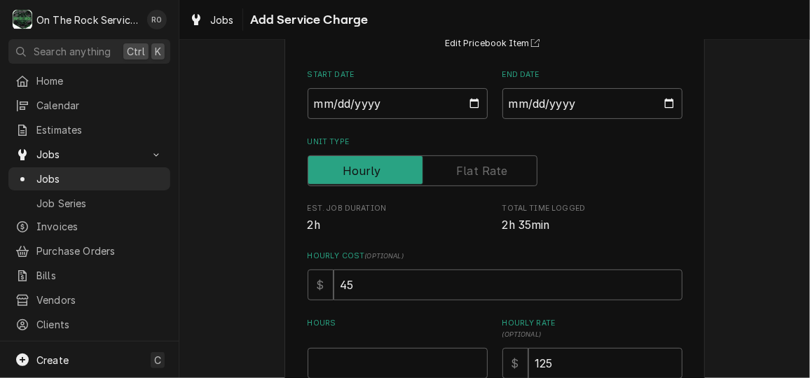
scroll to position [137, 0]
click at [411, 346] on div "Hours" at bounding box center [398, 347] width 180 height 61
click at [409, 357] on input "Hours" at bounding box center [398, 363] width 180 height 31
type textarea "x"
type input "2"
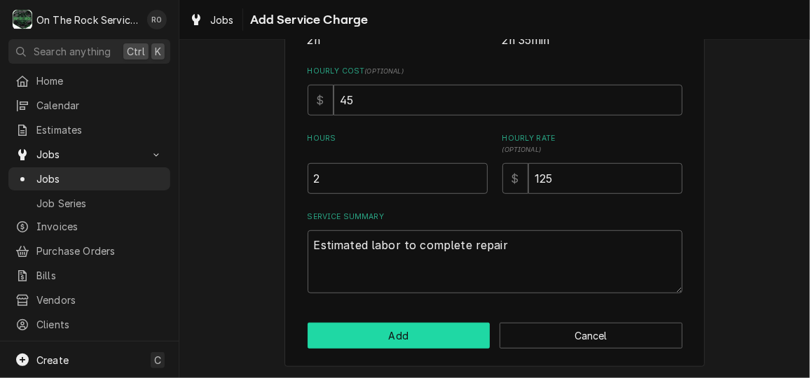
click at [413, 330] on button "Add" at bounding box center [399, 336] width 183 height 26
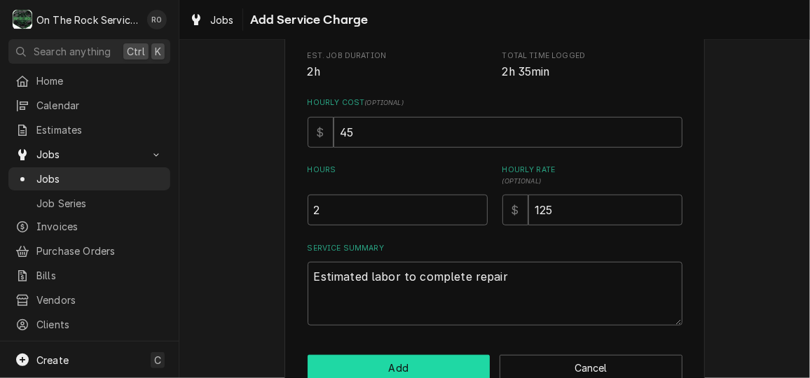
scroll to position [353, 0]
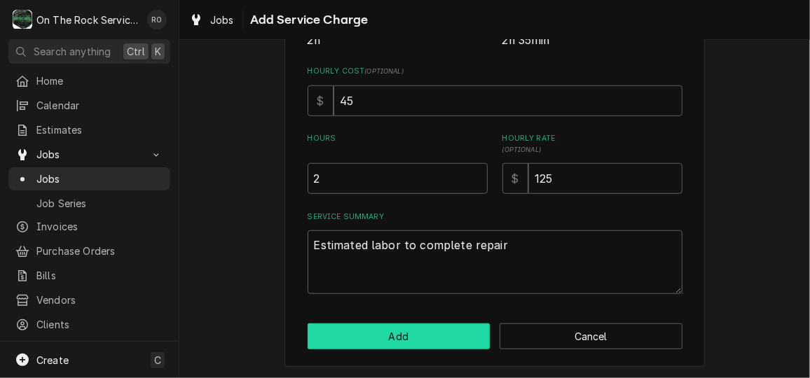
click at [407, 328] on button "Add" at bounding box center [399, 337] width 183 height 26
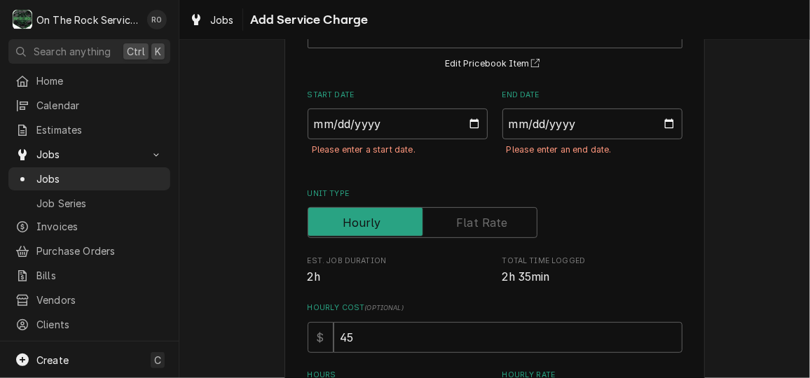
scroll to position [115, 0]
click at [473, 125] on input "Start Date" at bounding box center [398, 125] width 180 height 31
type textarea "x"
type input "2025-10-05"
click at [667, 114] on input "End Date" at bounding box center [592, 125] width 180 height 31
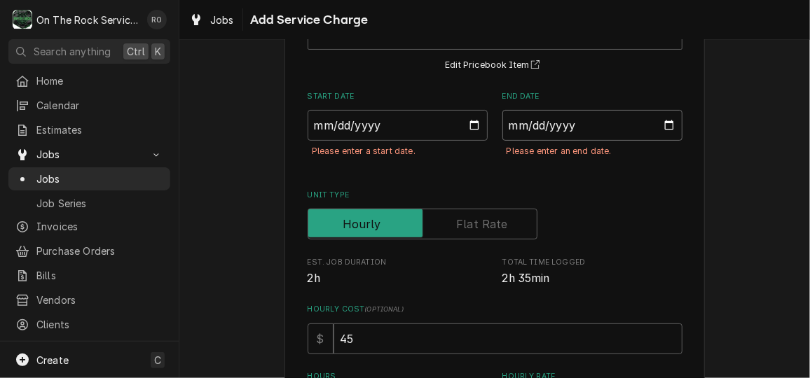
click at [655, 127] on input "End Date" at bounding box center [592, 125] width 180 height 31
click at [657, 125] on input "End Date" at bounding box center [592, 125] width 180 height 31
type textarea "x"
type input "2025-10-05"
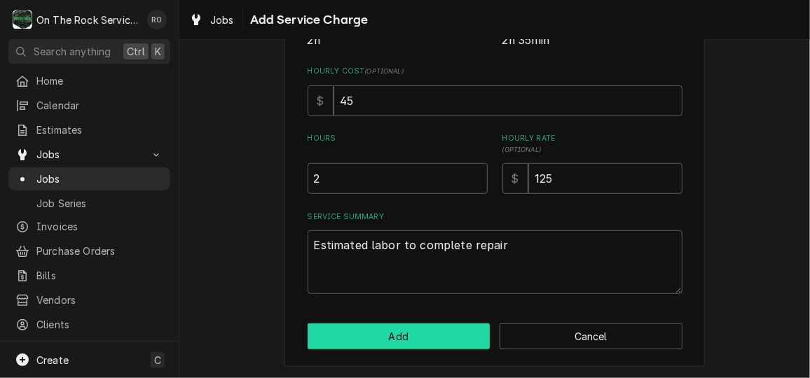
click at [428, 343] on button "Add" at bounding box center [399, 337] width 183 height 26
type textarea "x"
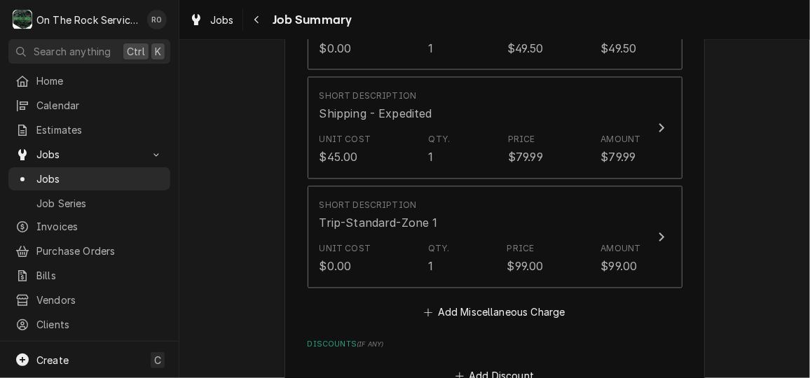
scroll to position [1152, 0]
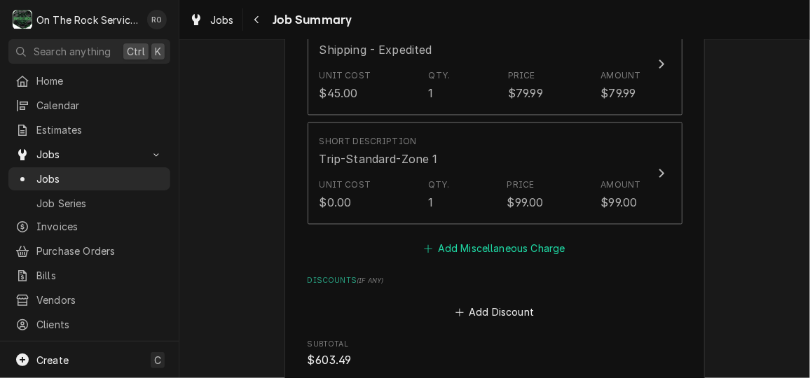
click at [513, 242] on button "Add Miscellaneous Charge" at bounding box center [495, 250] width 146 height 20
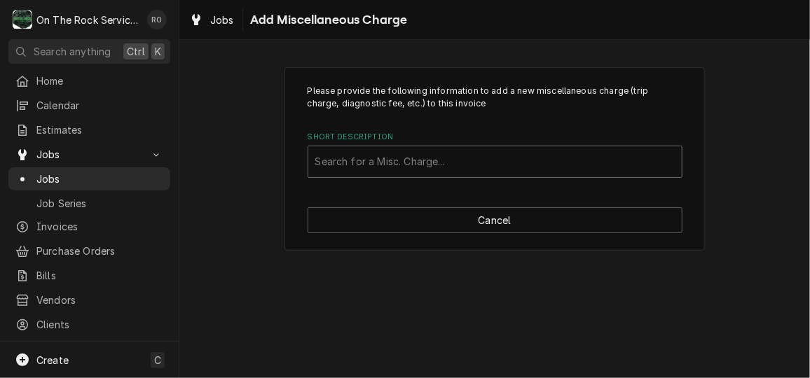
click at [443, 170] on div "Short Description" at bounding box center [495, 161] width 360 height 25
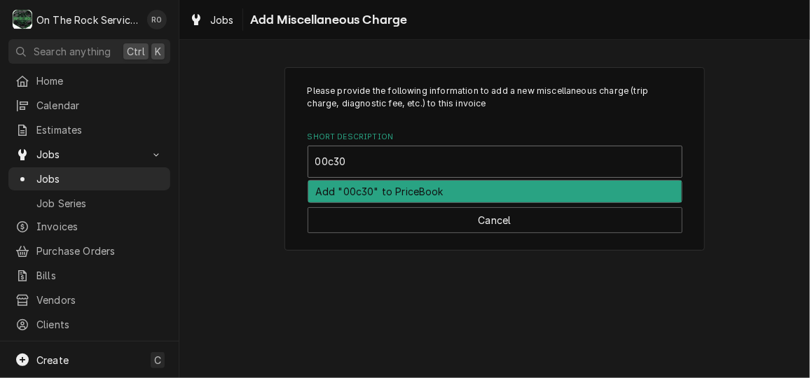
type input "00c30"
click at [461, 233] on div "Please provide the following information to add a new miscellaneous charge (tri…" at bounding box center [495, 159] width 420 height 184
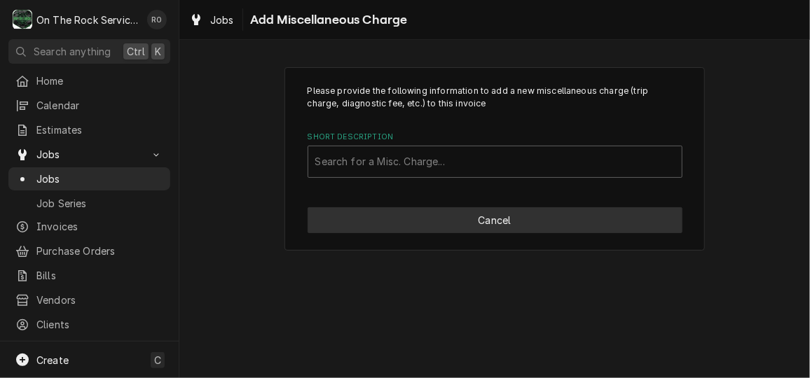
click at [463, 225] on button "Cancel" at bounding box center [495, 220] width 375 height 26
type textarea "x"
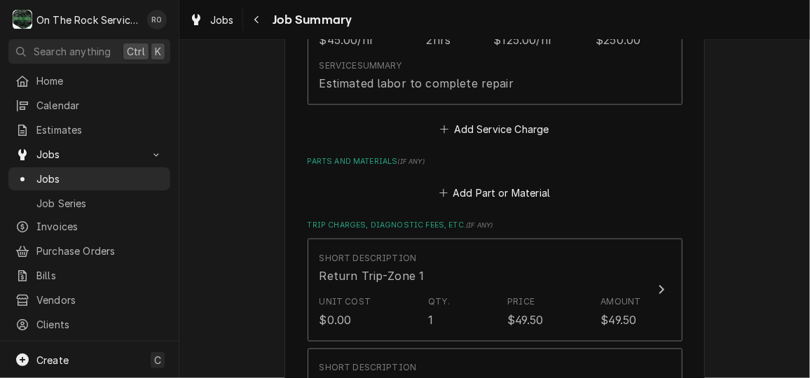
scroll to position [815, 0]
click at [491, 127] on button "Add Service Charge" at bounding box center [495, 131] width 114 height 20
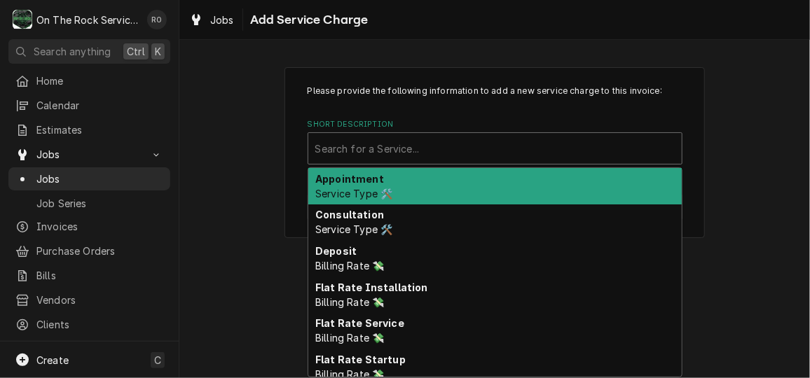
click at [475, 153] on div "Short Description" at bounding box center [495, 148] width 360 height 25
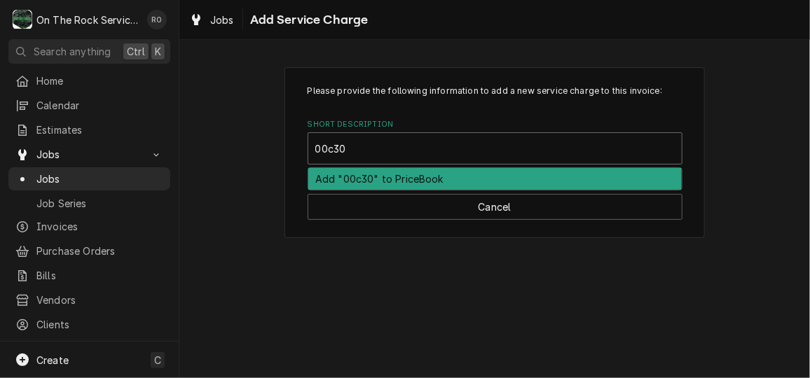
type input "00c30"
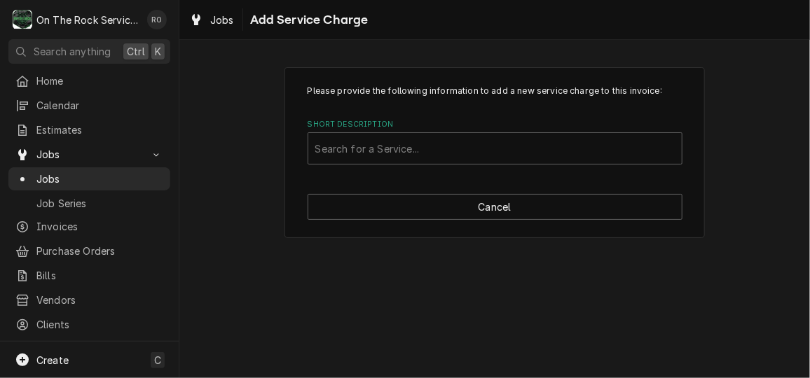
click at [495, 224] on div "Please provide the following information to add a new service charge to this in…" at bounding box center [495, 152] width 420 height 171
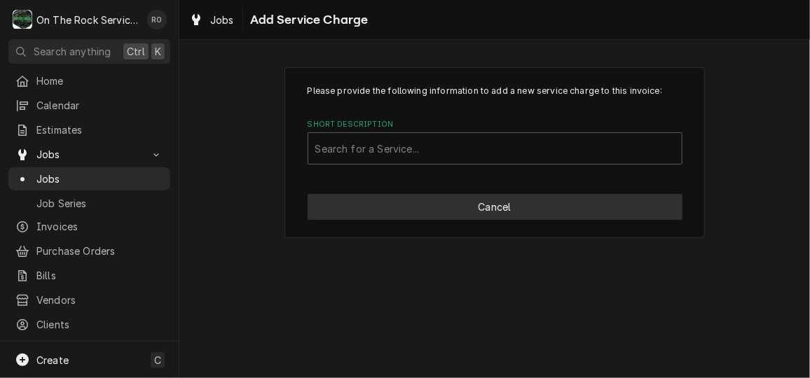
click at [495, 217] on button "Cancel" at bounding box center [495, 207] width 375 height 26
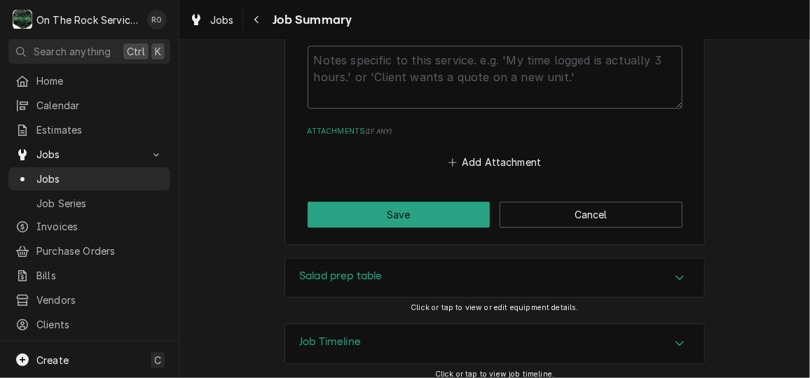
scroll to position [1524, 0]
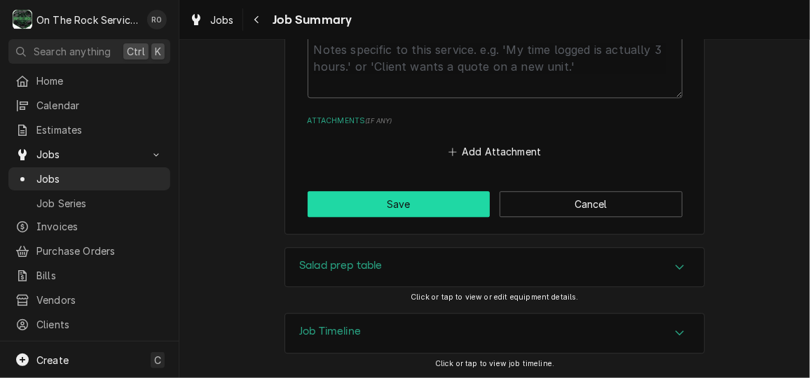
click at [465, 207] on button "Save" at bounding box center [399, 204] width 183 height 26
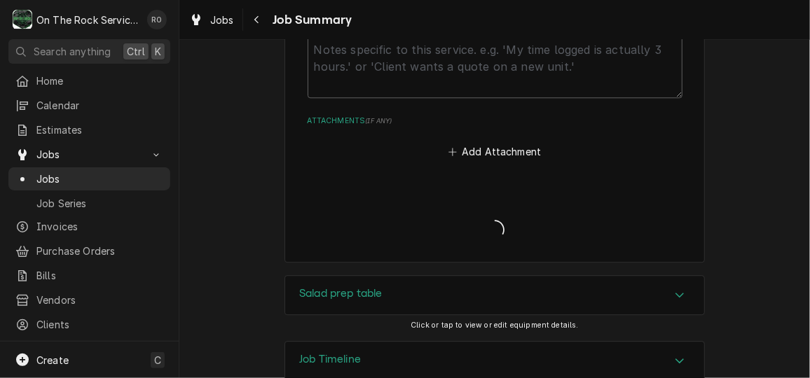
type textarea "x"
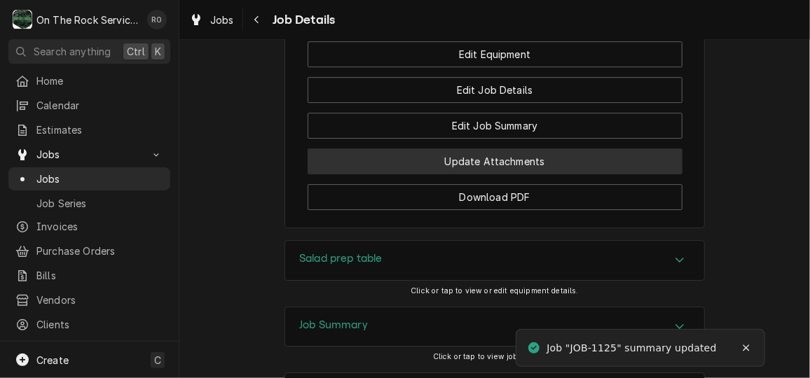
scroll to position [1887, 0]
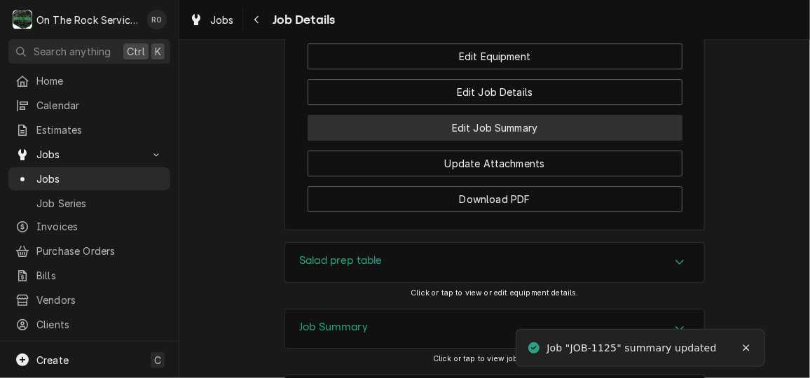
click at [469, 141] on button "Edit Job Summary" at bounding box center [495, 128] width 375 height 26
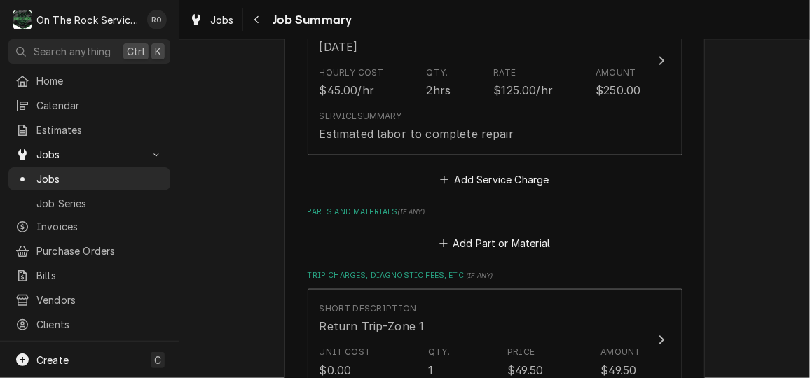
scroll to position [717, 0]
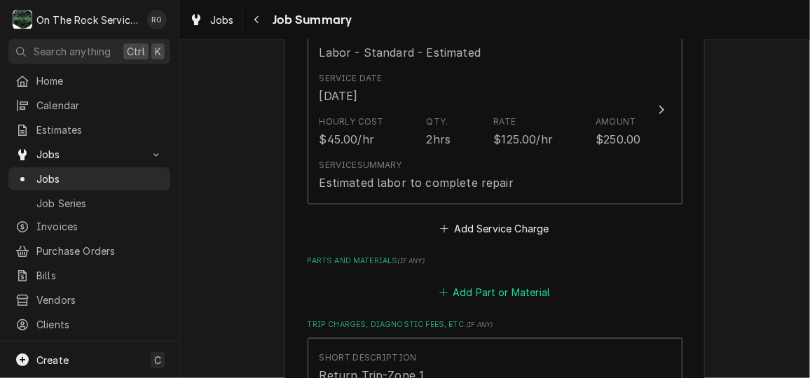
click at [515, 287] on button "Add Part or Material" at bounding box center [495, 292] width 116 height 20
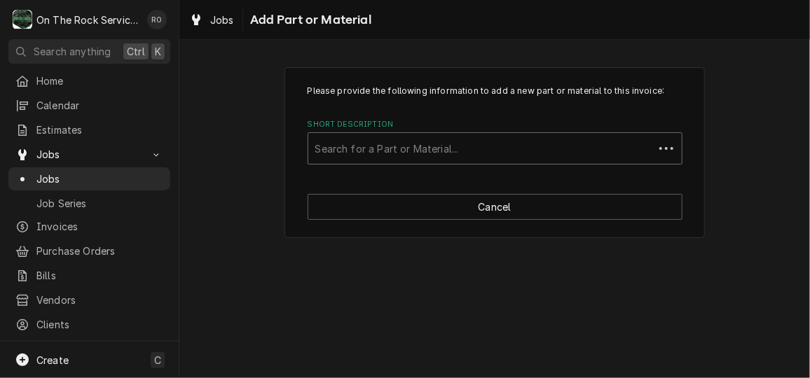
click at [479, 136] on div "Short Description" at bounding box center [480, 148] width 331 height 25
type input "00c3"
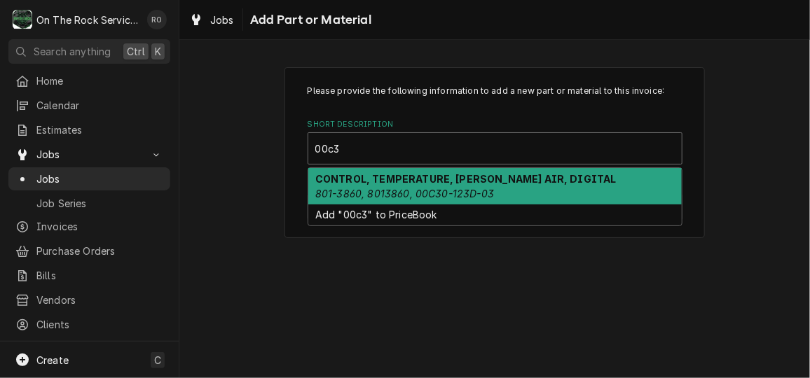
click at [479, 173] on strong "CONTROL, TEMPERATURE, [PERSON_NAME] AIR, DIGITAL" at bounding box center [465, 179] width 301 height 12
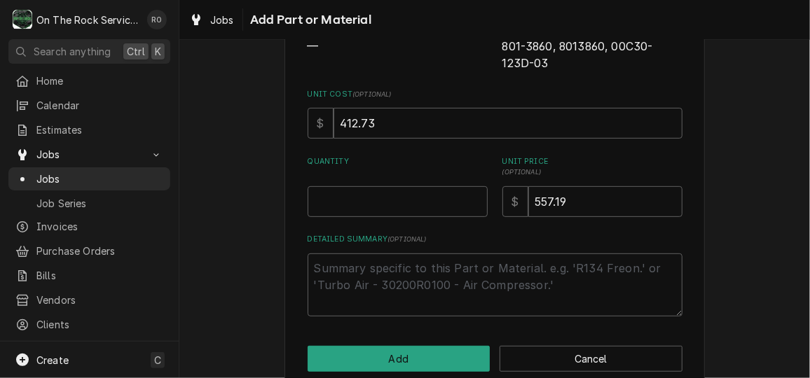
scroll to position [204, 0]
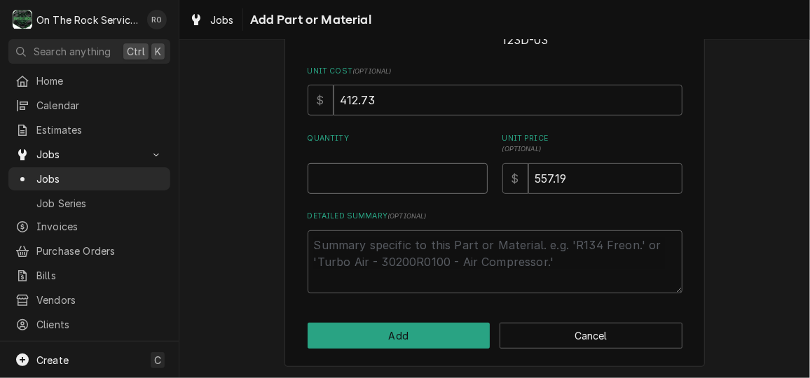
click at [456, 175] on input "Quantity" at bounding box center [398, 178] width 180 height 31
type textarea "x"
type input "1"
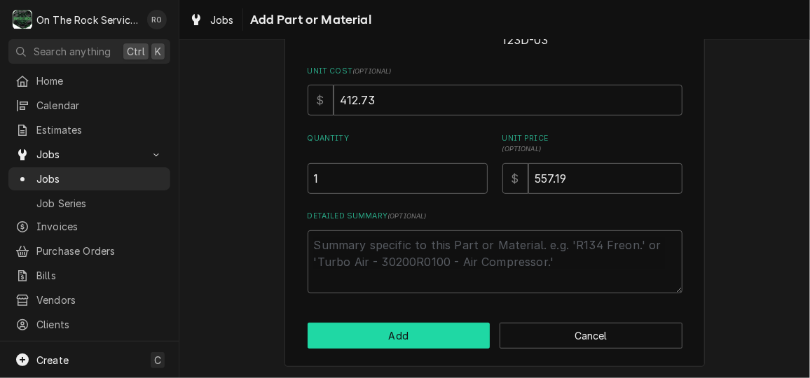
click at [436, 333] on button "Add" at bounding box center [399, 336] width 183 height 26
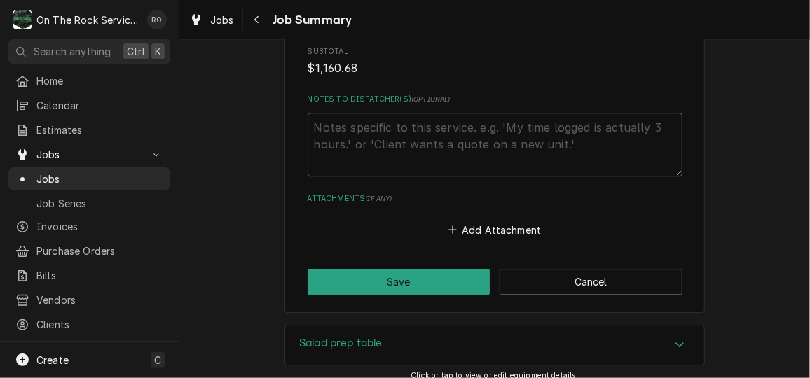
scroll to position [1677, 0]
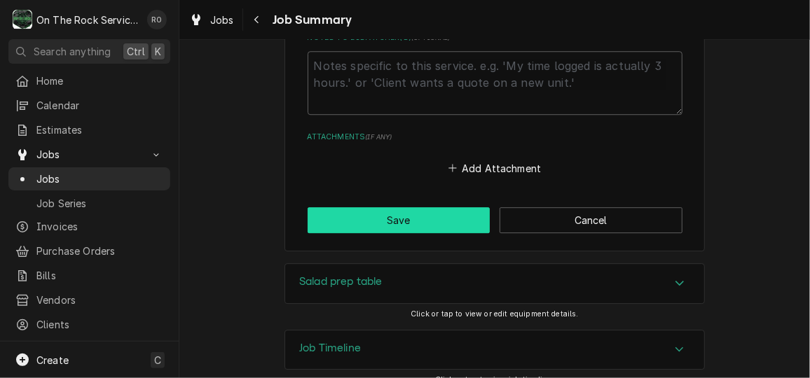
click at [407, 207] on button "Save" at bounding box center [399, 220] width 183 height 26
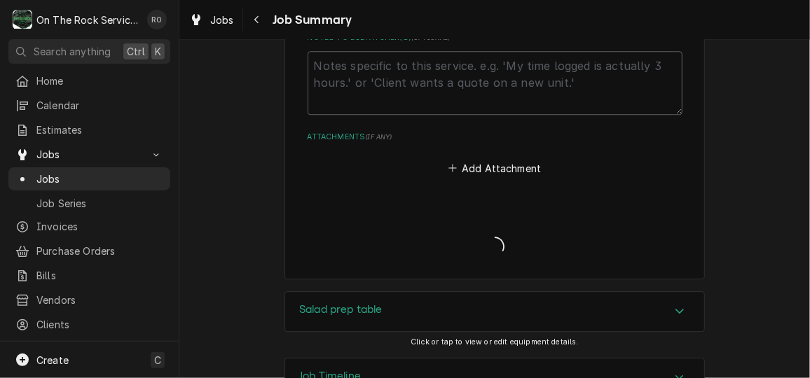
type textarea "x"
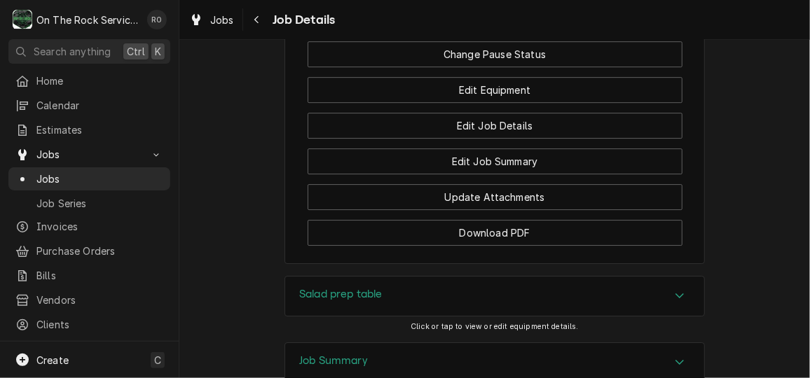
scroll to position [2031, 0]
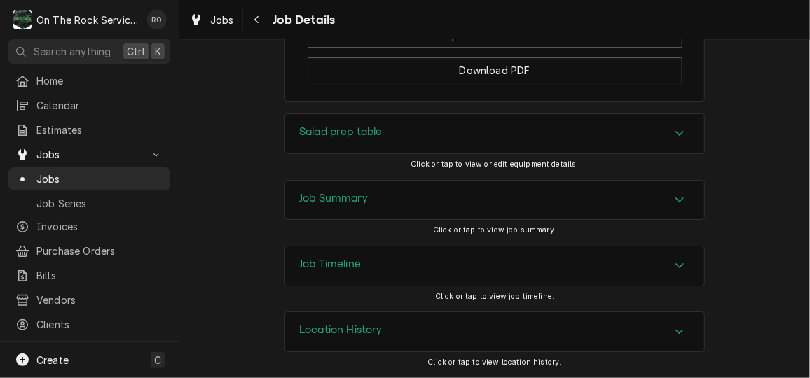
click at [640, 206] on div "Job Summary" at bounding box center [494, 200] width 419 height 39
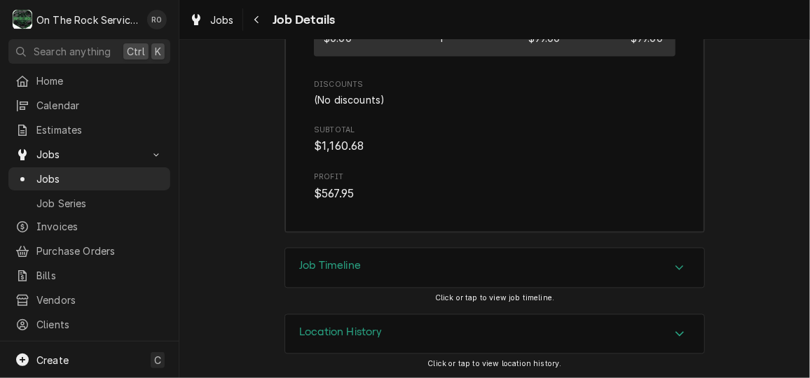
scroll to position [3316, 0]
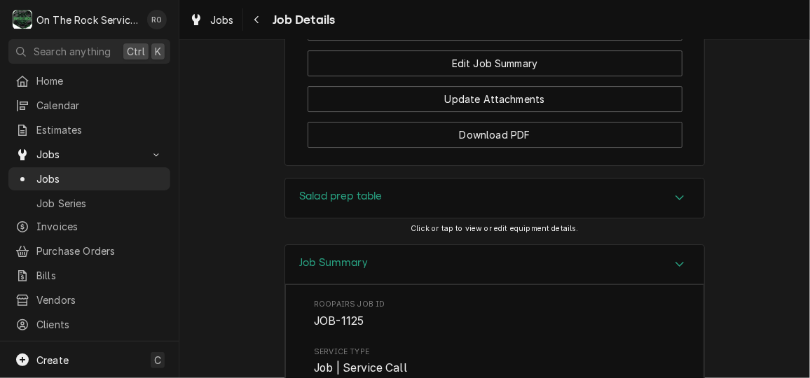
click at [662, 218] on div "Salad prep table" at bounding box center [494, 198] width 419 height 39
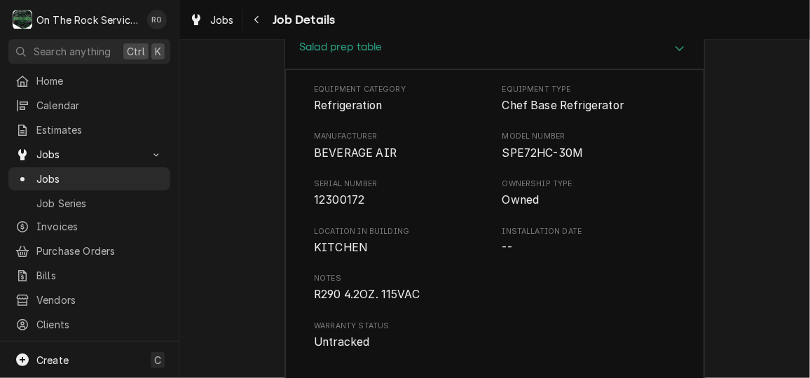
scroll to position [2097, 0]
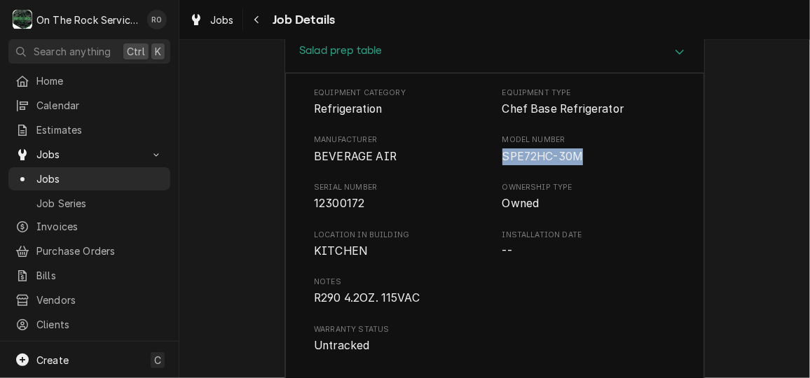
drag, startPoint x: 579, startPoint y: 172, endPoint x: 495, endPoint y: 181, distance: 83.8
click at [495, 165] on div "Manufacturer BEVERAGE AIR Model Number SPE72HC-30M" at bounding box center [495, 150] width 362 height 30
copy span "SPE72HC-30M"
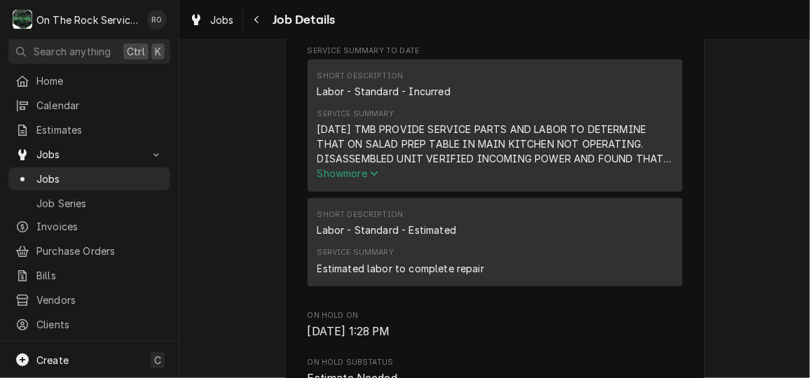
scroll to position [599, 0]
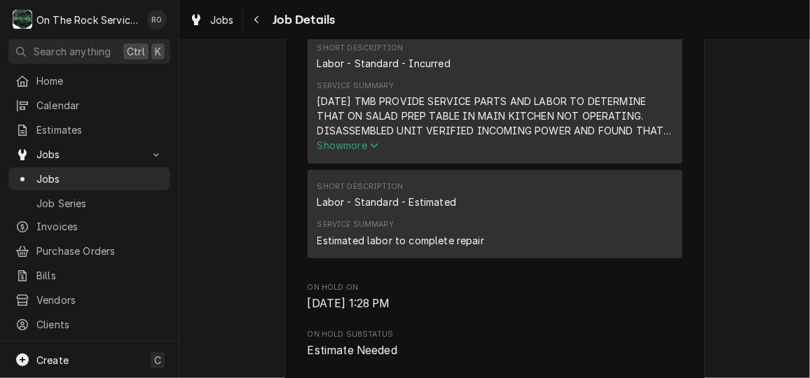
click at [374, 151] on icon "Service Summary" at bounding box center [374, 146] width 8 height 10
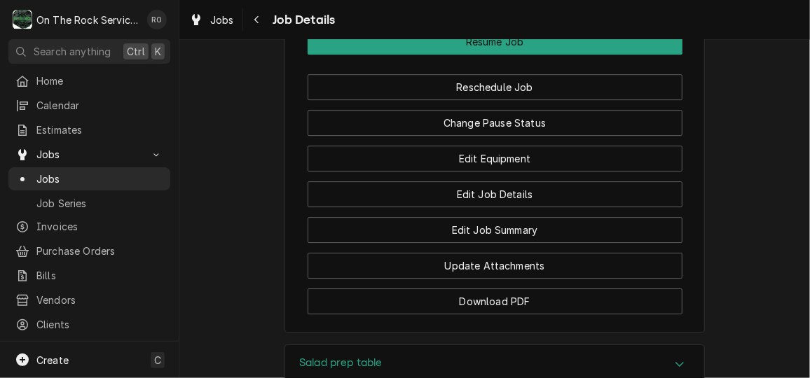
scroll to position [1844, 0]
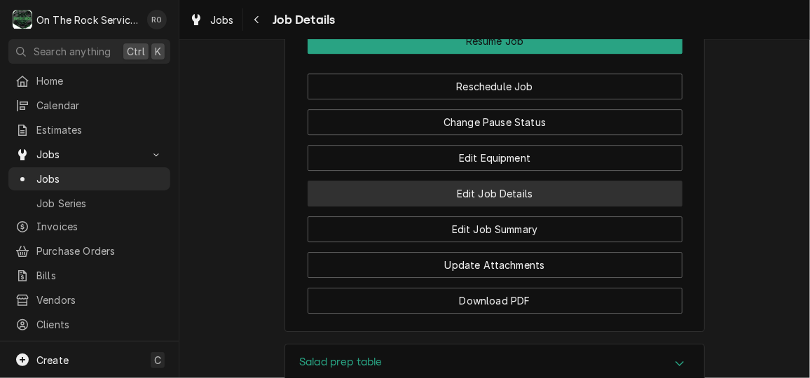
click at [583, 207] on button "Edit Job Details" at bounding box center [495, 194] width 375 height 26
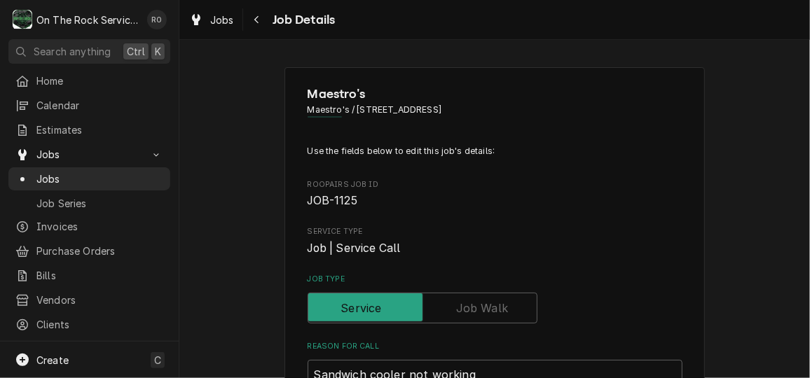
type textarea "x"
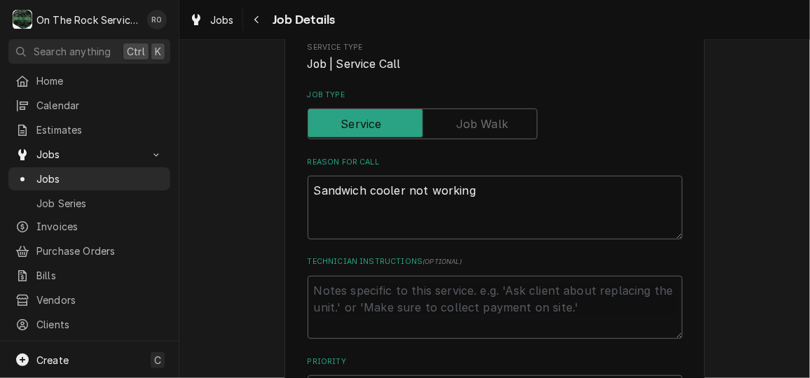
click at [471, 125] on label "Job Type" at bounding box center [423, 124] width 230 height 31
click at [471, 125] on input "Job Type" at bounding box center [422, 124] width 217 height 31
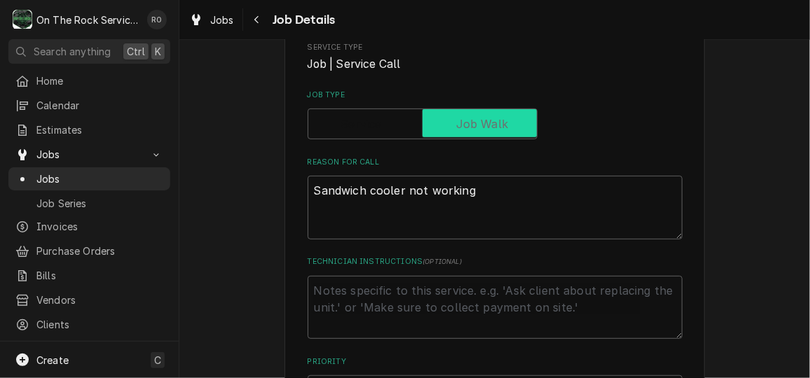
checkbox input "true"
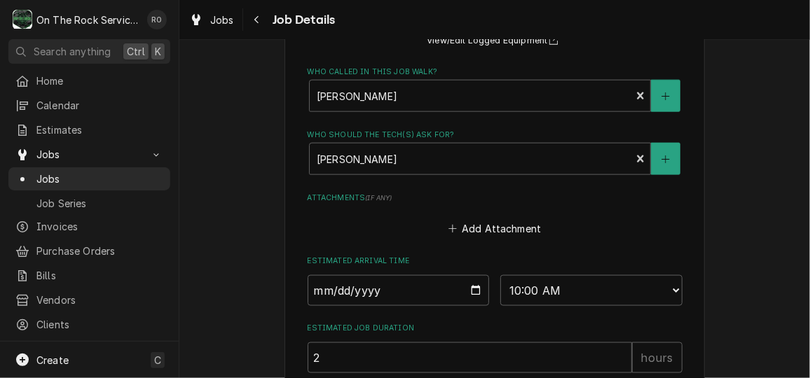
scroll to position [902, 0]
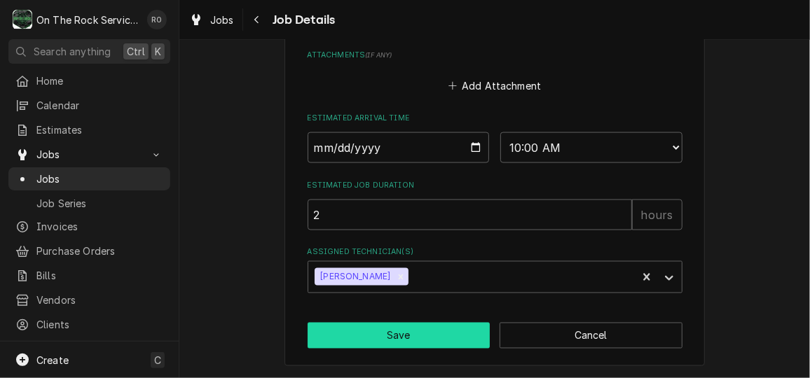
click at [443, 329] on button "Save" at bounding box center [399, 336] width 183 height 26
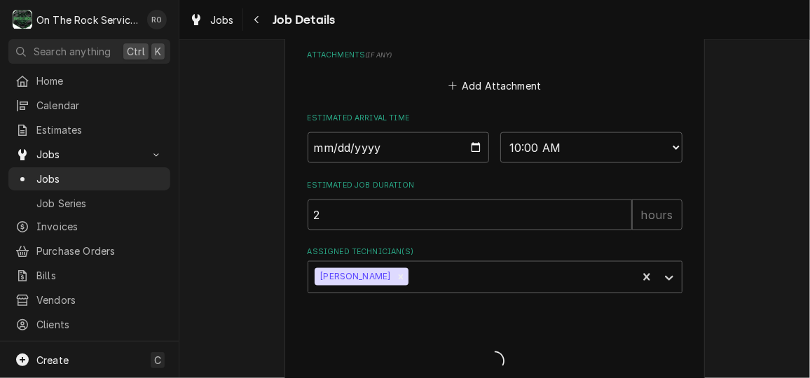
type textarea "x"
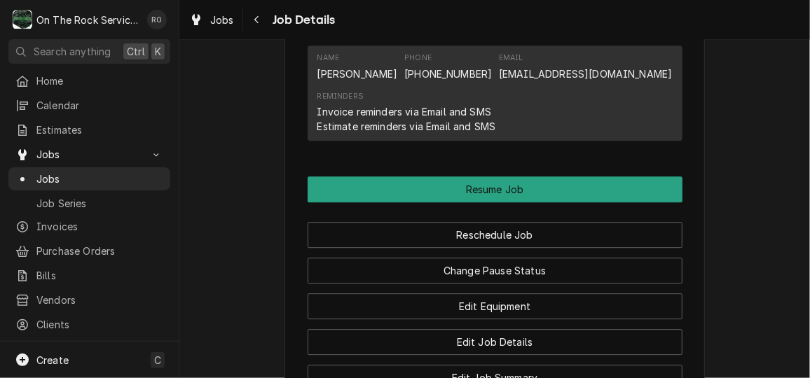
scroll to position [1632, 0]
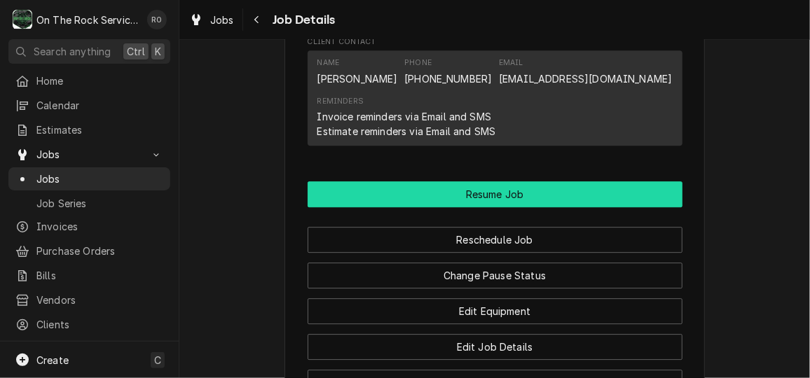
click at [514, 207] on button "Resume Job" at bounding box center [495, 195] width 375 height 26
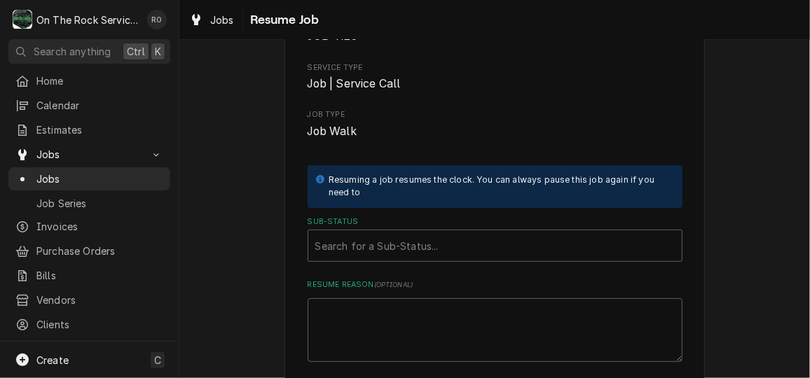
scroll to position [109, 0]
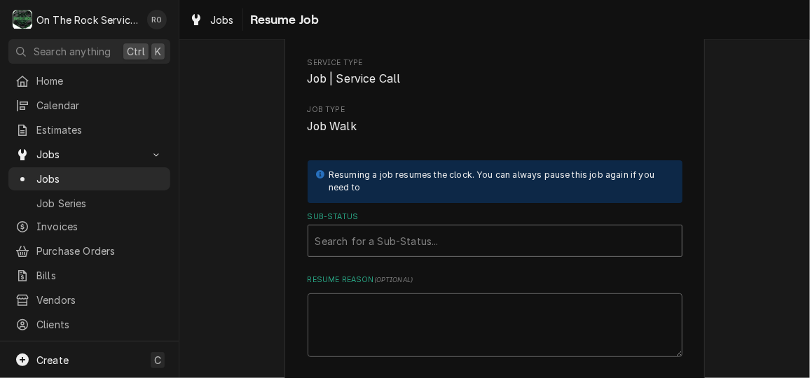
click at [516, 228] on div "Sub-Status" at bounding box center [495, 240] width 360 height 25
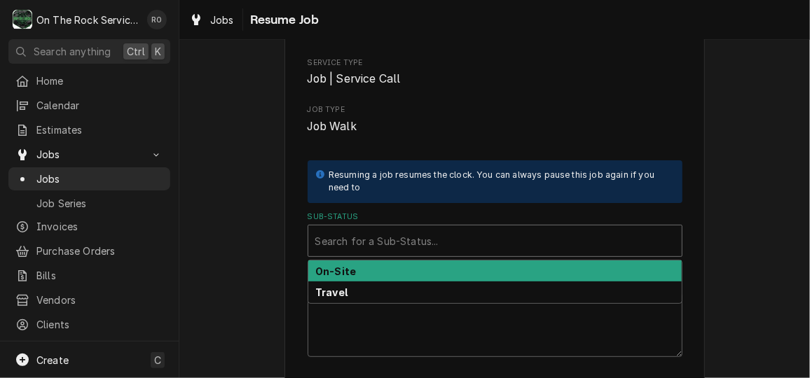
click at [518, 266] on div "On-Site" at bounding box center [495, 272] width 374 height 22
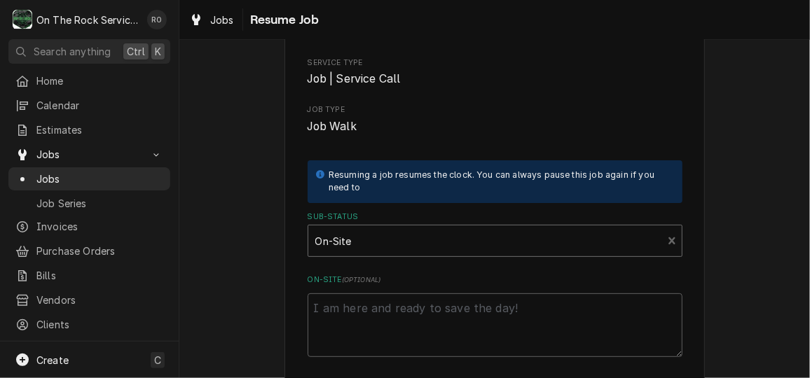
scroll to position [209, 0]
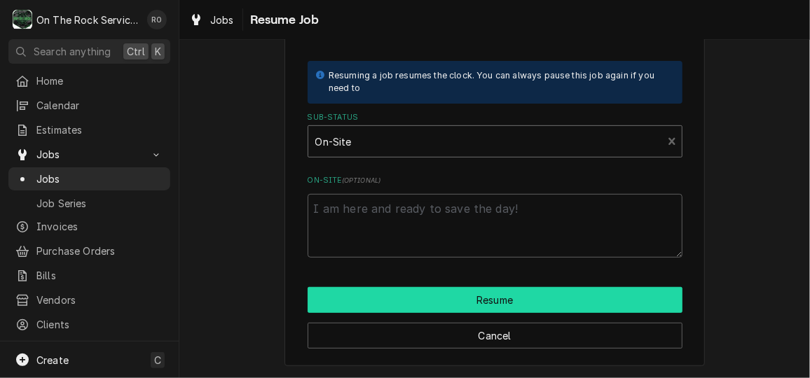
click at [526, 289] on button "Resume" at bounding box center [495, 300] width 375 height 26
type textarea "x"
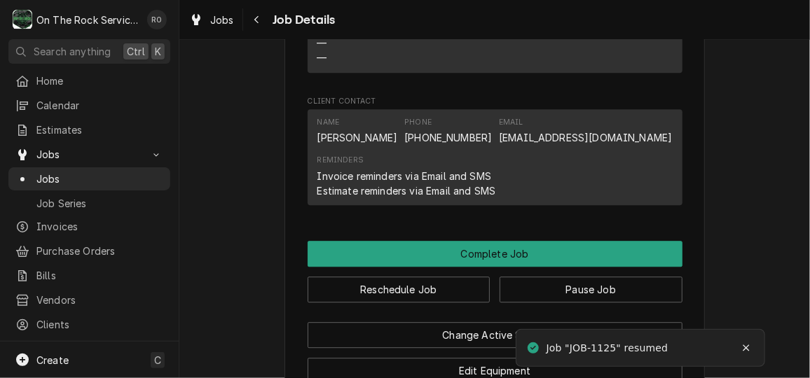
scroll to position [1545, 0]
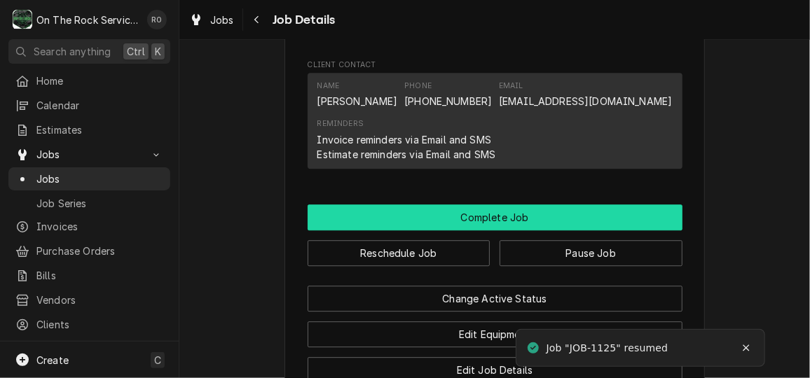
click at [517, 226] on button "Complete Job" at bounding box center [495, 218] width 375 height 26
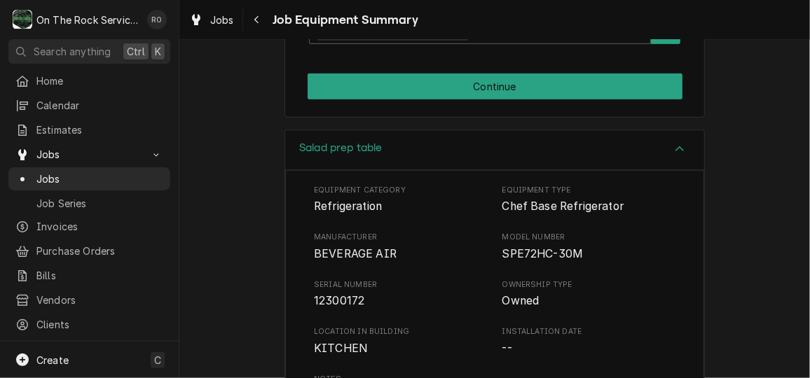
scroll to position [341, 0]
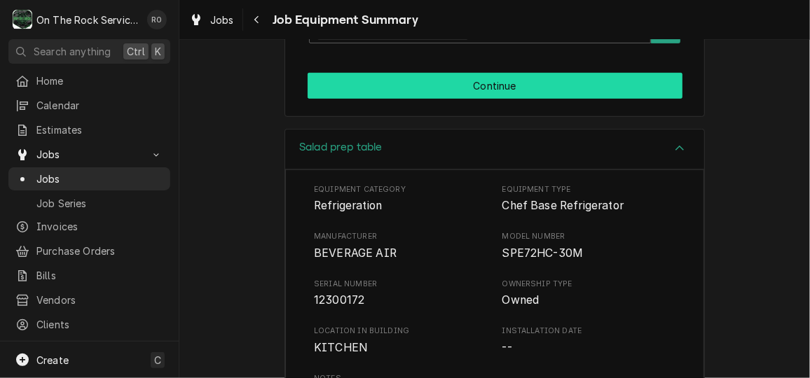
click at [620, 90] on button "Continue" at bounding box center [495, 86] width 375 height 26
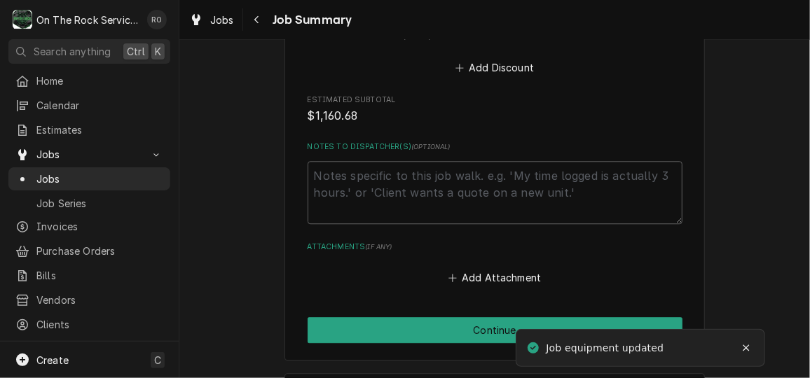
scroll to position [1590, 0]
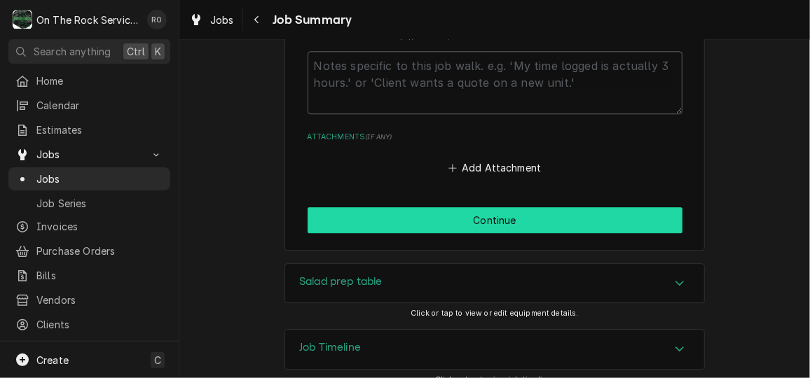
click at [596, 211] on button "Continue" at bounding box center [495, 220] width 375 height 26
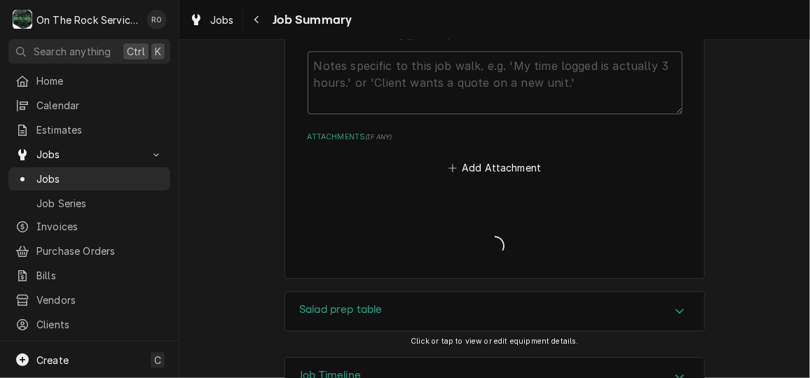
type textarea "x"
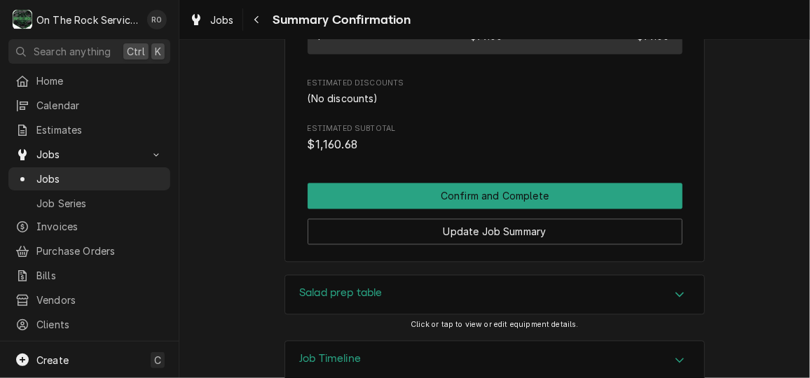
scroll to position [1169, 0]
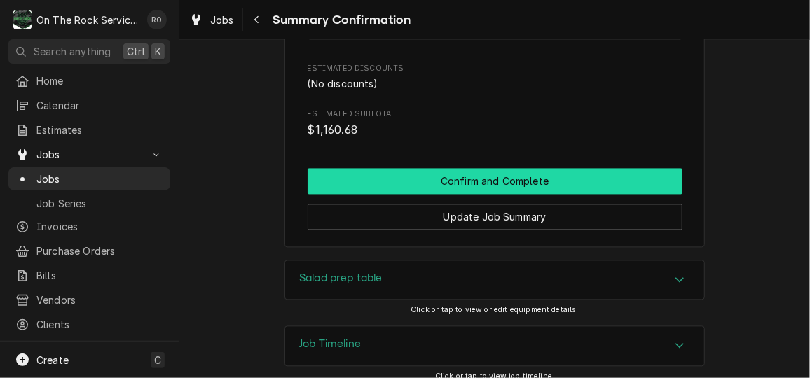
click at [602, 182] on button "Confirm and Complete" at bounding box center [495, 181] width 375 height 26
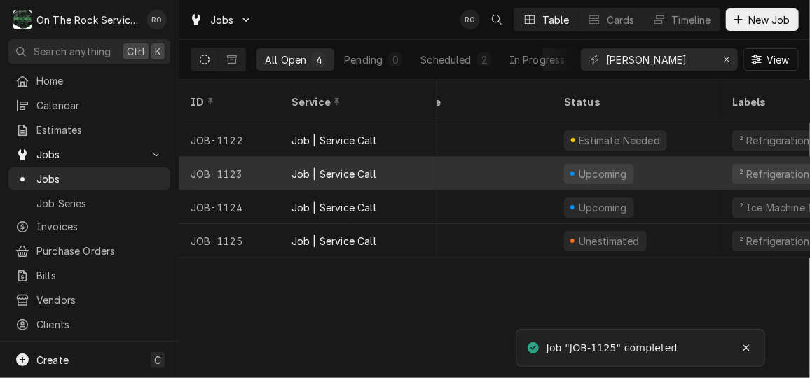
scroll to position [0, 238]
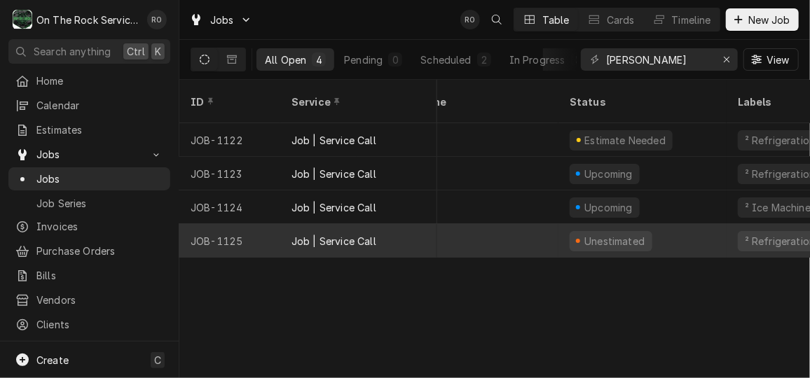
click at [713, 226] on div "Unestimated" at bounding box center [643, 241] width 168 height 34
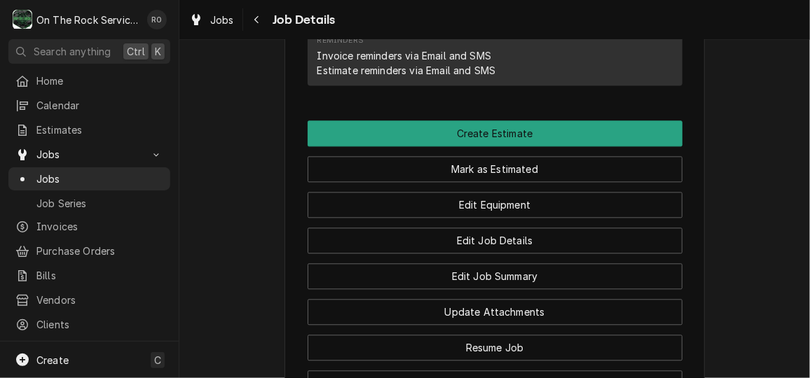
scroll to position [1292, 0]
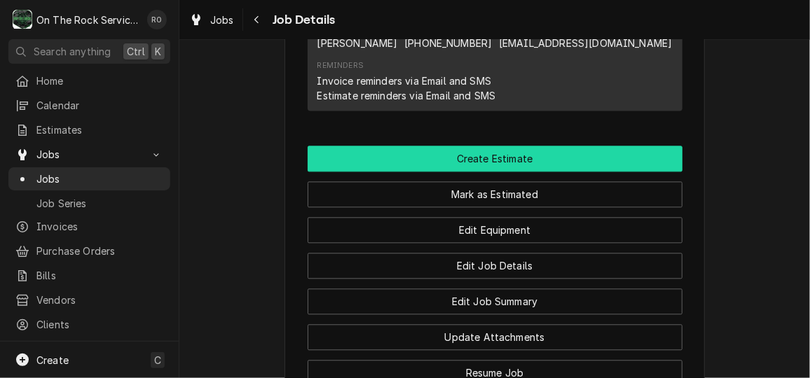
click at [572, 169] on button "Create Estimate" at bounding box center [495, 159] width 375 height 26
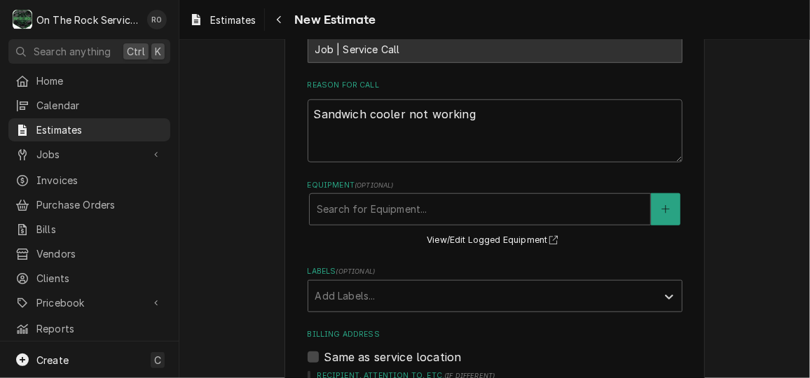
scroll to position [470, 0]
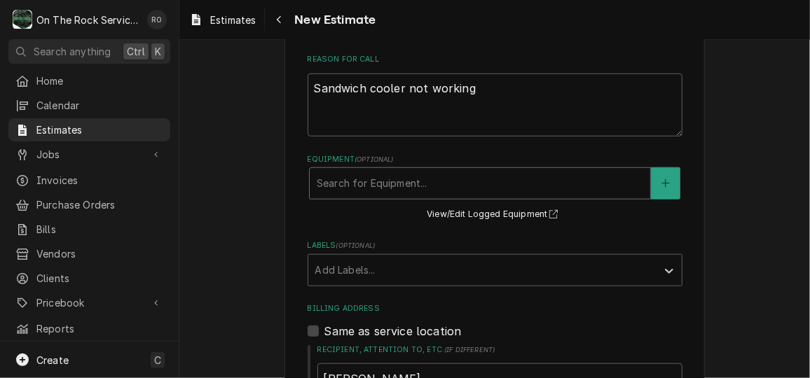
click at [558, 193] on div "Equipment" at bounding box center [480, 183] width 327 height 25
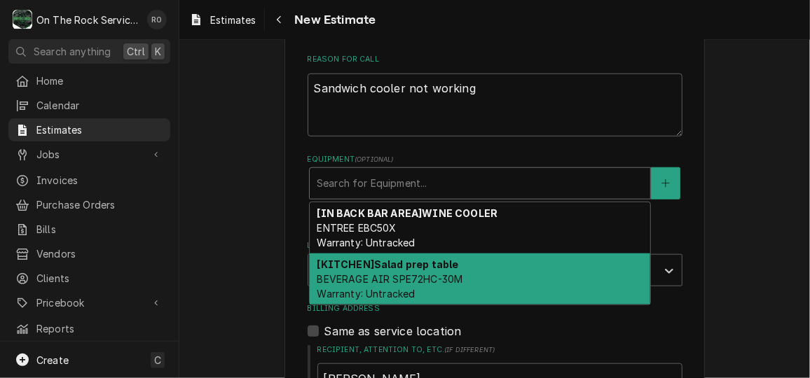
click at [555, 280] on div "[KITCHEN] Salad prep table BEVERAGE AIR SPE72HC-30M Warranty: Untracked" at bounding box center [480, 279] width 341 height 51
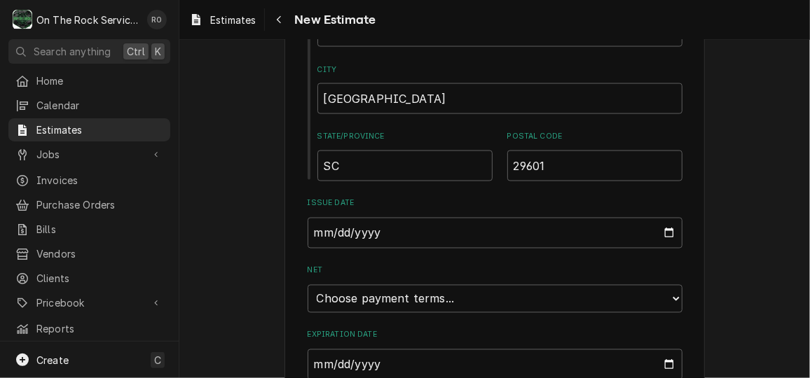
scroll to position [990, 0]
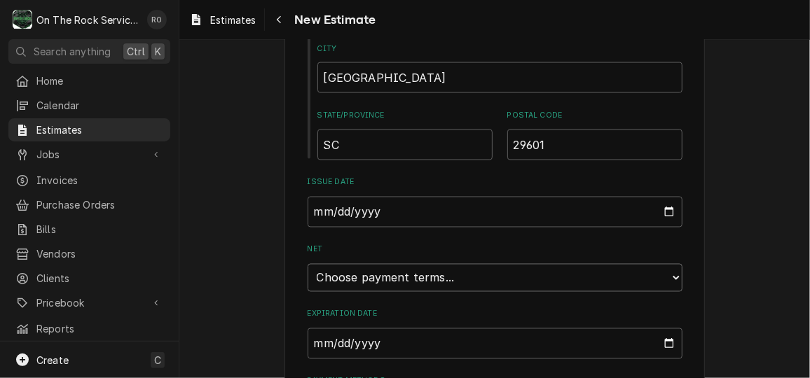
click at [555, 280] on select "Choose payment terms... Same Day Net 7 Net 14 Net 21 Net 30 Net 45 Net 60 Net 90" at bounding box center [495, 278] width 375 height 28
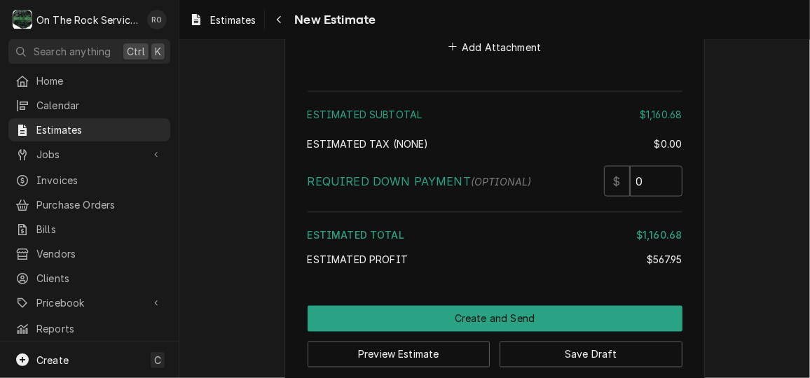
scroll to position [3112, 0]
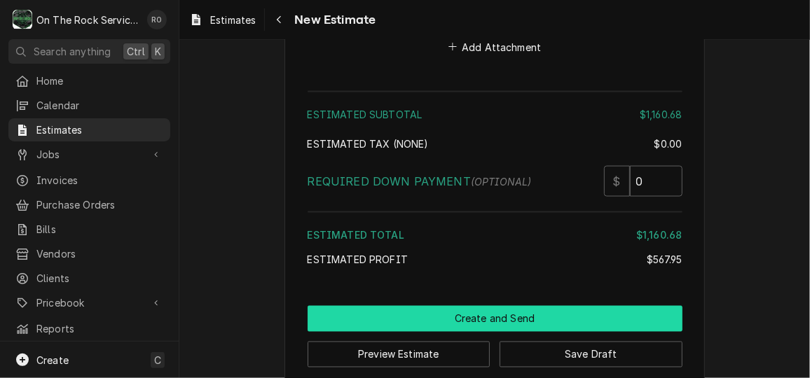
click at [564, 306] on button "Create and Send" at bounding box center [495, 319] width 375 height 26
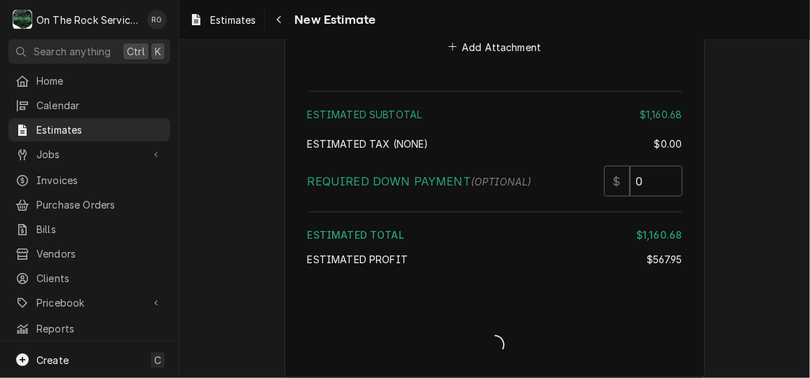
scroll to position [3108, 0]
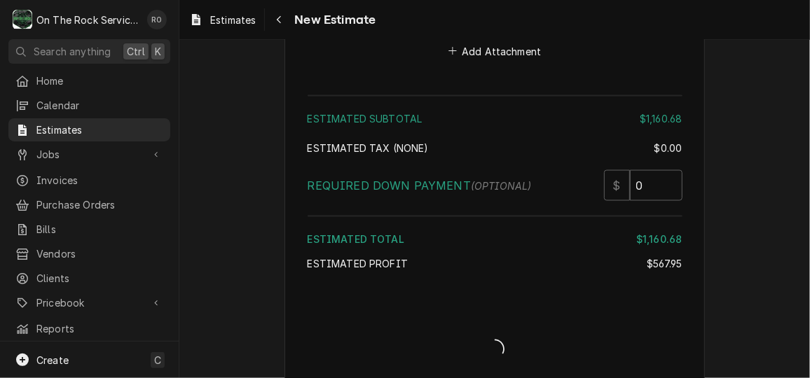
type textarea "x"
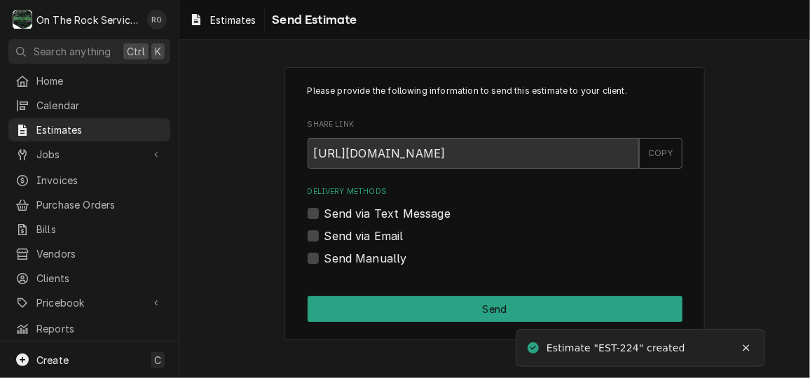
click at [344, 242] on label "Send via Email" at bounding box center [363, 236] width 79 height 17
click at [344, 242] on input "Send via Email" at bounding box center [511, 243] width 375 height 31
checkbox input "true"
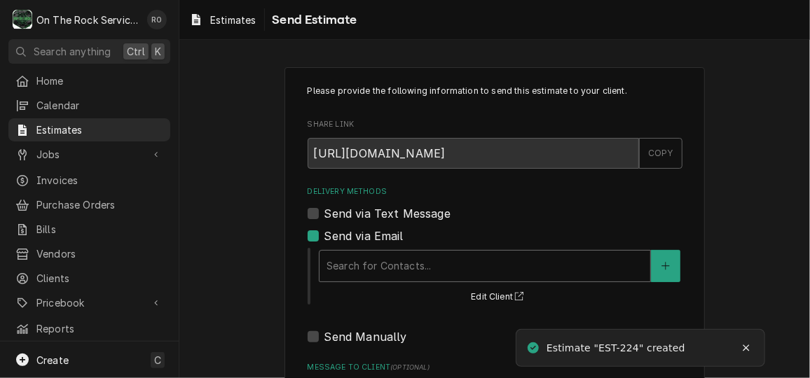
click at [360, 254] on div "Delivery Methods" at bounding box center [485, 266] width 317 height 25
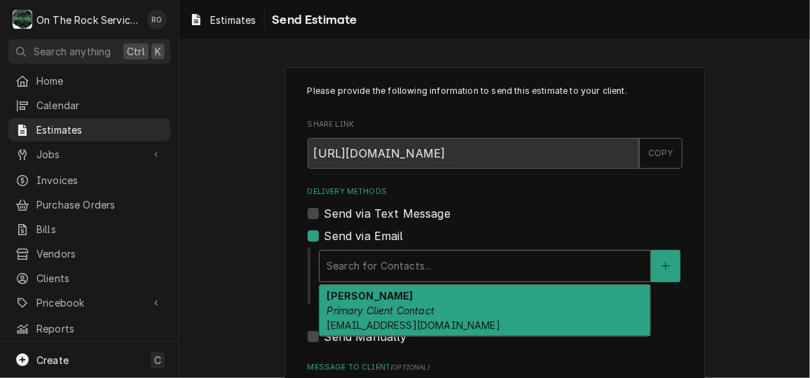
click at [371, 305] on em "Primary Client Contact" at bounding box center [381, 311] width 108 height 12
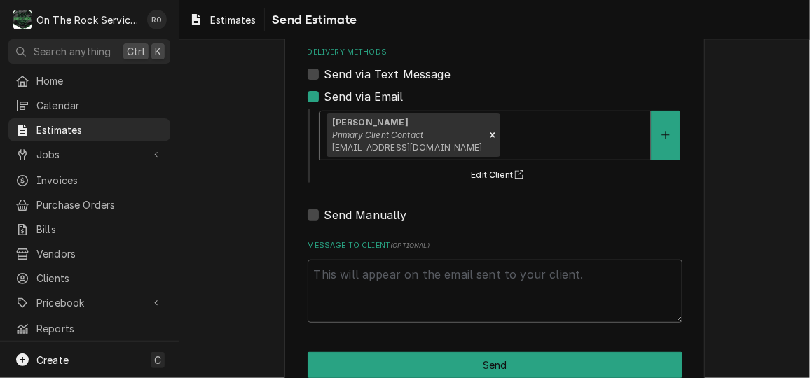
scroll to position [169, 0]
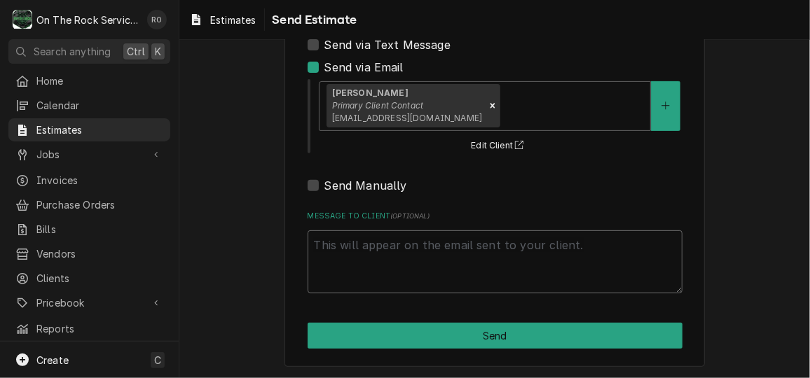
click at [379, 273] on textarea "Message to Client ( optional )" at bounding box center [495, 262] width 375 height 63
type textarea "x"
type textarea "H"
type textarea "x"
type textarea "He"
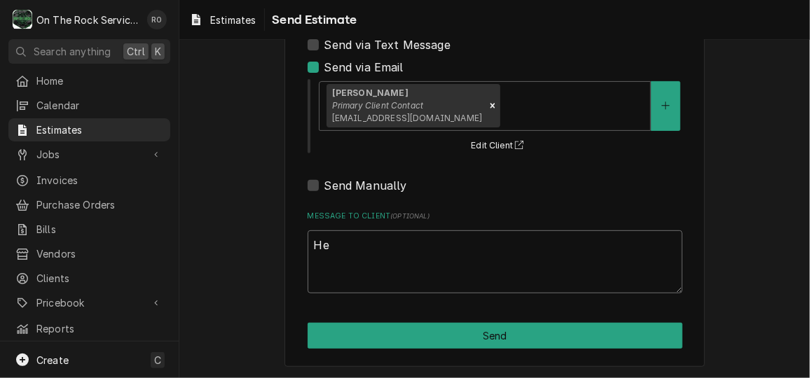
type textarea "x"
type textarea "Hel"
type textarea "x"
type textarea "Hell"
type textarea "x"
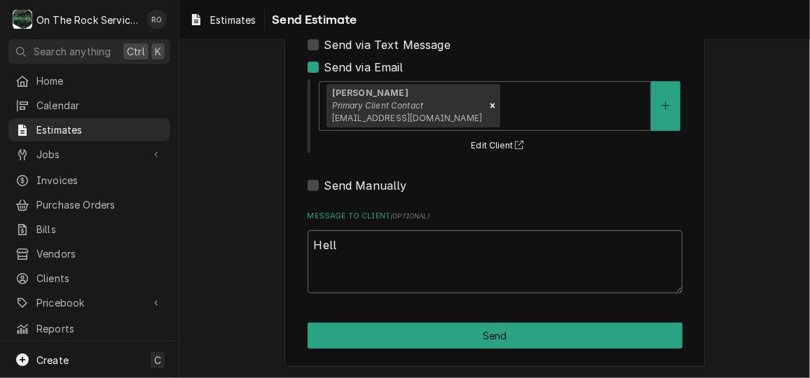
type textarea "Hello"
type textarea "x"
type textarea "Hello."
type textarea "x"
type textarea "Hello. Th"
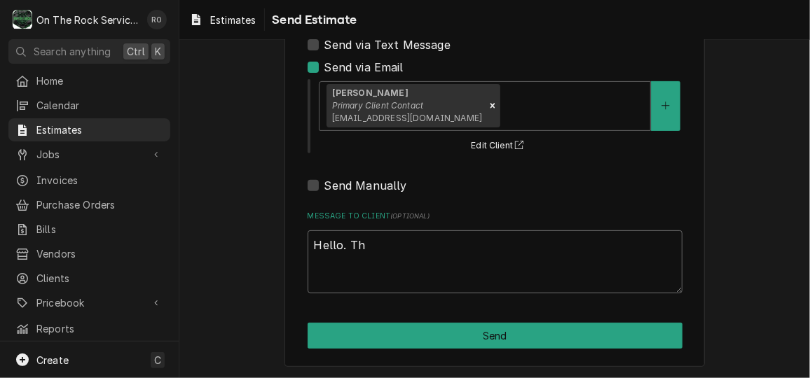
type textarea "x"
type textarea "Hello. Thi"
type textarea "x"
type textarea "Hello. This"
type textarea "x"
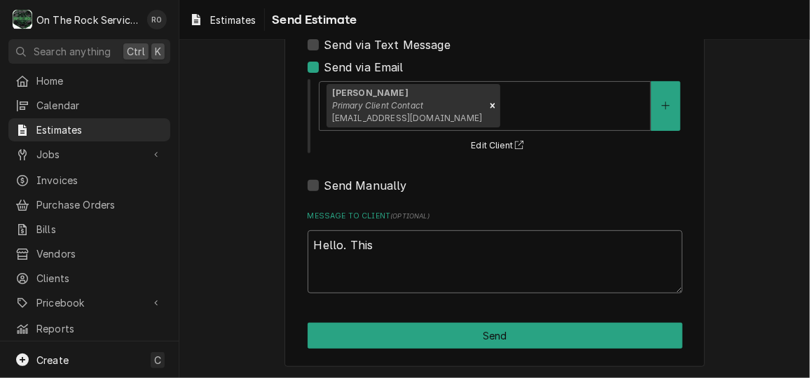
type textarea "Hello. This"
type textarea "x"
type textarea "Hello. This i"
type textarea "x"
type textarea "Hello. This is"
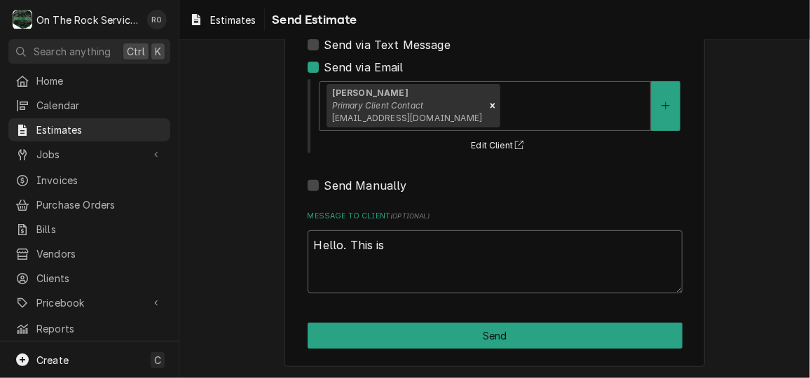
type textarea "x"
type textarea "Hello. This is t"
type textarea "x"
type textarea "Hello. This is th"
type textarea "x"
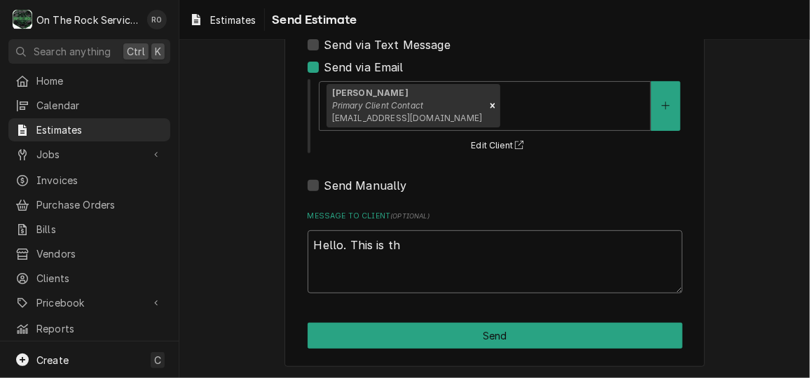
type textarea "Hello. This is the"
type textarea "x"
type textarea "Hello. This is the"
type textarea "x"
type textarea "Hello. This is the e"
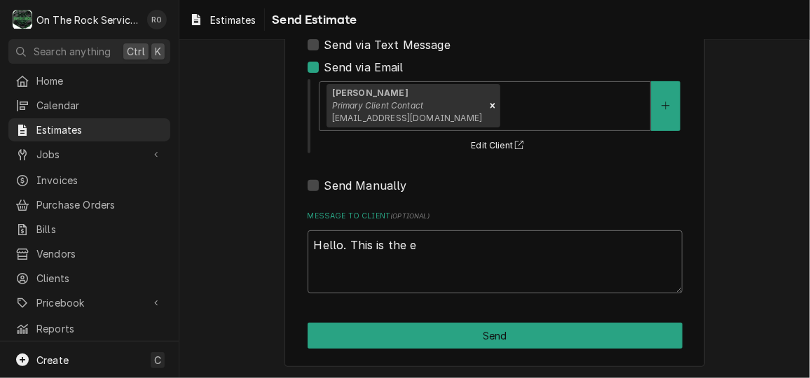
type textarea "x"
type textarea "Hello. This is the es"
type textarea "x"
type textarea "Hello. This is the est"
type textarea "x"
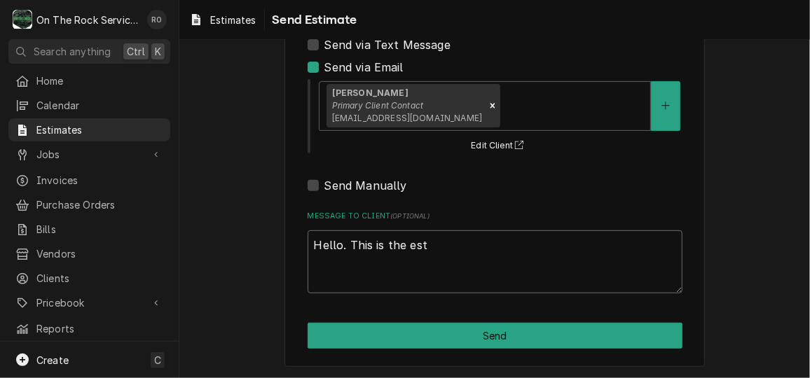
type textarea "Hello. This is the esti"
type textarea "x"
type textarea "Hello. This is the estim"
type textarea "x"
type textarea "Hello. This is the estima"
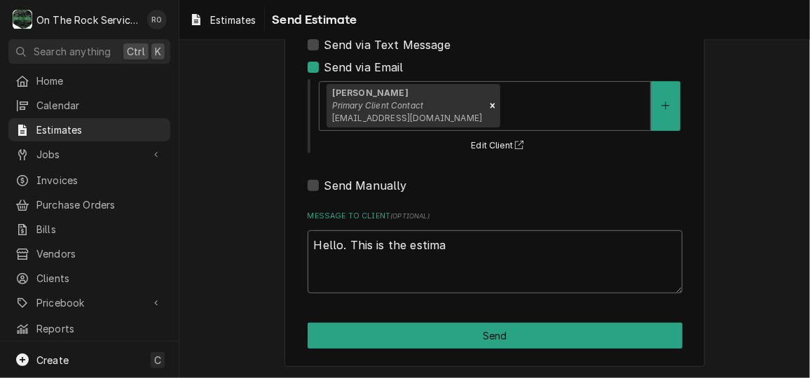
type textarea "x"
type textarea "Hello. This is the estimat"
type textarea "x"
type textarea "Hello. This is the estimate"
type textarea "x"
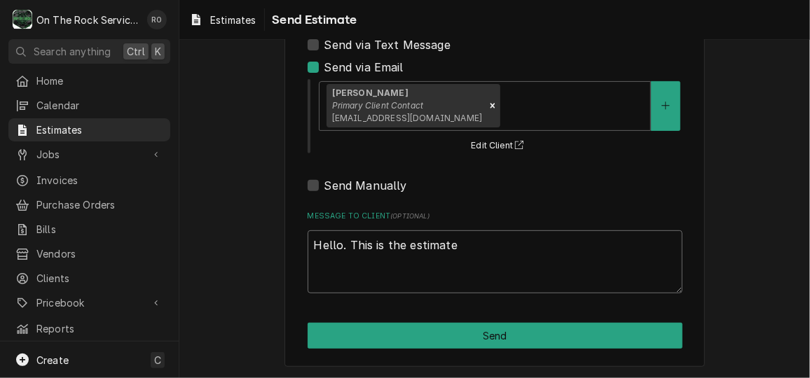
type textarea "Hello. This is the estimate"
type textarea "x"
type textarea "Hello. This is the estimate to"
type textarea "x"
type textarea "Hello. This is the estimate to"
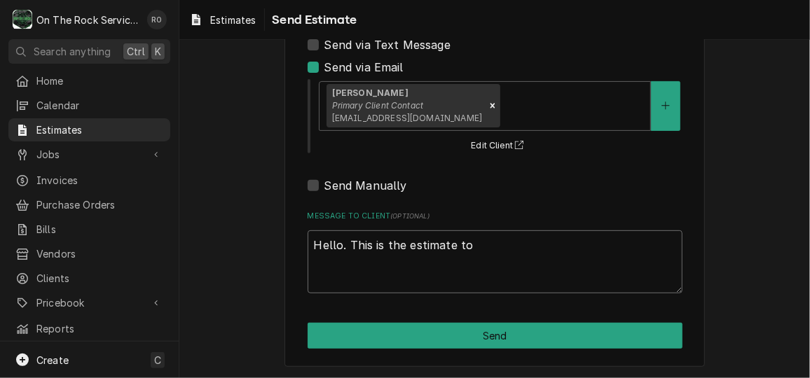
type textarea "x"
type textarea "Hello. This is the estimate to r"
type textarea "x"
type textarea "Hello. This is the estimate to re"
type textarea "x"
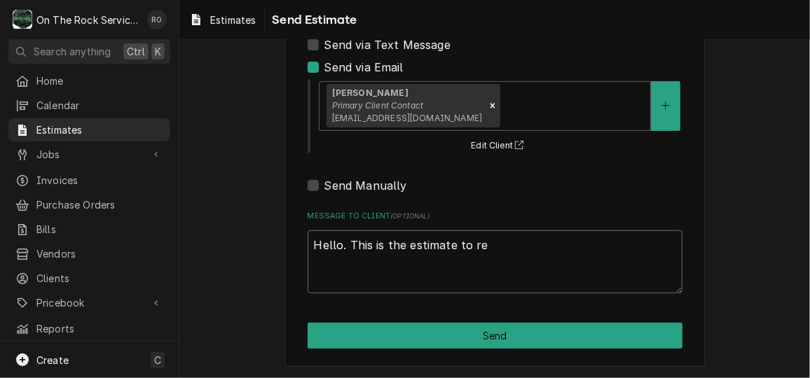
type textarea "Hello. This is the estimate to rep"
type textarea "x"
type textarea "Hello. This is the estimate to repai"
type textarea "x"
type textarea "Hello. This is the estimate to repair"
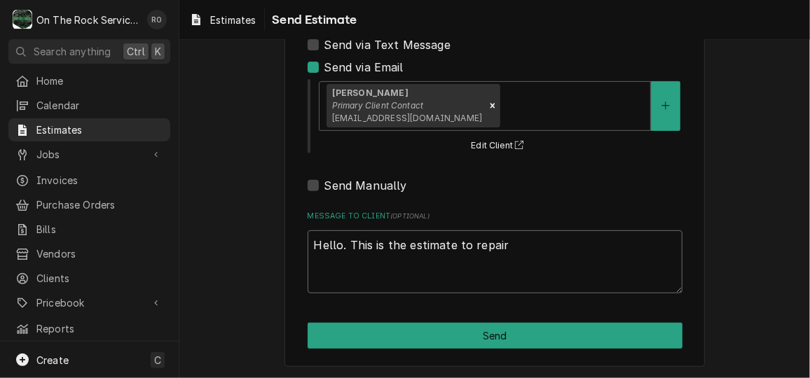
type textarea "x"
type textarea "Hello. This is the estimate to repair"
type textarea "x"
type textarea "Hello. This is the estimate to repair t"
type textarea "x"
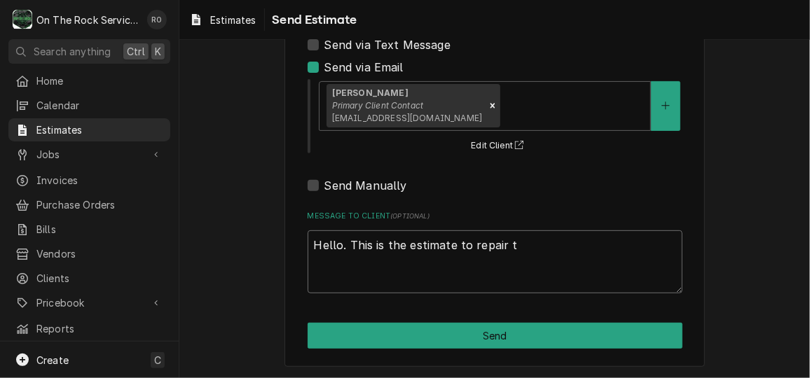
type textarea "Hello. This is the estimate to repair th"
type textarea "x"
type textarea "Hello. This is the estimate to repair the"
type textarea "x"
type textarea "Hello. This is the estimate to repair the"
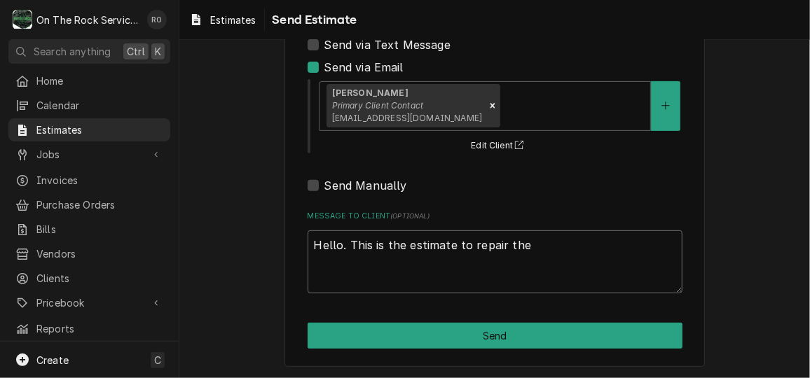
type textarea "x"
type textarea "Hello. This is the estimate to repair the p"
type textarea "x"
type textarea "Hello. This is the estimate to repair the pr"
type textarea "x"
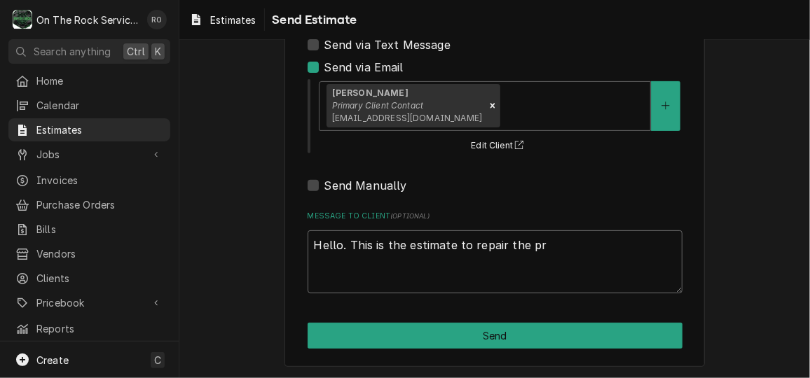
type textarea "Hello. This is the estimate to repair the pre"
type textarea "x"
type textarea "Hello. This is the estimate to repair the prep"
type textarea "x"
type textarea "Hello. This is the estimate to repair the prep"
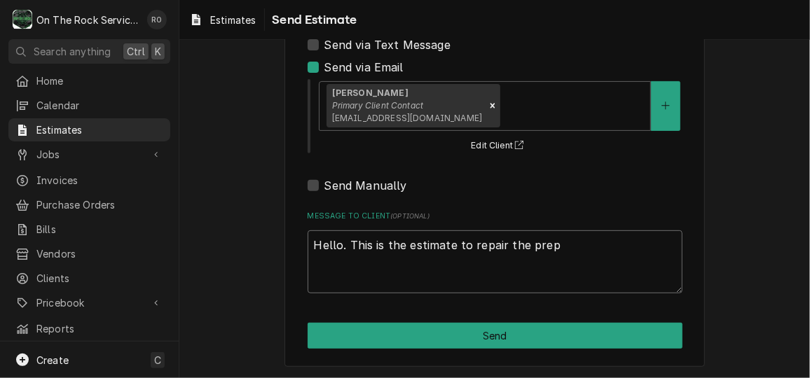
type textarea "x"
type textarea "Hello. This is the estimate to repair the prep c"
type textarea "x"
type textarea "Hello. This is the estimate to repair the prep co"
type textarea "x"
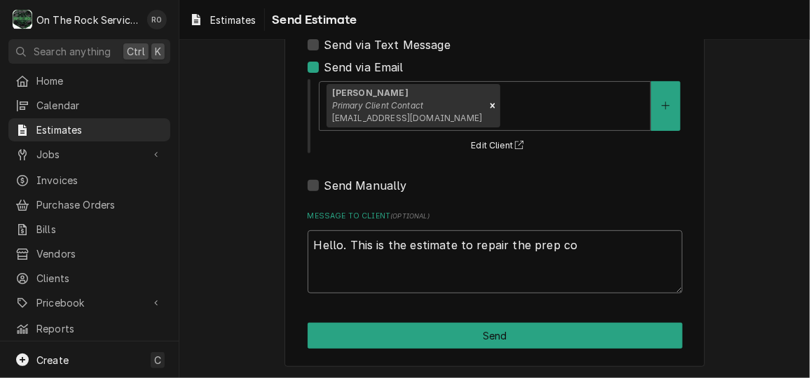
type textarea "Hello. This is the estimate to repair the prep coo"
type textarea "x"
type textarea "Hello. This is the estimate to repair the prep cool"
type textarea "x"
type textarea "Hello. This is the estimate to repair the prep coole"
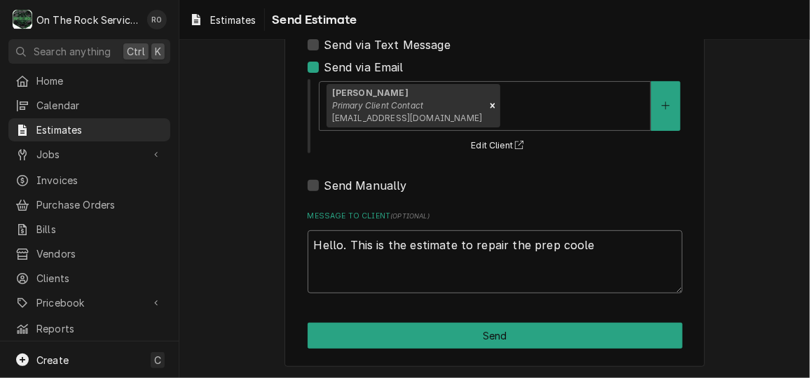
type textarea "x"
type textarea "Hello. This is the estimate to repair the prep cooler"
type textarea "x"
type textarea "Hello. This is the estimate to repair the prep cooler"
type textarea "x"
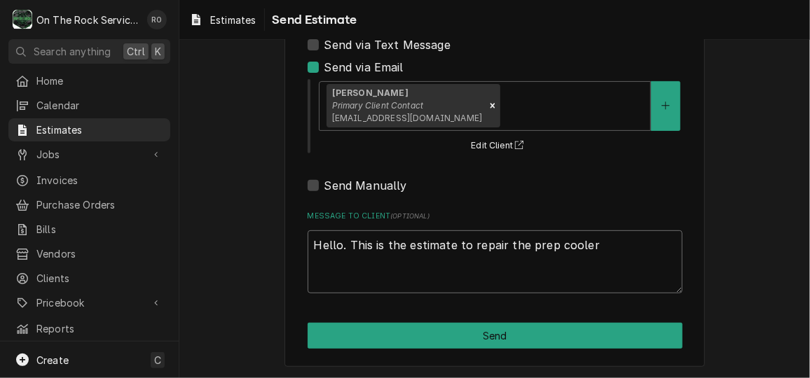
type textarea "Hello. This is the estimate to repair the prep cooler t"
type textarea "x"
type textarea "Hello. This is the estimate to repair the prep cooler th"
type textarea "x"
type textarea "Hello. This is the estimate to repair the prep cooler tha"
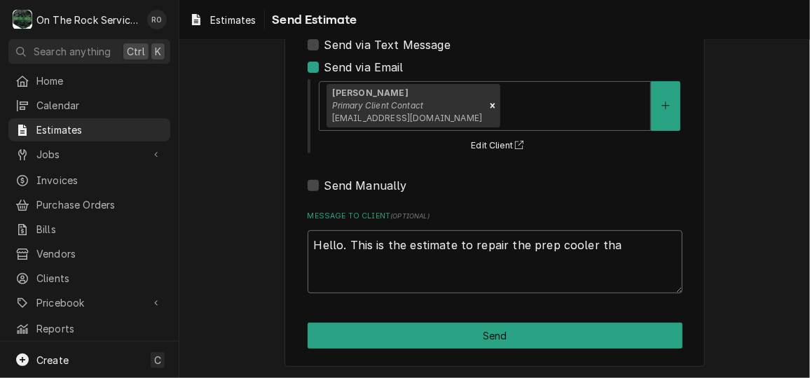
type textarea "x"
type textarea "Hello. This is the estimate to repair the prep cooler that"
type textarea "x"
type textarea "Hello. This is the estimate to repair the prep cooler that"
type textarea "x"
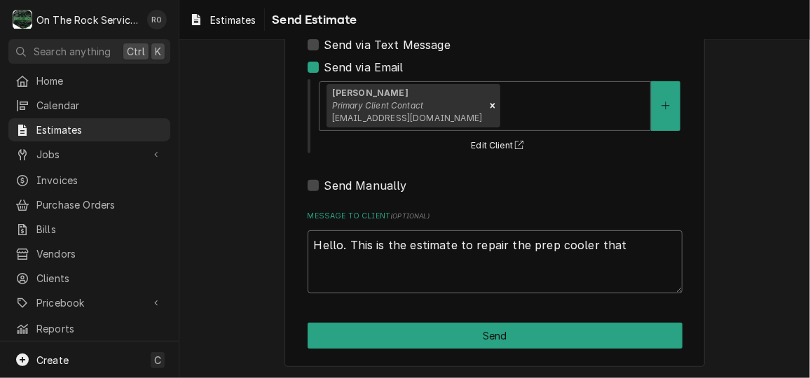
type textarea "Hello. This is the estimate to repair the prep cooler that n"
type textarea "x"
type textarea "Hello. This is the estimate to repair the prep cooler that ne"
type textarea "x"
type textarea "Hello. This is the estimate to repair the prep cooler that nee"
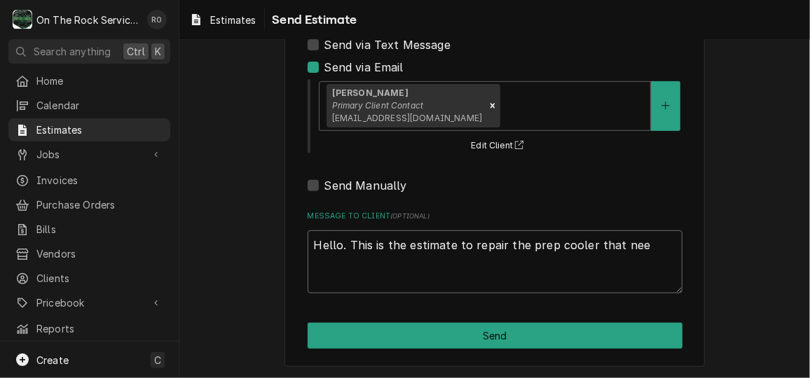
type textarea "x"
type textarea "Hello. This is the estimate to repair the prep cooler that need"
type textarea "x"
type textarea "Hello. This is the estimate to repair the prep cooler that nee"
type textarea "x"
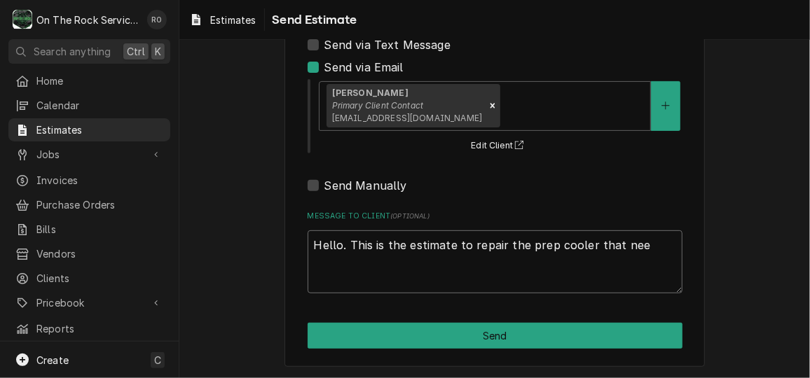
type textarea "Hello. This is the estimate to repair the prep cooler that ne"
type textarea "x"
type textarea "Hello. This is the estimate to repair the prep cooler that n"
type textarea "x"
type textarea "Hello. This is the estimate to repair the prep cooler that"
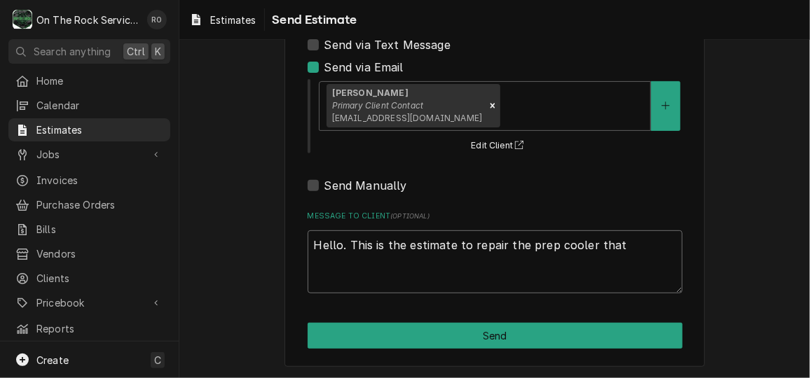
type textarea "x"
type textarea "Hello. This is the estimate to repair the prep cooler that"
type textarea "x"
type textarea "Hello. This is the estimate to repair the prep cooler tha"
type textarea "x"
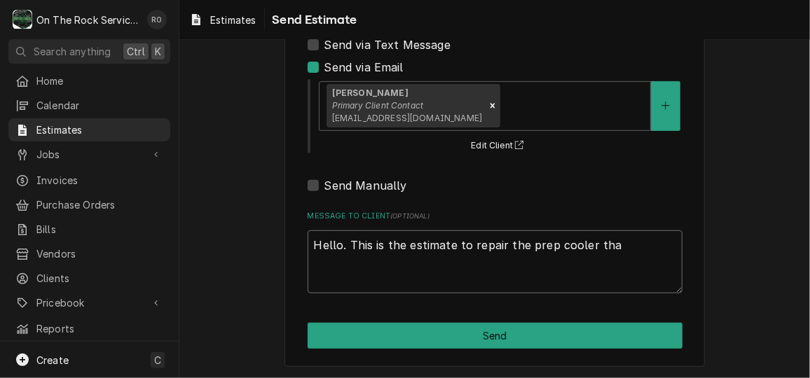
type textarea "Hello. This is the estimate to repair the prep cooler th"
type textarea "x"
type textarea "Hello. This is the estimate to repair the prep cooler t"
type textarea "x"
type textarea "Hello. This is the estimate to repair the prep cooler"
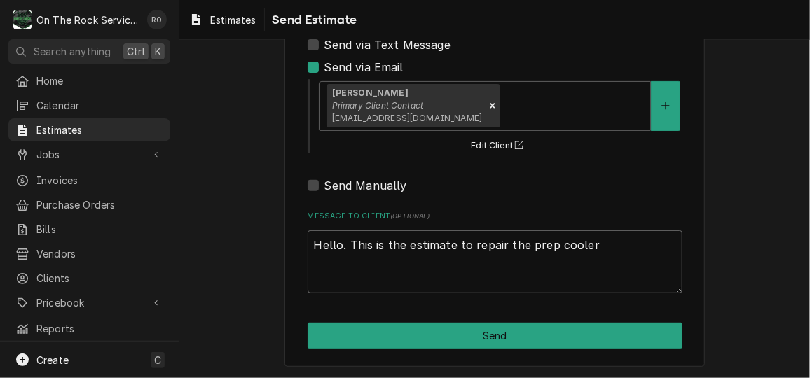
type textarea "x"
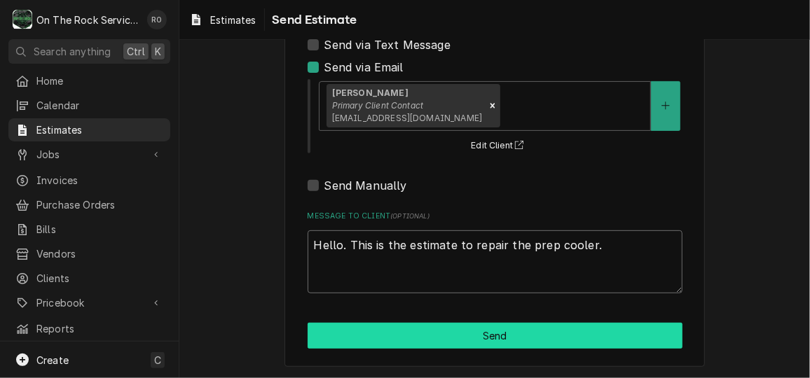
type textarea "Hello. This is the estimate to repair the prep cooler."
click at [420, 329] on button "Send" at bounding box center [495, 336] width 375 height 26
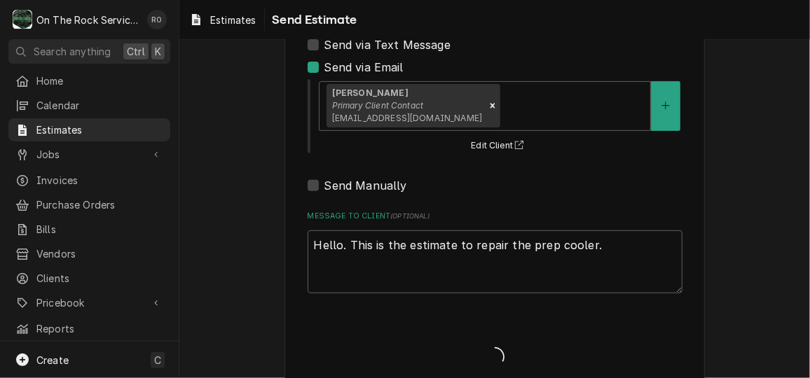
type textarea "x"
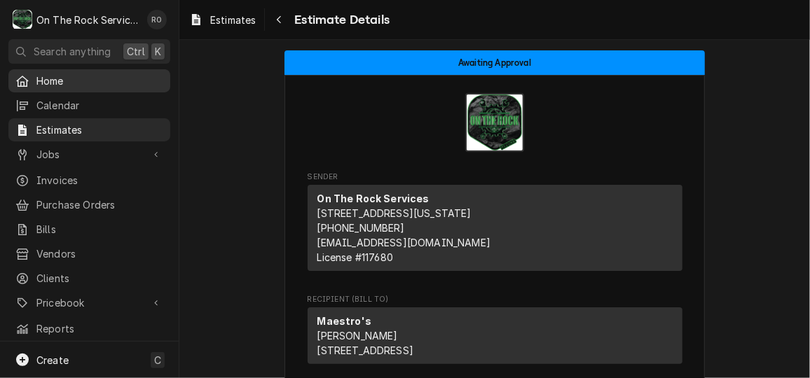
click at [53, 83] on span "Home" at bounding box center [99, 81] width 127 height 15
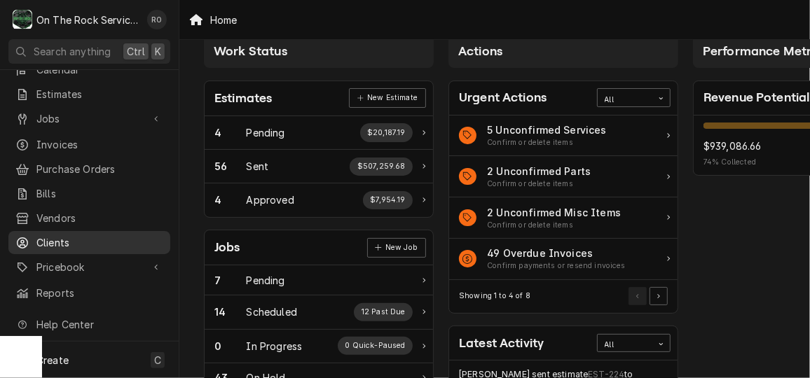
scroll to position [36, 0]
click at [102, 236] on span "Clients" at bounding box center [99, 243] width 127 height 15
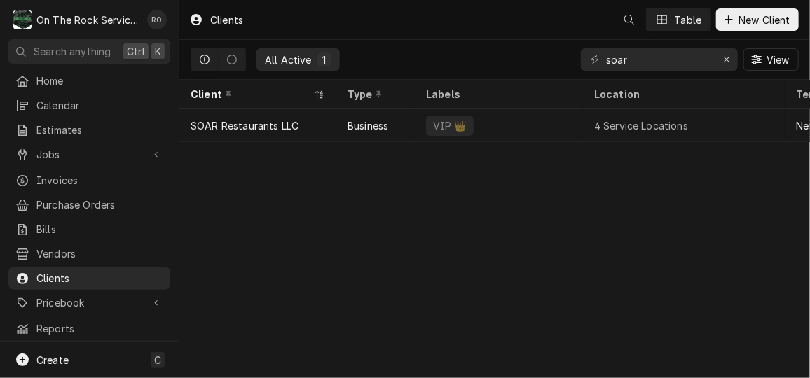
click at [673, 42] on div "soar View" at bounding box center [690, 59] width 218 height 39
click at [672, 57] on input "soar" at bounding box center [658, 59] width 105 height 22
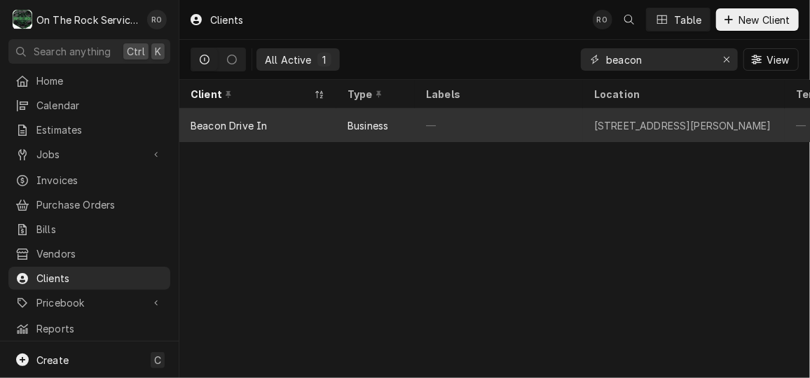
type input "beacon"
click at [610, 118] on div "[STREET_ADDRESS][PERSON_NAME]" at bounding box center [682, 125] width 177 height 15
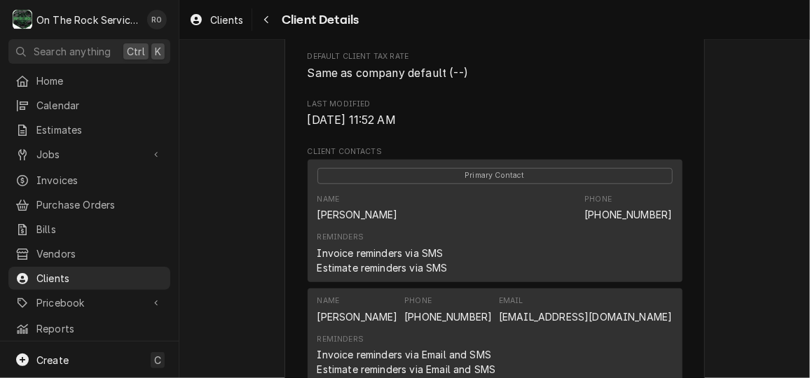
scroll to position [373, 0]
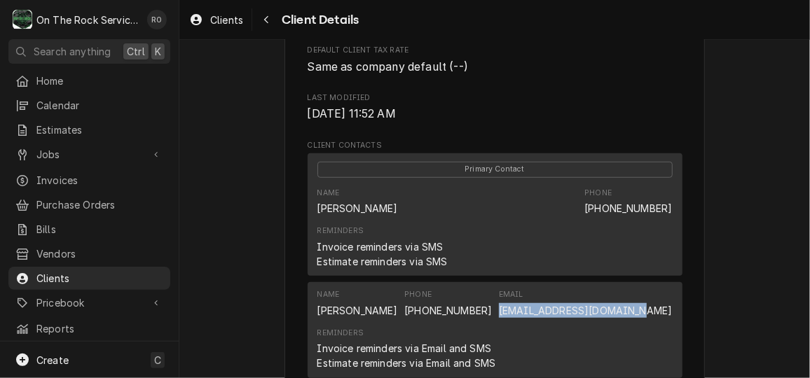
drag, startPoint x: 533, startPoint y: 322, endPoint x: 668, endPoint y: 327, distance: 135.3
click at [668, 327] on div "Name [PERSON_NAME] Phone [PHONE_NUMBER] Email [EMAIL_ADDRESS][DOMAIN_NAME] Remi…" at bounding box center [495, 330] width 375 height 96
copy link "karenharwell67@yahoo.com"
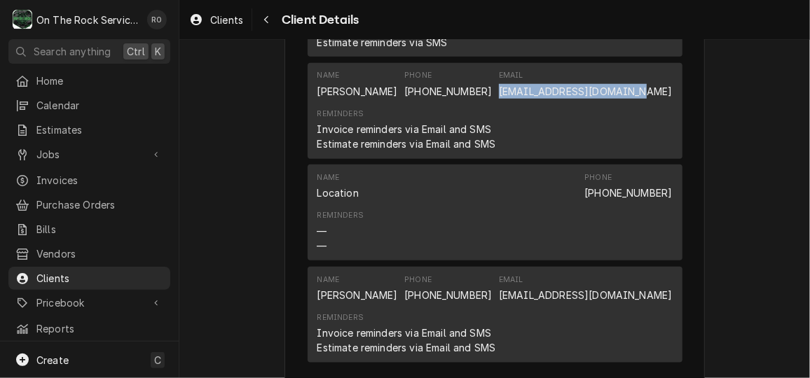
scroll to position [672, 0]
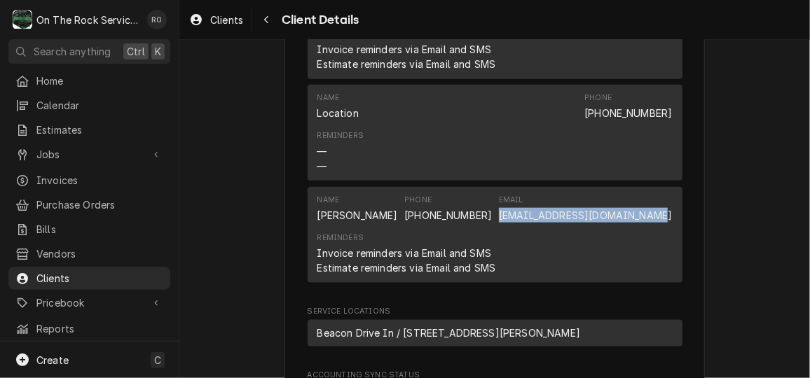
drag, startPoint x: 514, startPoint y: 229, endPoint x: 669, endPoint y: 231, distance: 154.9
click at [669, 231] on div "Name Steve Duncan Phone (864) 542-7776 Email sduncan@sandenterprises.com Remind…" at bounding box center [495, 235] width 375 height 96
copy link "sduncan@sandenterprises.com"
click at [77, 177] on span "Invoices" at bounding box center [99, 180] width 127 height 15
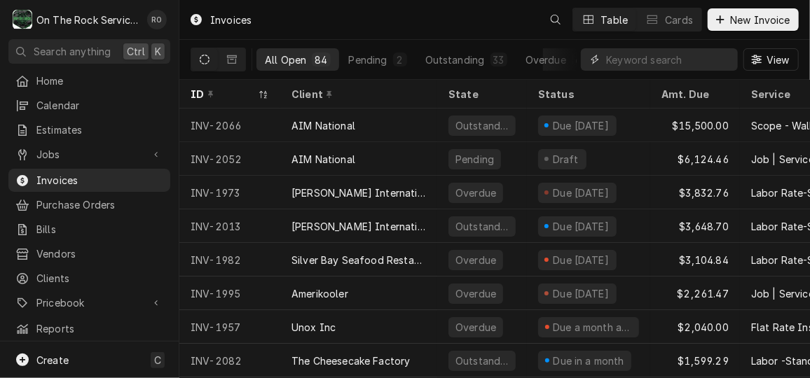
click at [675, 60] on input "Dynamic Content Wrapper" at bounding box center [668, 59] width 125 height 22
type input "d"
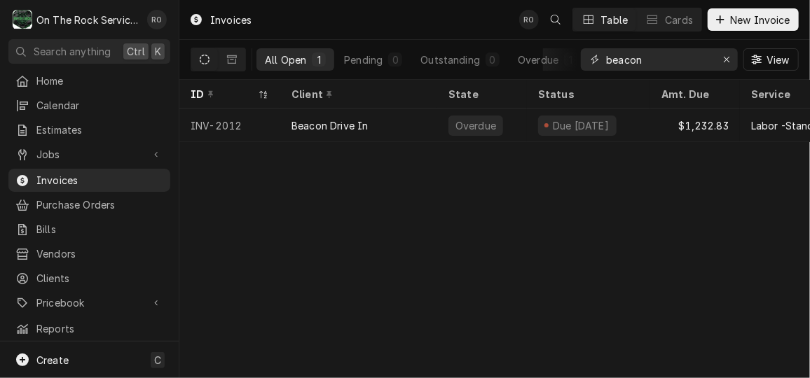
type input "beacon"
